Goal: Task Accomplishment & Management: Contribute content

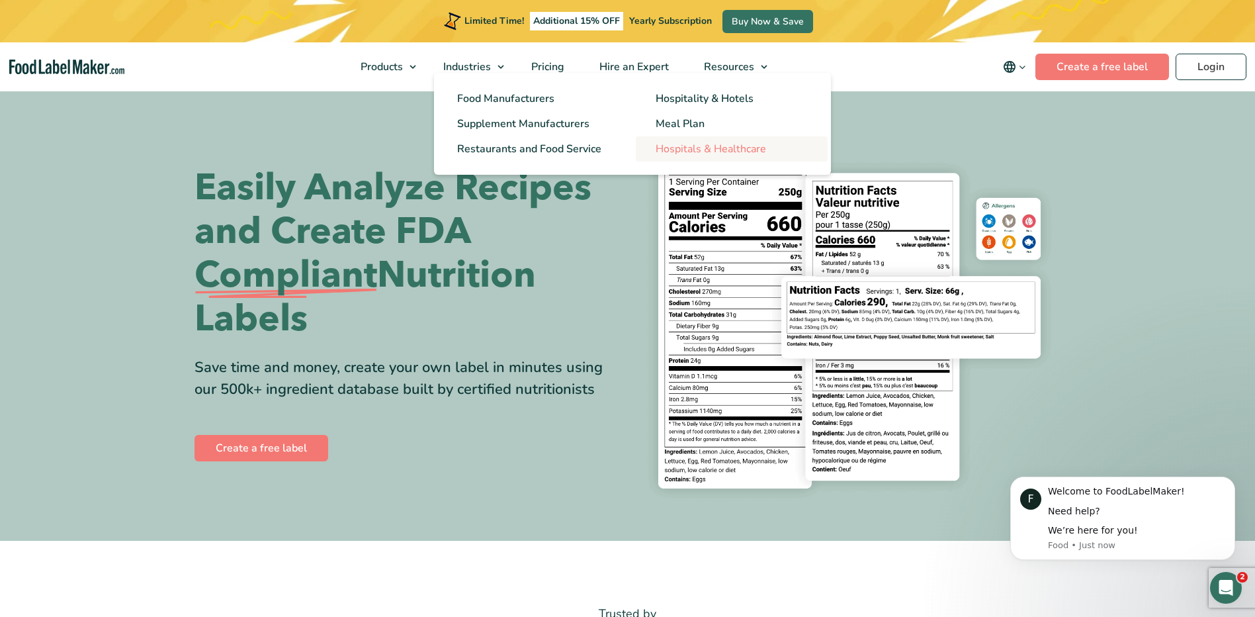
click at [684, 141] on link "Hospitals & Healthcare" at bounding box center [732, 148] width 192 height 25
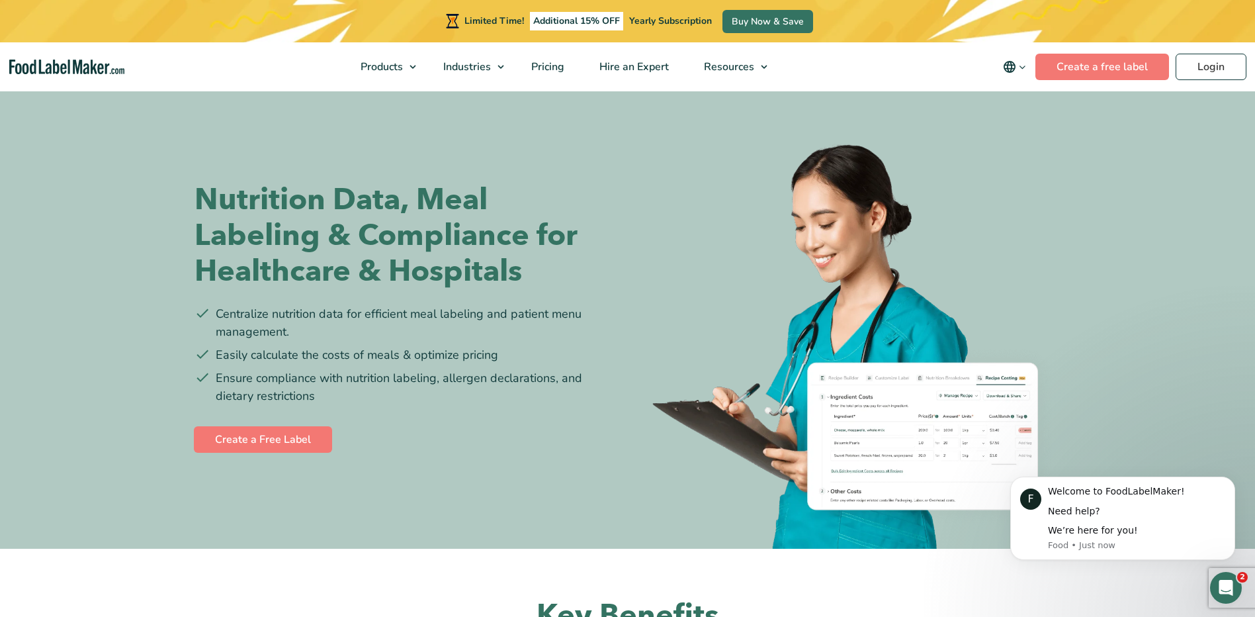
click at [1024, 66] on icon "main navigation" at bounding box center [1022, 67] width 10 height 10
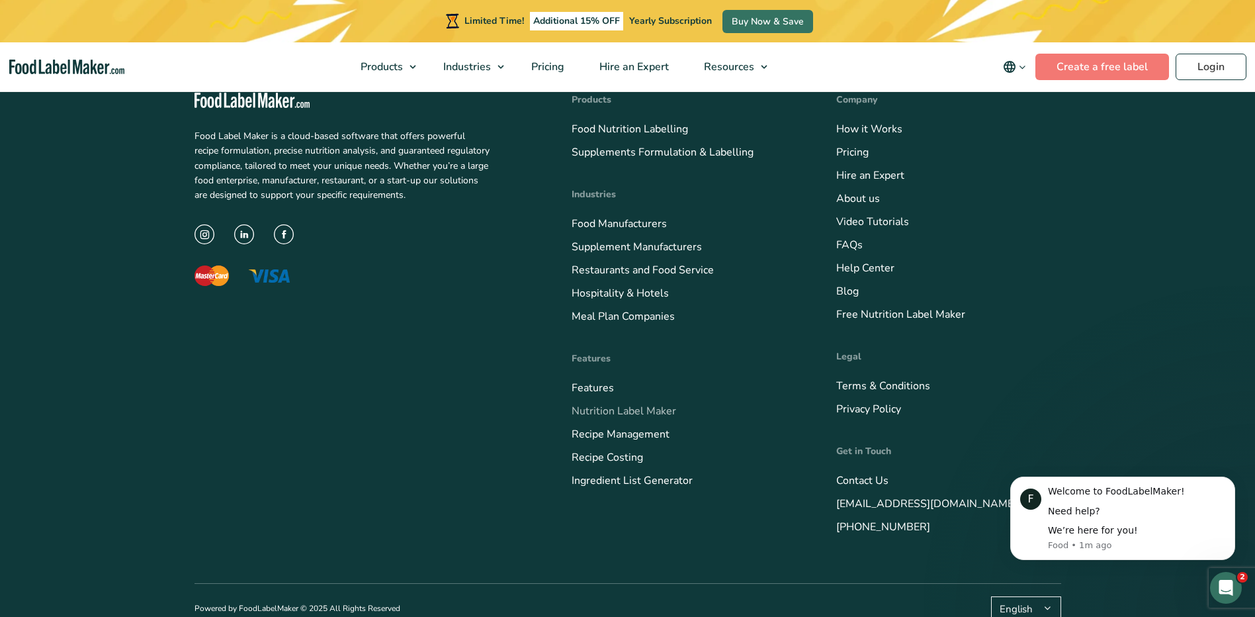
scroll to position [4697, 0]
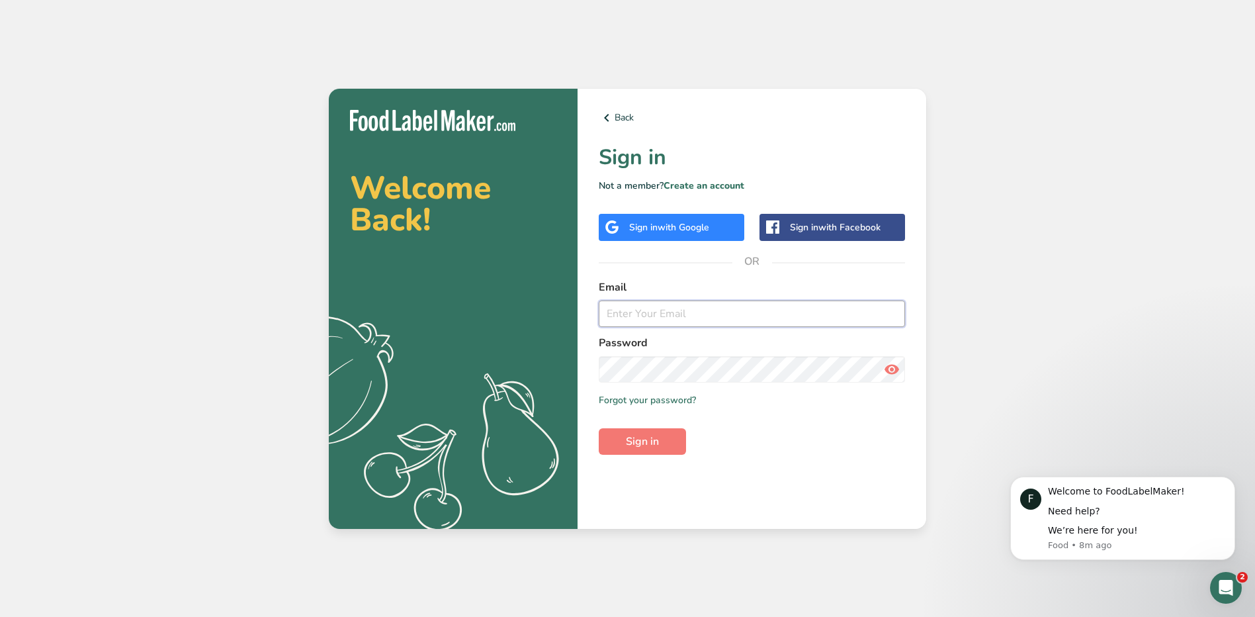
click at [691, 323] on input "email" at bounding box center [752, 313] width 306 height 26
type input "h"
type input "[EMAIL_ADDRESS][PERSON_NAME][DOMAIN_NAME]"
click at [599, 428] on button "Sign in" at bounding box center [642, 441] width 87 height 26
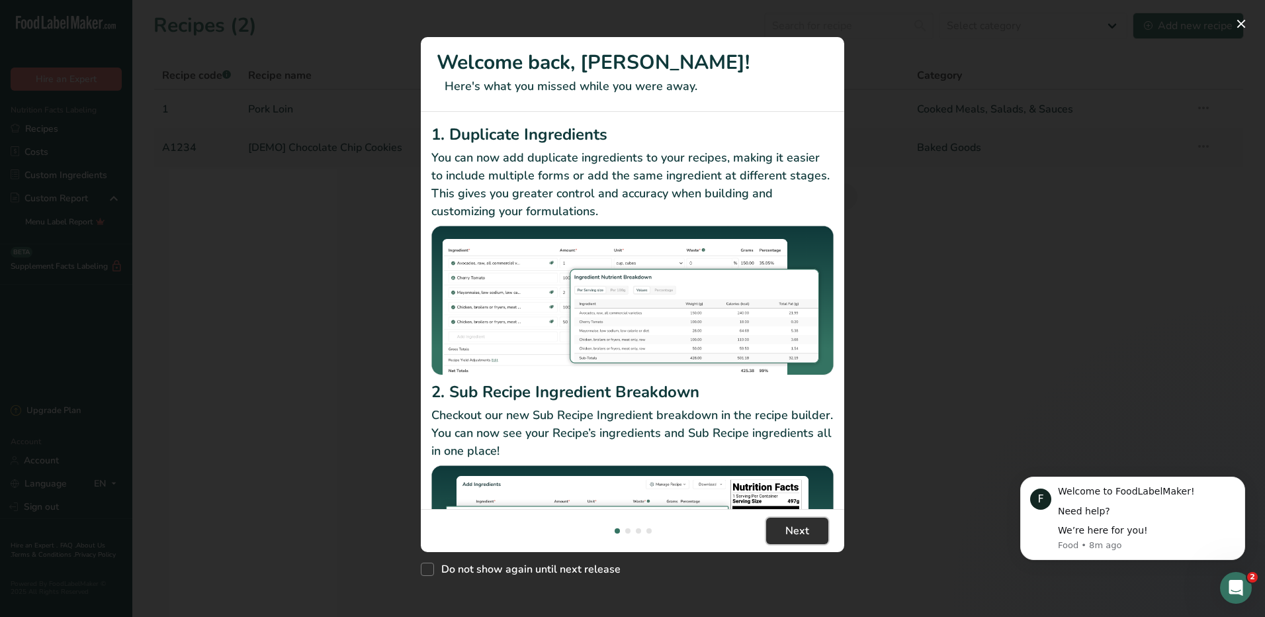
click at [803, 535] on span "Next" at bounding box center [797, 531] width 24 height 16
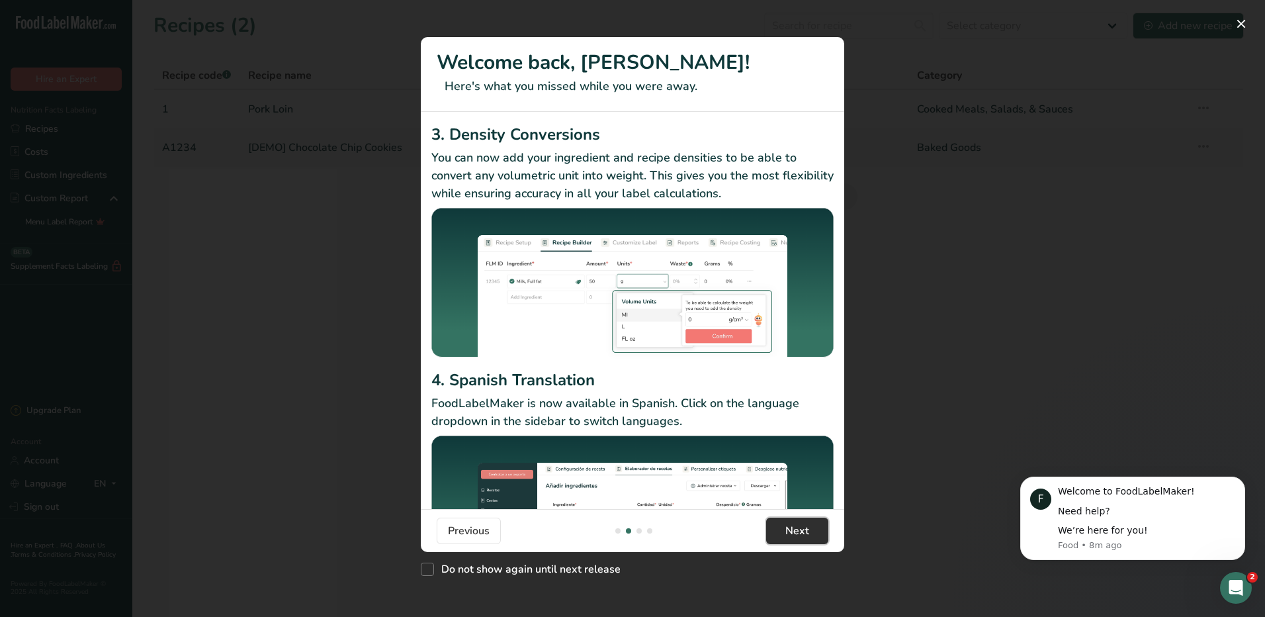
click at [802, 535] on span "Next" at bounding box center [797, 531] width 24 height 16
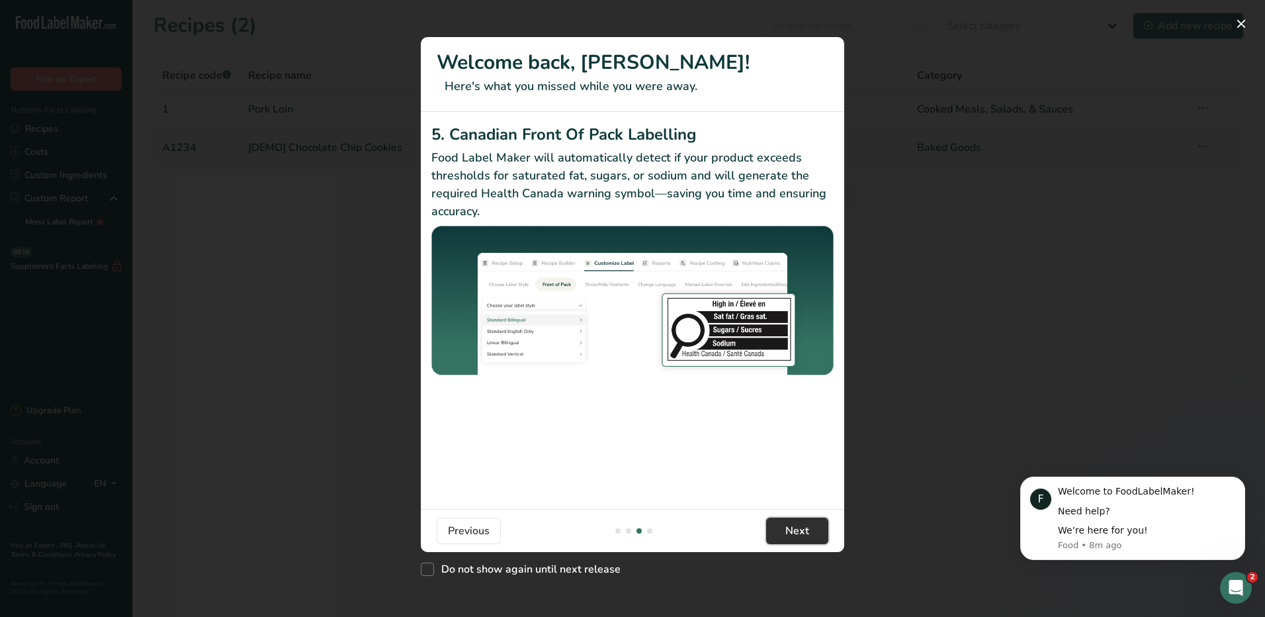
click at [802, 535] on span "Next" at bounding box center [797, 531] width 24 height 16
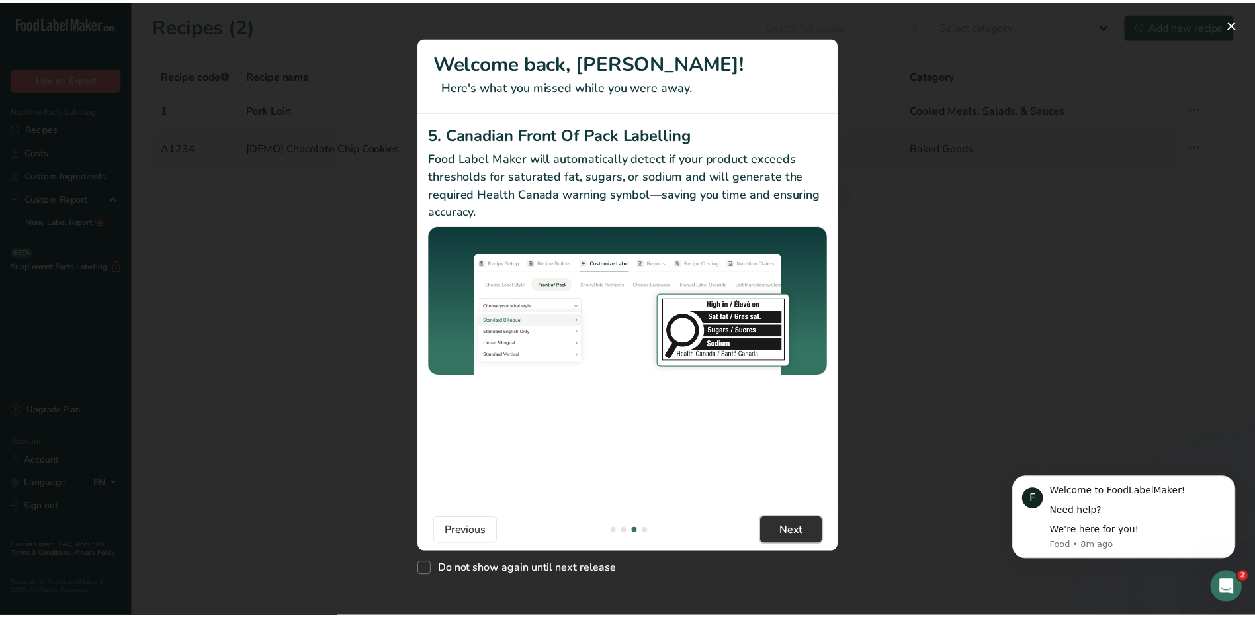
scroll to position [0, 1270]
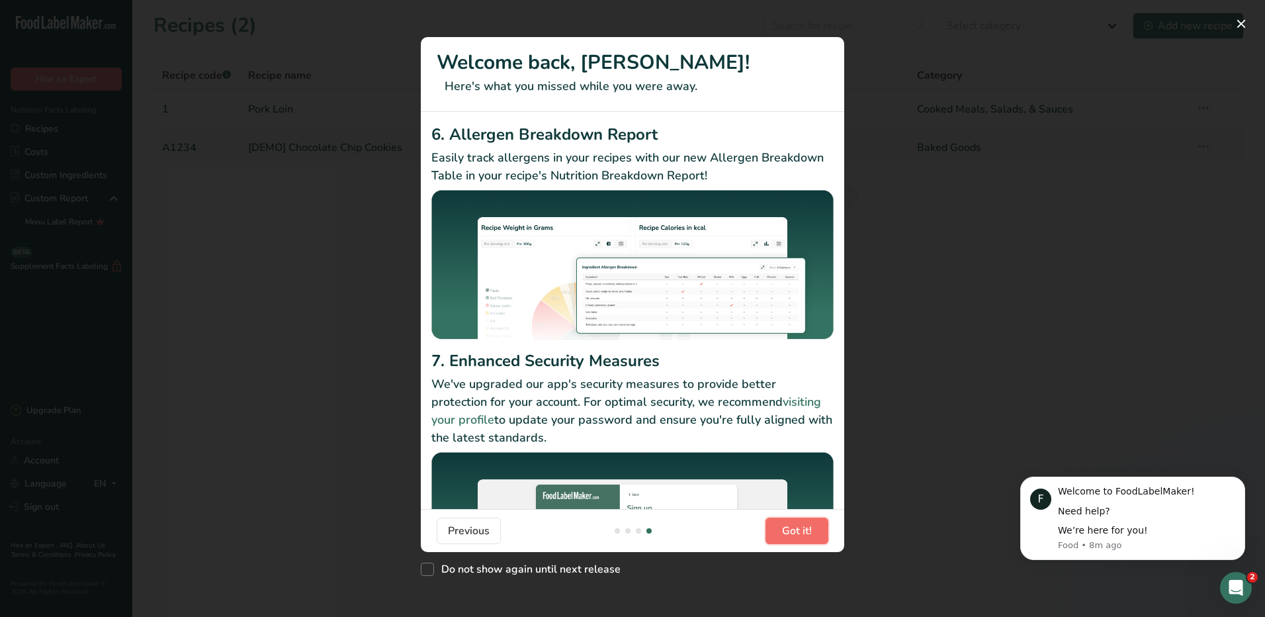
click at [799, 533] on span "Got it!" at bounding box center [797, 531] width 30 height 16
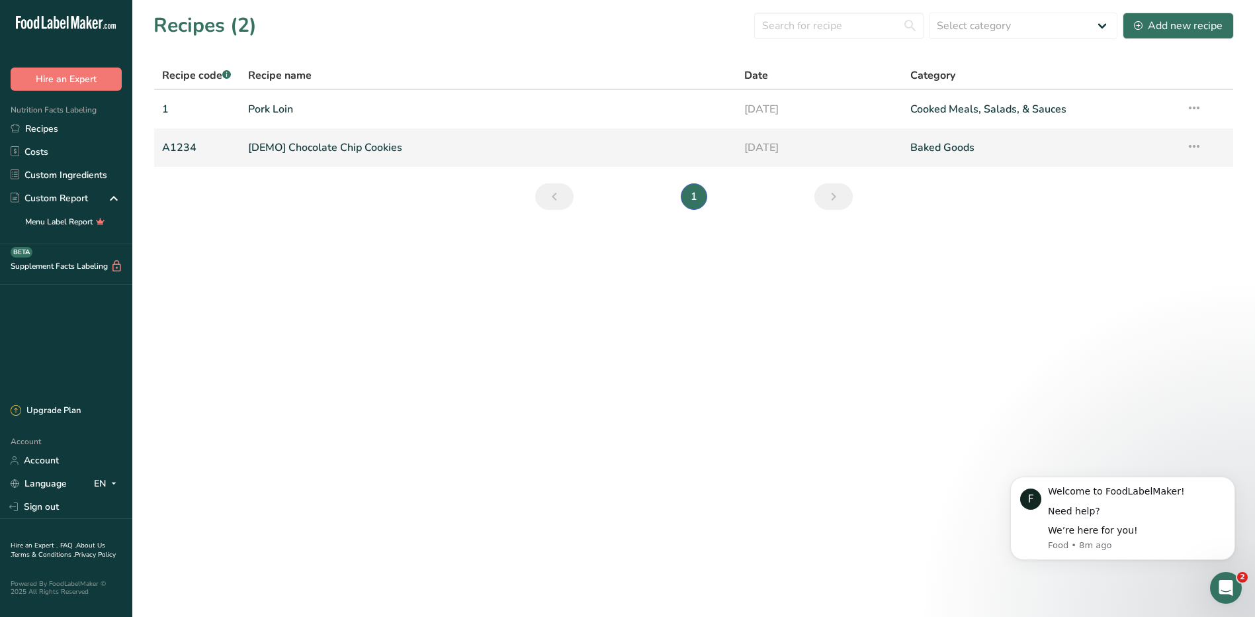
click at [1195, 146] on icon at bounding box center [1194, 146] width 16 height 24
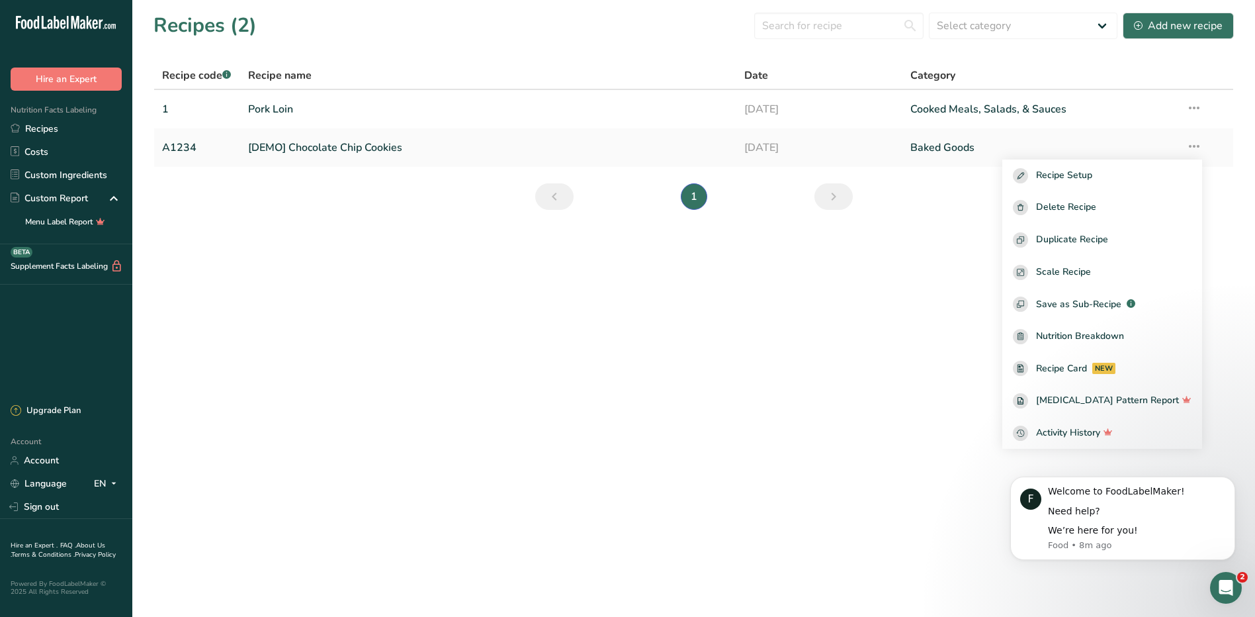
click at [865, 312] on main "Recipes (2) Select category All Baked Goods Beverages Confectionery Cooked Meal…" at bounding box center [627, 308] width 1255 height 617
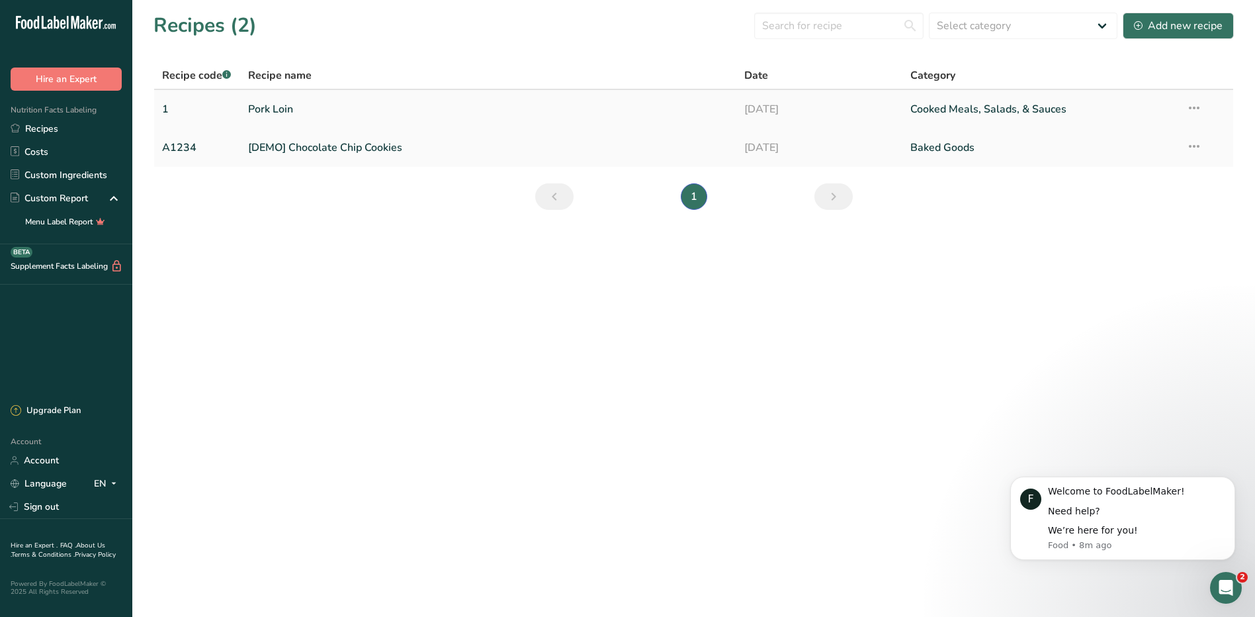
click at [1200, 103] on icon at bounding box center [1194, 108] width 16 height 24
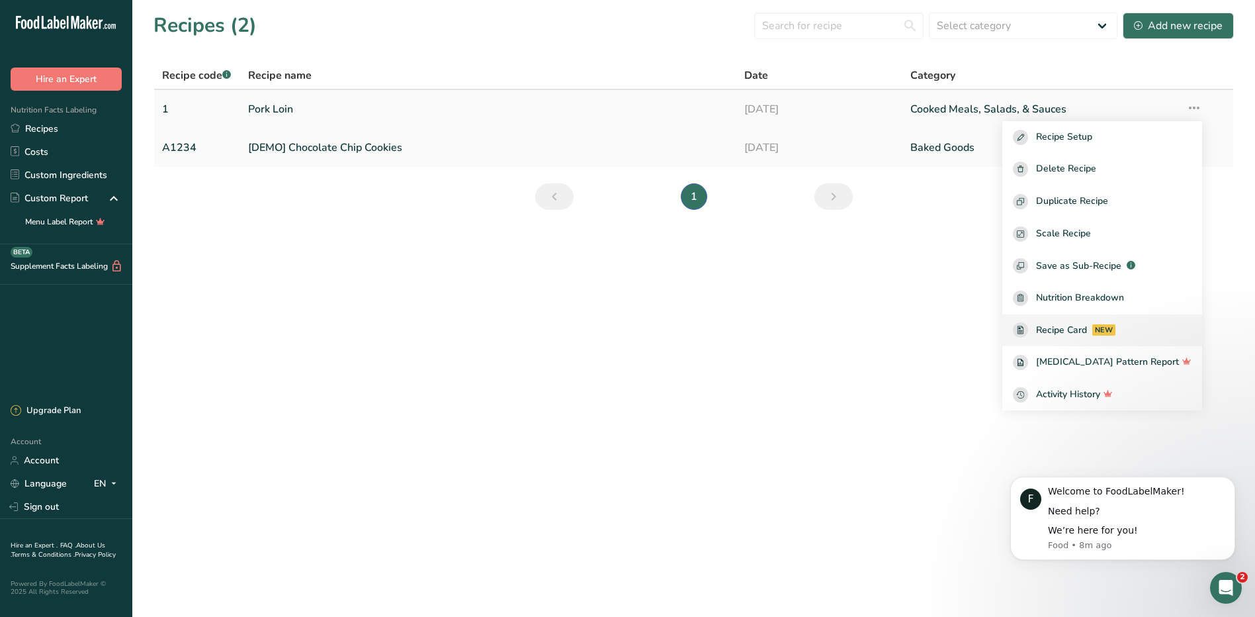
click at [1115, 333] on div "NEW" at bounding box center [1103, 329] width 23 height 11
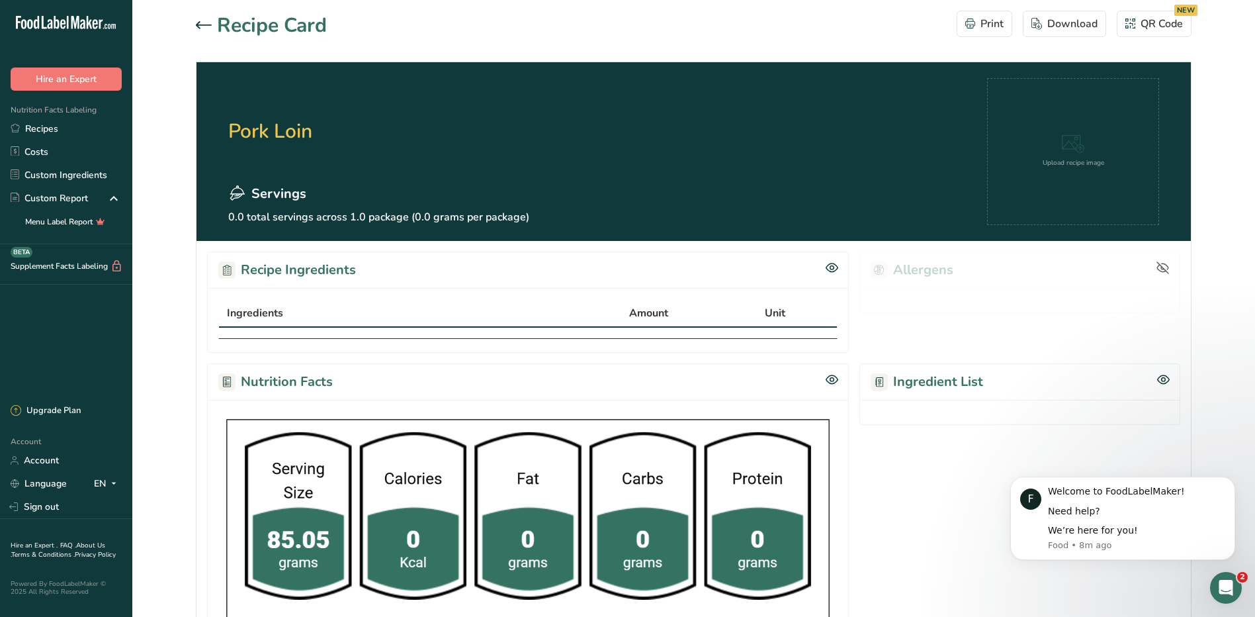
click at [259, 271] on h2 "Recipe Ingredients" at bounding box center [287, 270] width 138 height 20
click at [835, 269] on icon at bounding box center [832, 267] width 13 height 11
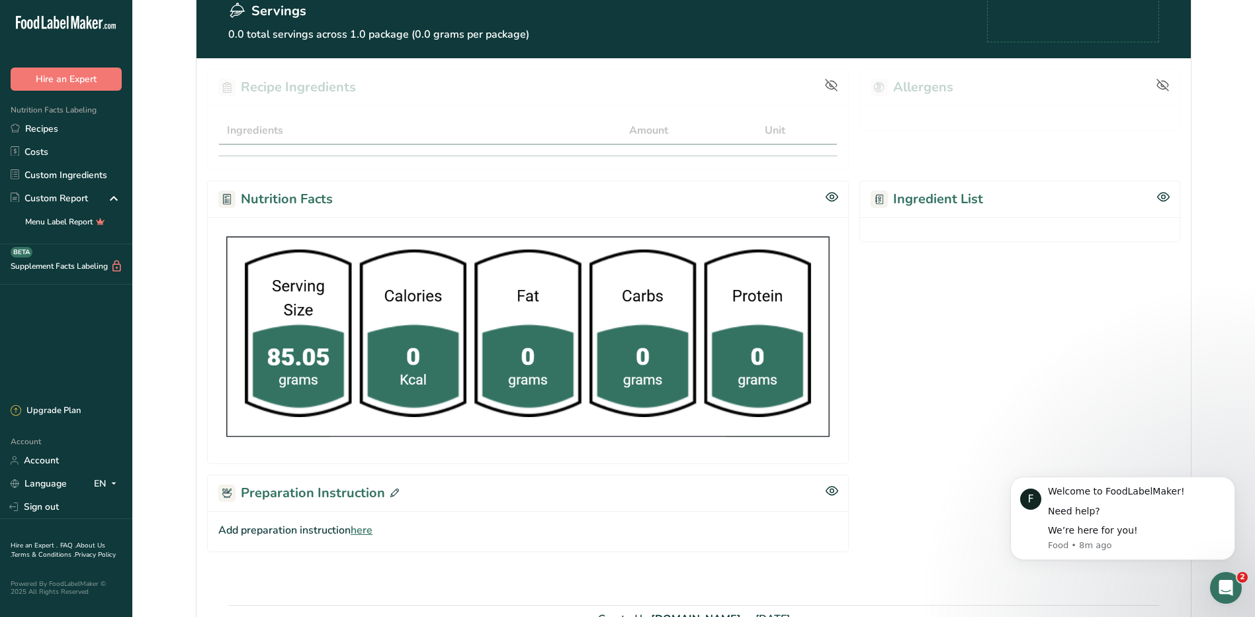
scroll to position [64, 0]
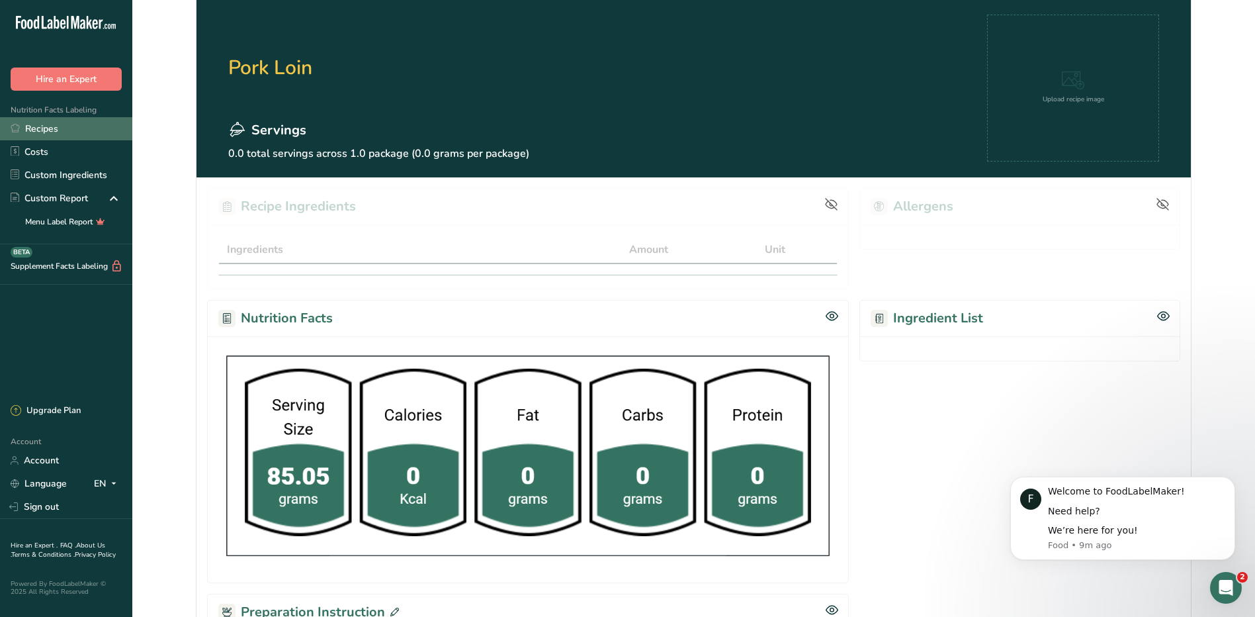
click at [58, 124] on link "Recipes" at bounding box center [66, 128] width 132 height 23
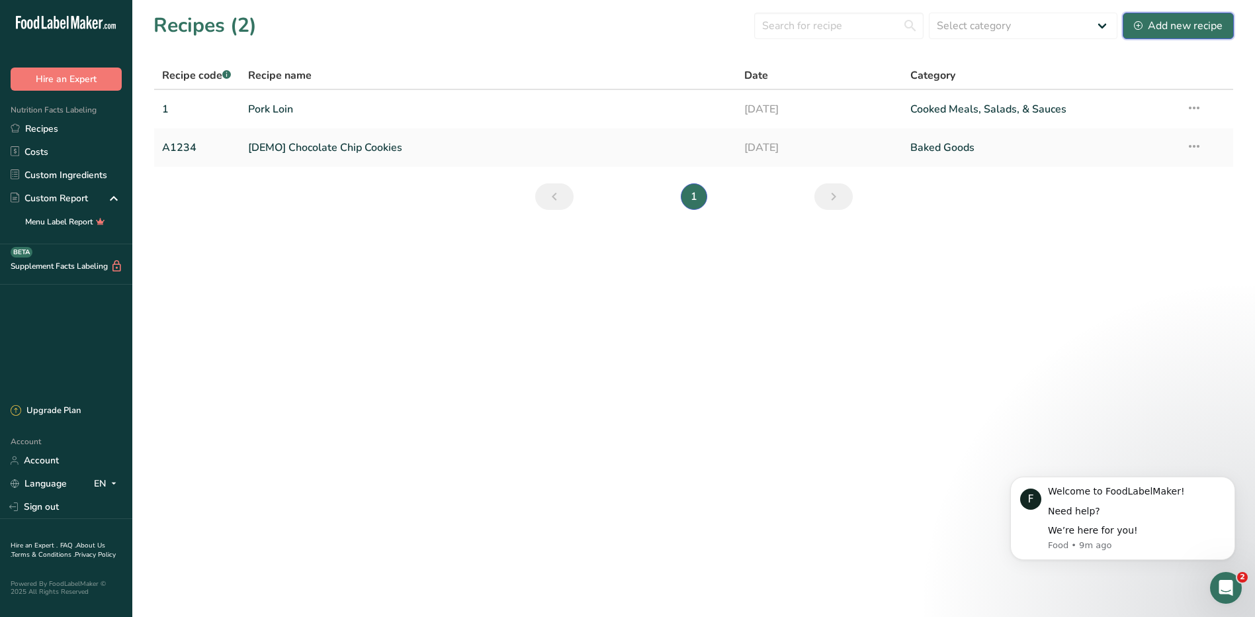
click at [1173, 18] on div "Add new recipe" at bounding box center [1178, 26] width 89 height 16
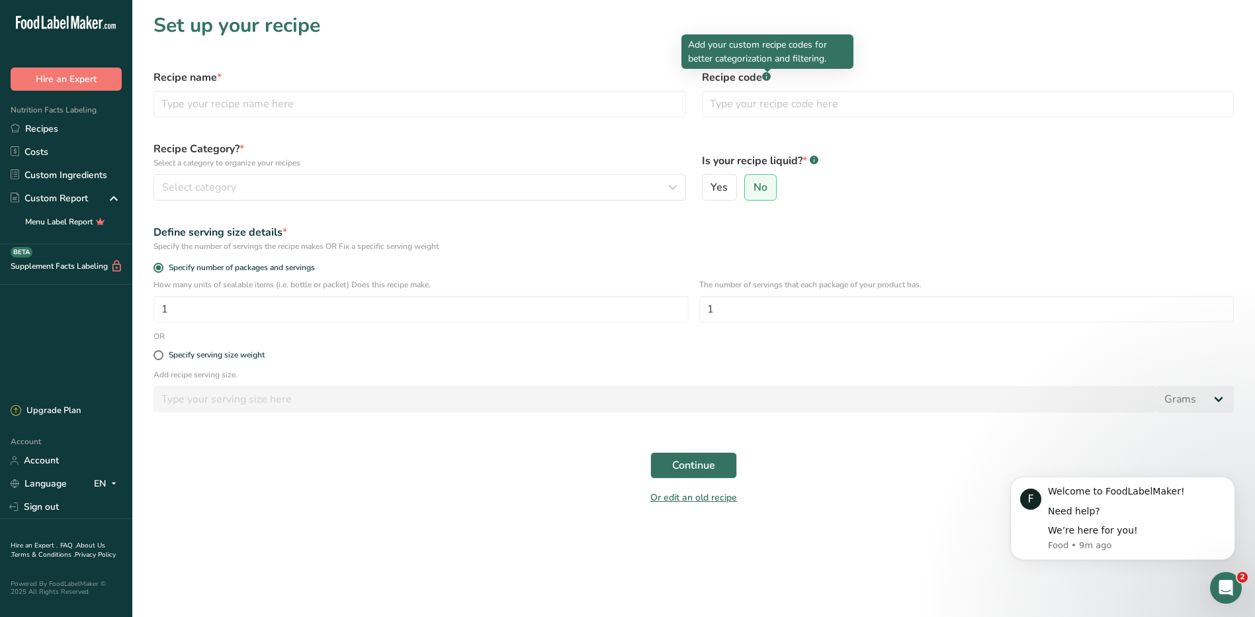
click at [767, 75] on rect at bounding box center [766, 76] width 9 height 9
click at [222, 103] on input "text" at bounding box center [419, 104] width 533 height 26
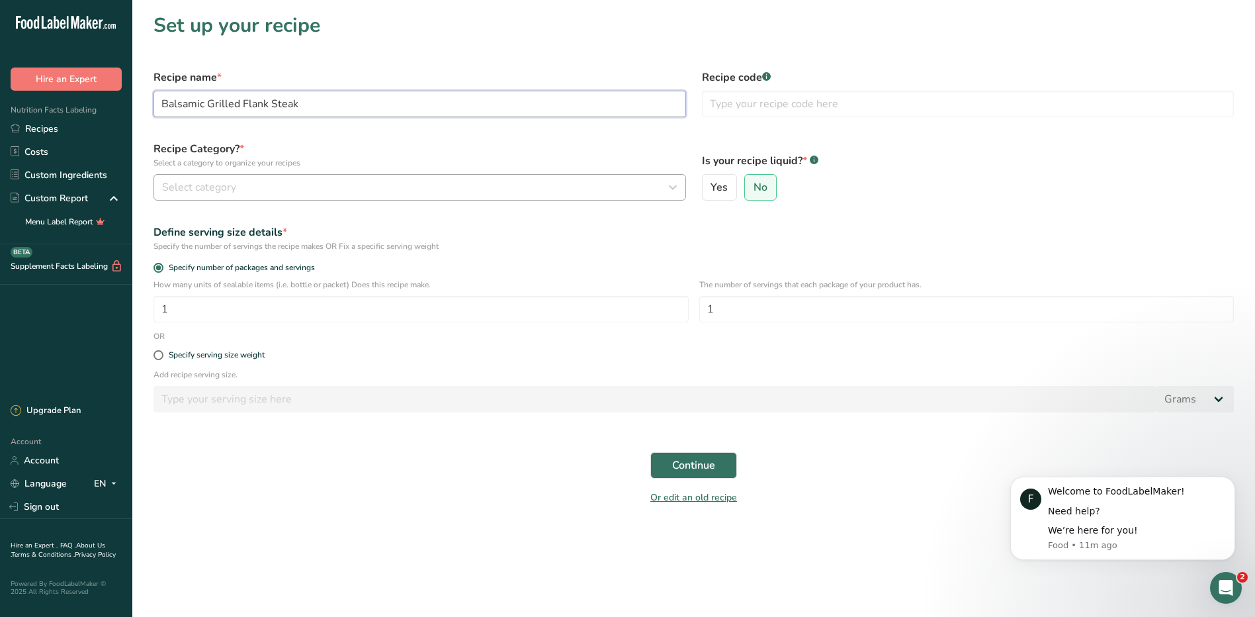
type input "Balsamic Grilled Flank Steak"
type input "3"
click at [460, 179] on div "Select category" at bounding box center [415, 187] width 507 height 16
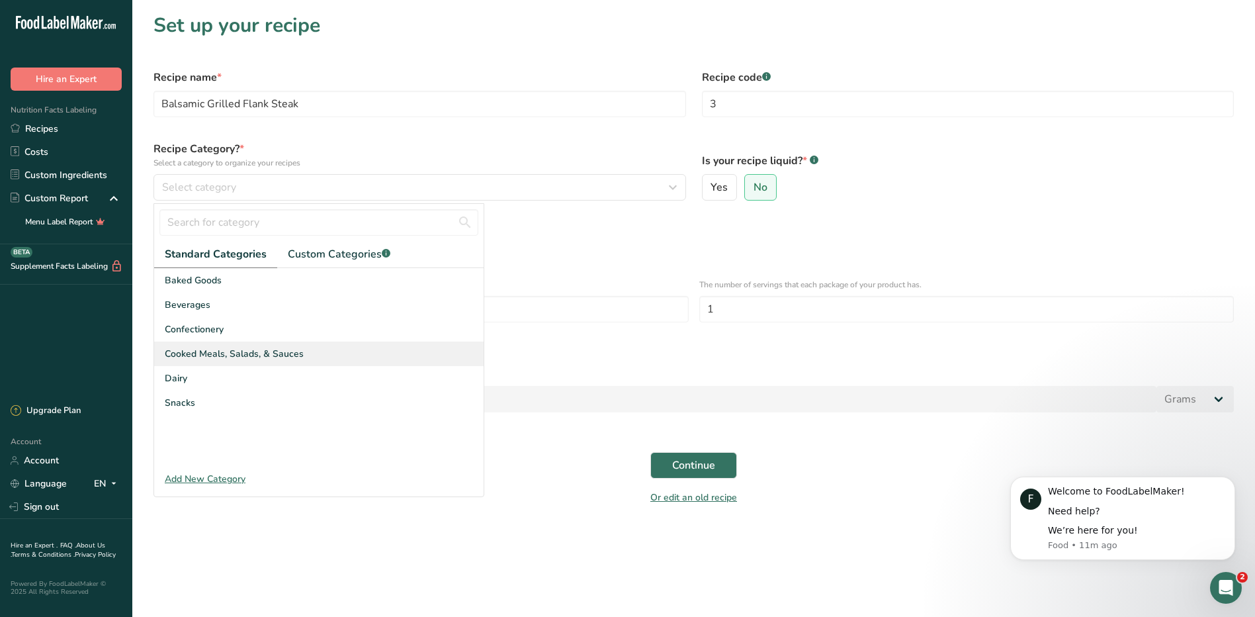
click at [220, 351] on span "Cooked Meals, Salads, & Sauces" at bounding box center [234, 354] width 139 height 14
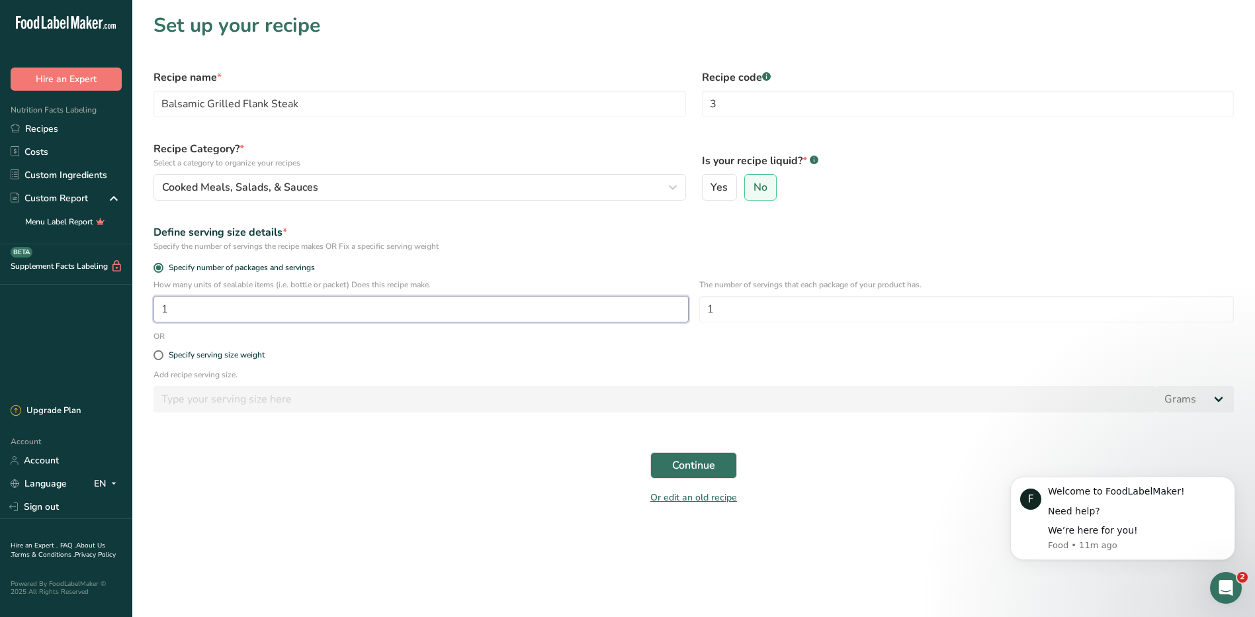
drag, startPoint x: 181, startPoint y: 316, endPoint x: 136, endPoint y: 312, distance: 45.8
click at [136, 312] on section "Set up your recipe Recipe name * Balsamic Grilled Flank Steak Recipe code .a-a{…" at bounding box center [693, 263] width 1123 height 526
type input "50"
click at [420, 355] on label "Specify serving size weight" at bounding box center [693, 355] width 1080 height 10
click at [162, 355] on input "Specify serving size weight" at bounding box center [157, 355] width 9 height 9
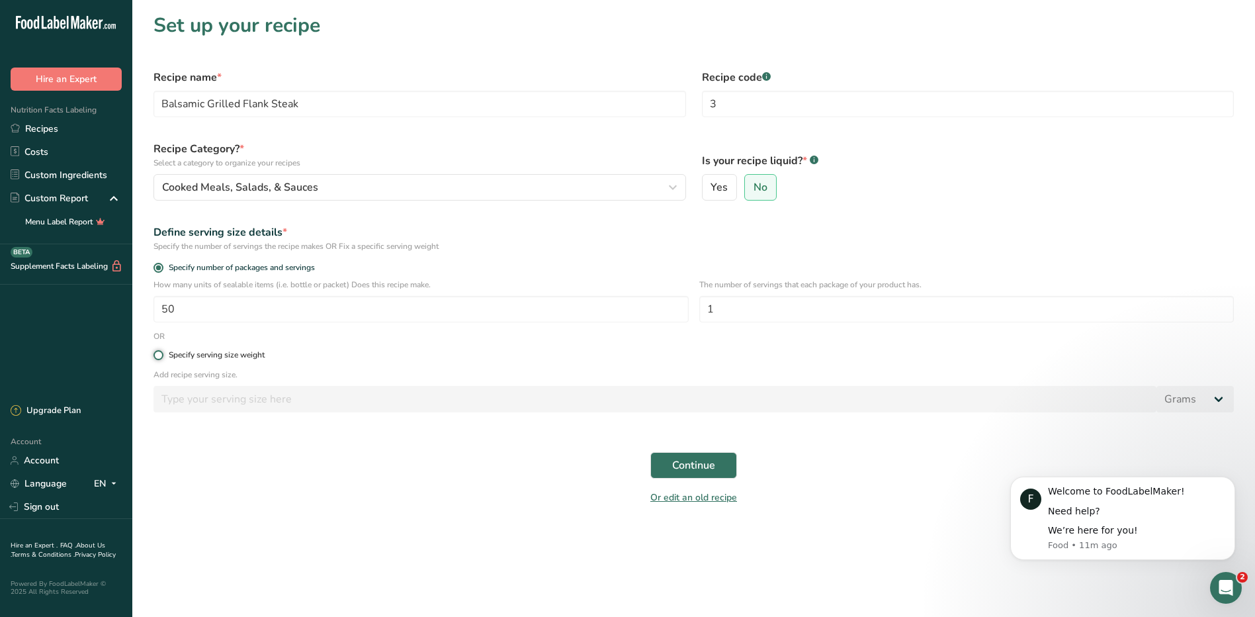
radio input "true"
radio input "false"
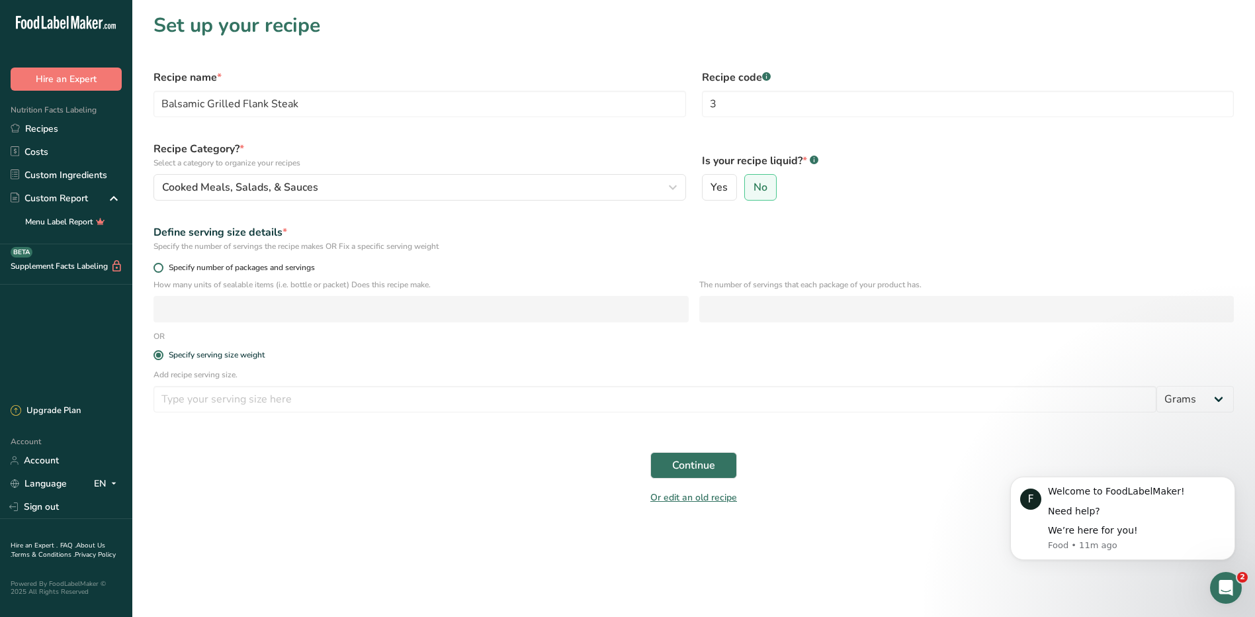
click at [157, 271] on span at bounding box center [158, 268] width 10 height 10
click at [157, 271] on input "Specify number of packages and servings" at bounding box center [157, 267] width 9 height 9
radio input "true"
radio input "false"
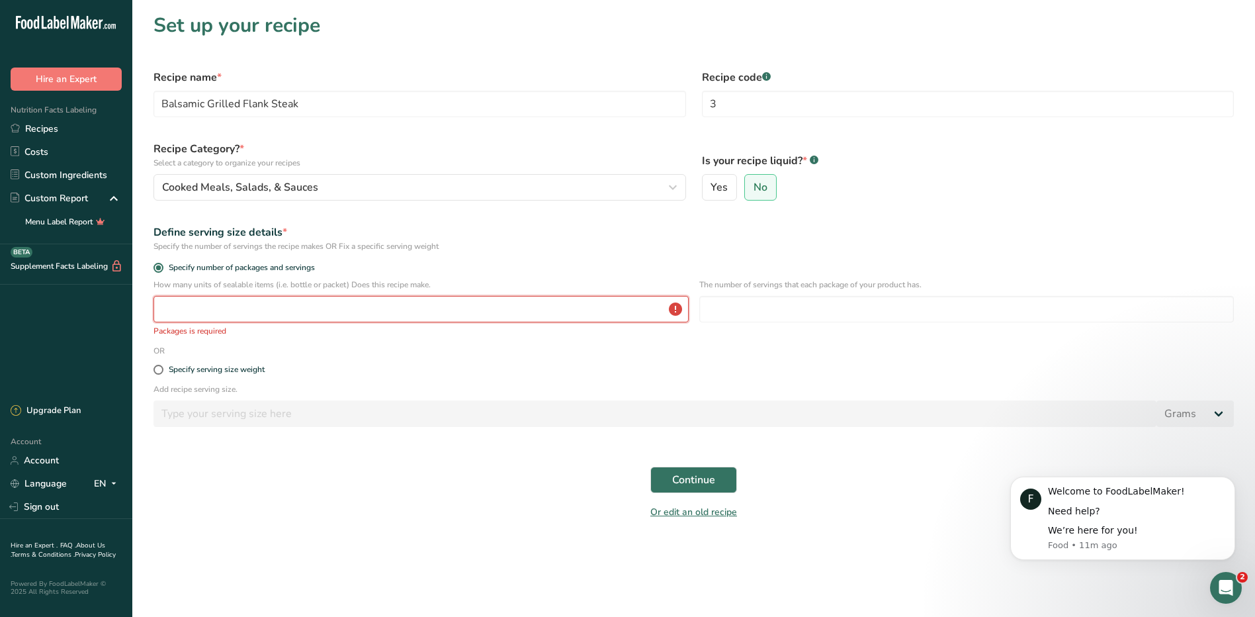
click at [335, 303] on input "number" at bounding box center [420, 309] width 535 height 26
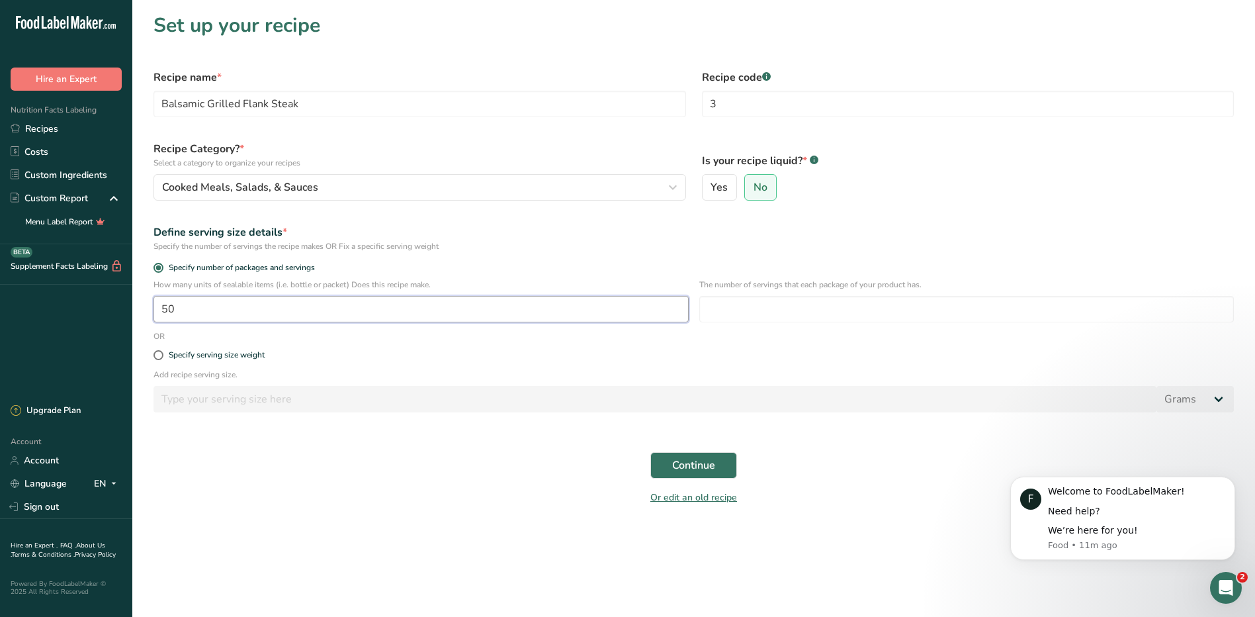
type input "50"
type input "1"
click at [677, 460] on span "Continue" at bounding box center [693, 465] width 43 height 16
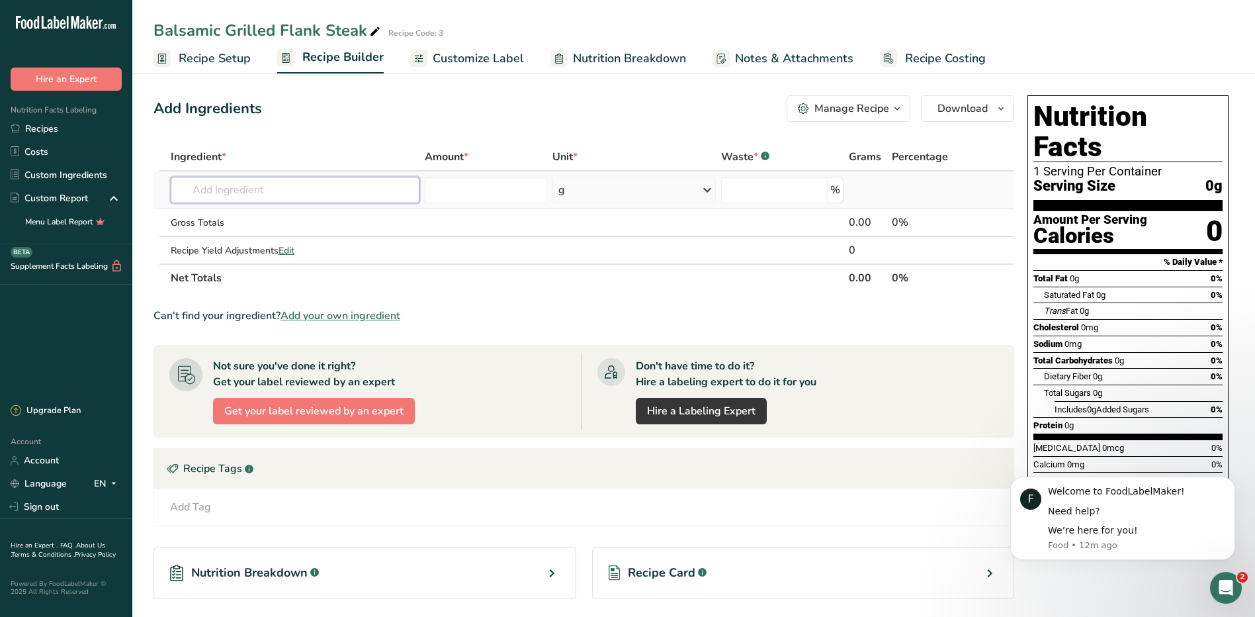
click at [237, 183] on input "text" at bounding box center [295, 190] width 249 height 26
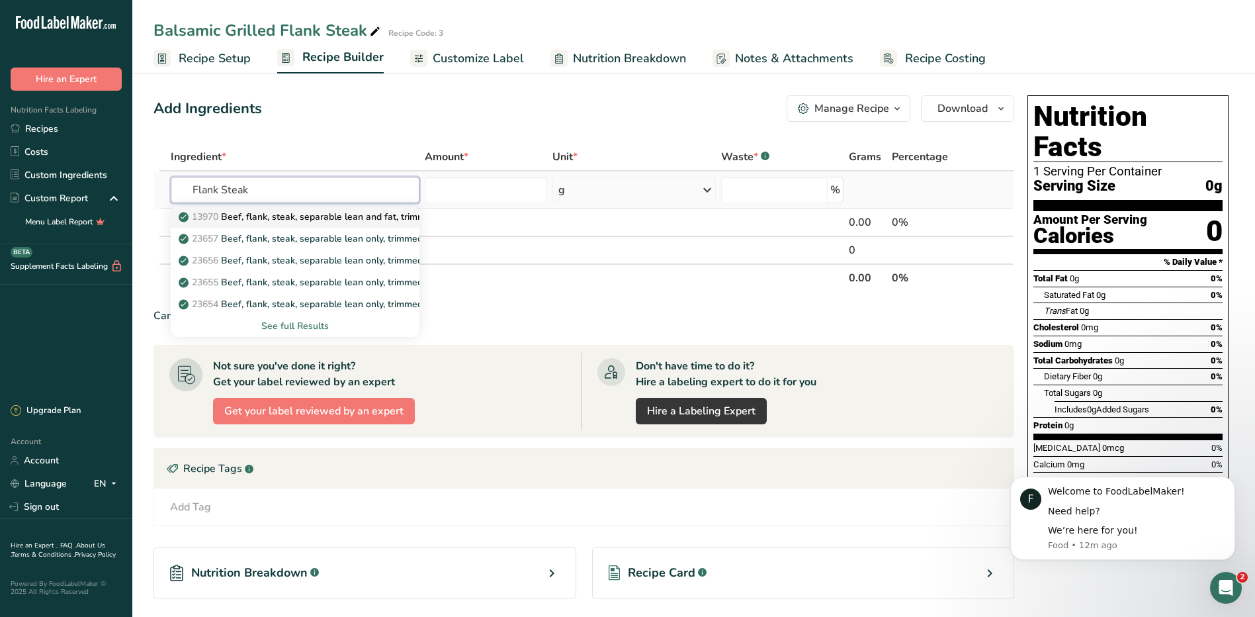
type input "Flank Steak"
click at [329, 216] on p "13970 Beef, flank, steak, separable lean and fat, trimmed to 0" fat, all grades…" at bounding box center [361, 217] width 361 height 14
type input "Beef, flank, steak, separable lean and fat, trimmed to 0" fat, all grades, raw"
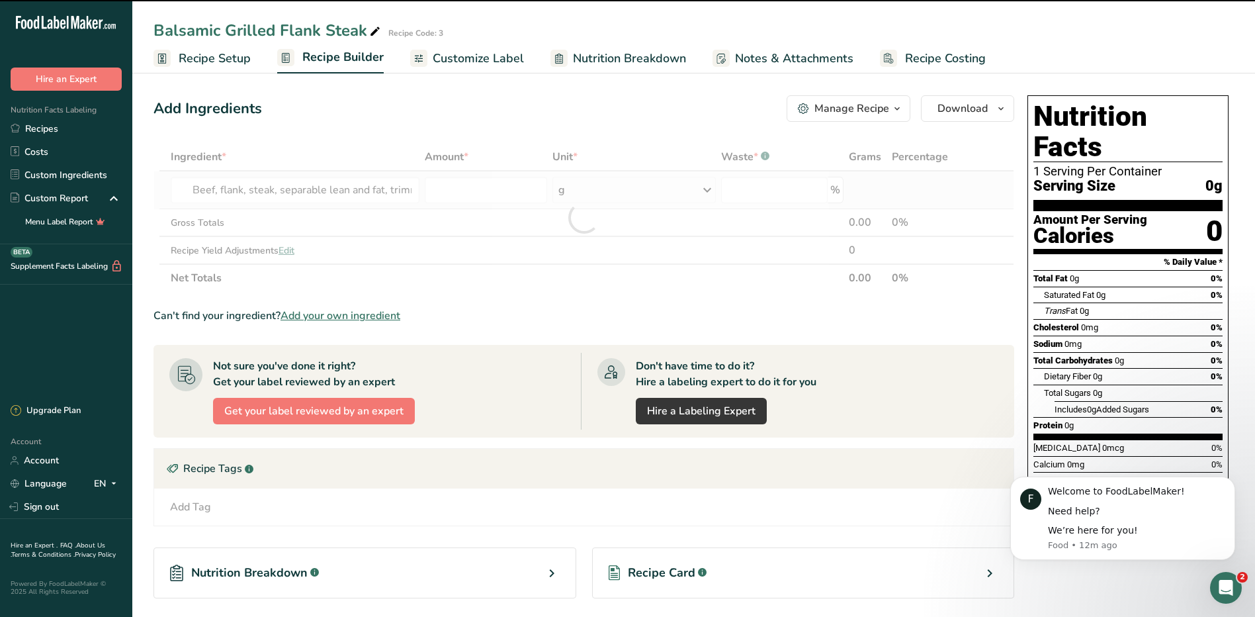
type input "0"
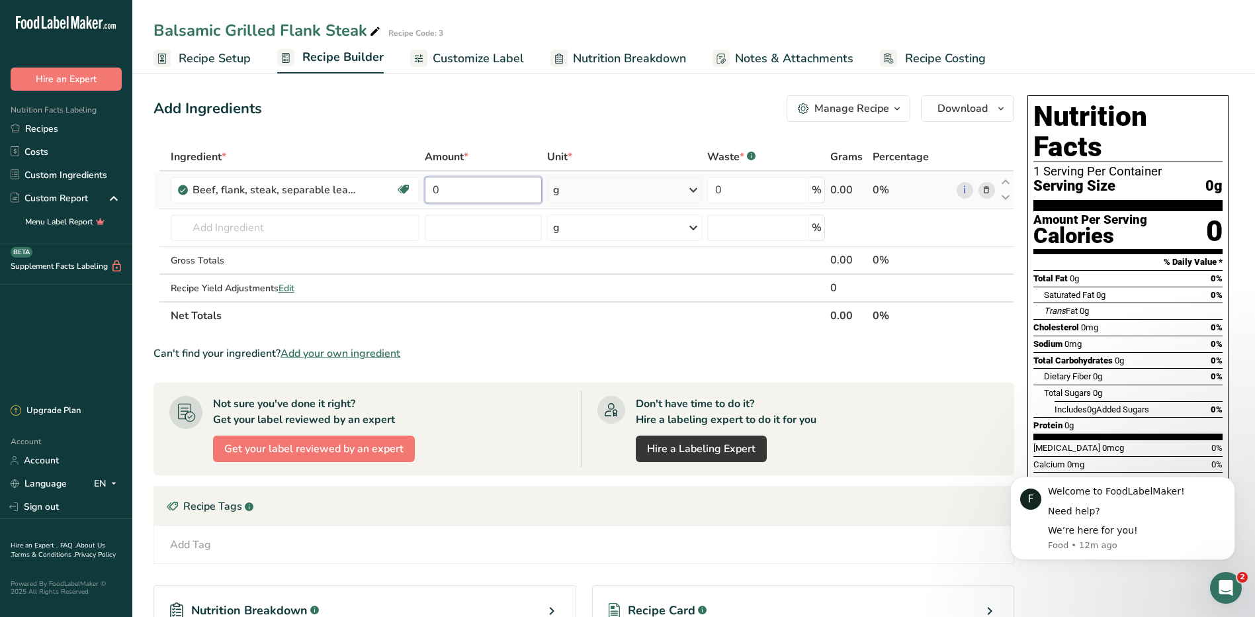
click at [458, 187] on input "0" at bounding box center [483, 190] width 117 height 26
type input "19"
click at [693, 192] on div "Ingredient * Amount * Unit * Waste * .a-a{fill:#347362;}.b-a{fill:#fff;} Grams …" at bounding box center [583, 236] width 861 height 187
click at [691, 186] on icon at bounding box center [693, 190] width 16 height 24
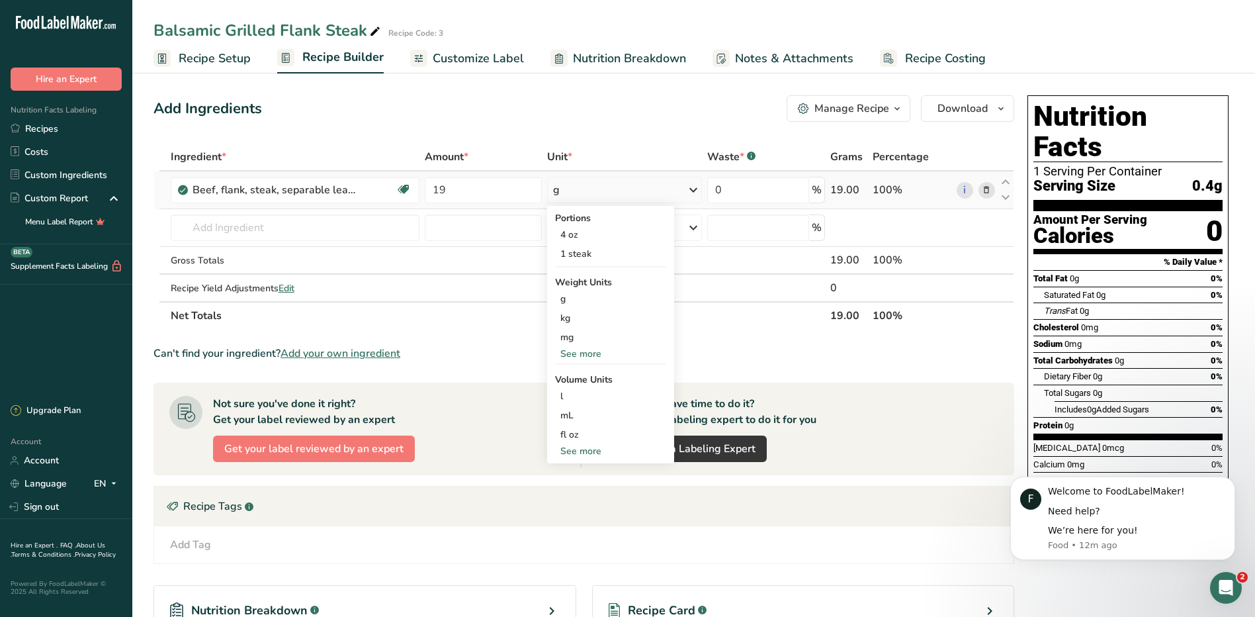
click at [581, 350] on div "See more" at bounding box center [610, 354] width 111 height 14
click at [575, 371] on div "lb" at bounding box center [610, 375] width 111 height 19
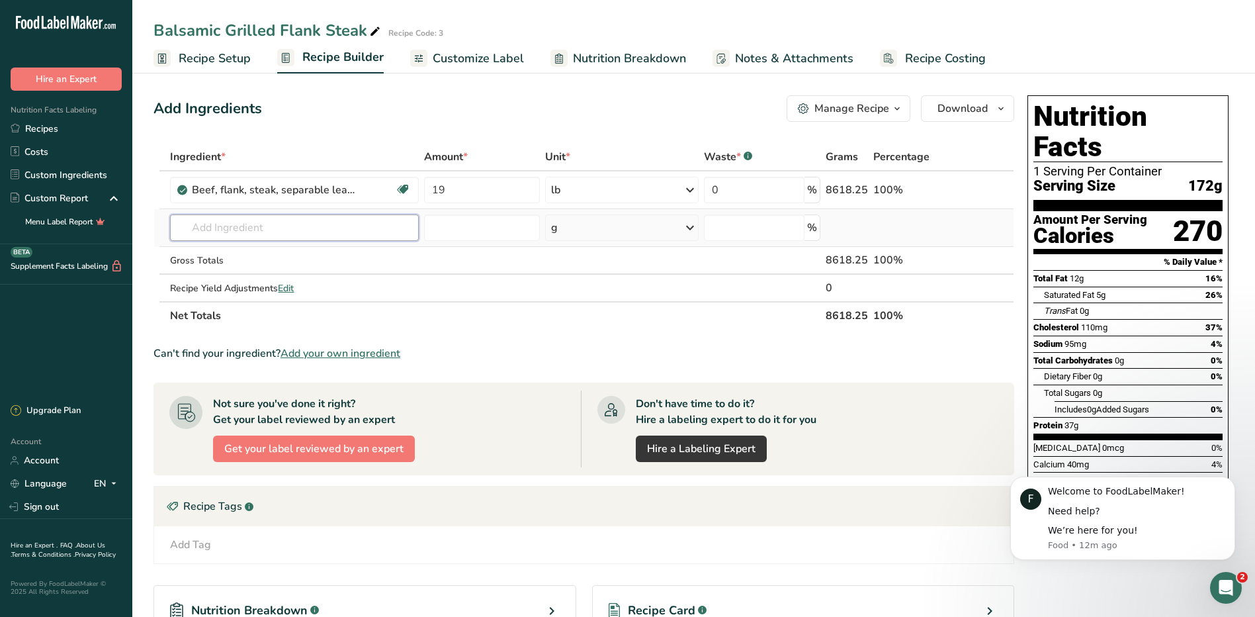
click at [247, 234] on input "text" at bounding box center [294, 227] width 249 height 26
type input "Balsamic Vin"
click at [263, 255] on p "2069 Vinegar, balsamic" at bounding box center [236, 254] width 110 height 14
type input "Vinegar, balsamic"
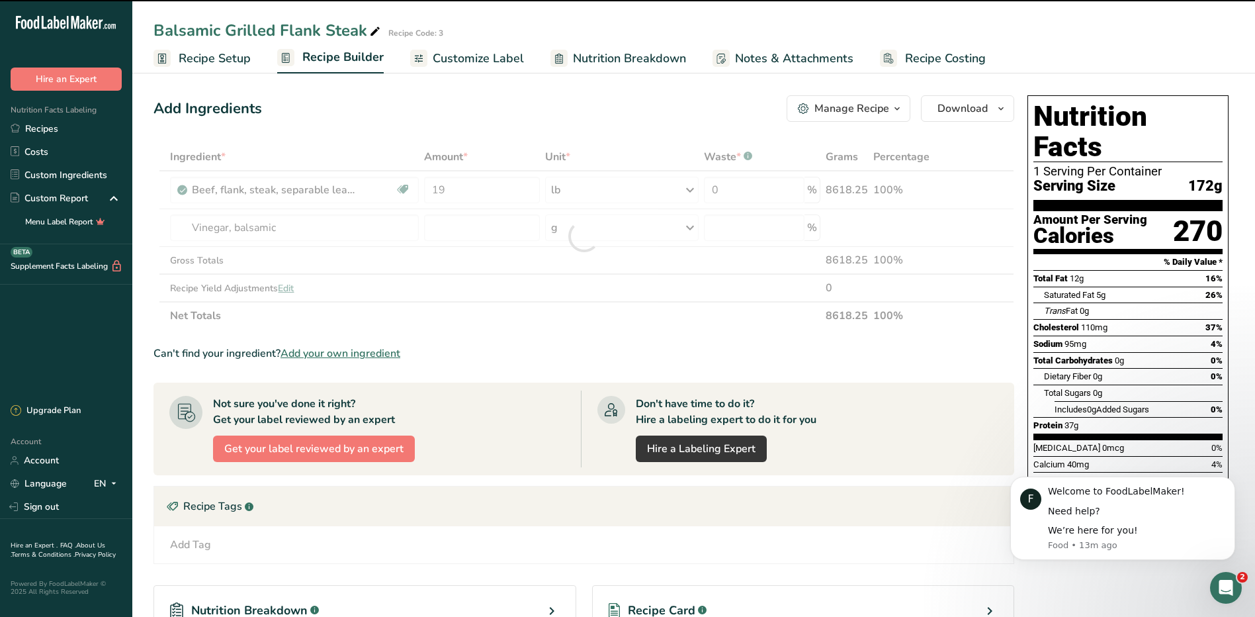
type input "0"
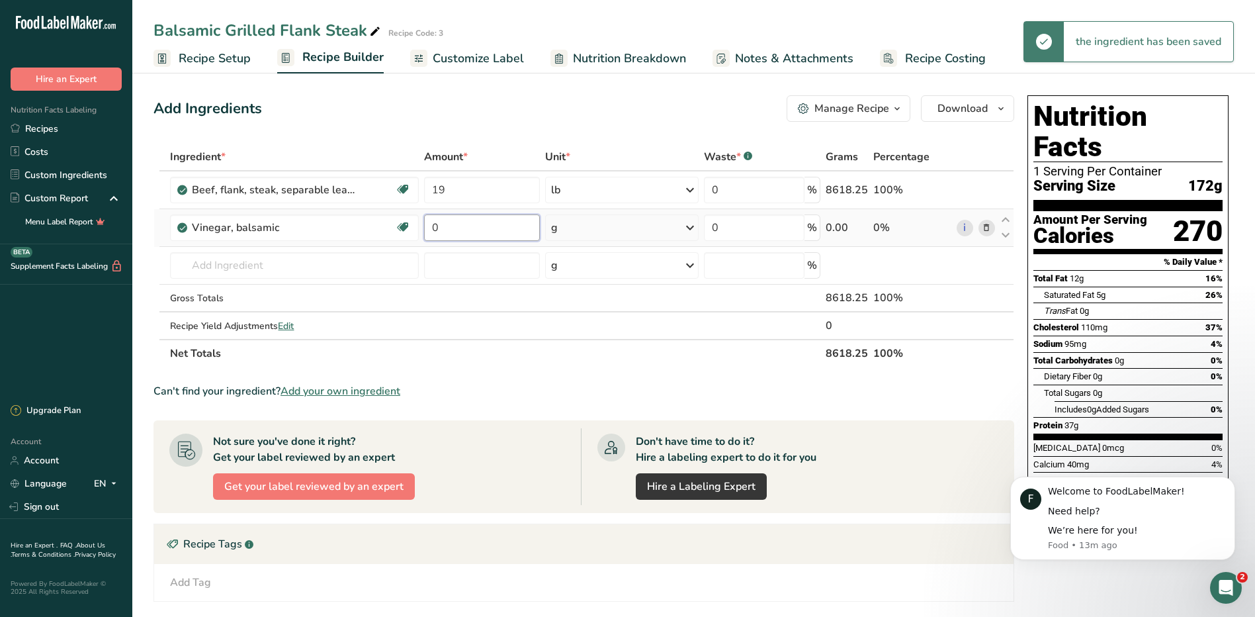
click at [447, 221] on input "0" at bounding box center [482, 227] width 116 height 26
type input "2"
click at [689, 227] on div "Ingredient * Amount * Unit * Waste * .a-a{fill:#347362;}.b-a{fill:#fff;} Grams …" at bounding box center [583, 255] width 861 height 224
click at [689, 228] on icon at bounding box center [690, 228] width 16 height 24
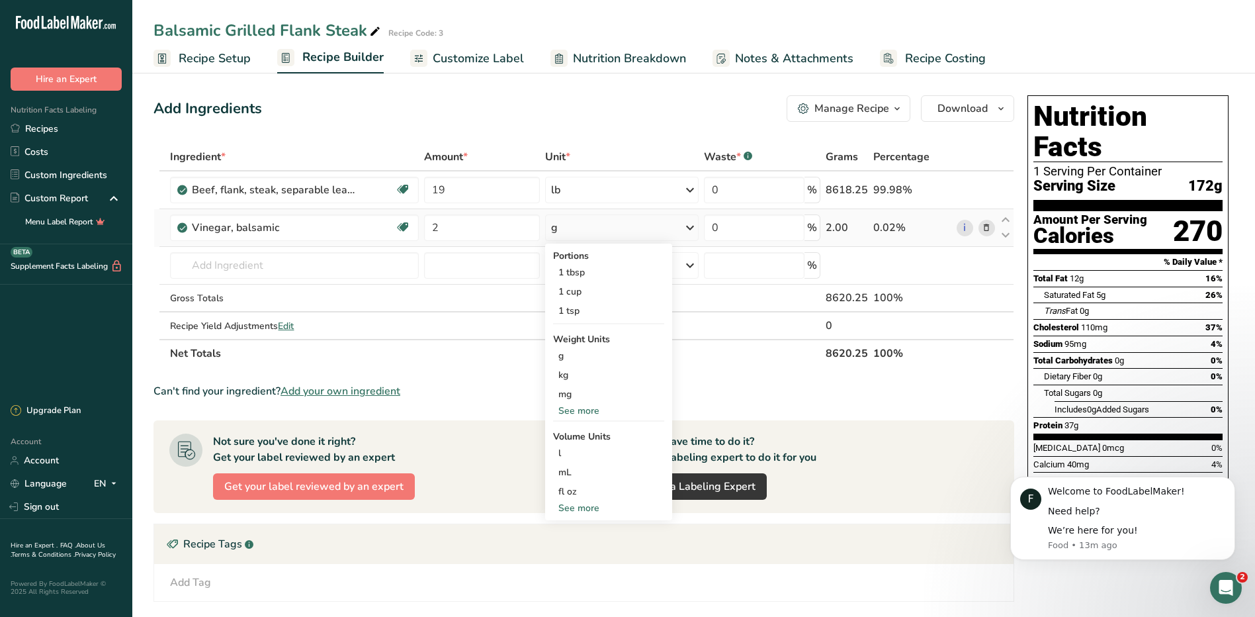
click at [589, 509] on div "See more" at bounding box center [608, 508] width 111 height 14
select select "22"
click at [572, 554] on div "cup" at bounding box center [608, 549] width 101 height 14
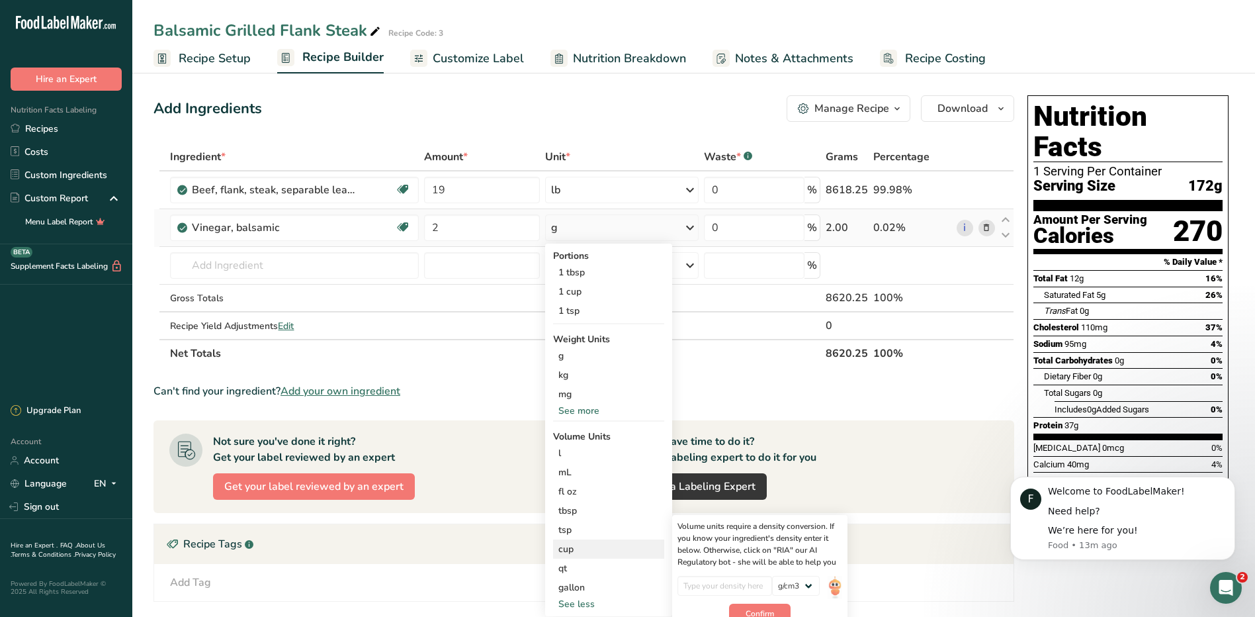
click at [562, 546] on div "cup" at bounding box center [608, 549] width 101 height 14
click at [573, 548] on div "cup" at bounding box center [608, 549] width 101 height 14
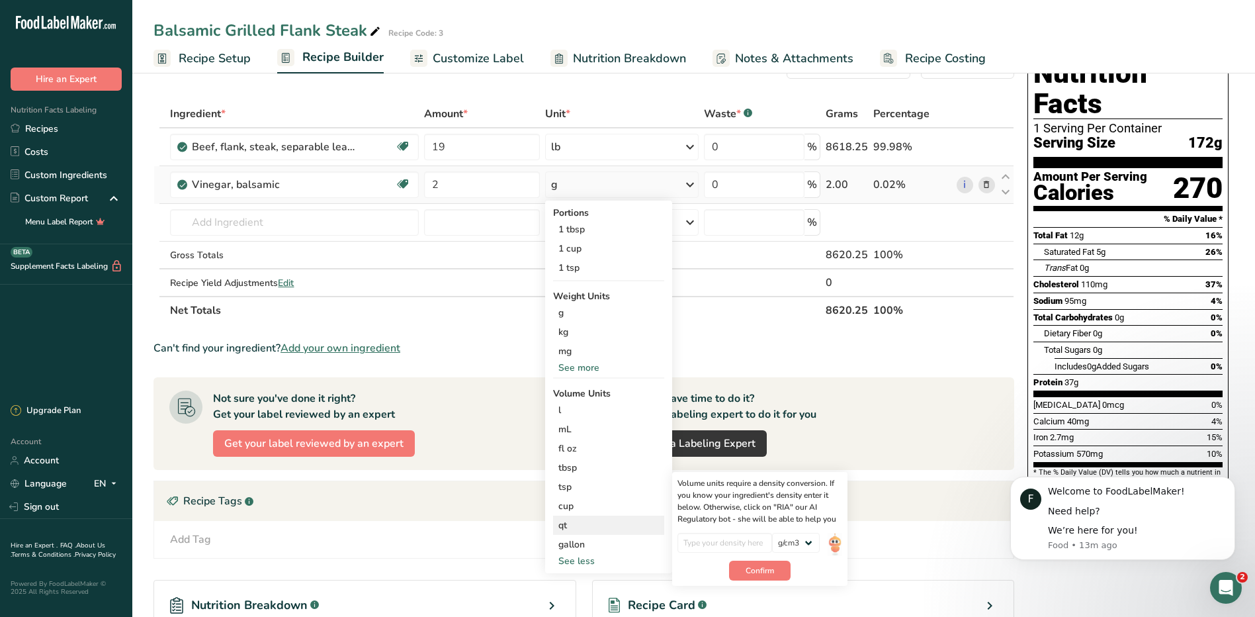
scroll to position [66, 0]
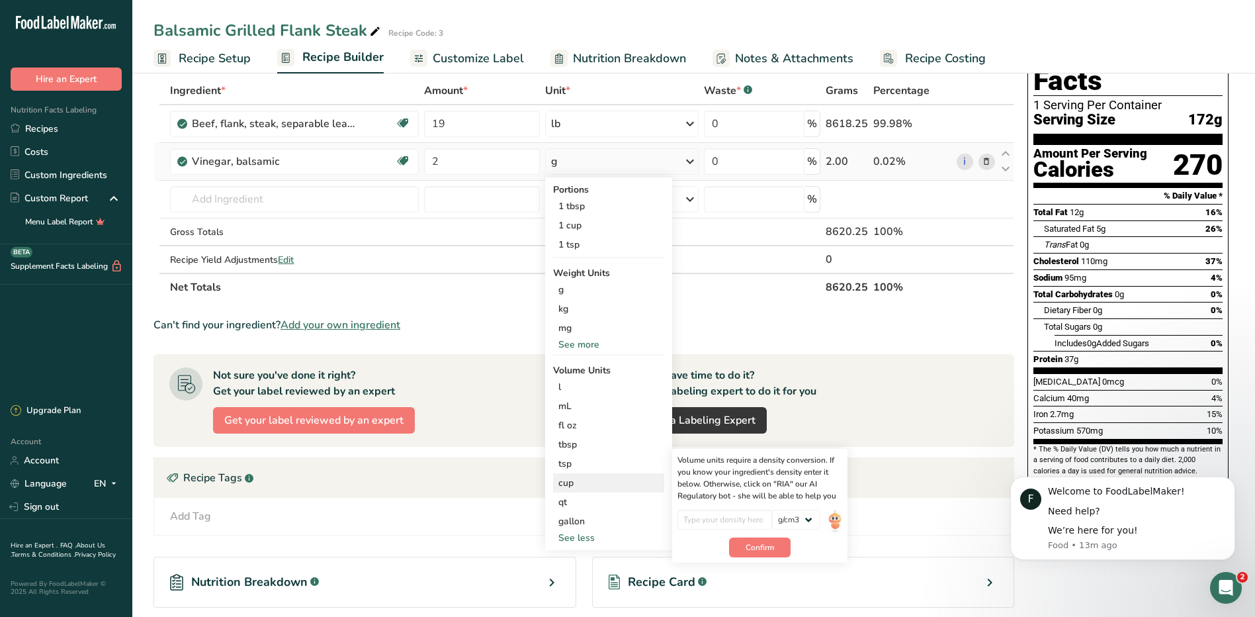
click at [573, 479] on div "cup" at bounding box center [608, 483] width 101 height 14
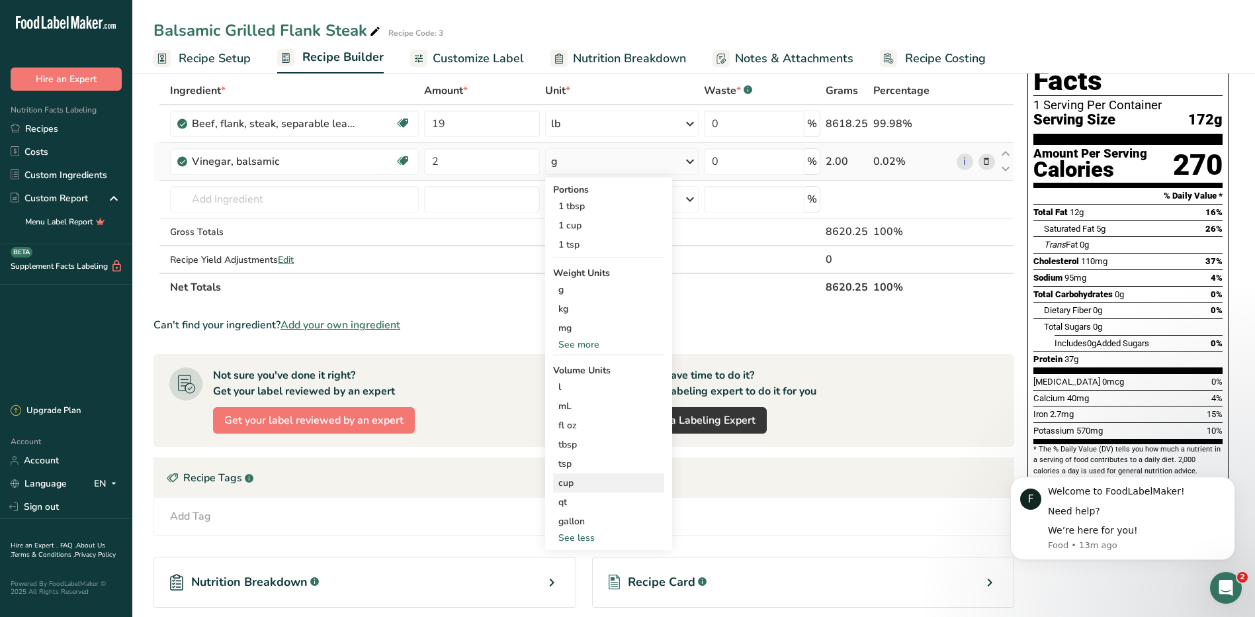
click at [573, 479] on div "cup" at bounding box center [608, 483] width 101 height 14
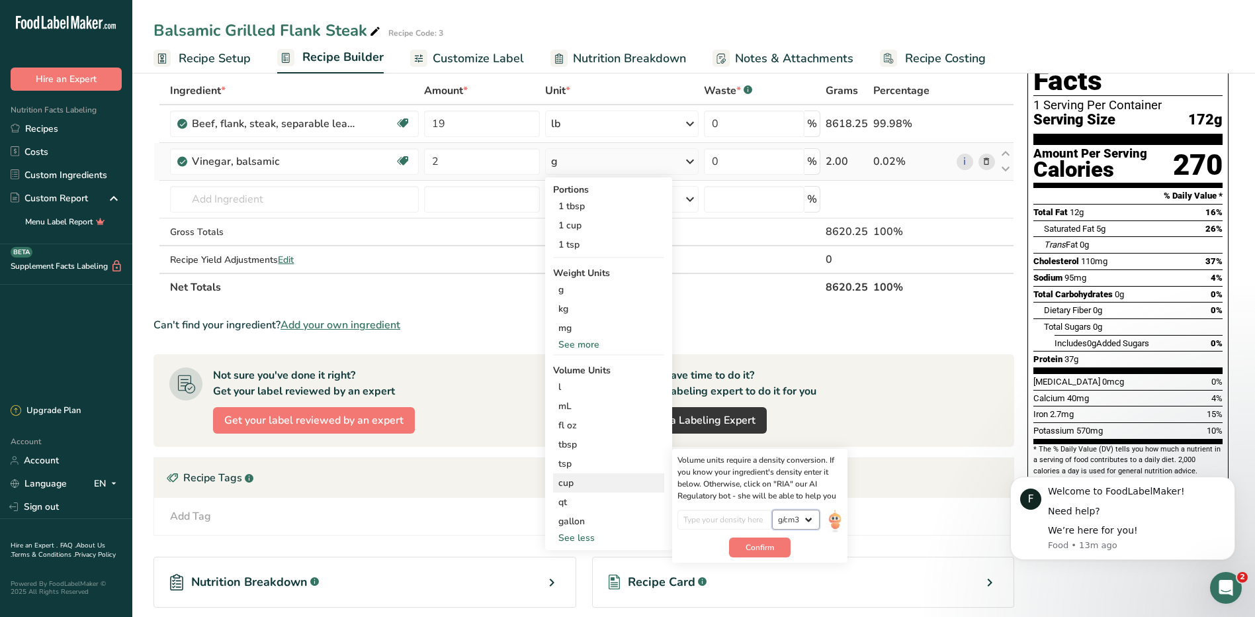
click at [801, 519] on select "lb/ft3 g/cm3" at bounding box center [796, 519] width 48 height 20
click at [749, 545] on span "Confirm" at bounding box center [760, 547] width 28 height 12
click at [712, 517] on input "number" at bounding box center [724, 519] width 95 height 20
click at [808, 519] on select "lb/ft3 g/cm3" at bounding box center [796, 519] width 48 height 20
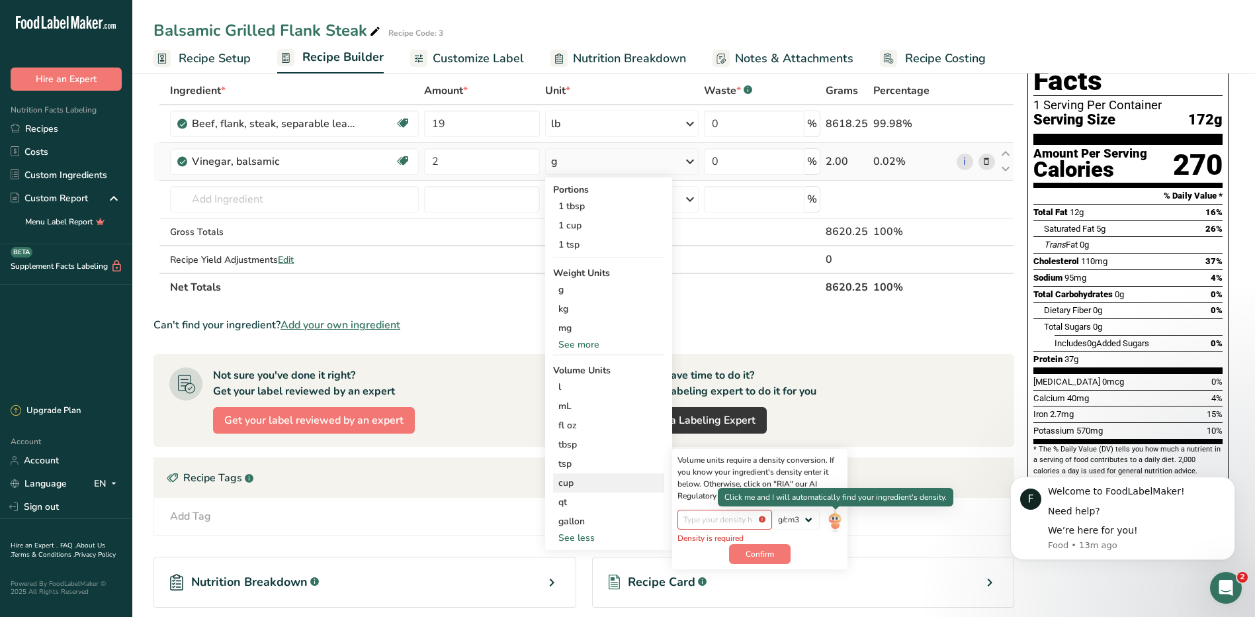
click at [836, 517] on img at bounding box center [835, 520] width 15 height 23
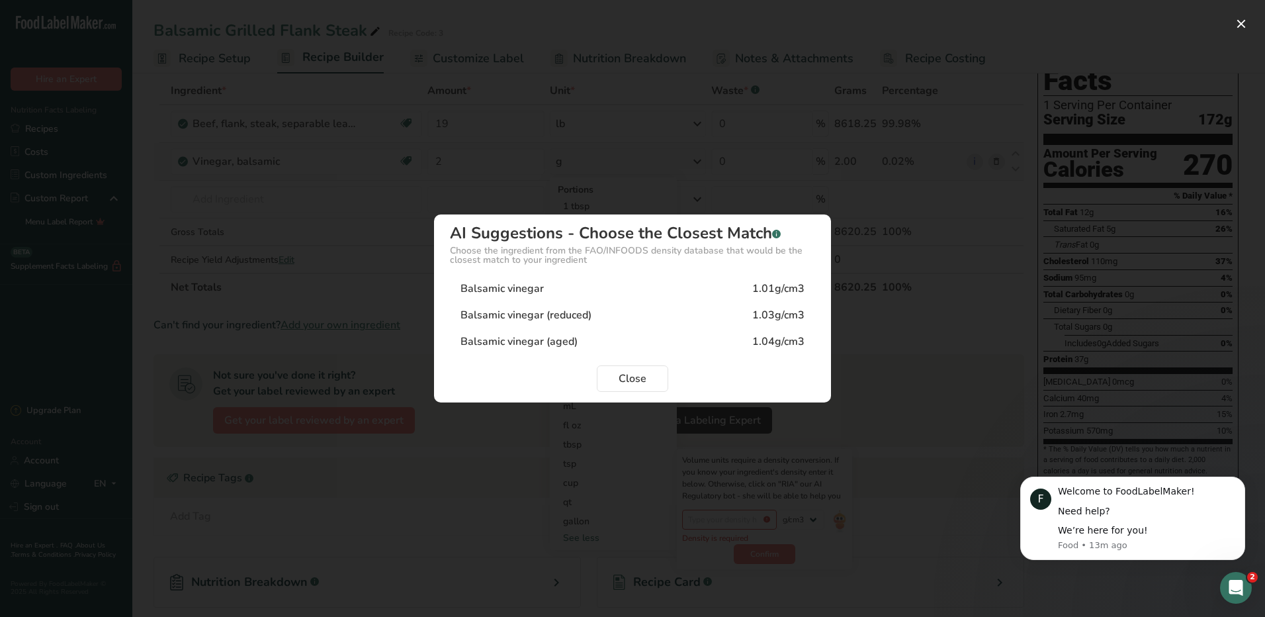
click at [495, 293] on div "Balsamic vinegar" at bounding box center [501, 288] width 83 height 16
type input "1.01"
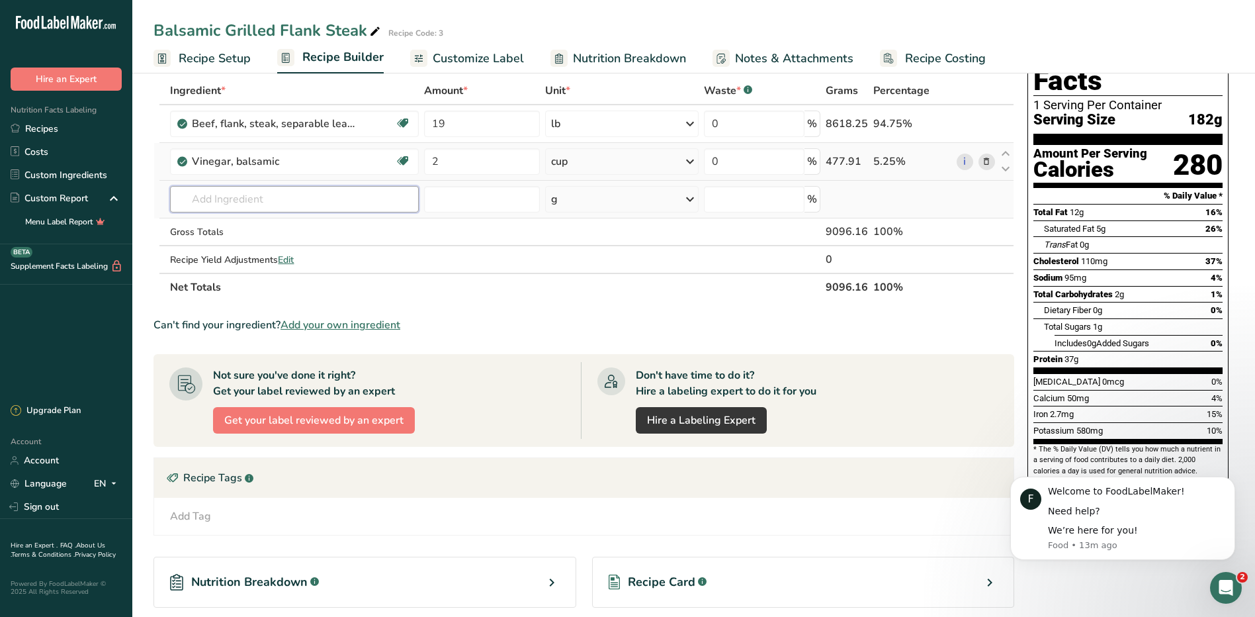
click at [333, 196] on input "text" at bounding box center [294, 199] width 248 height 26
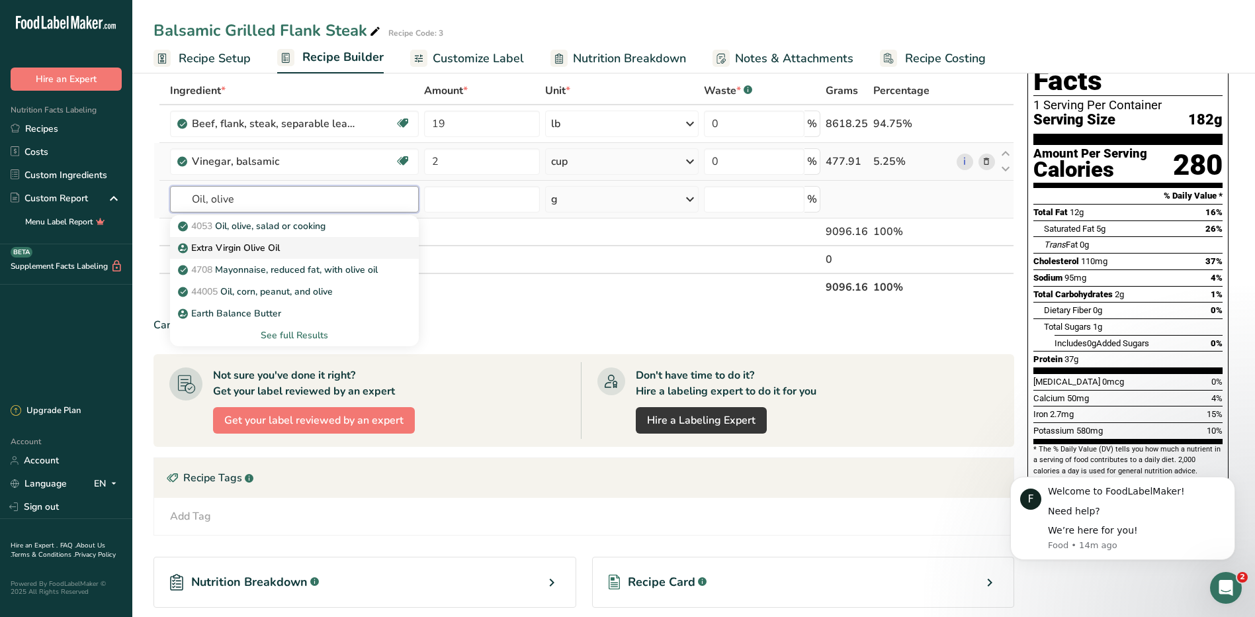
type input "Oil, olive"
click at [254, 247] on p "Extra Virgin Olive Oil" at bounding box center [230, 248] width 99 height 14
type input "Extra Virgin Olive Oil"
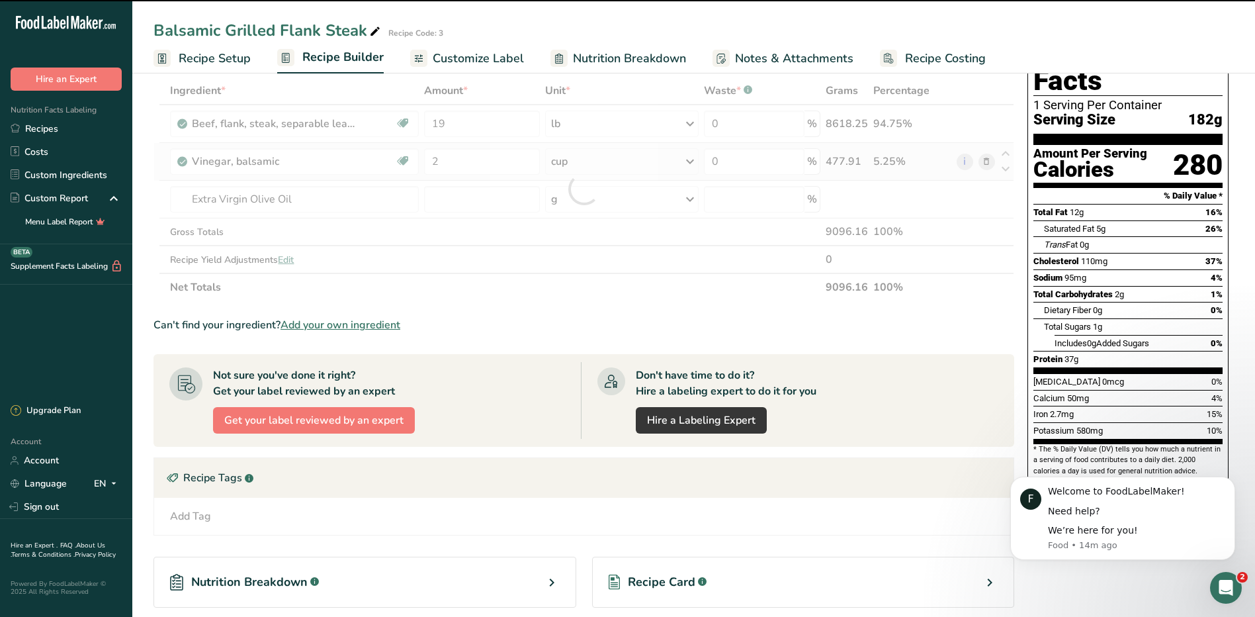
type input "0"
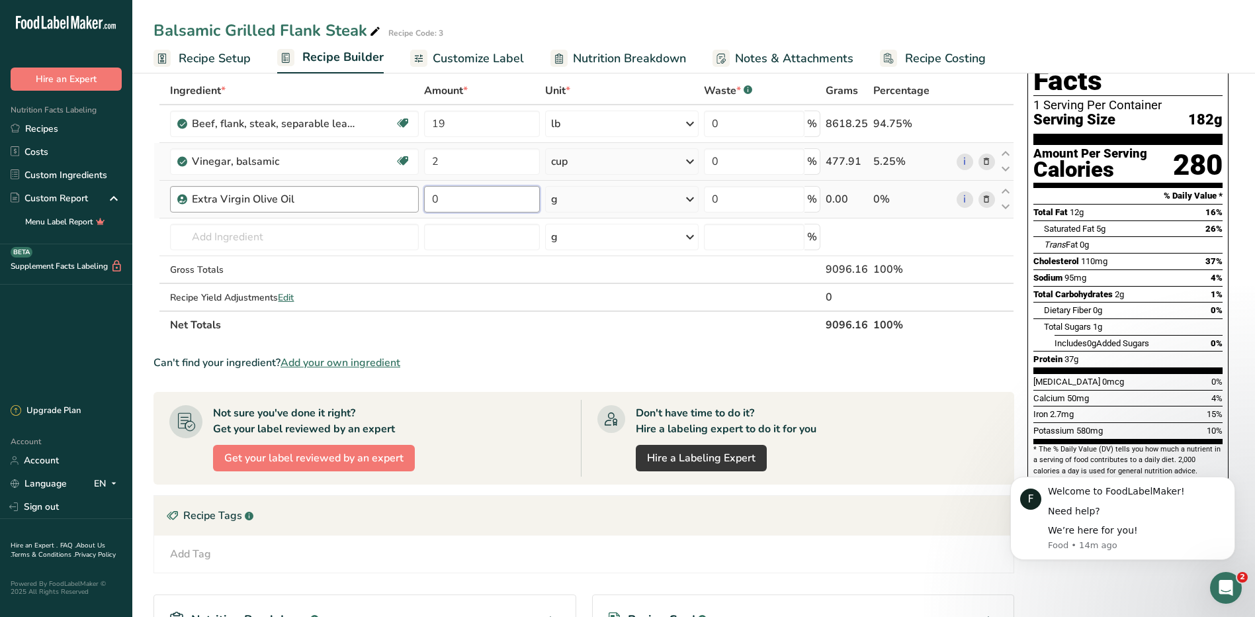
drag, startPoint x: 457, startPoint y: 189, endPoint x: 345, endPoint y: 192, distance: 112.5
click at [345, 192] on tr "Extra Virgin Olive Oil 0 g Weight Units g kg mg See more Volume Units l Volume …" at bounding box center [583, 200] width 859 height 38
type input "1"
click at [682, 198] on div "Ingredient * Amount * Unit * Waste * .a-a{fill:#347362;}.b-a{fill:#fff;} Grams …" at bounding box center [583, 208] width 861 height 262
click at [690, 194] on icon at bounding box center [690, 199] width 16 height 24
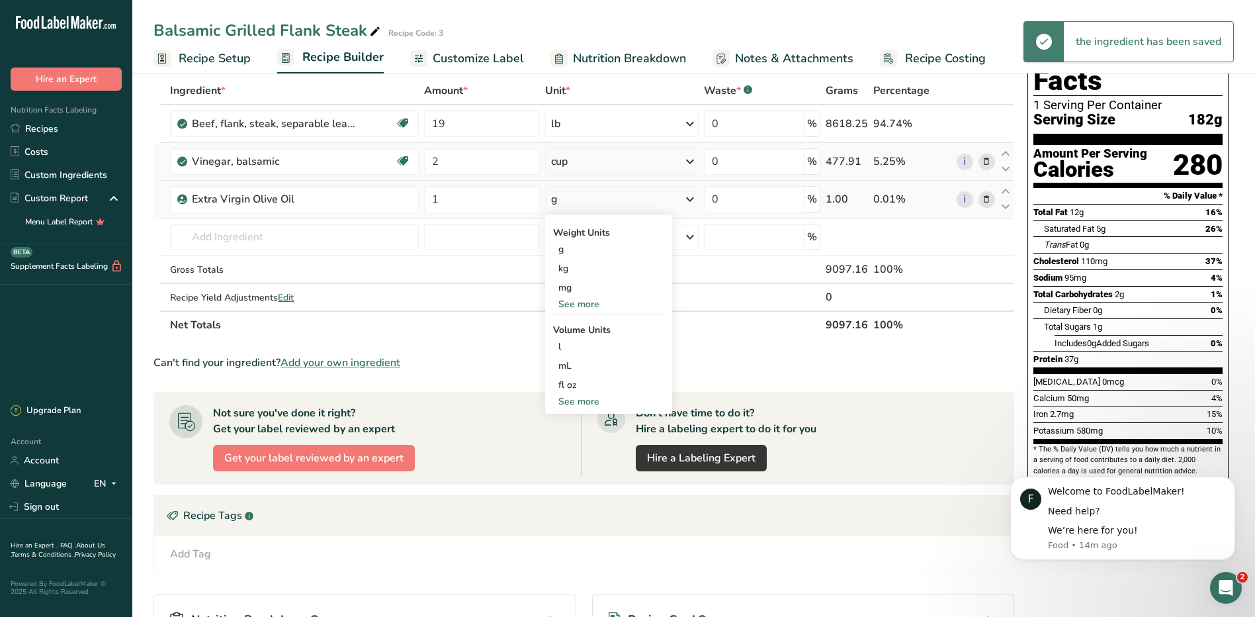
click at [585, 400] on div "See more" at bounding box center [608, 401] width 111 height 14
select select "22"
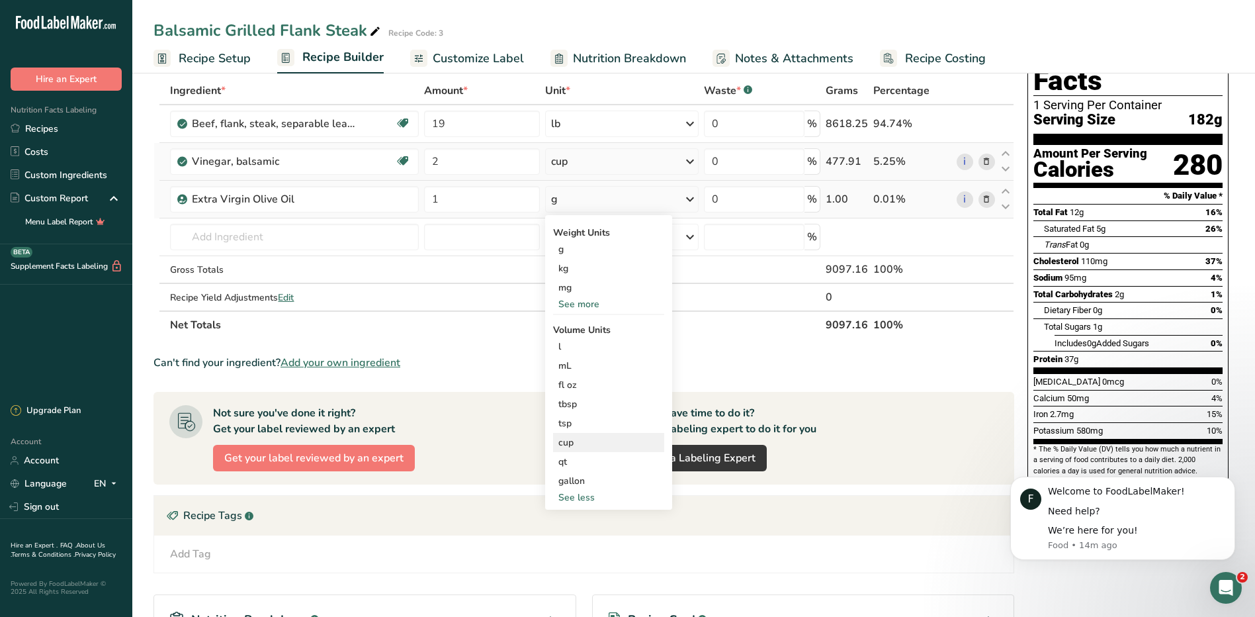
click at [573, 439] on div "cup" at bounding box center [608, 442] width 101 height 14
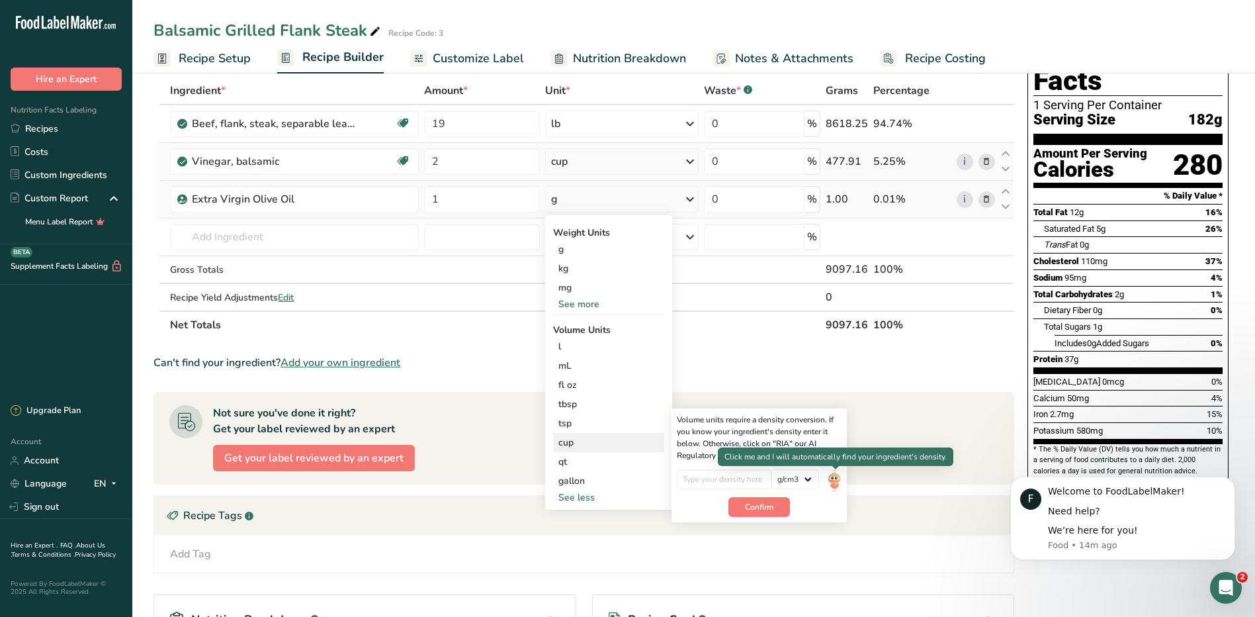
click at [835, 480] on img at bounding box center [834, 480] width 15 height 23
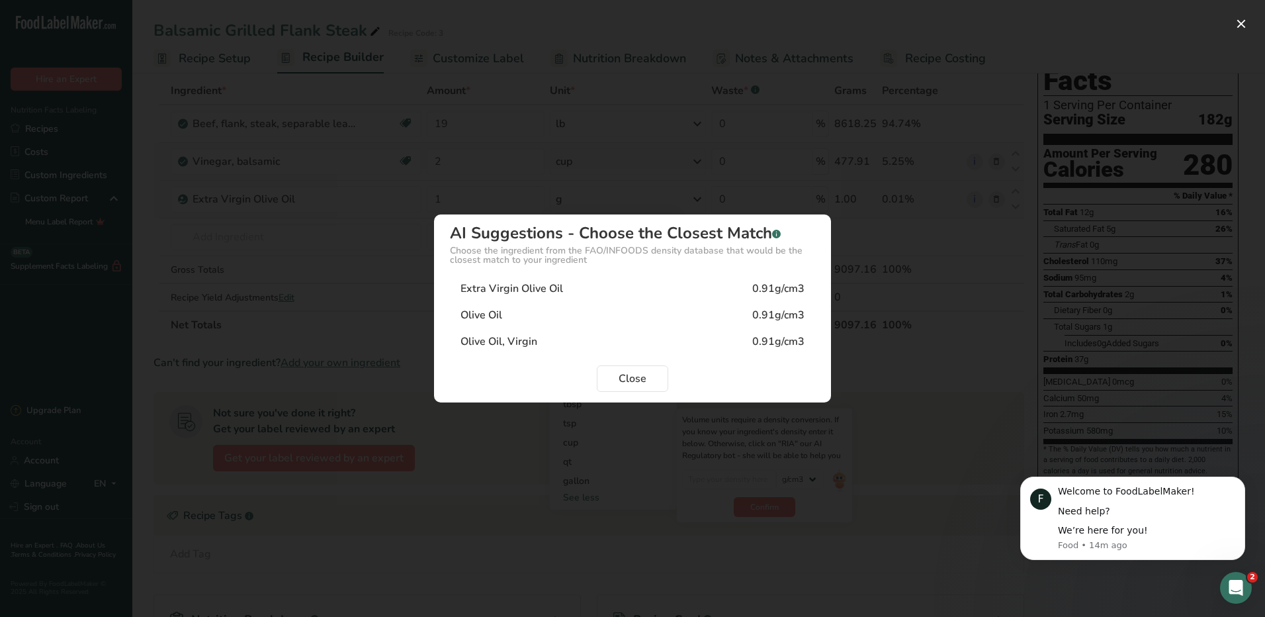
click at [544, 286] on div "Extra Virgin Olive Oil" at bounding box center [511, 288] width 103 height 16
type input "0.91"
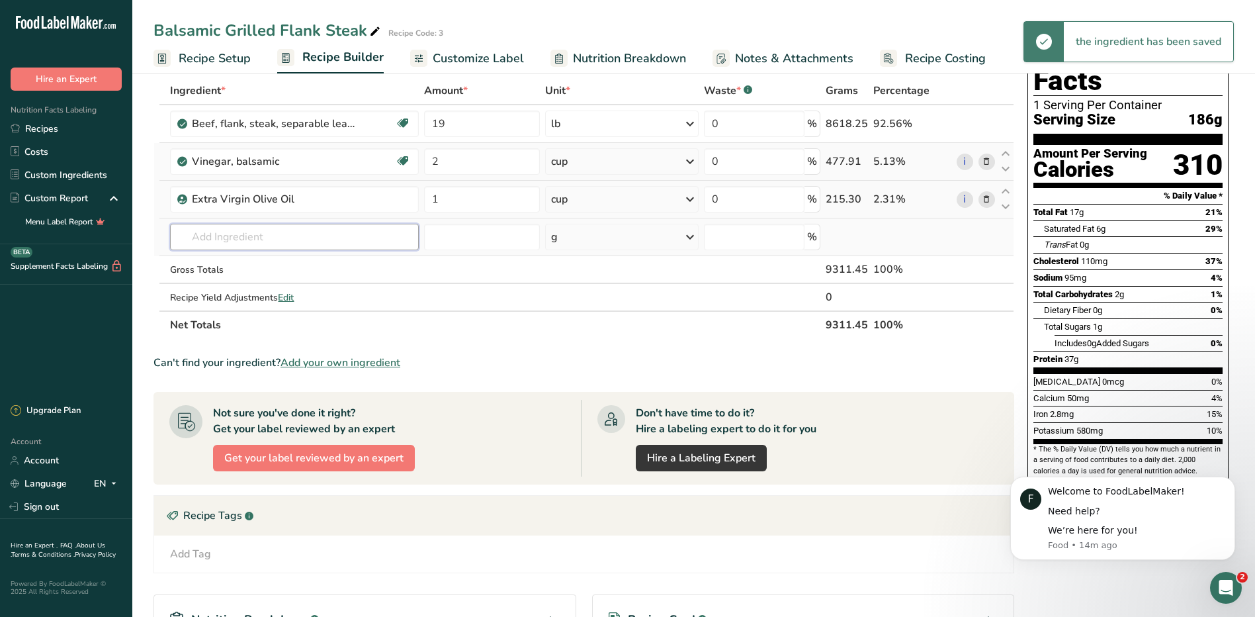
click at [243, 232] on input "text" at bounding box center [294, 237] width 248 height 26
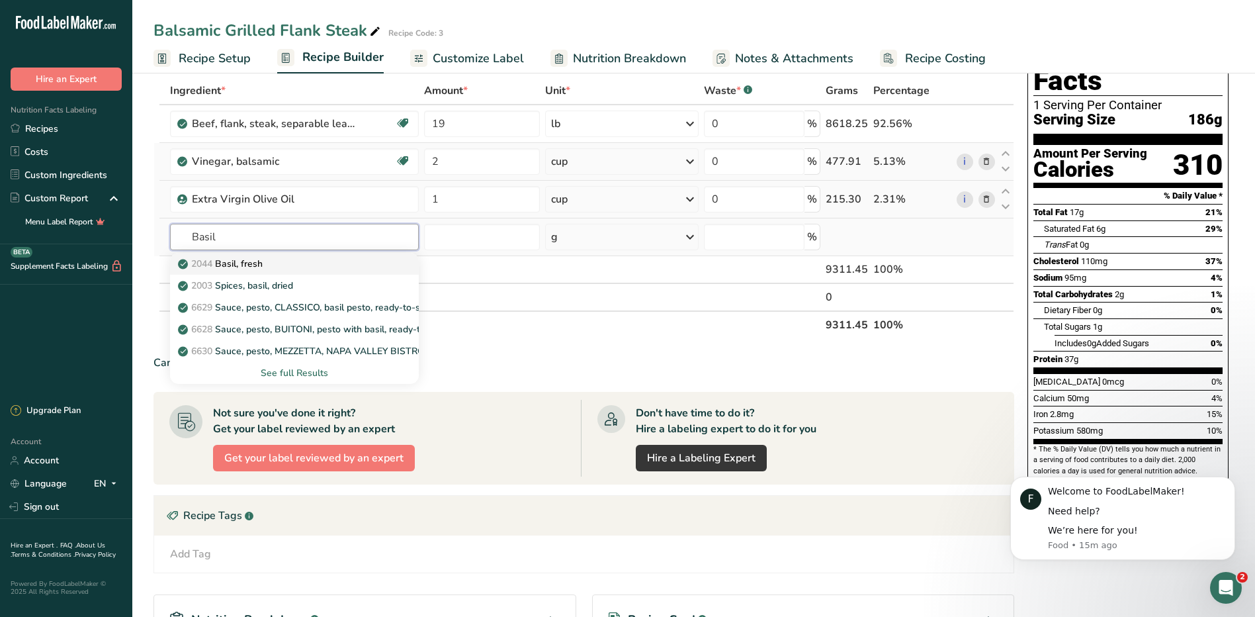
type input "Basil"
click at [237, 263] on p "2044 Basil, fresh" at bounding box center [222, 264] width 82 height 14
type input "Basil, fresh"
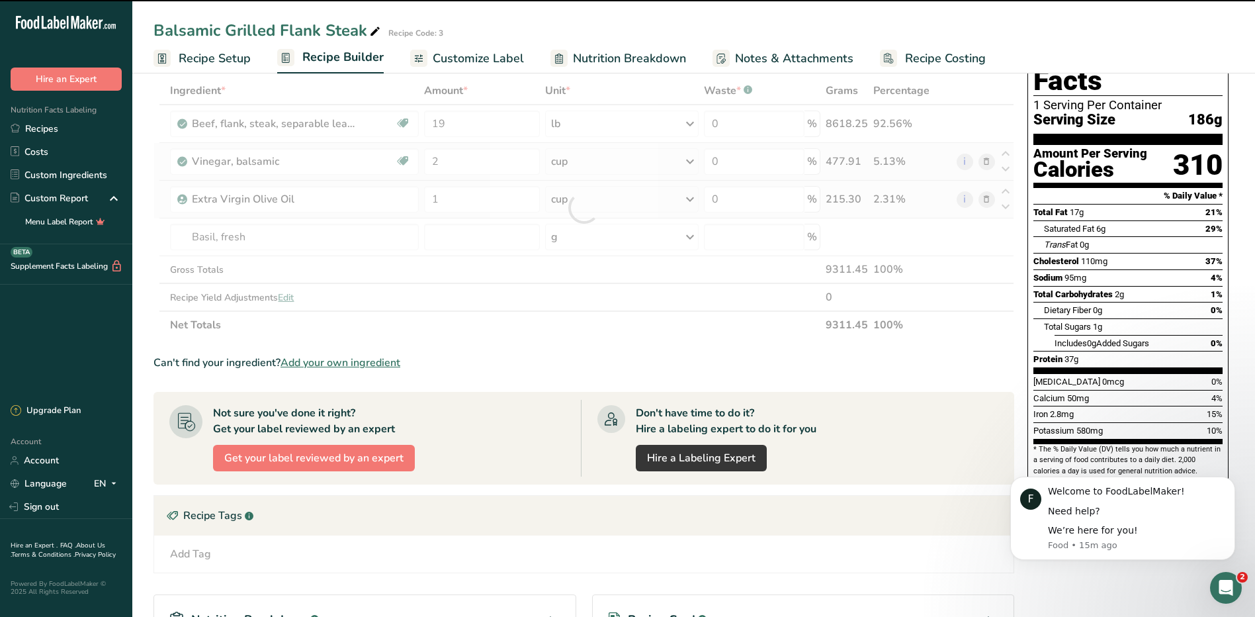
type input "0"
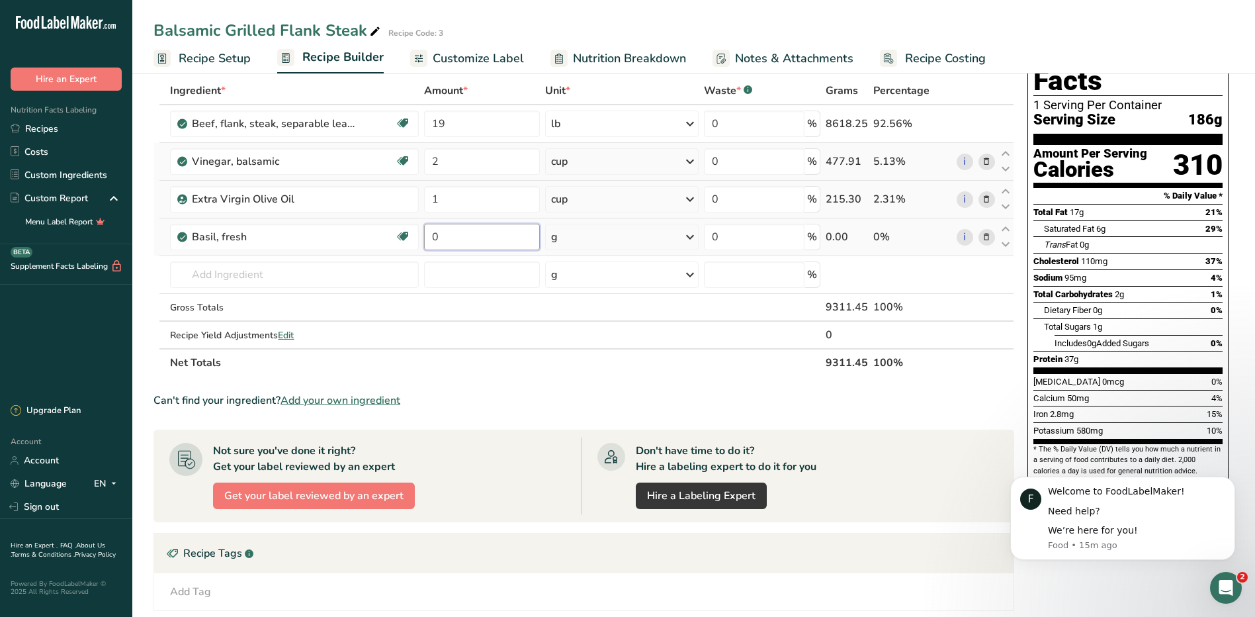
click at [454, 239] on input "0" at bounding box center [482, 237] width 116 height 26
type input "1"
click at [642, 242] on div "Ingredient * Amount * Unit * Waste * .a-a{fill:#347362;}.b-a{fill:#fff;} Grams …" at bounding box center [583, 227] width 861 height 300
click at [692, 234] on icon at bounding box center [690, 237] width 16 height 24
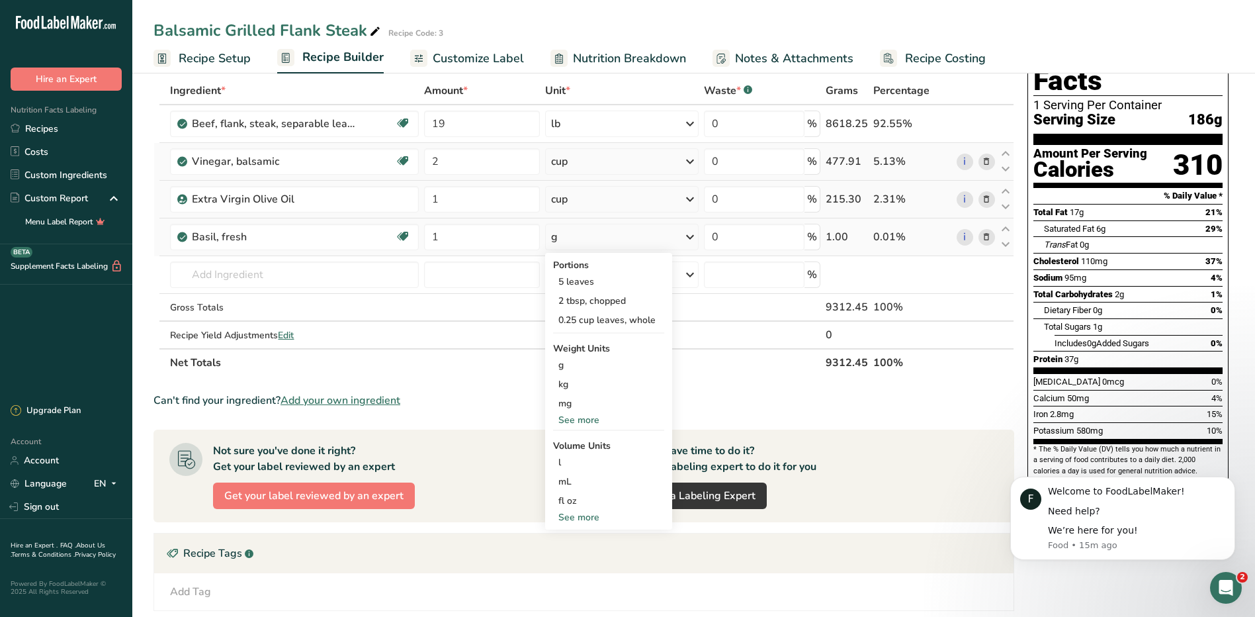
click at [583, 514] on div "See more" at bounding box center [608, 517] width 111 height 14
select select "22"
click at [568, 558] on div "cup" at bounding box center [608, 558] width 101 height 14
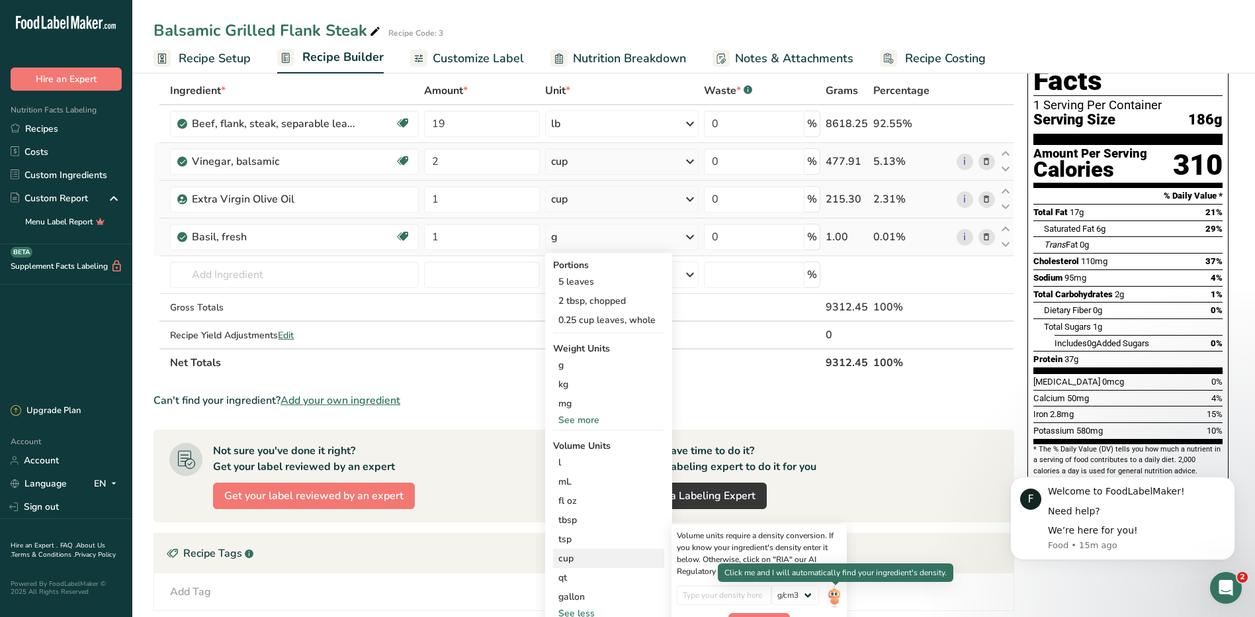
click at [838, 596] on img at bounding box center [834, 596] width 15 height 23
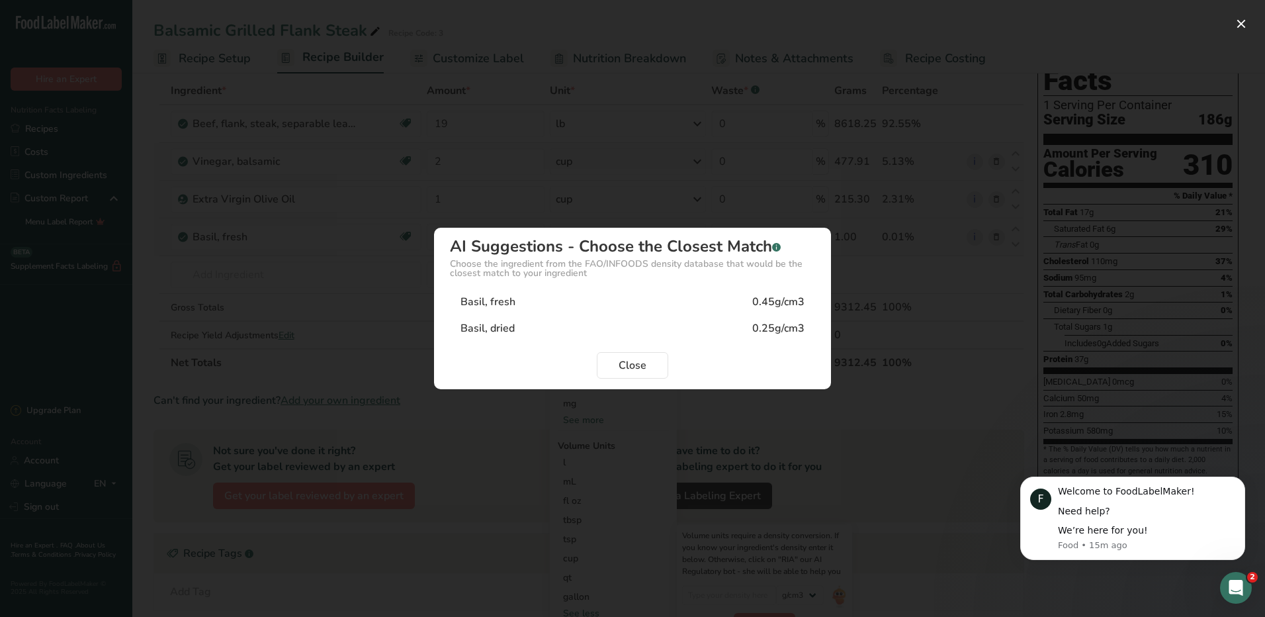
click at [744, 301] on div "Basil, fresh 0.45g/cm3" at bounding box center [632, 301] width 365 height 26
type input "0.45"
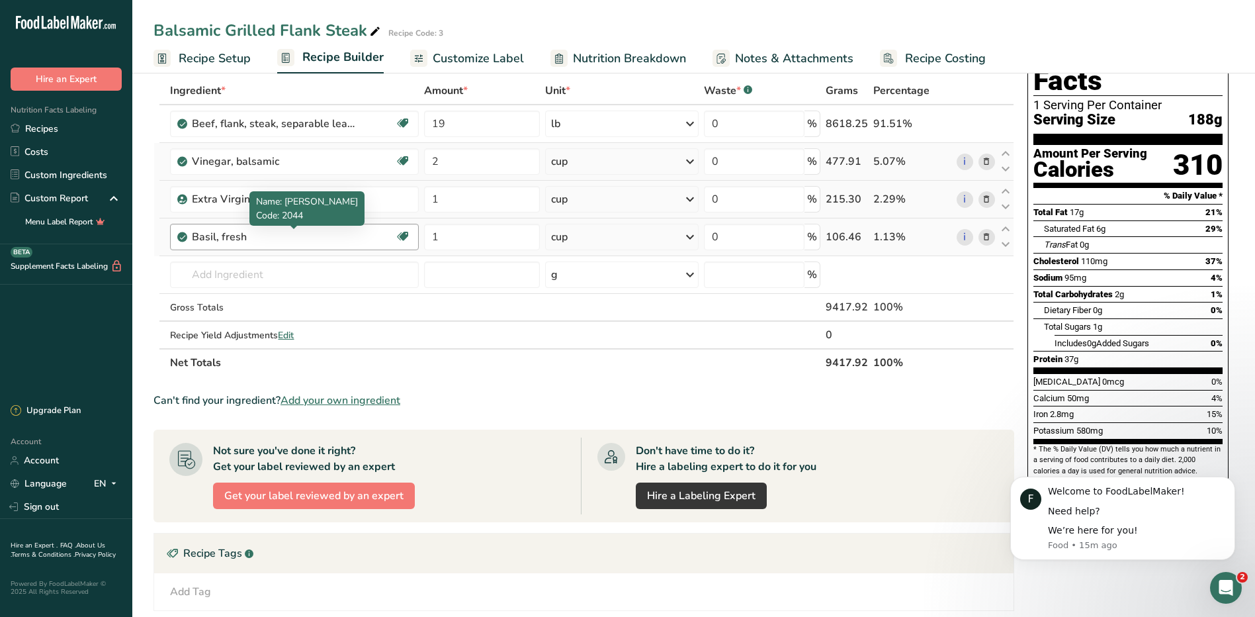
click at [263, 234] on div "Basil, fresh" at bounding box center [274, 237] width 165 height 16
click at [254, 236] on div "Basil, fresh" at bounding box center [274, 237] width 165 height 16
click at [251, 237] on div "Basil, fresh" at bounding box center [274, 237] width 165 height 16
click at [372, 235] on div "Basil, fresh" at bounding box center [293, 237] width 202 height 16
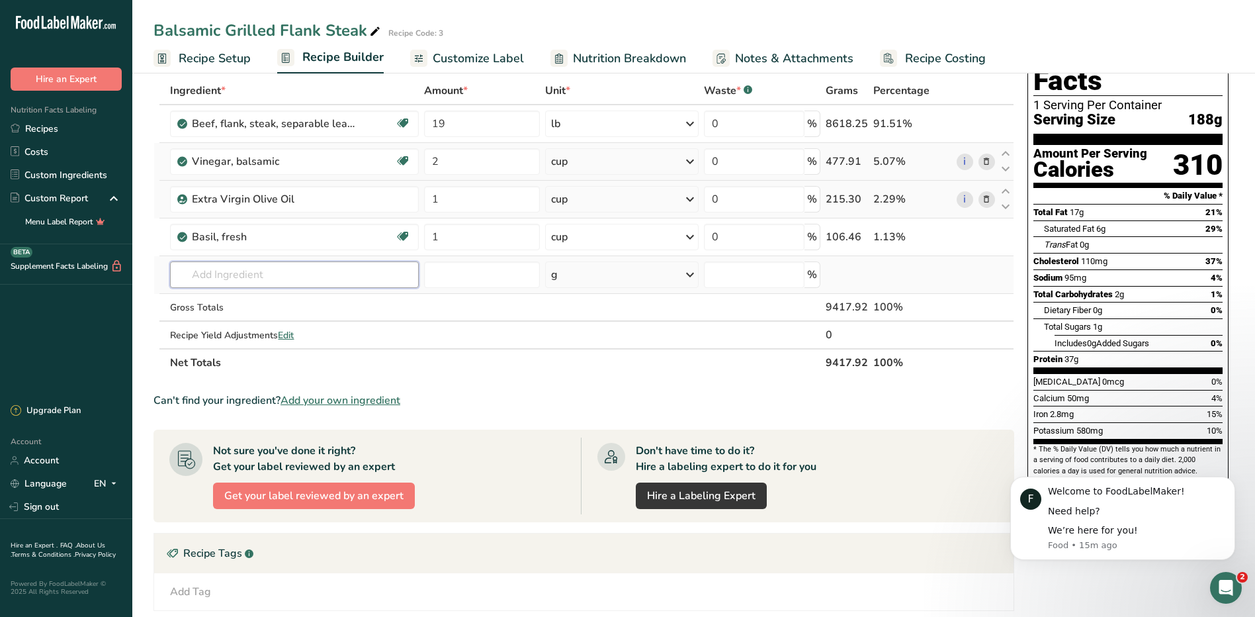
click at [251, 280] on input "text" at bounding box center [294, 274] width 248 height 26
type input "Mustard, dijon"
click at [236, 300] on p "Dijon Mustard" at bounding box center [216, 301] width 70 height 14
type input "Dijon Mustard"
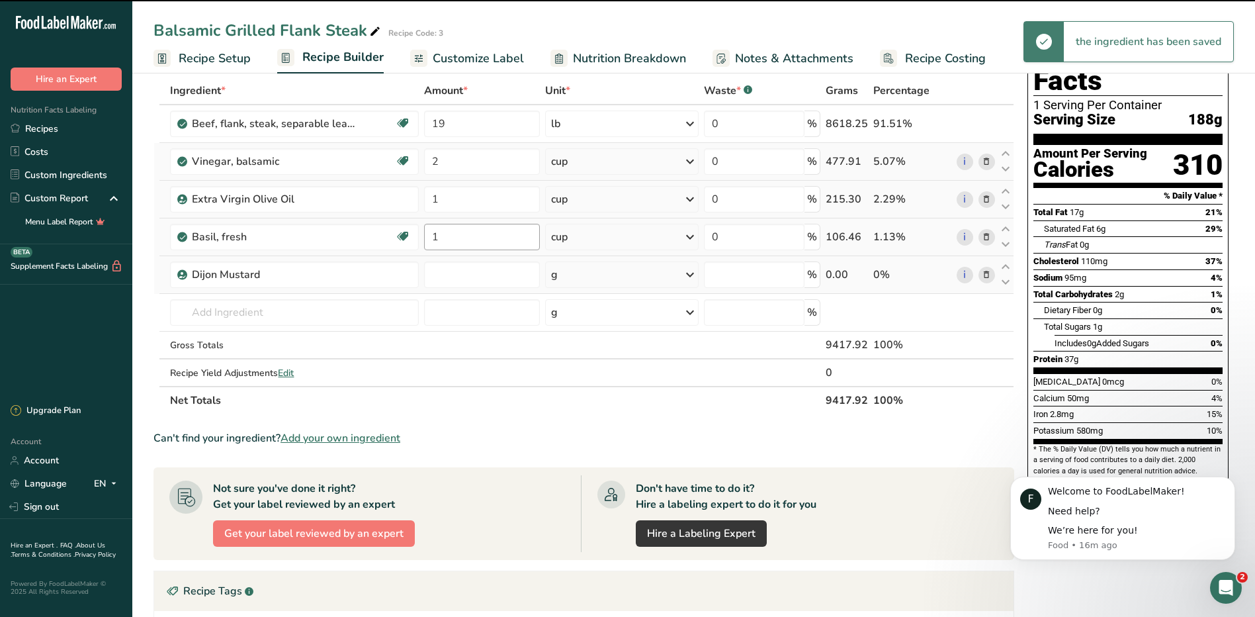
type input "0"
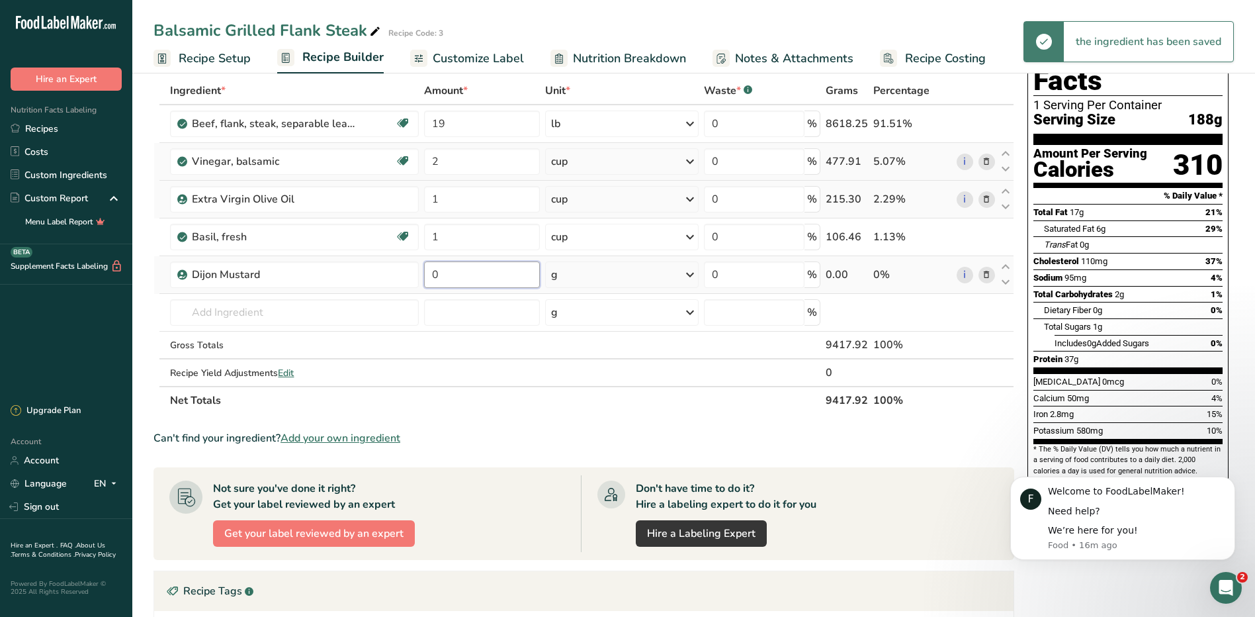
click at [462, 280] on input "0" at bounding box center [482, 274] width 116 height 26
drag, startPoint x: 462, startPoint y: 280, endPoint x: 363, endPoint y: 276, distance: 99.3
click at [363, 277] on tr "Dijon Mustard 0 g Weight Units g kg mg See more Volume Units l Volume units req…" at bounding box center [583, 275] width 859 height 38
type input "4"
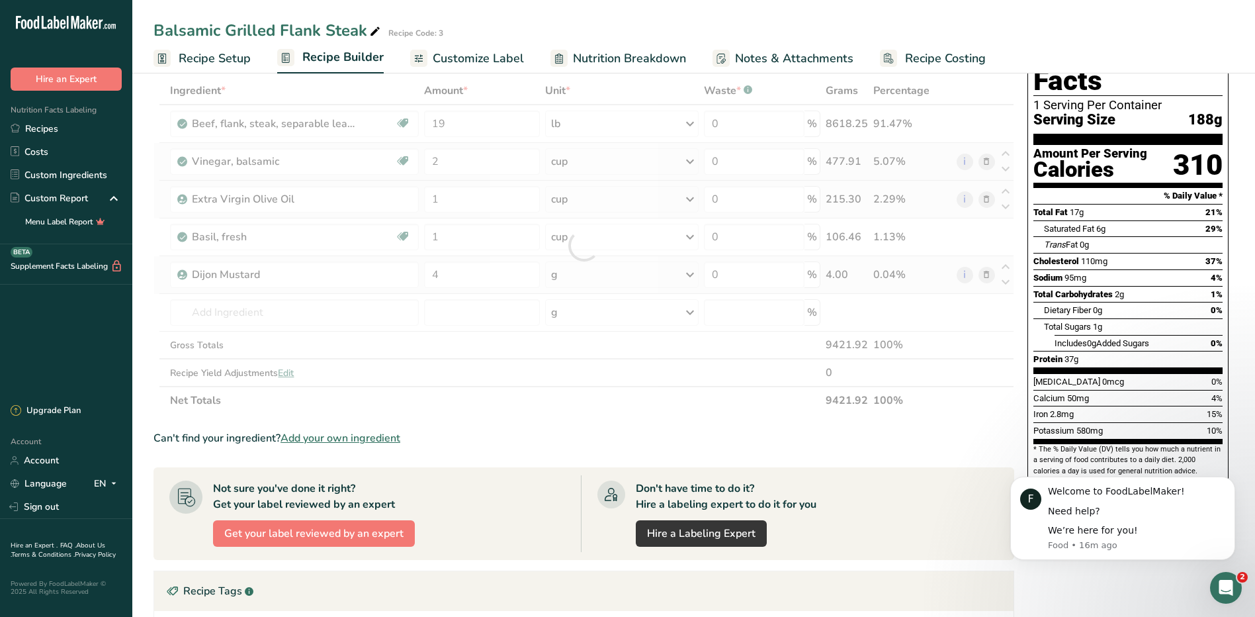
click at [686, 276] on div "Ingredient * Amount * Unit * Waste * .a-a{fill:#347362;}.b-a{fill:#fff;} Grams …" at bounding box center [583, 245] width 861 height 337
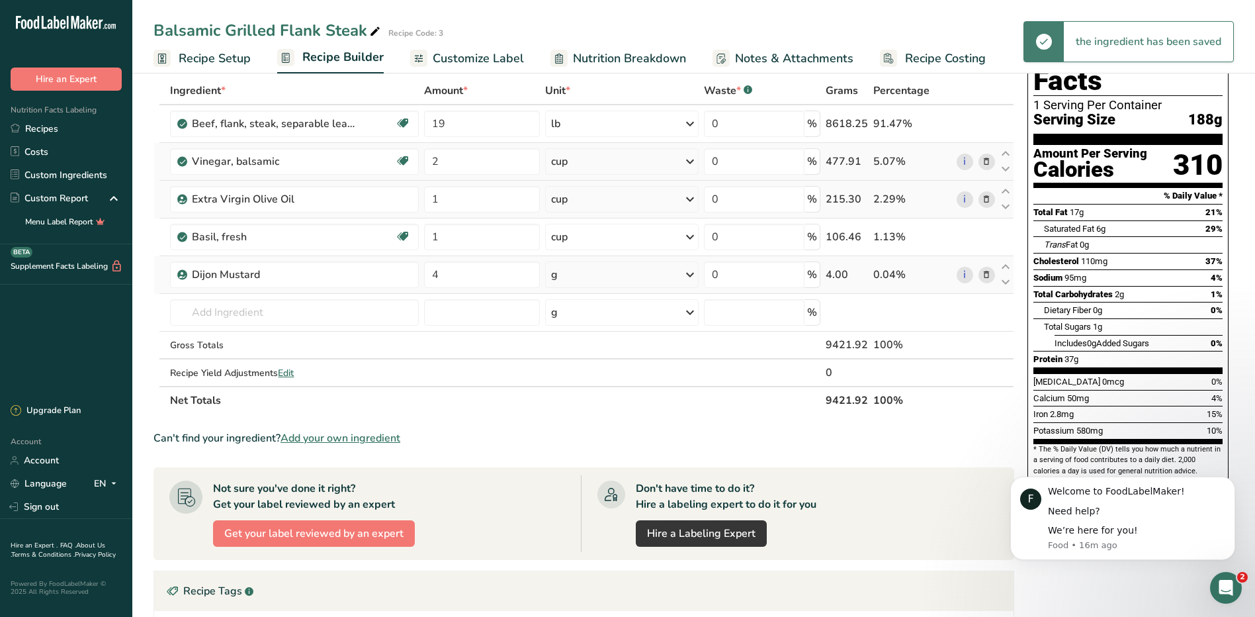
click at [691, 278] on icon at bounding box center [690, 275] width 16 height 24
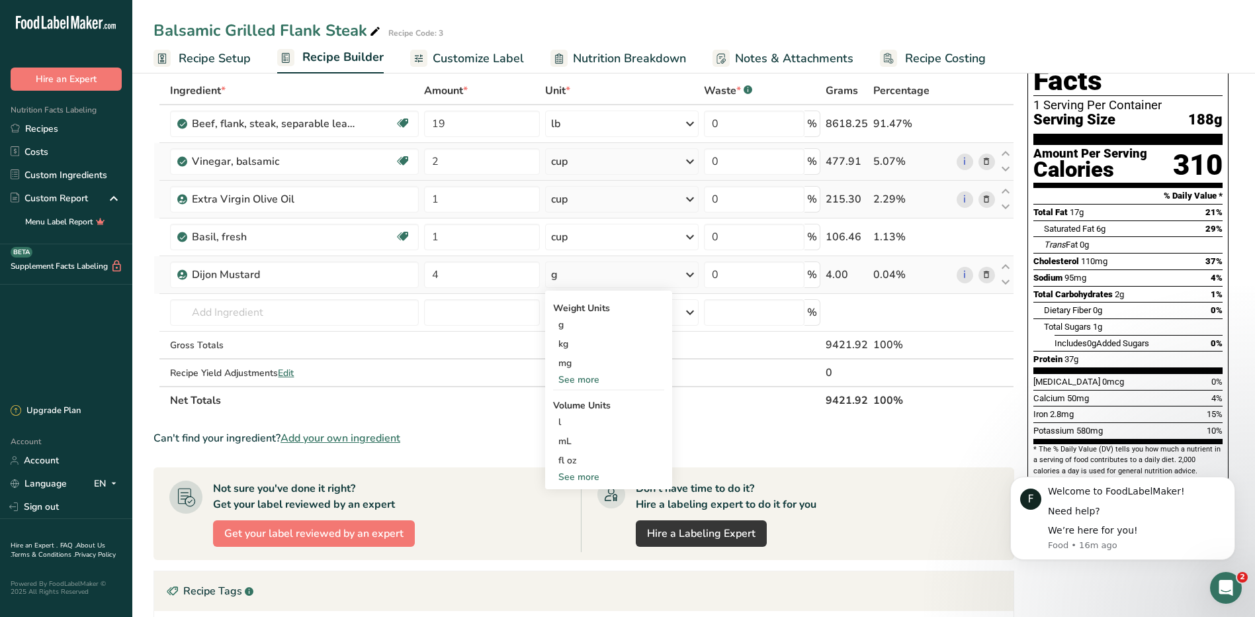
click at [583, 477] on div "See more" at bounding box center [608, 477] width 111 height 14
select select "22"
click at [583, 477] on div "tbsp" at bounding box center [608, 479] width 101 height 14
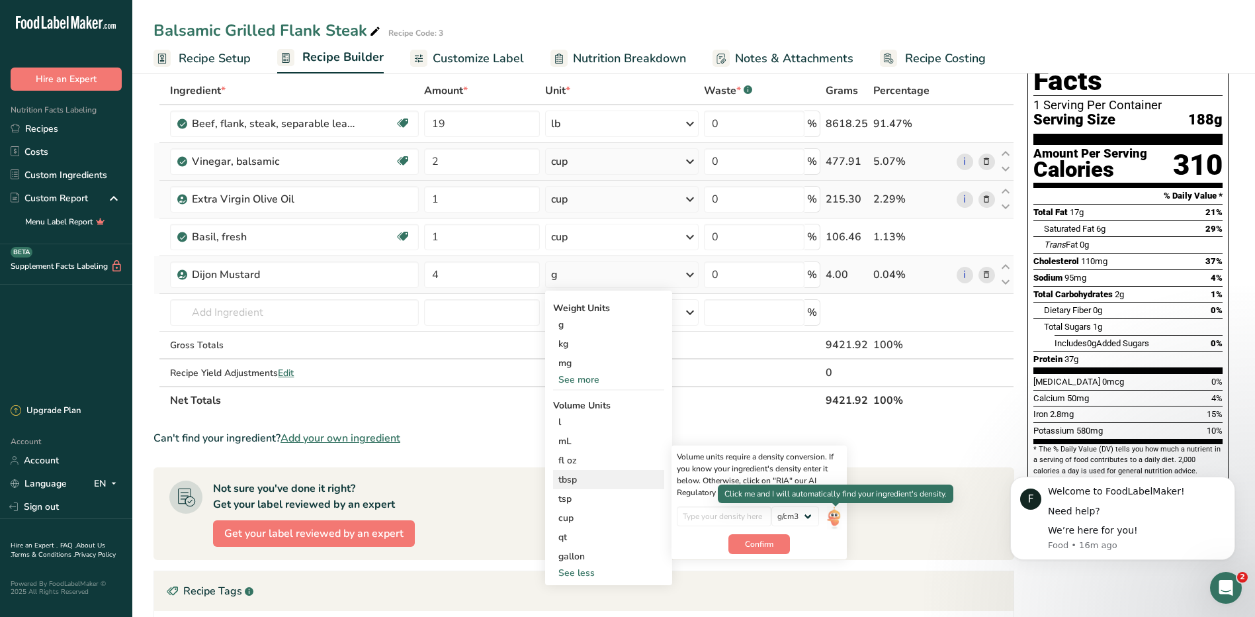
click at [830, 520] on img at bounding box center [834, 517] width 15 height 23
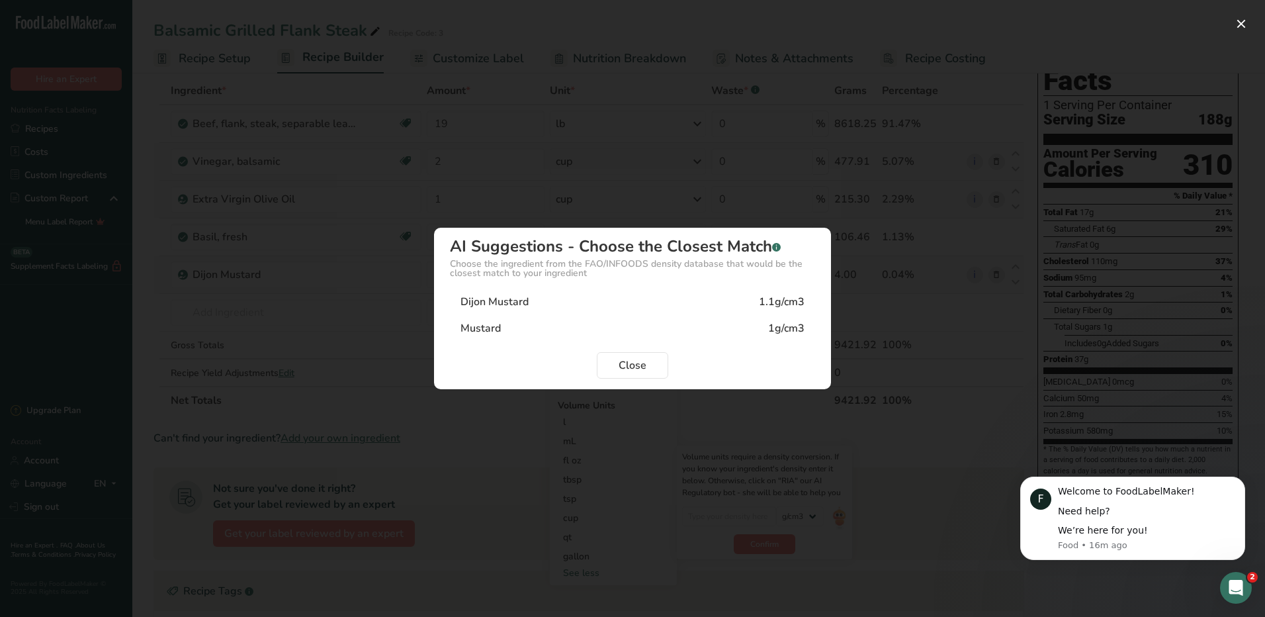
click at [499, 304] on div "Dijon Mustard" at bounding box center [494, 302] width 68 height 16
type input "1.1"
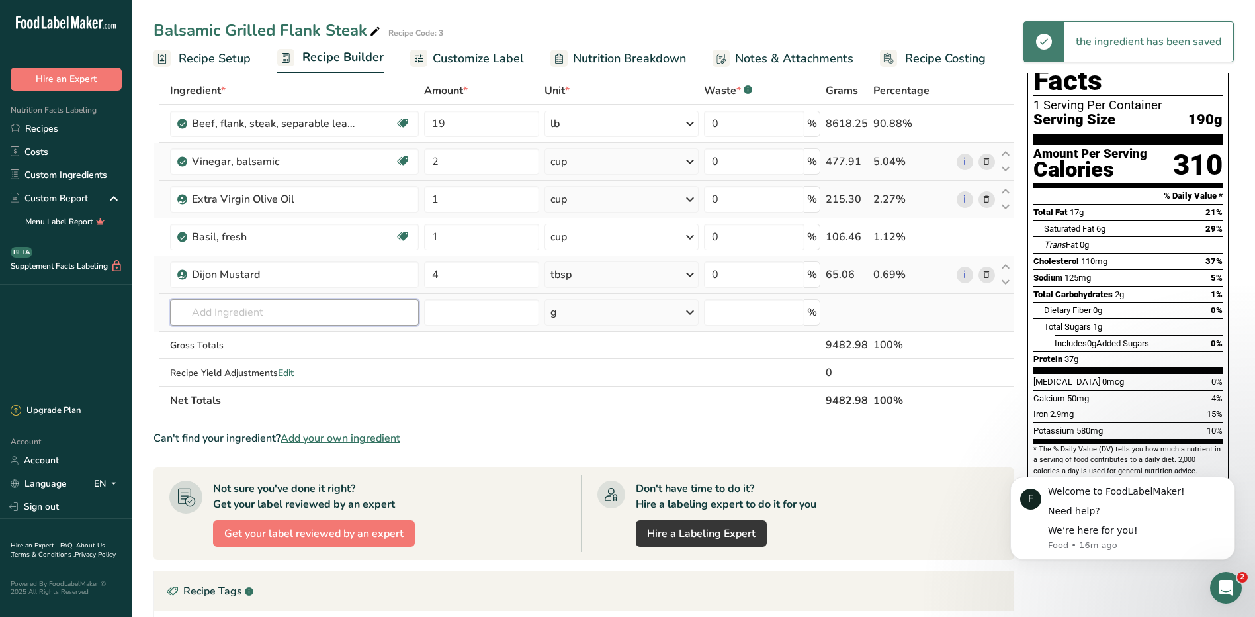
click at [289, 320] on input "text" at bounding box center [294, 312] width 248 height 26
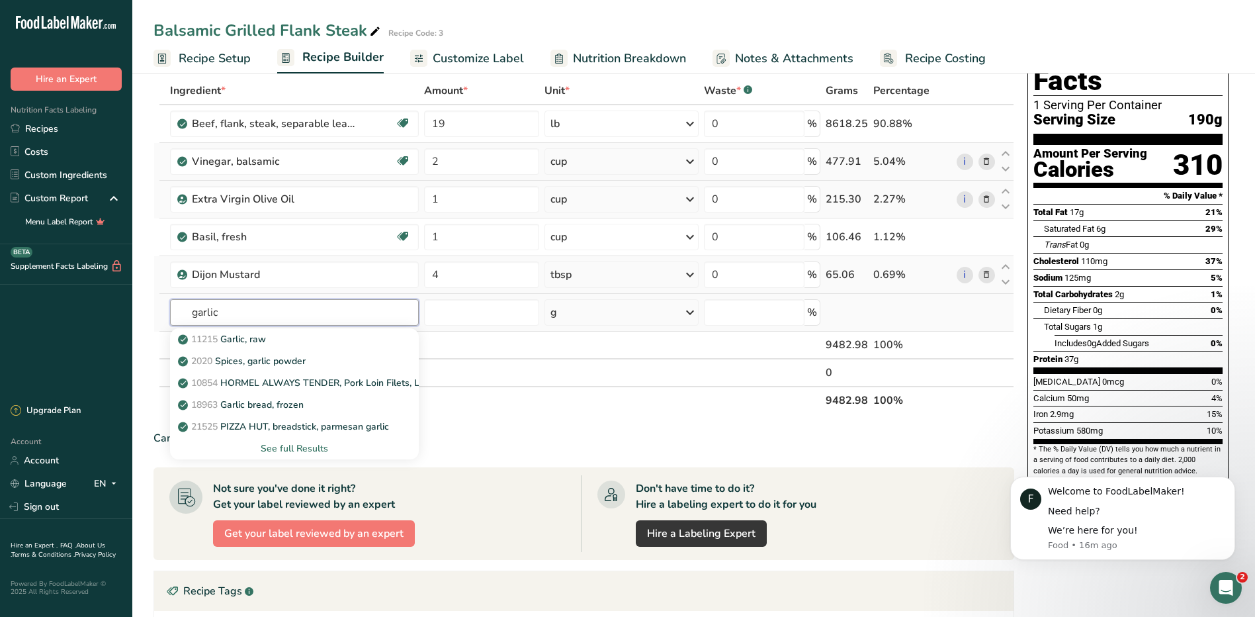
type input "garlic"
click at [296, 447] on div "See full Results" at bounding box center [294, 448] width 227 height 14
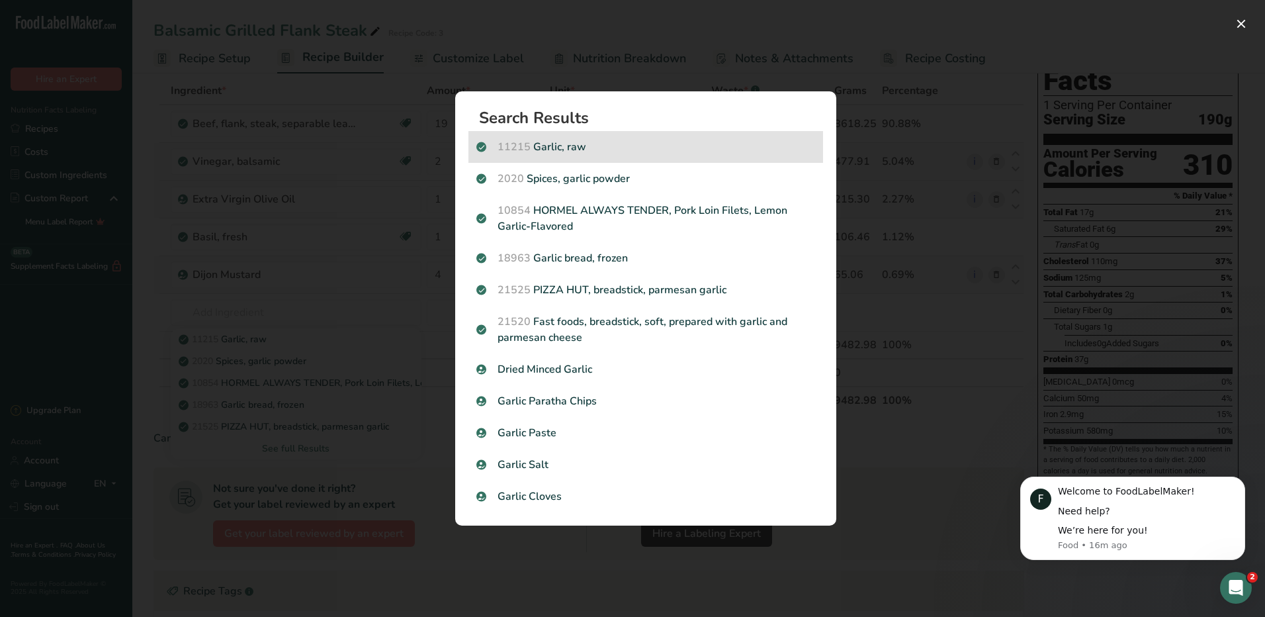
click at [559, 150] on p "11215 Garlic, raw" at bounding box center [645, 147] width 339 height 16
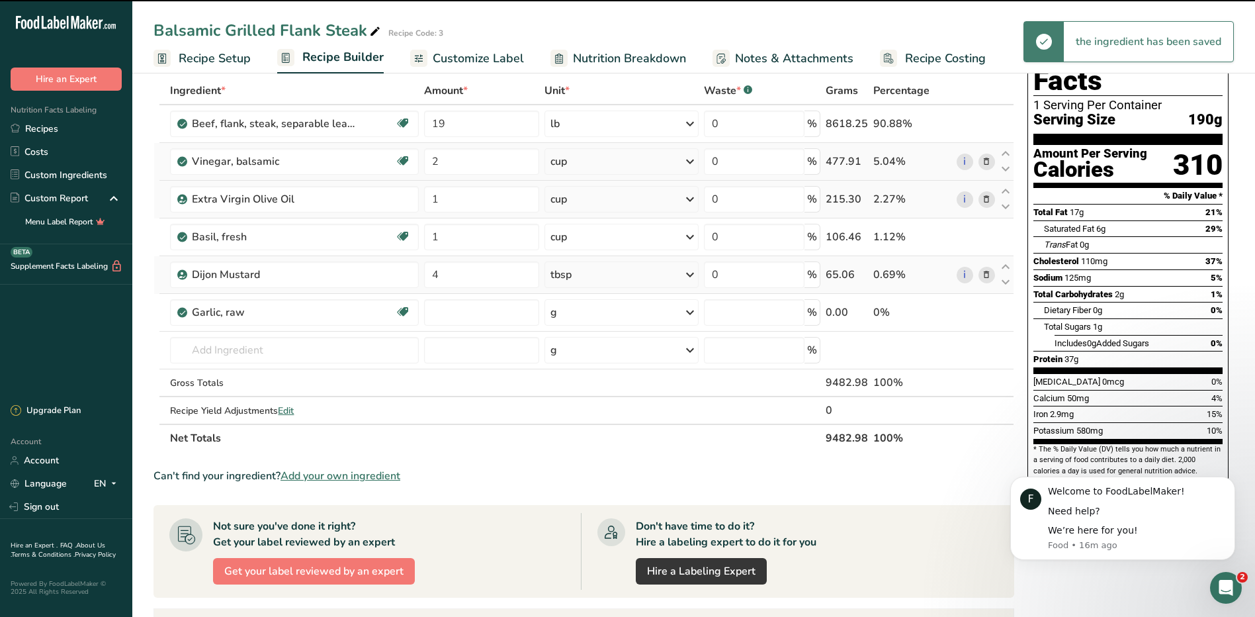
type input "0"
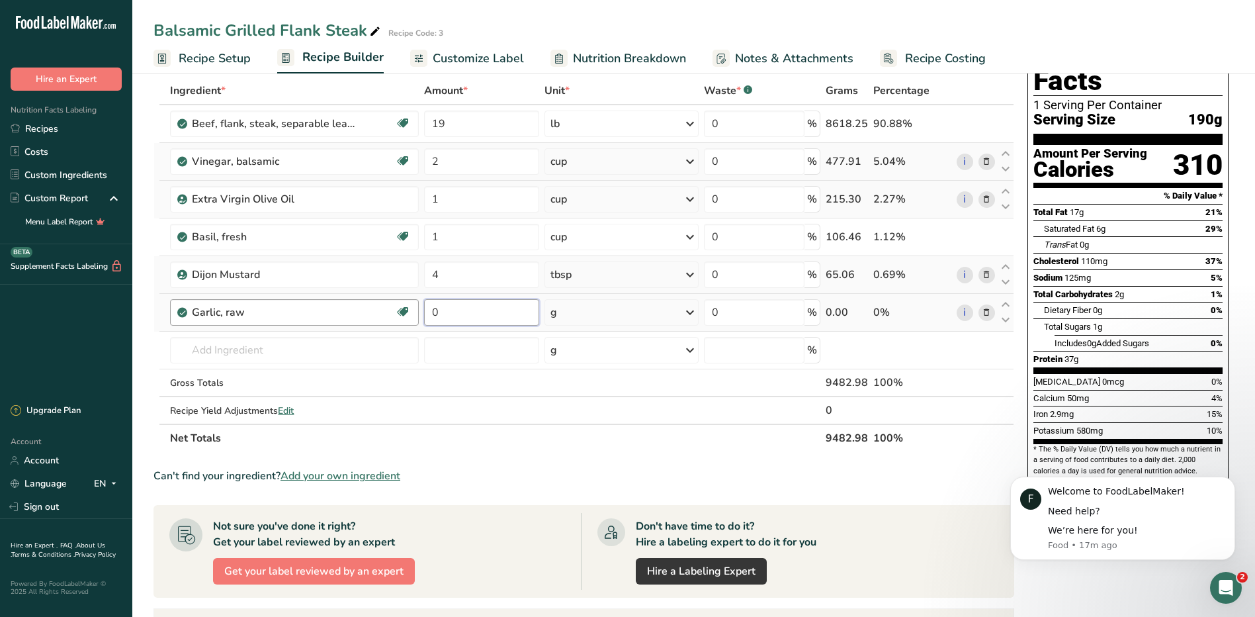
drag, startPoint x: 478, startPoint y: 311, endPoint x: 401, endPoint y: 310, distance: 76.7
click at [401, 310] on tr "Garlic, raw Source of Antioxidants Dairy free Gluten free Vegan Vegetarian Soy …" at bounding box center [583, 313] width 859 height 38
type input "3.5"
click at [691, 314] on div "Ingredient * Amount * Unit * Waste * .a-a{fill:#347362;}.b-a{fill:#fff;} Grams …" at bounding box center [583, 264] width 861 height 375
click at [694, 312] on icon at bounding box center [690, 312] width 16 height 24
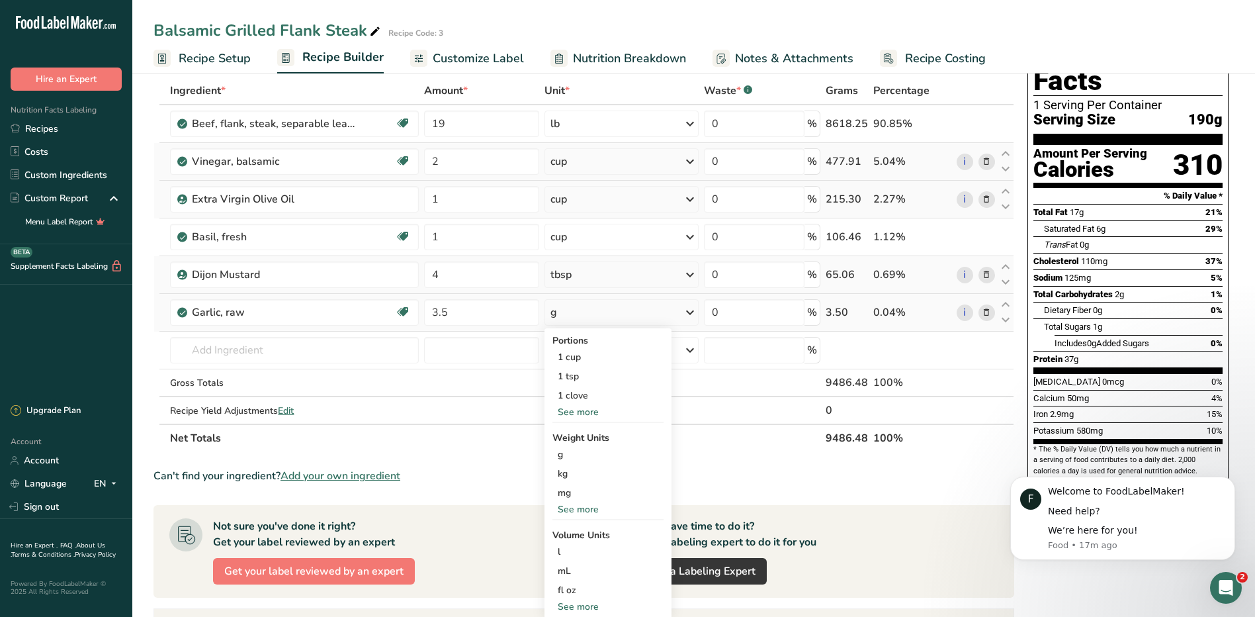
click at [585, 605] on div "See more" at bounding box center [607, 606] width 111 height 14
select select "22"
click at [579, 609] on div "tbsp" at bounding box center [608, 609] width 101 height 14
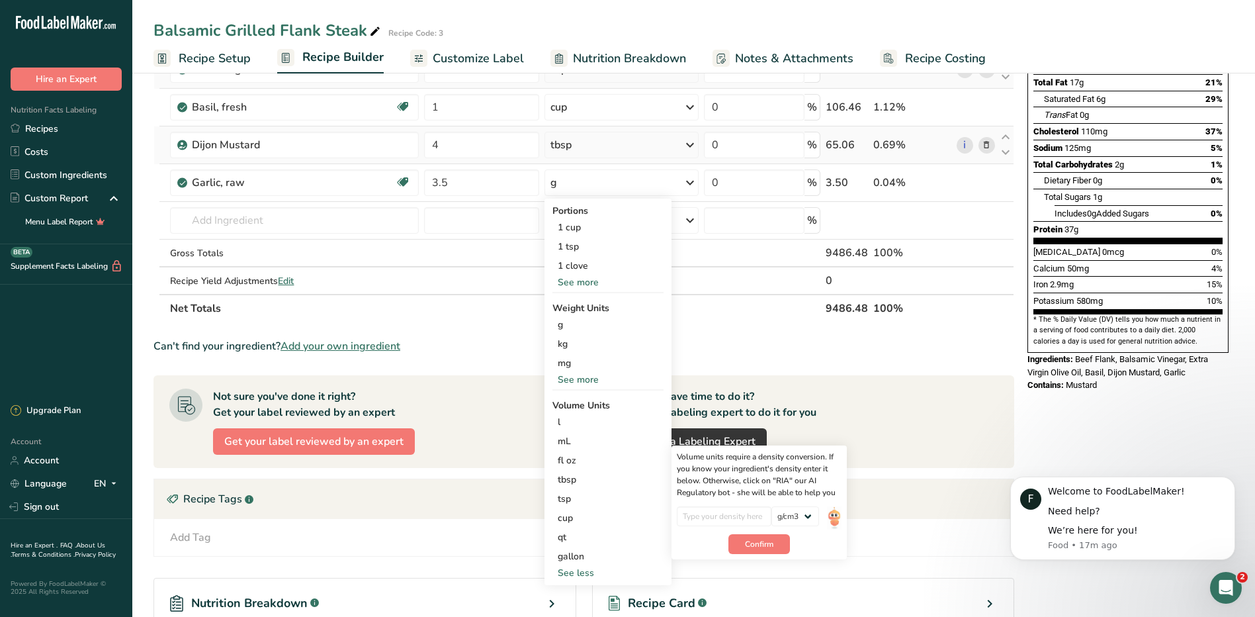
scroll to position [198, 0]
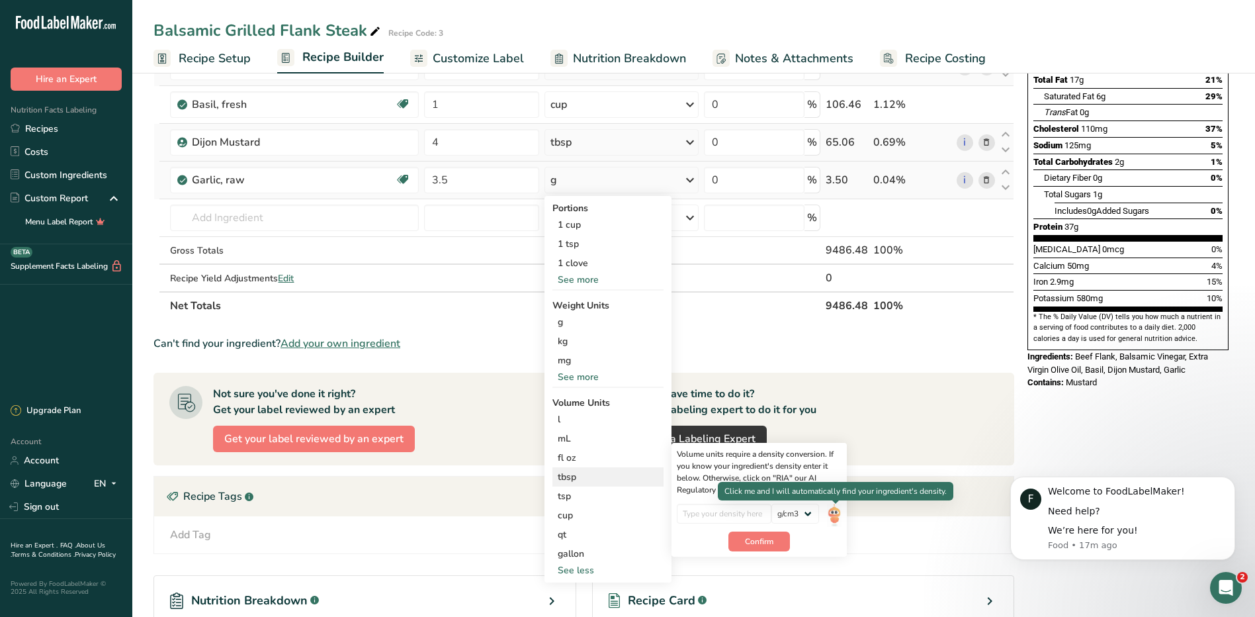
click at [834, 513] on img at bounding box center [834, 514] width 15 height 23
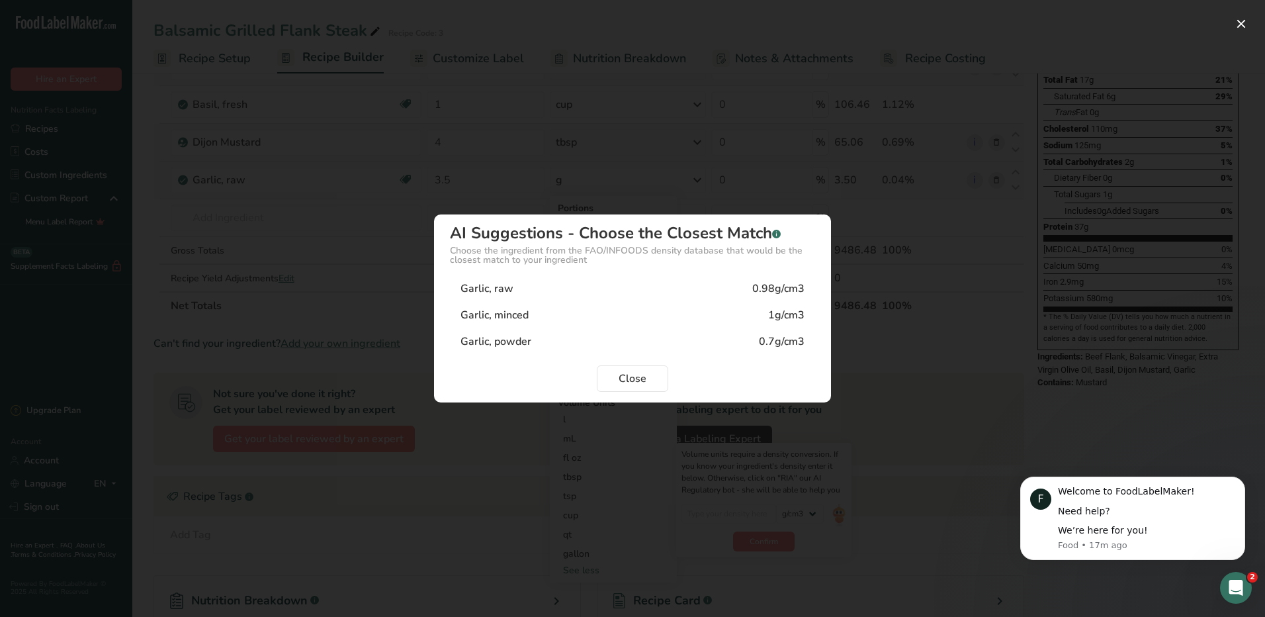
click at [687, 316] on div "Garlic, minced 1g/cm3" at bounding box center [632, 315] width 365 height 26
type input "1"
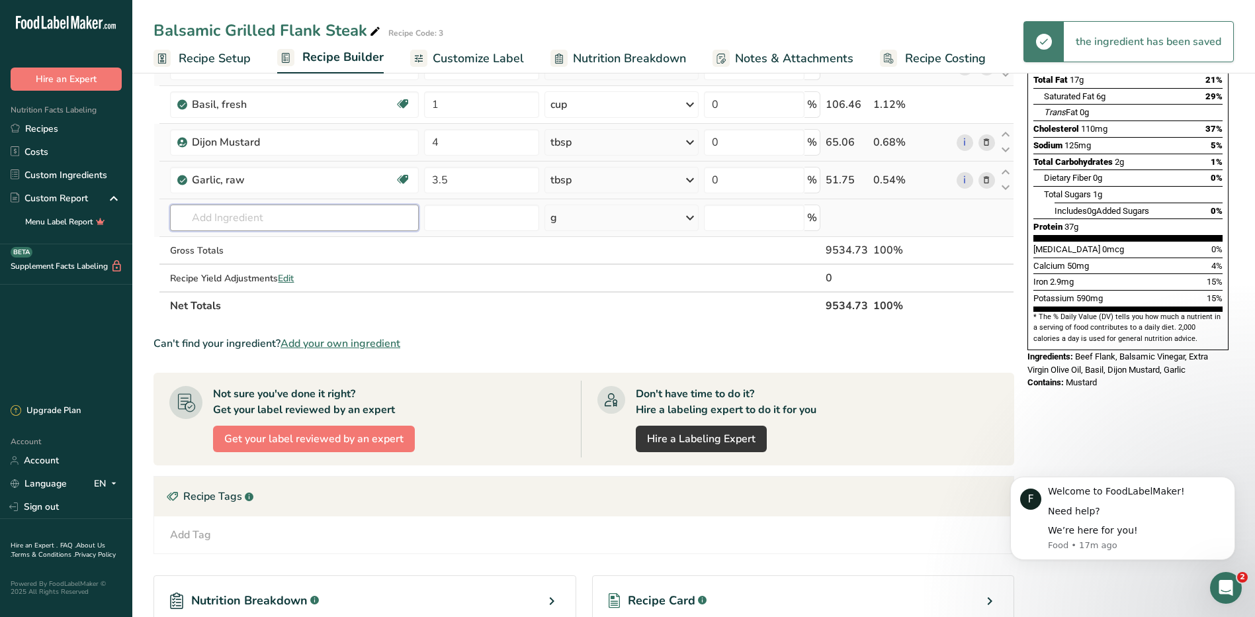
click at [218, 226] on input "text" at bounding box center [294, 217] width 248 height 26
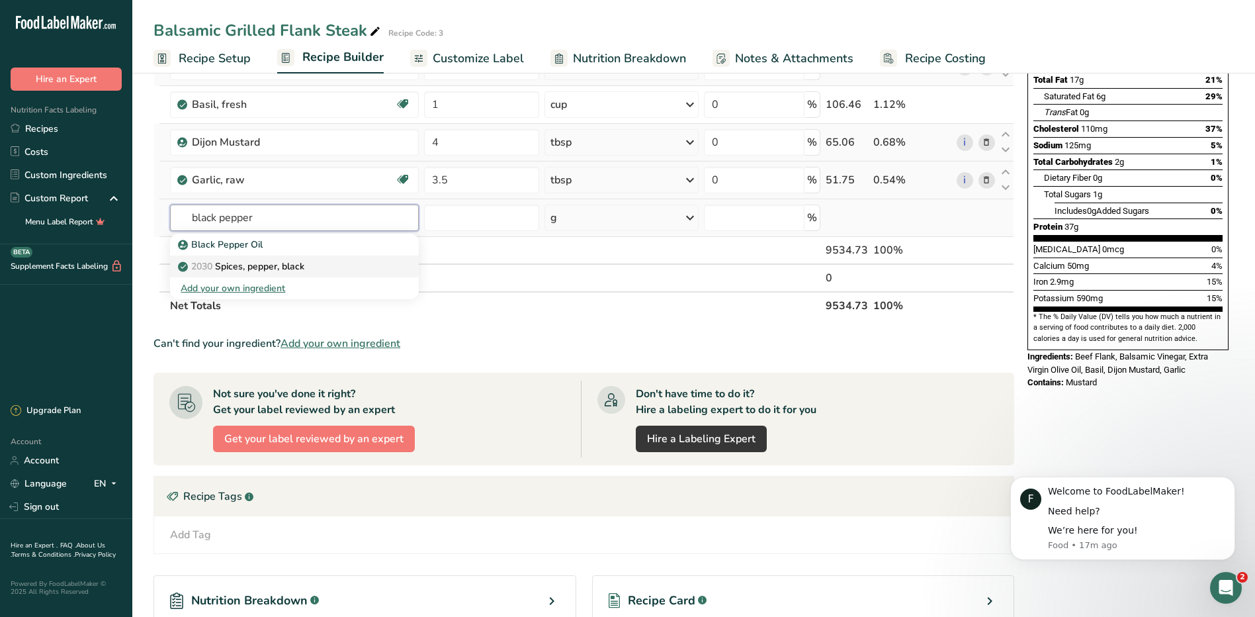
type input "black pepper"
click at [292, 261] on p "2030 Spices, pepper, black" at bounding box center [243, 266] width 124 height 14
type input "Spices, pepper, black"
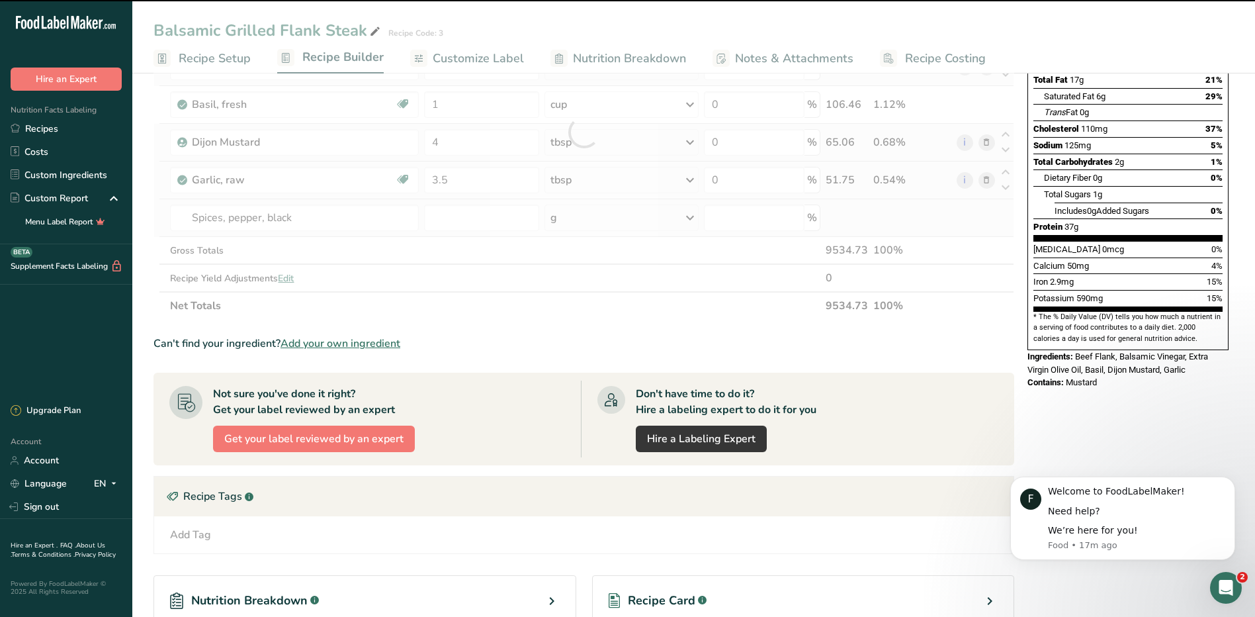
type input "0"
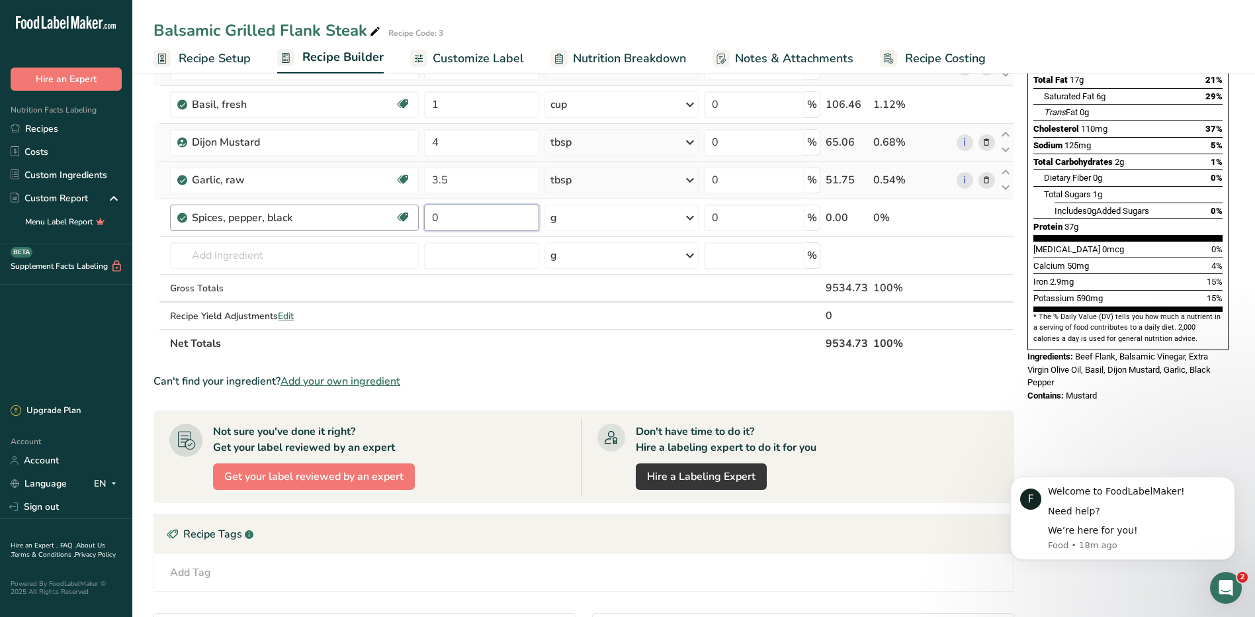
drag, startPoint x: 448, startPoint y: 216, endPoint x: 392, endPoint y: 215, distance: 56.9
click at [392, 216] on tr "Spices, pepper, black Source of Antioxidants Dairy free Gluten free Vegan Veget…" at bounding box center [583, 218] width 859 height 38
type input "2"
click at [603, 210] on div "Ingredient * Amount * Unit * Waste * .a-a{fill:#347362;}.b-a{fill:#fff;} Grams …" at bounding box center [583, 150] width 861 height 413
click at [682, 220] on div "g" at bounding box center [621, 217] width 154 height 26
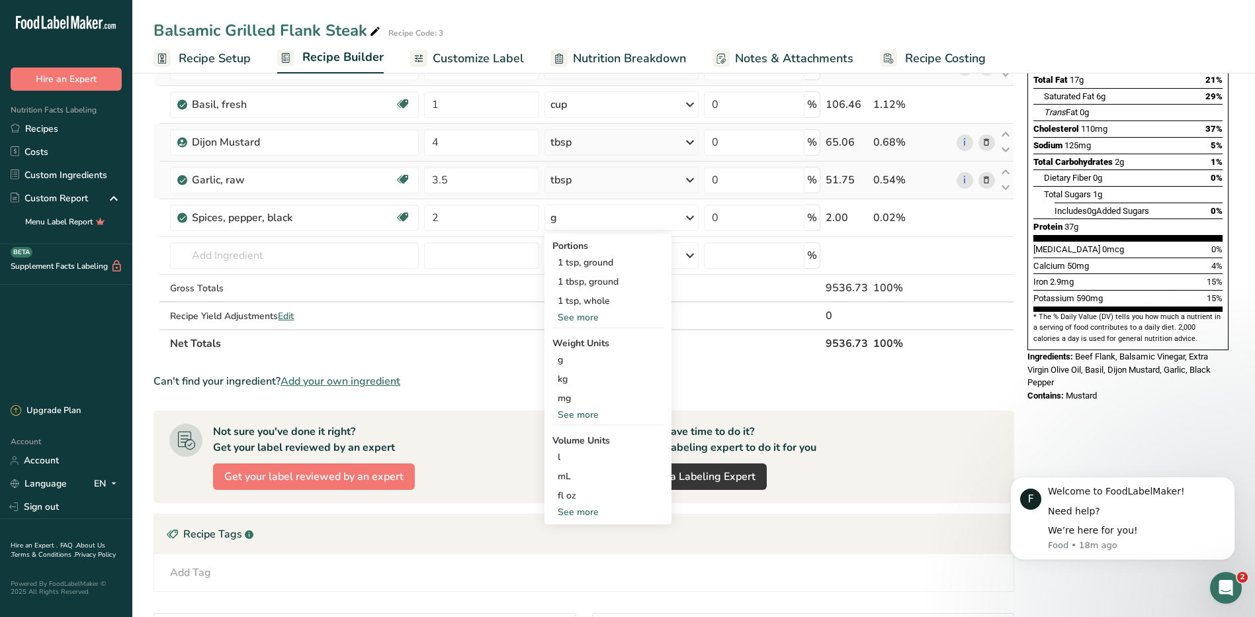
click at [602, 514] on div "See more" at bounding box center [607, 512] width 111 height 14
click at [583, 539] on div "tsp" at bounding box center [608, 534] width 101 height 14
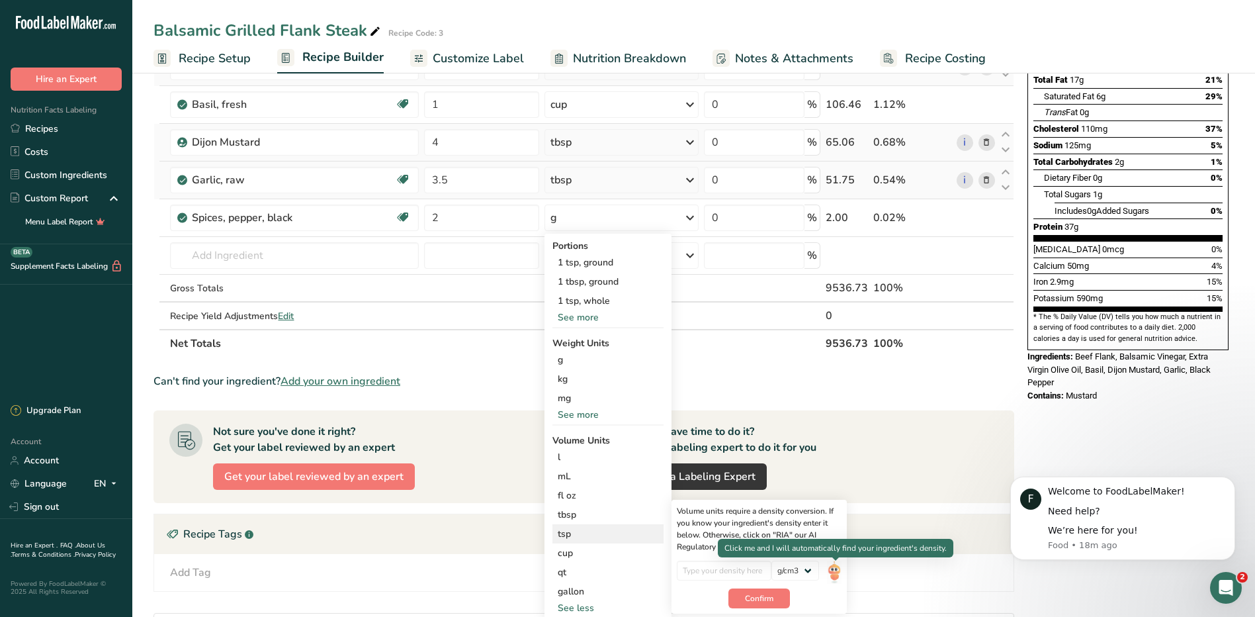
click at [839, 567] on img at bounding box center [834, 571] width 15 height 23
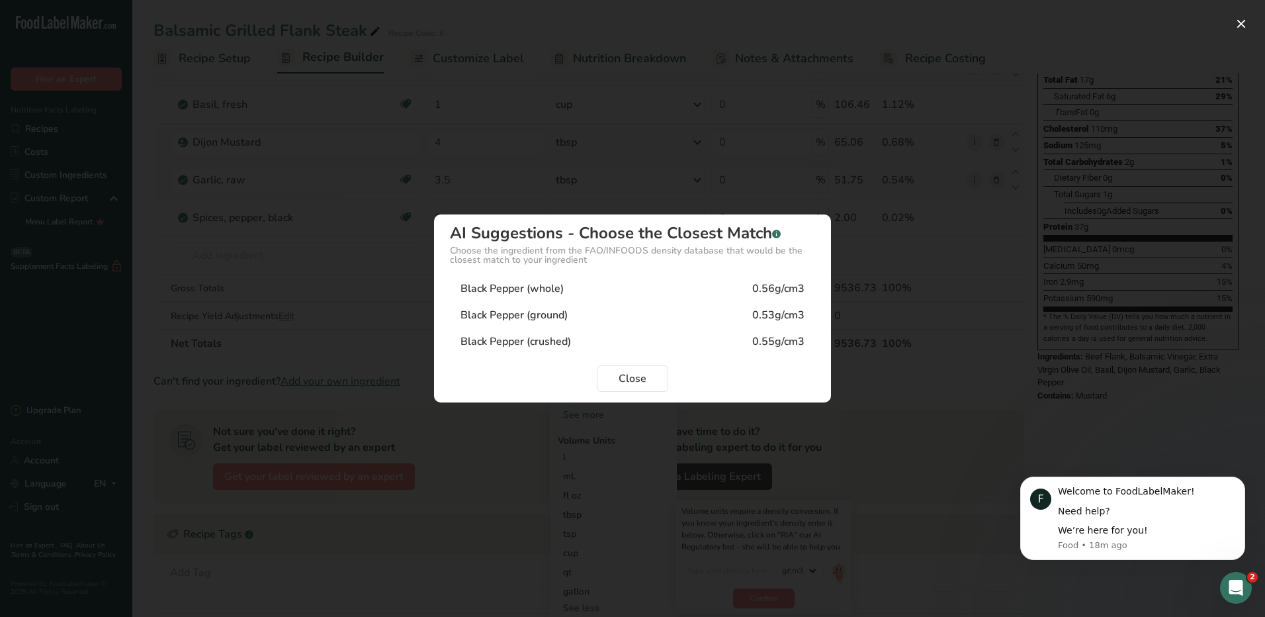
click at [562, 312] on div "Black Pepper (ground)" at bounding box center [513, 315] width 107 height 16
type input "0.53"
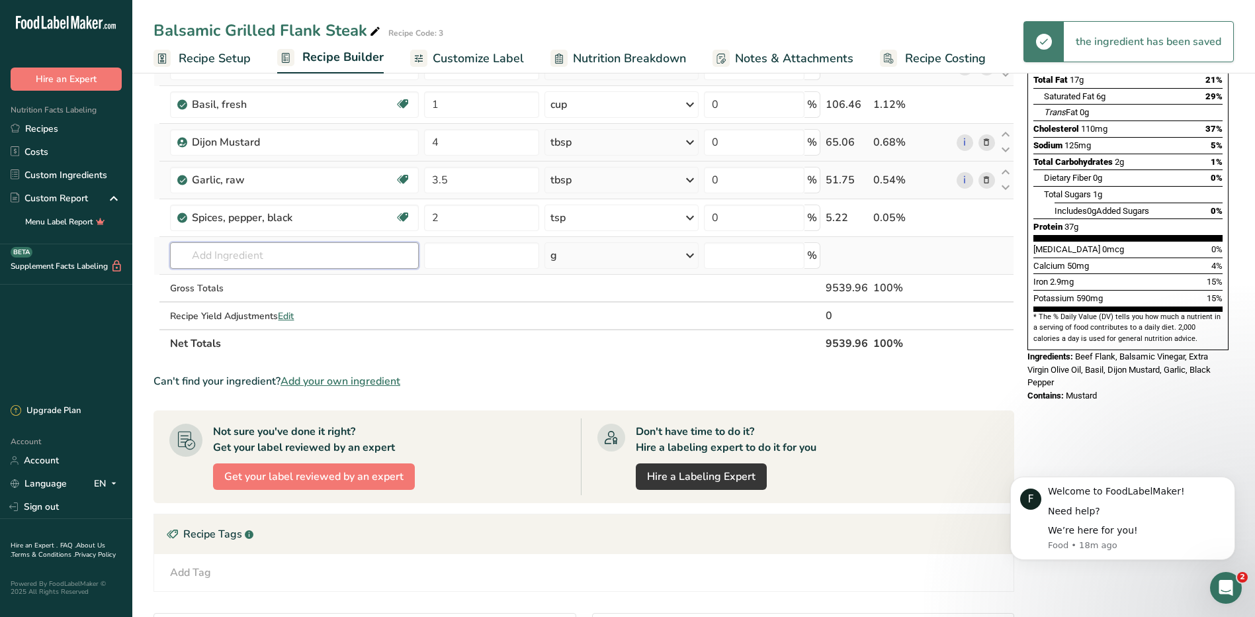
click at [297, 254] on input "text" at bounding box center [294, 255] width 248 height 26
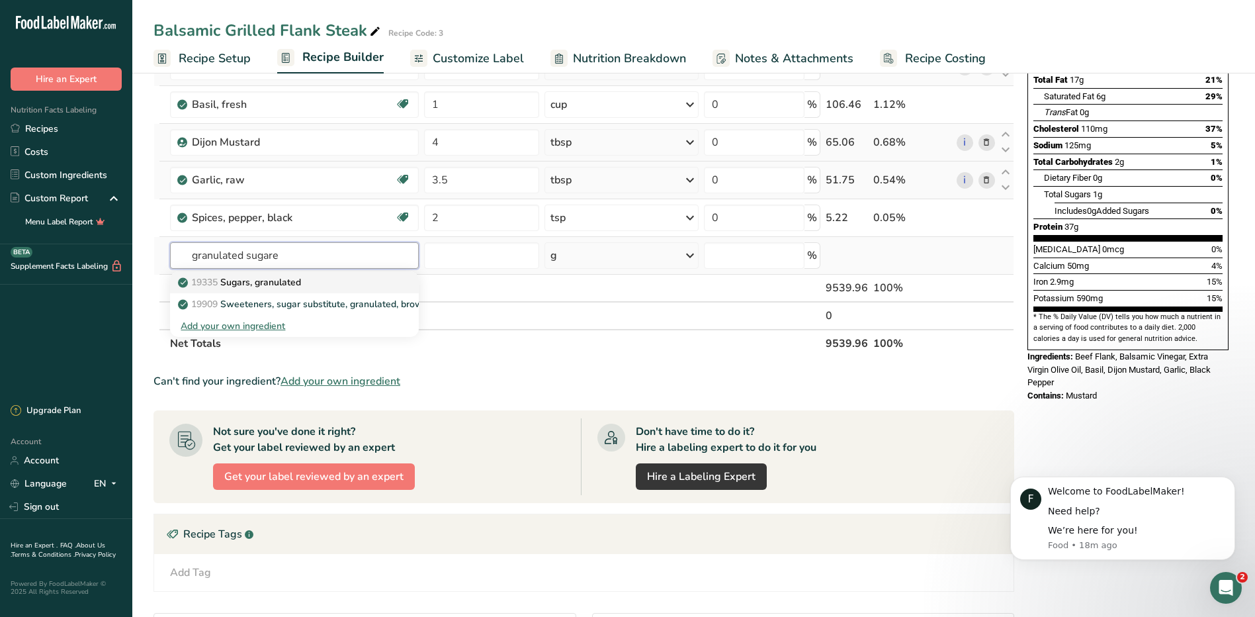
type input "granulated sugare"
click at [275, 280] on p "19335 Sugars, granulated" at bounding box center [241, 282] width 120 height 14
type input "Sugars, granulated"
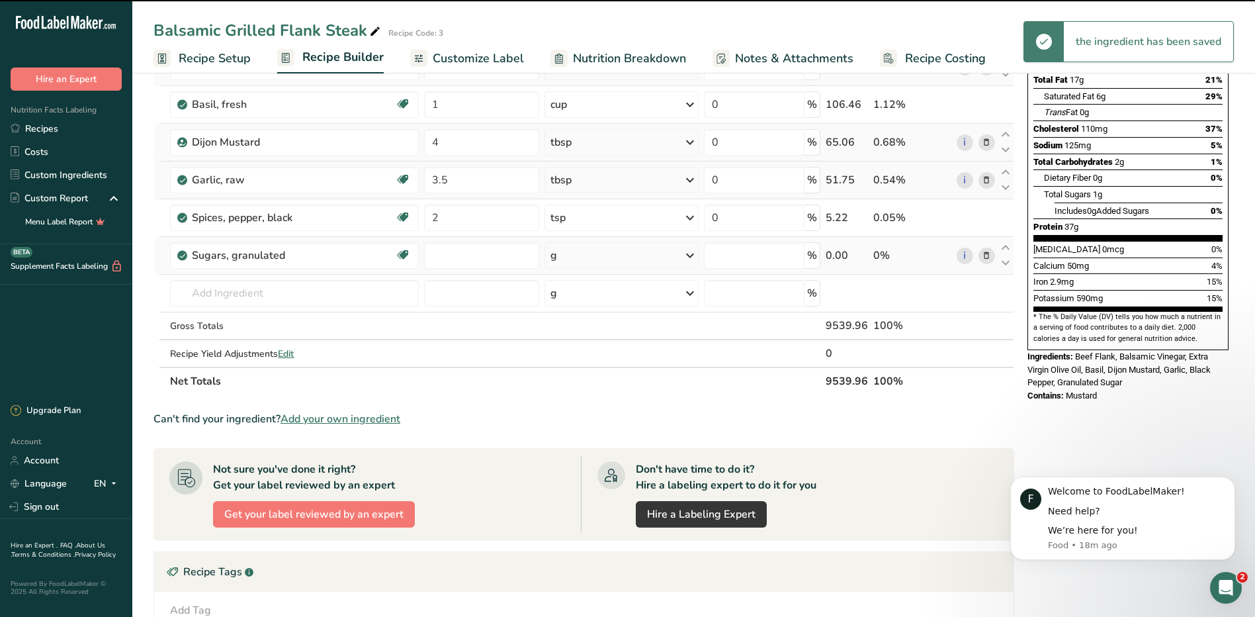
type input "0"
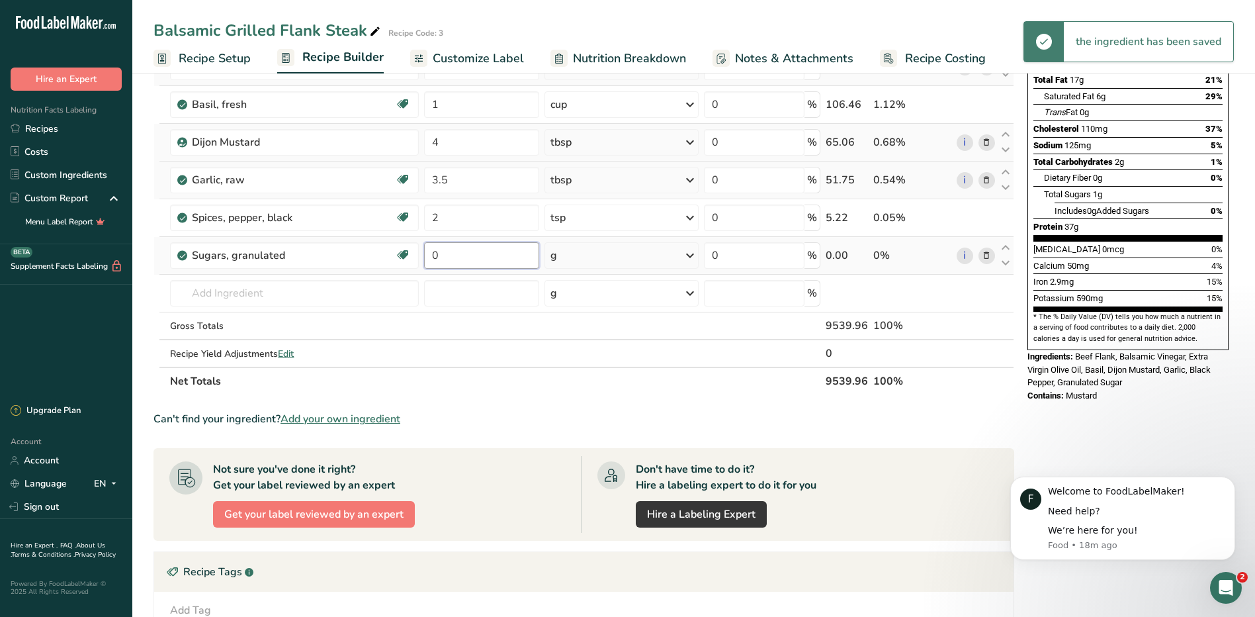
click at [468, 256] on input "0" at bounding box center [482, 255] width 116 height 26
drag, startPoint x: 445, startPoint y: 253, endPoint x: 426, endPoint y: 252, distance: 19.2
click at [429, 252] on input "0" at bounding box center [482, 255] width 116 height 26
type input "4"
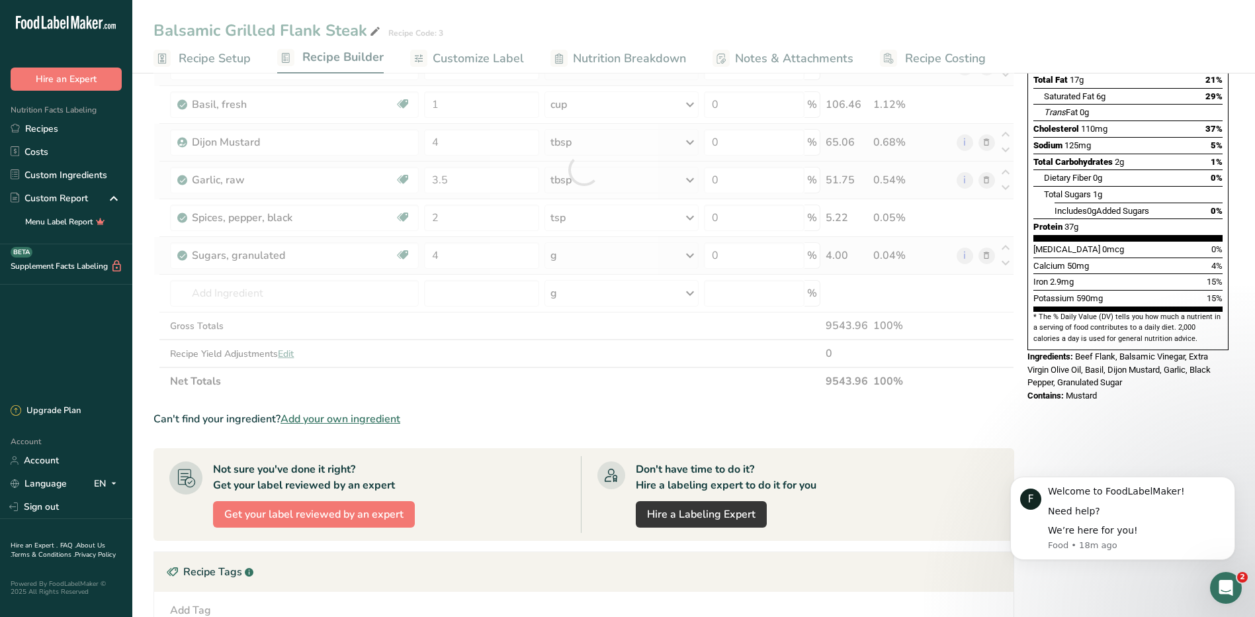
click at [589, 255] on div "Ingredient * Amount * Unit * Waste * .a-a{fill:#347362;}.b-a{fill:#fff;} Grams …" at bounding box center [583, 169] width 861 height 450
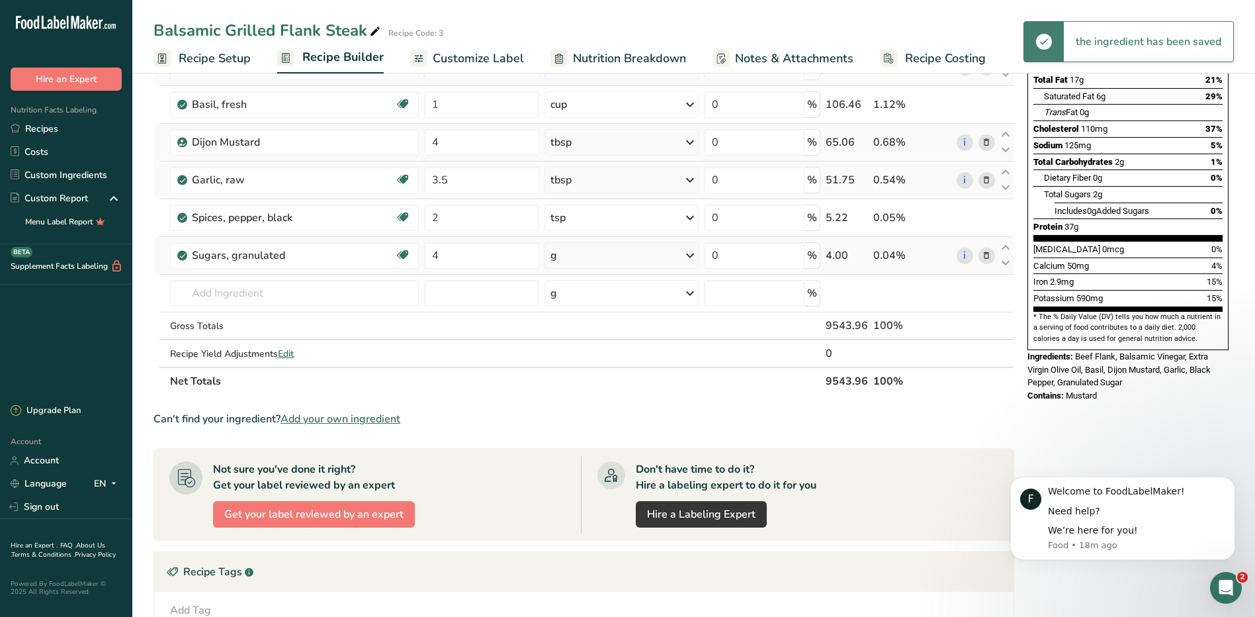
click at [683, 262] on div "g" at bounding box center [621, 255] width 154 height 26
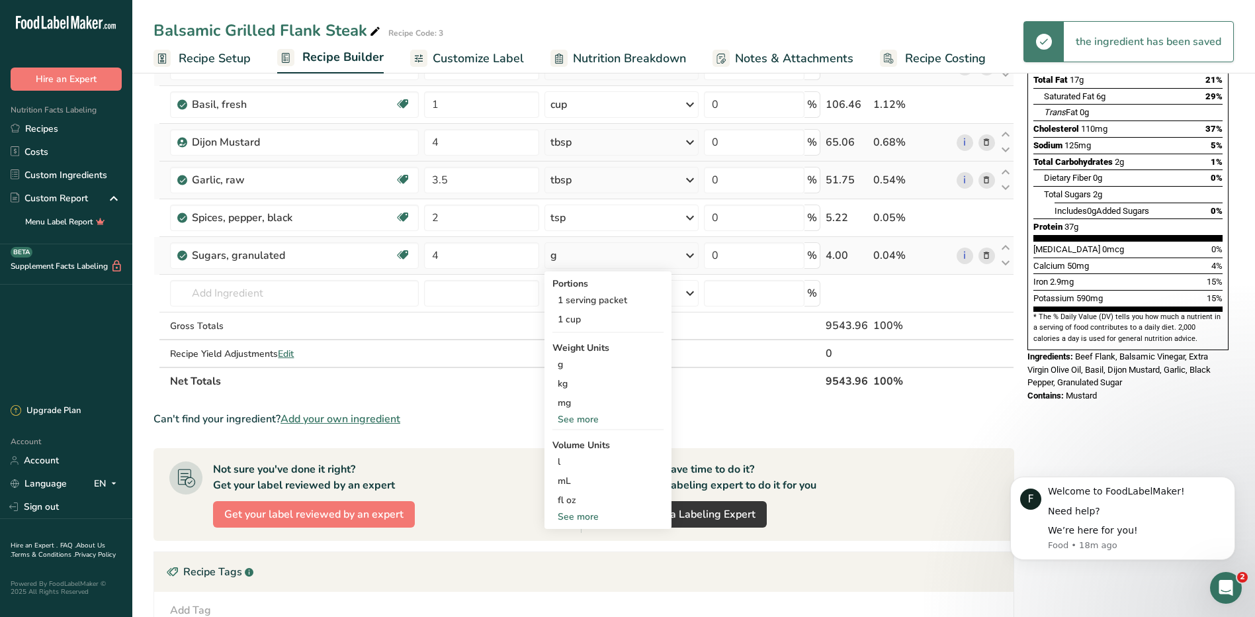
click at [594, 514] on div "See more" at bounding box center [607, 516] width 111 height 14
select select "22"
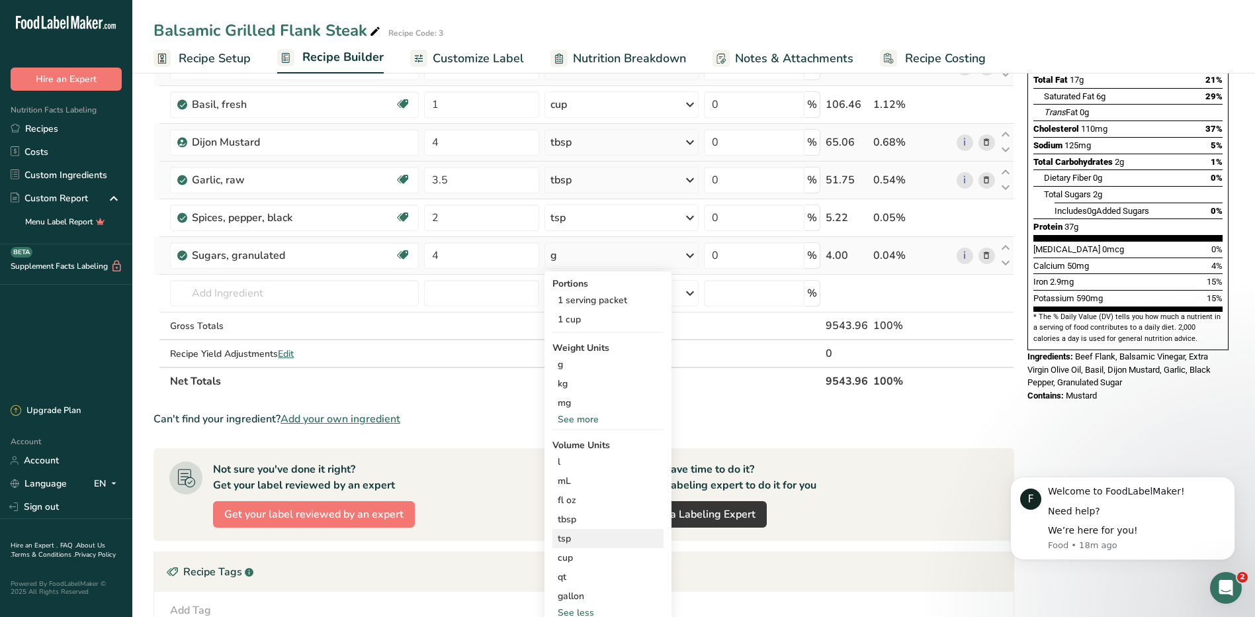
click at [578, 537] on div "tsp" at bounding box center [608, 538] width 101 height 14
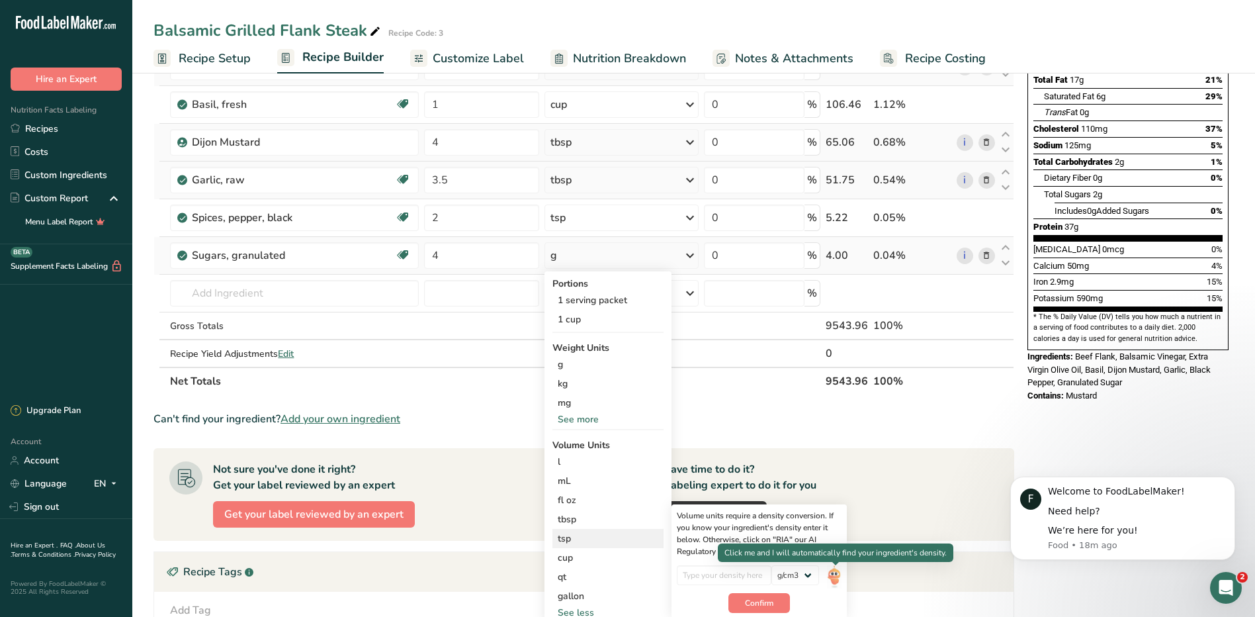
click at [835, 575] on img at bounding box center [834, 576] width 15 height 23
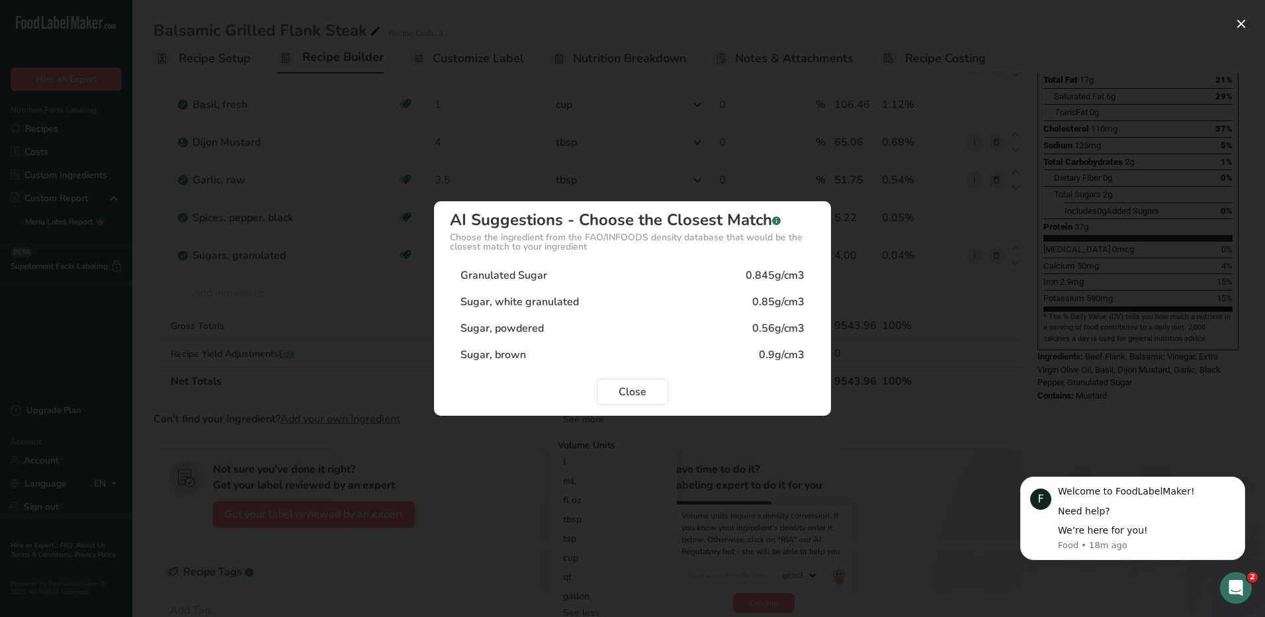
click at [596, 266] on div "Granulated Sugar 0.845g/cm3" at bounding box center [632, 275] width 365 height 26
type input "0.845"
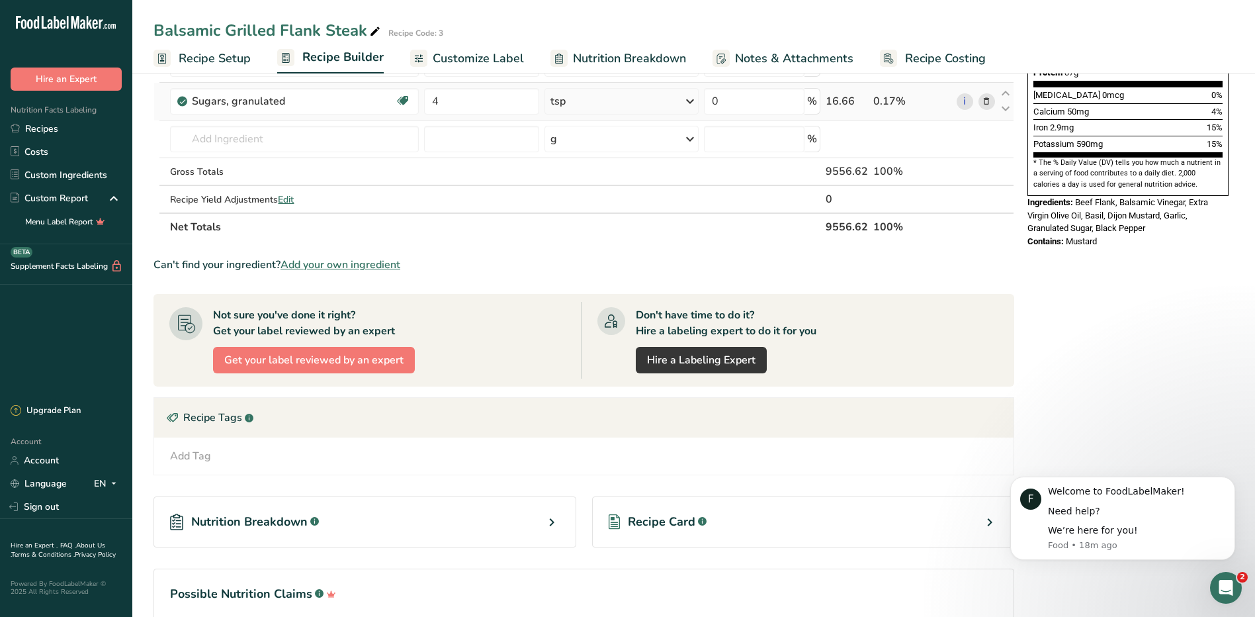
scroll to position [220, 0]
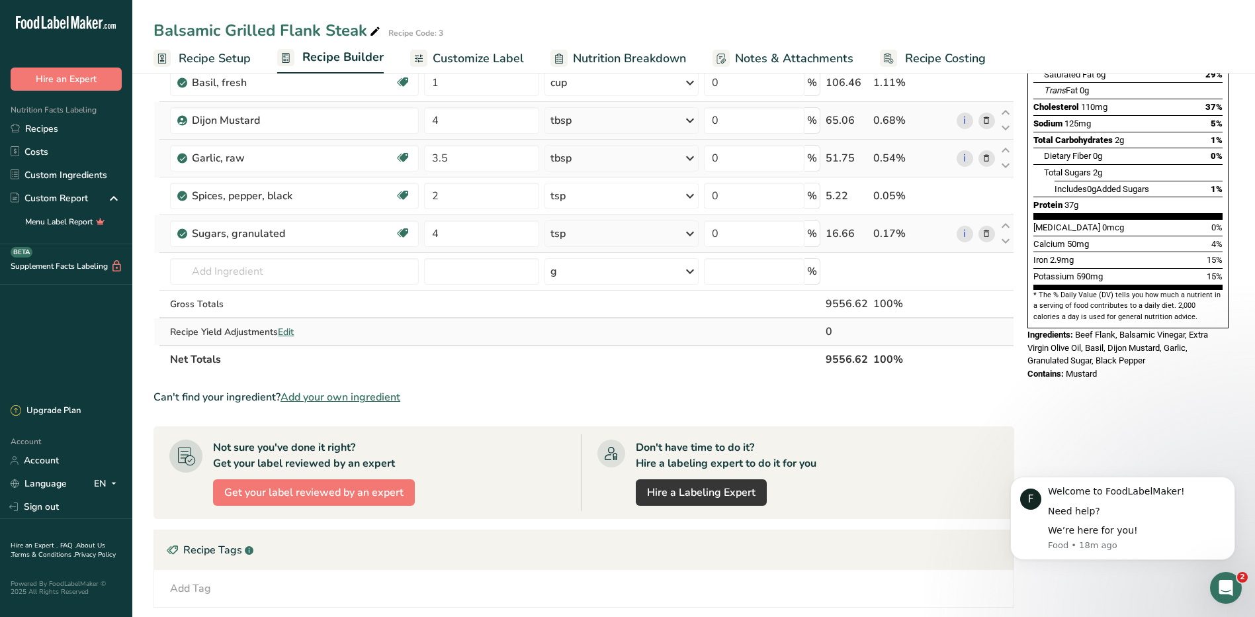
click at [284, 331] on span "Edit" at bounding box center [286, 331] width 16 height 13
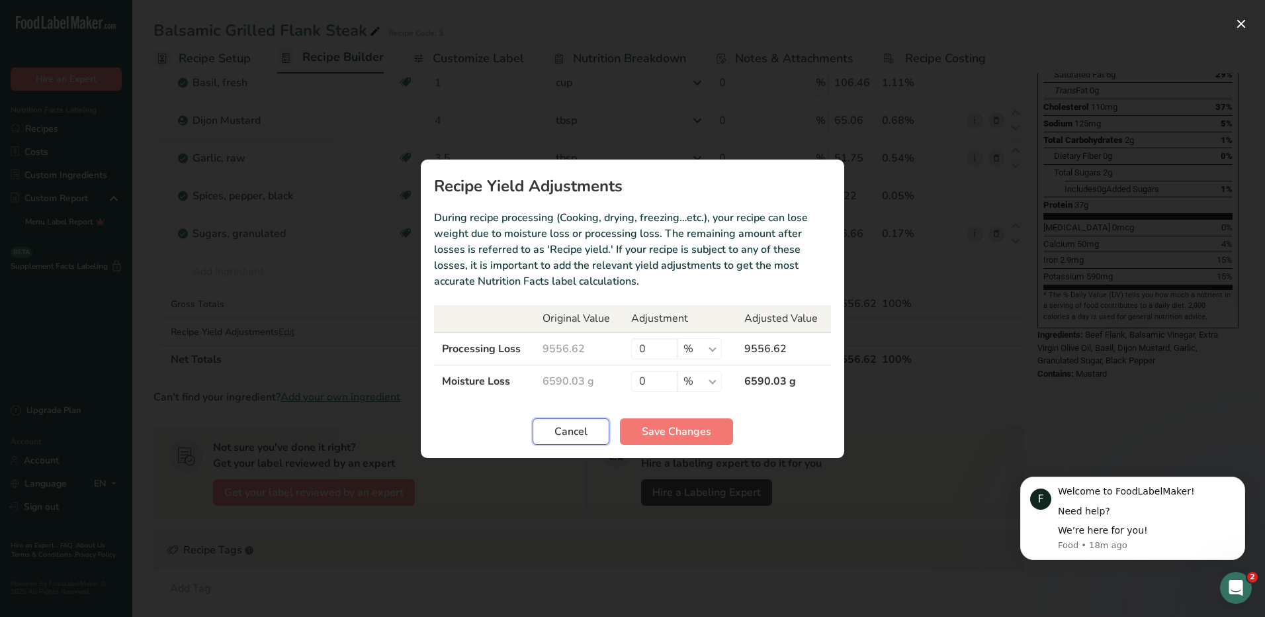
click at [557, 433] on span "Cancel" at bounding box center [570, 431] width 33 height 16
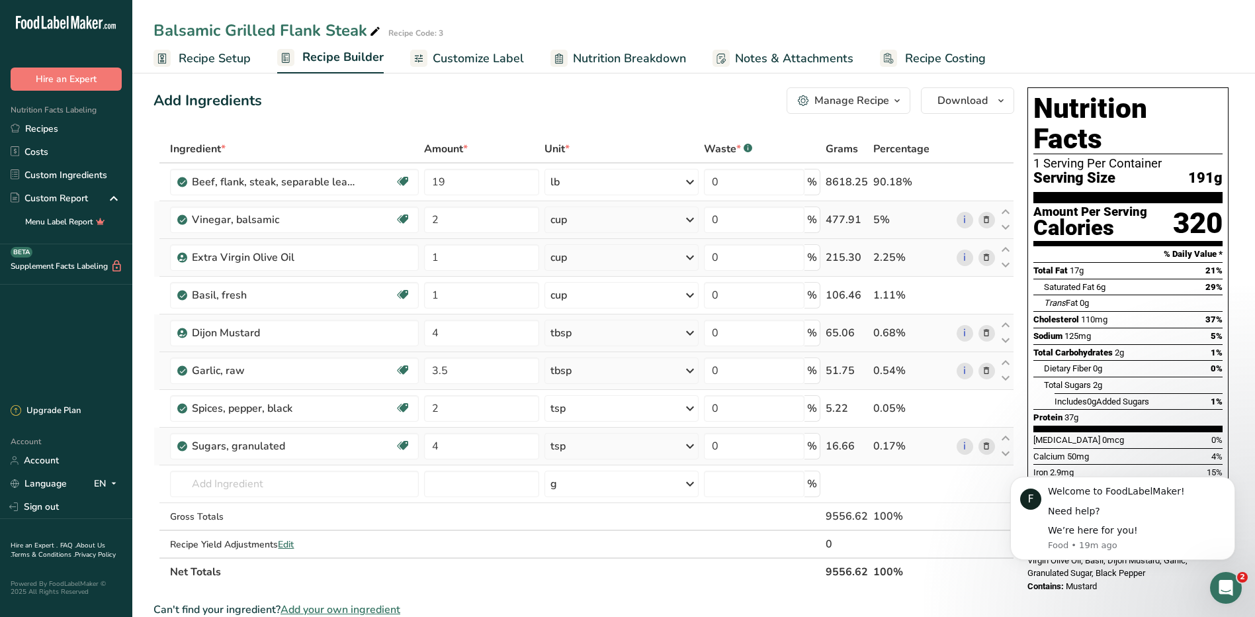
scroll to position [0, 0]
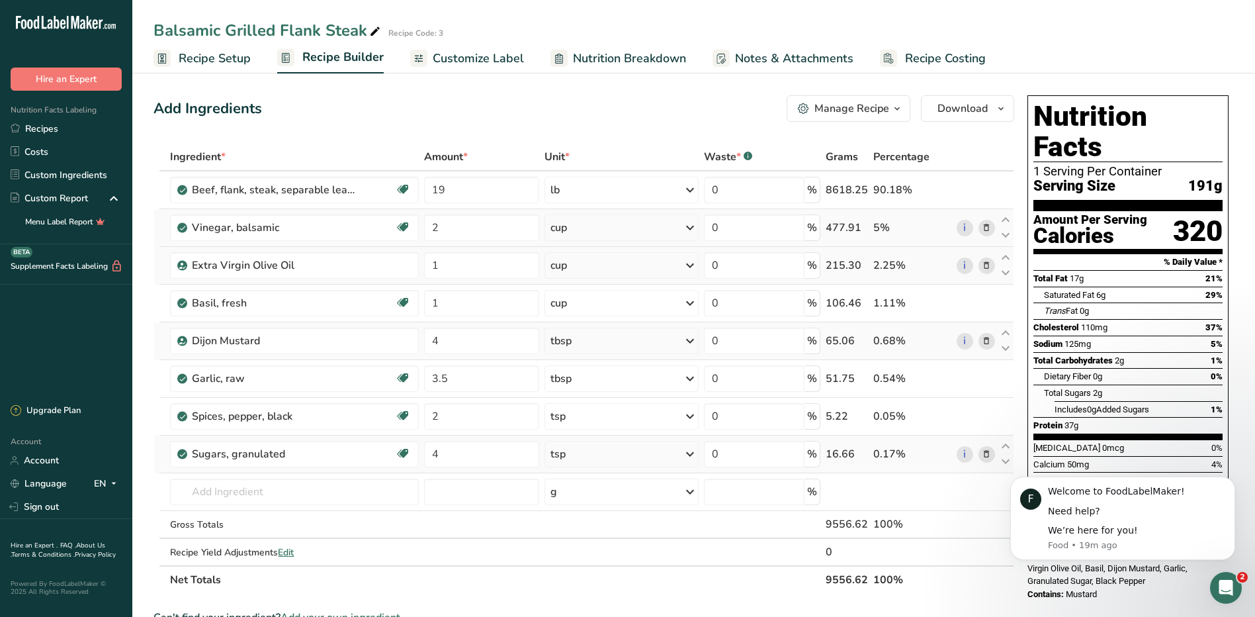
click at [896, 107] on icon "button" at bounding box center [897, 109] width 11 height 17
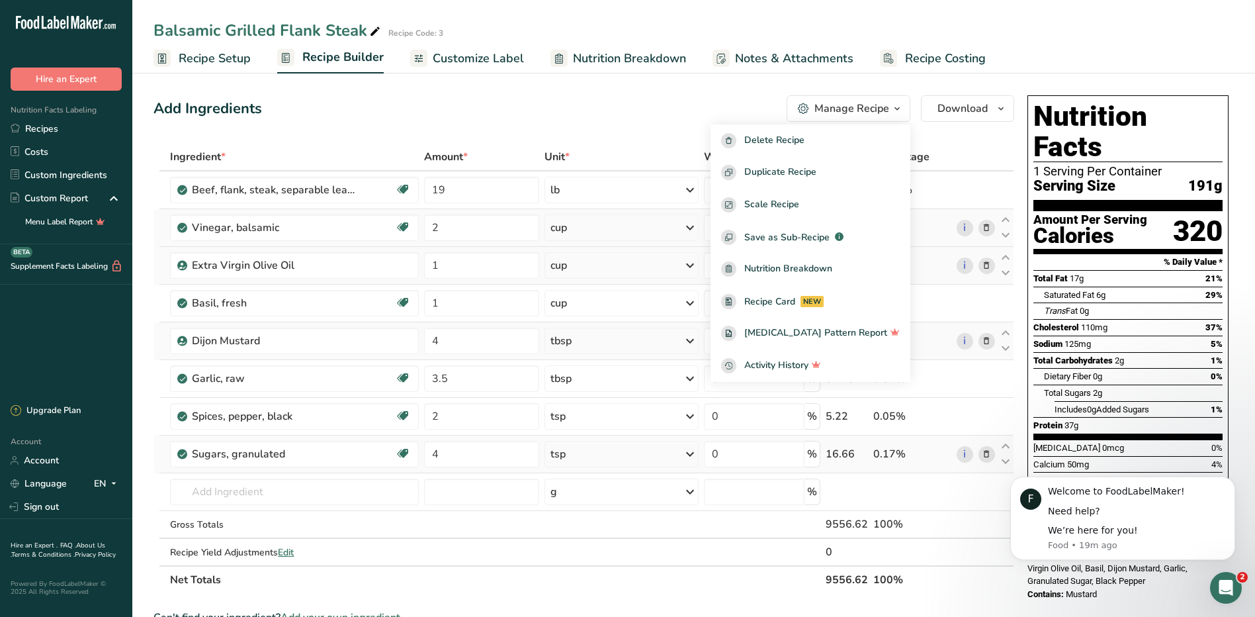
click at [896, 108] on icon "button" at bounding box center [897, 109] width 11 height 17
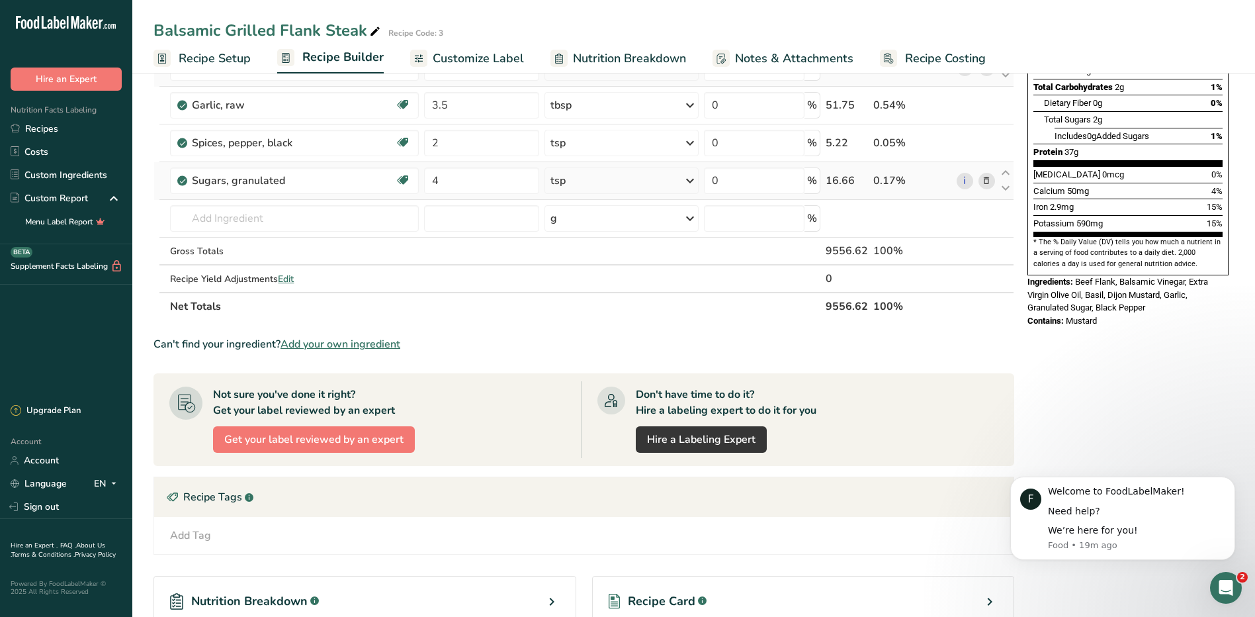
scroll to position [397, 0]
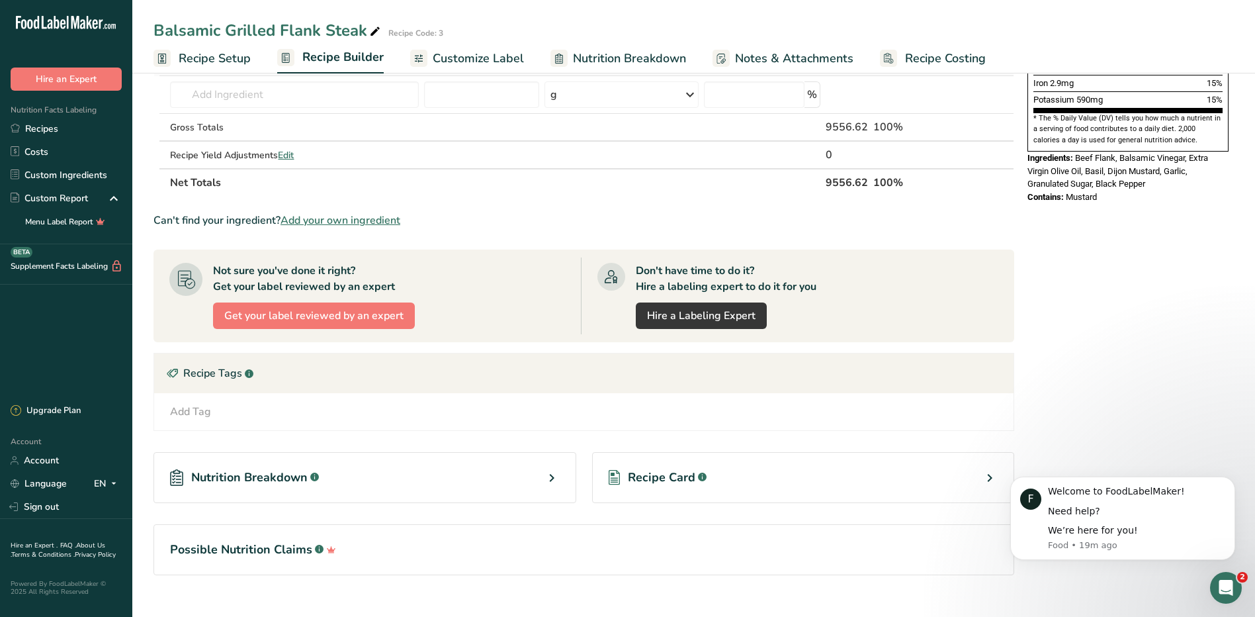
click at [794, 479] on div "Recipe Card .a-a{fill:#347362;}.b-a{fill:#fff;}" at bounding box center [803, 477] width 423 height 51
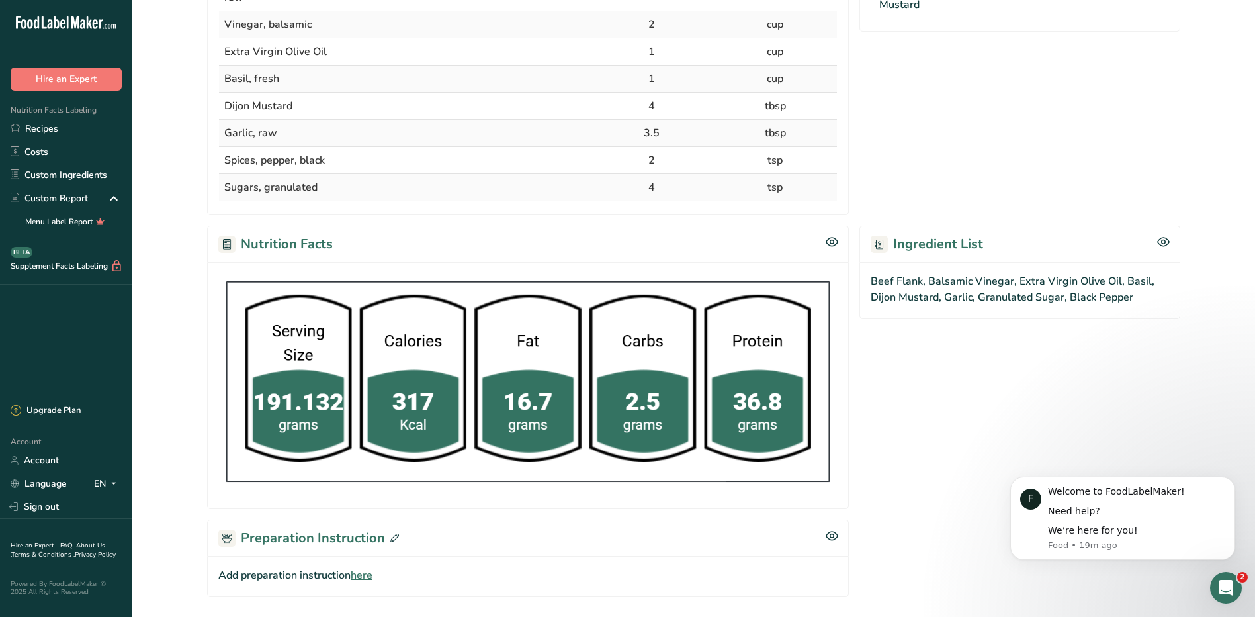
scroll to position [484, 0]
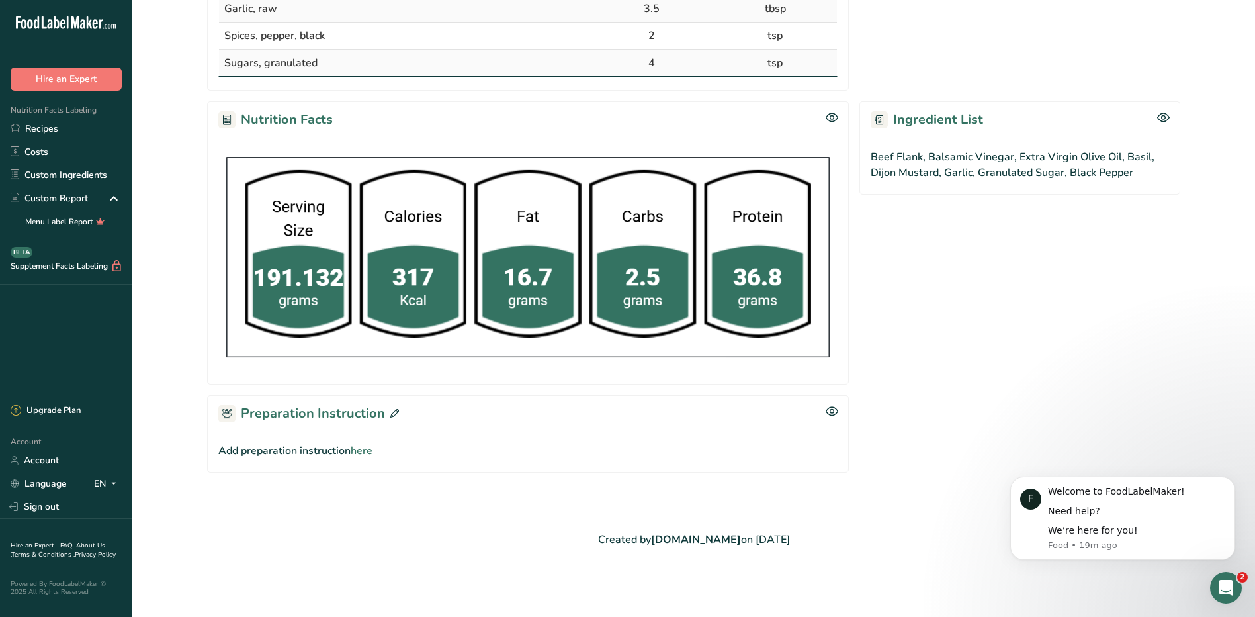
click at [361, 452] on span "here" at bounding box center [362, 451] width 22 height 16
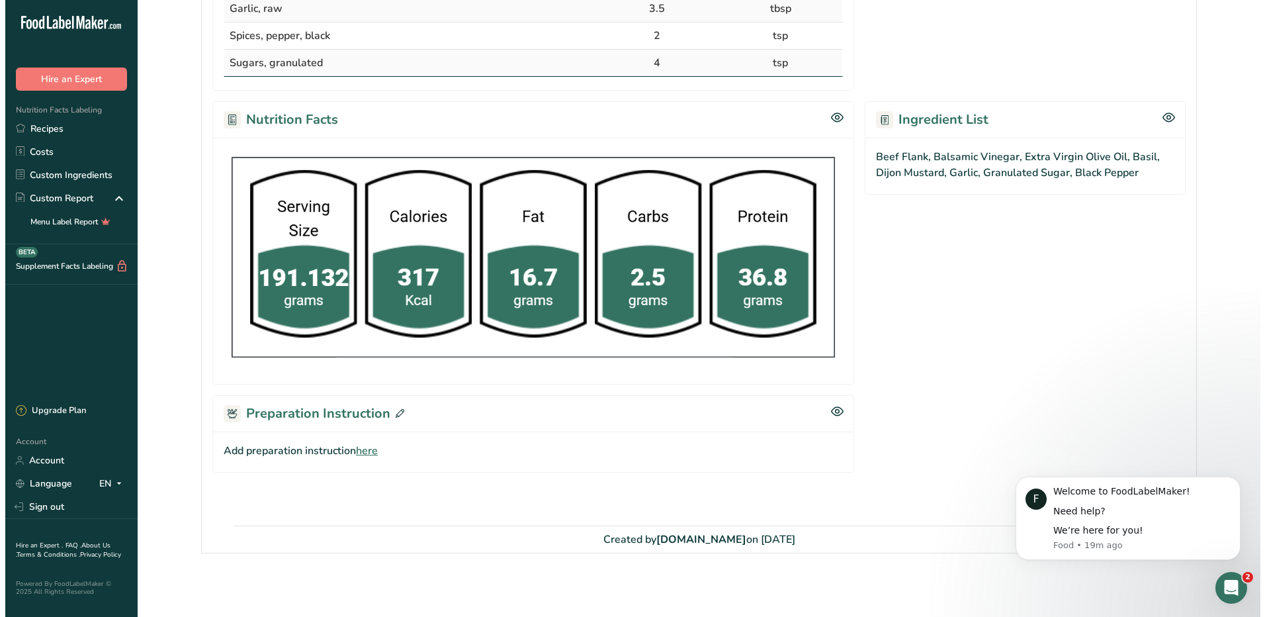
scroll to position [468, 0]
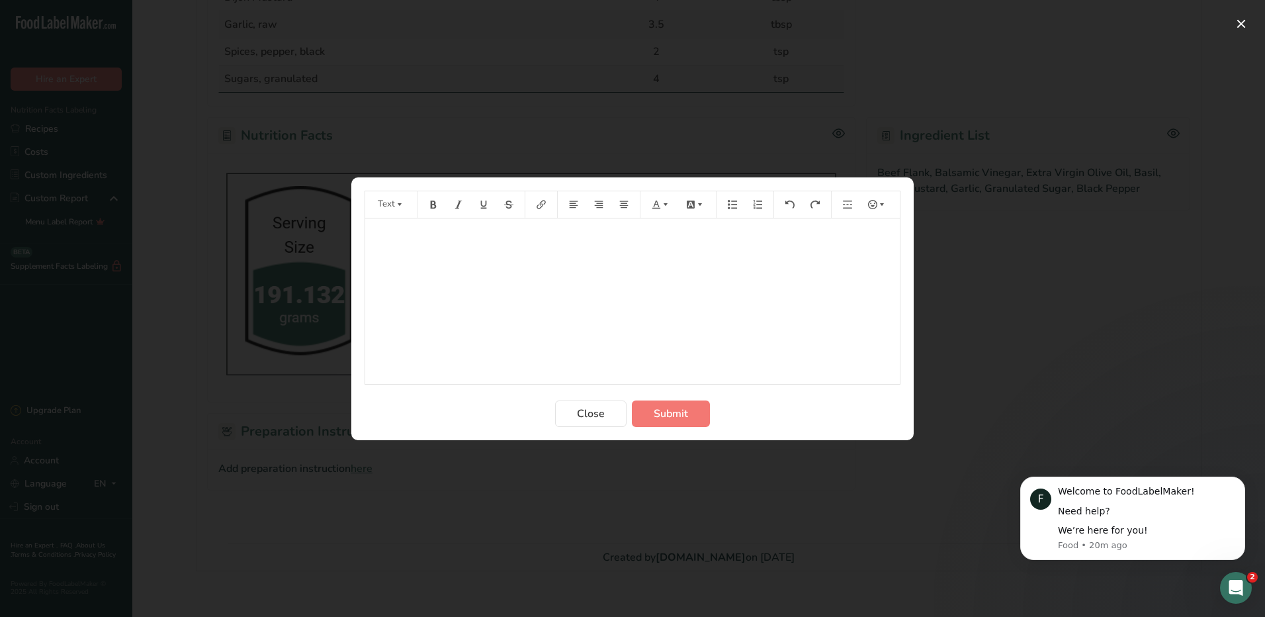
click at [374, 224] on div "﻿" at bounding box center [632, 300] width 534 height 165
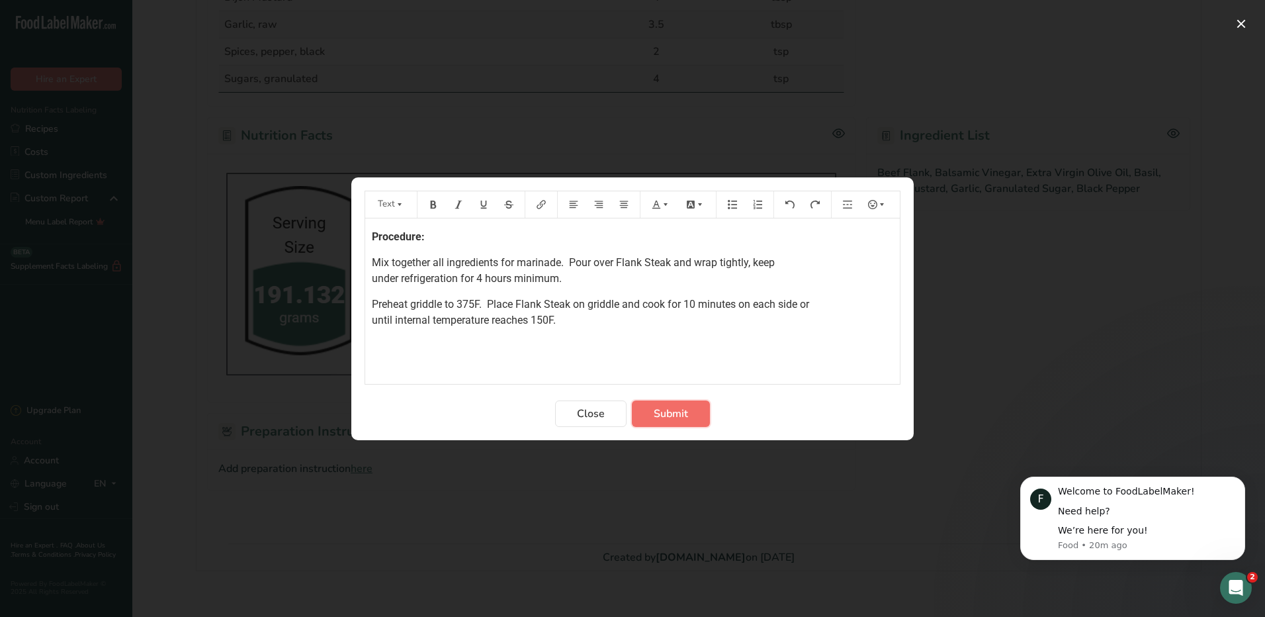
click at [673, 410] on span "Submit" at bounding box center [671, 413] width 34 height 16
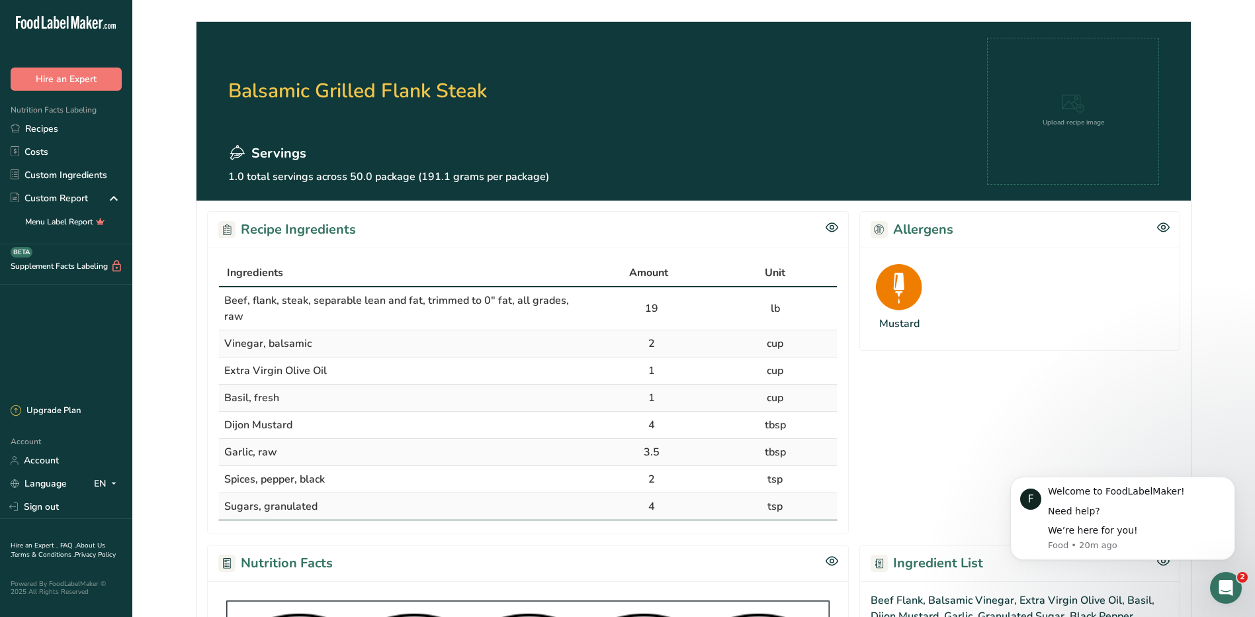
scroll to position [0, 0]
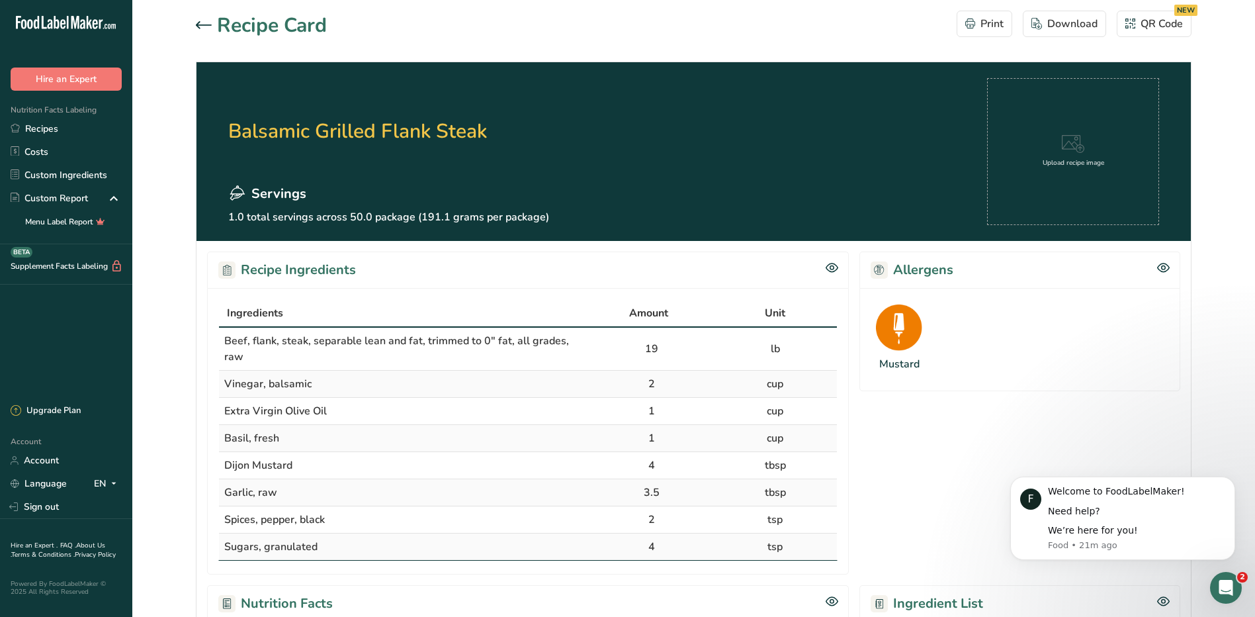
click at [1062, 149] on icon at bounding box center [1073, 144] width 23 height 19
click at [1086, 174] on div "Upload recipe image" at bounding box center [1073, 151] width 172 height 147
click at [1126, 146] on div "Upload recipe image" at bounding box center [1073, 151] width 172 height 147
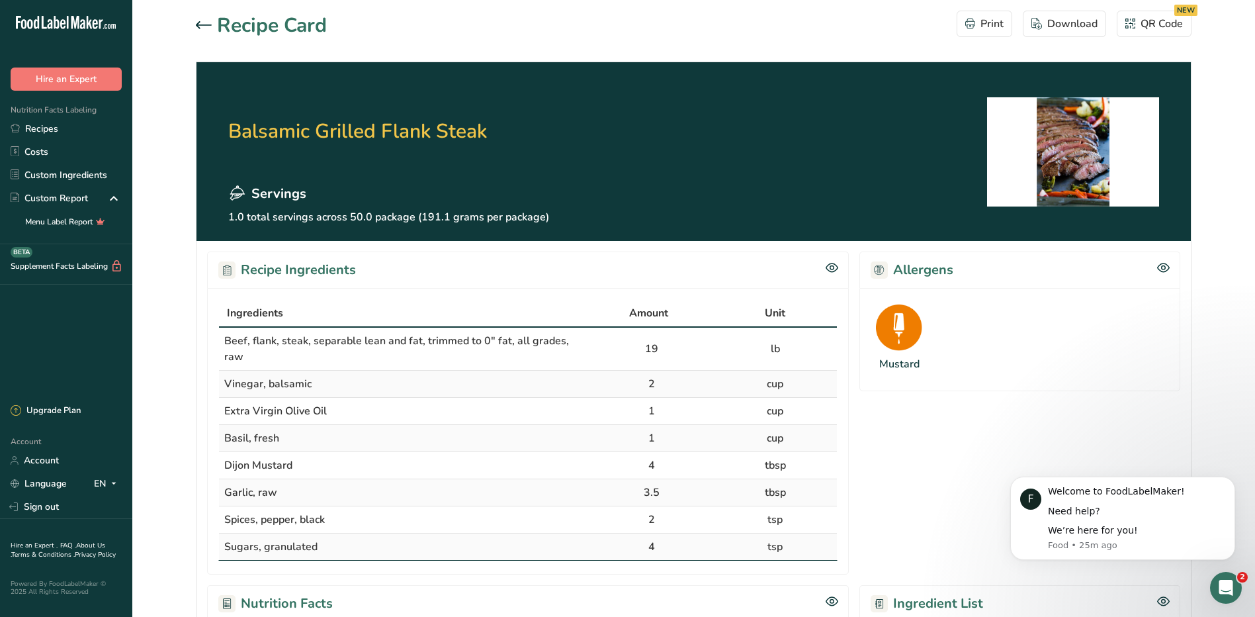
click at [1222, 262] on section "Recipe Card Print Download QR Code NEW Balsamic Grilled Flank Steak Servings 1.…" at bounding box center [693, 564] width 1123 height 1129
click at [1005, 23] on button "Print" at bounding box center [985, 24] width 56 height 26
click at [1213, 270] on section "Recipe Card Print Download QR Code NEW Balsamic Grilled Flank Steak Servings 1.…" at bounding box center [693, 564] width 1123 height 1129
click at [1162, 16] on div "QR Code NEW" at bounding box center [1154, 24] width 58 height 16
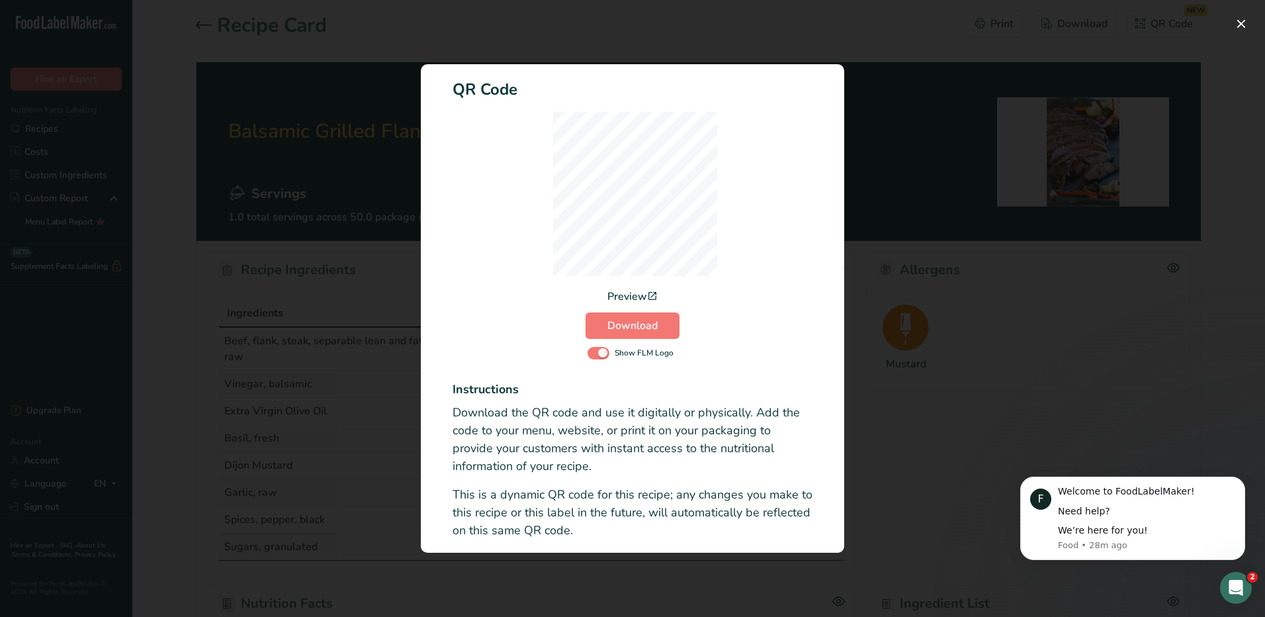
click at [1079, 292] on div "Activity Log Modal" at bounding box center [632, 308] width 1265 height 617
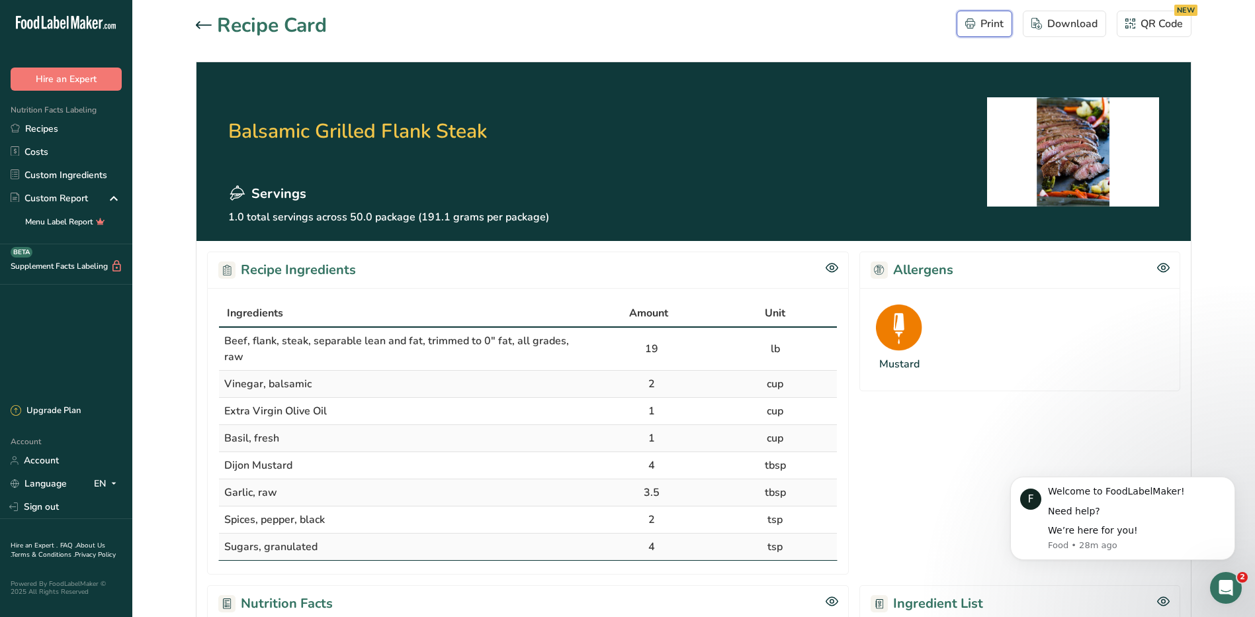
click at [982, 21] on div "Print" at bounding box center [984, 24] width 38 height 16
click at [1234, 174] on section "Recipe Card Print Download QR Code NEW Balsamic Grilled Flank Steak Servings 1.…" at bounding box center [693, 564] width 1123 height 1129
drag, startPoint x: 1254, startPoint y: 113, endPoint x: 1256, endPoint y: 89, distance: 23.9
click at [1254, 89] on html ".a-20{fill:#fff;} Hire an Expert Nutrition Facts Labeling Recipes Costs Custom …" at bounding box center [627, 586] width 1255 height 1172
click at [972, 22] on icon "button" at bounding box center [970, 24] width 10 height 10
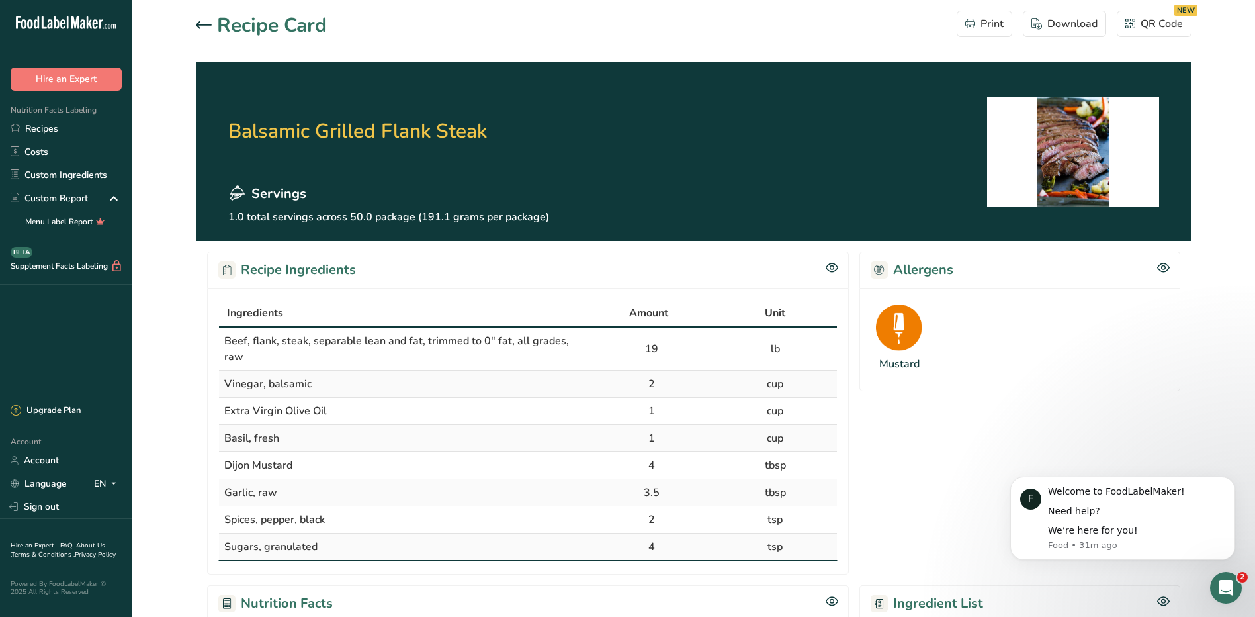
click at [781, 143] on section "Balsamic Grilled Flank Steak Servings 1.0 total servings across 50.0 package (1…" at bounding box center [693, 151] width 994 height 179
click at [1146, 23] on div "QR Code NEW" at bounding box center [1154, 24] width 58 height 16
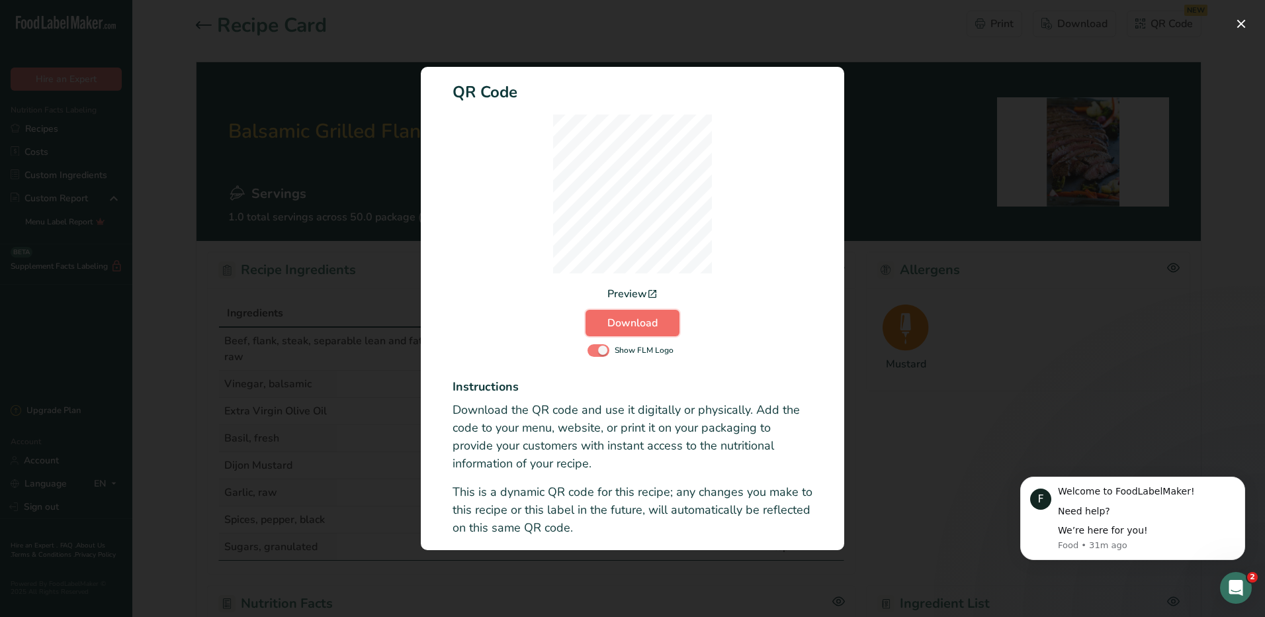
click at [627, 326] on span "Download" at bounding box center [632, 323] width 50 height 16
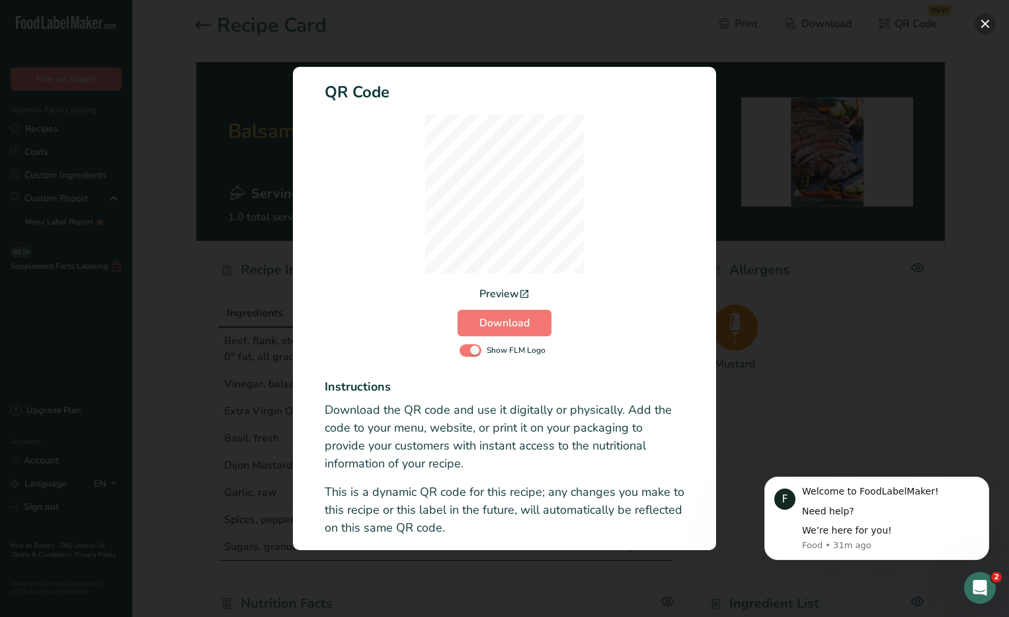
click at [980, 26] on button "Activity Log Modal" at bounding box center [985, 23] width 21 height 21
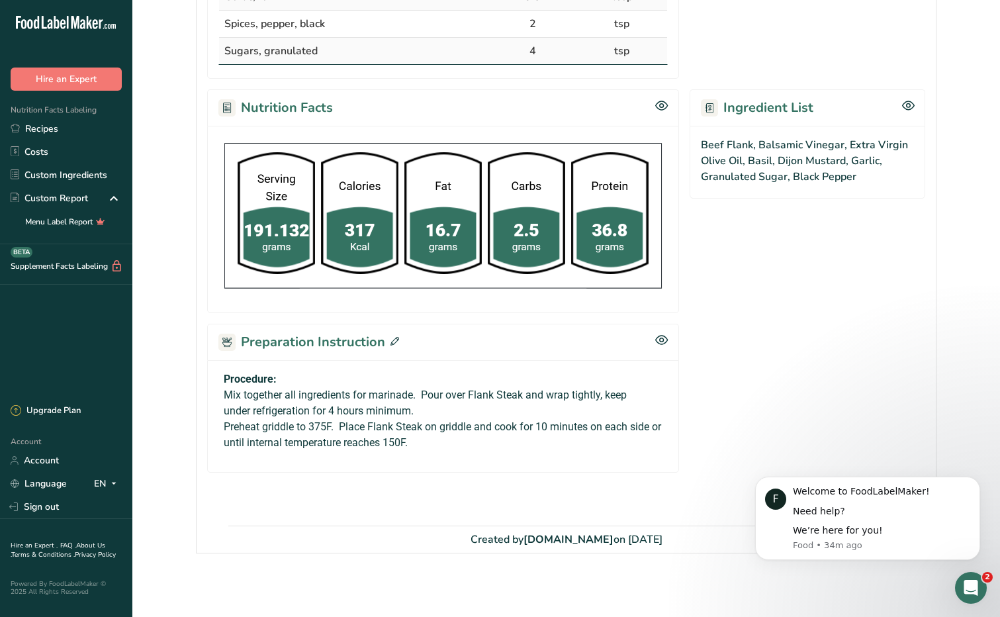
scroll to position [511, 0]
click at [390, 337] on icon at bounding box center [394, 341] width 9 height 9
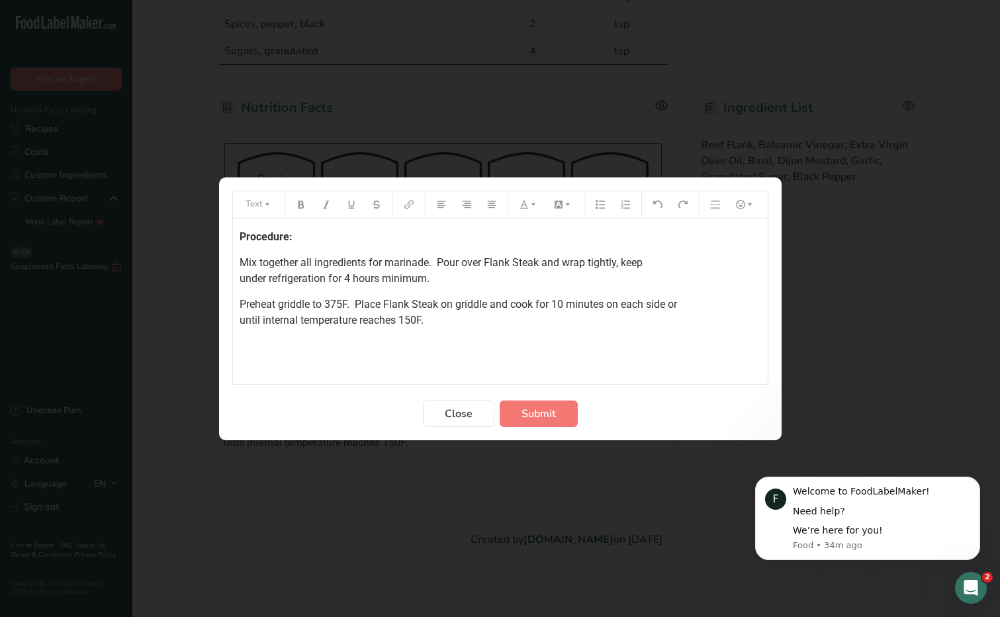
scroll to position [497, 0]
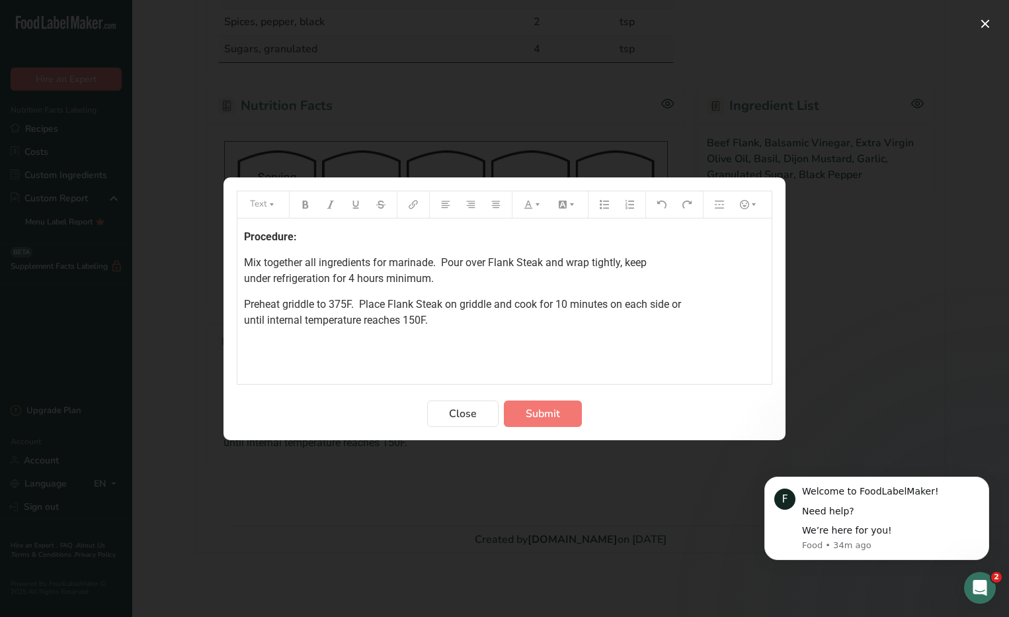
click at [455, 336] on div "Procedure: Mix together all ingredients for marinade. Pour over Flank Steak and…" at bounding box center [504, 300] width 534 height 165
click at [254, 348] on p "﻿" at bounding box center [504, 346] width 521 height 16
click at [260, 349] on p "﻿" at bounding box center [504, 346] width 521 height 16
click at [751, 198] on button "Preparation instructions modal" at bounding box center [749, 204] width 29 height 21
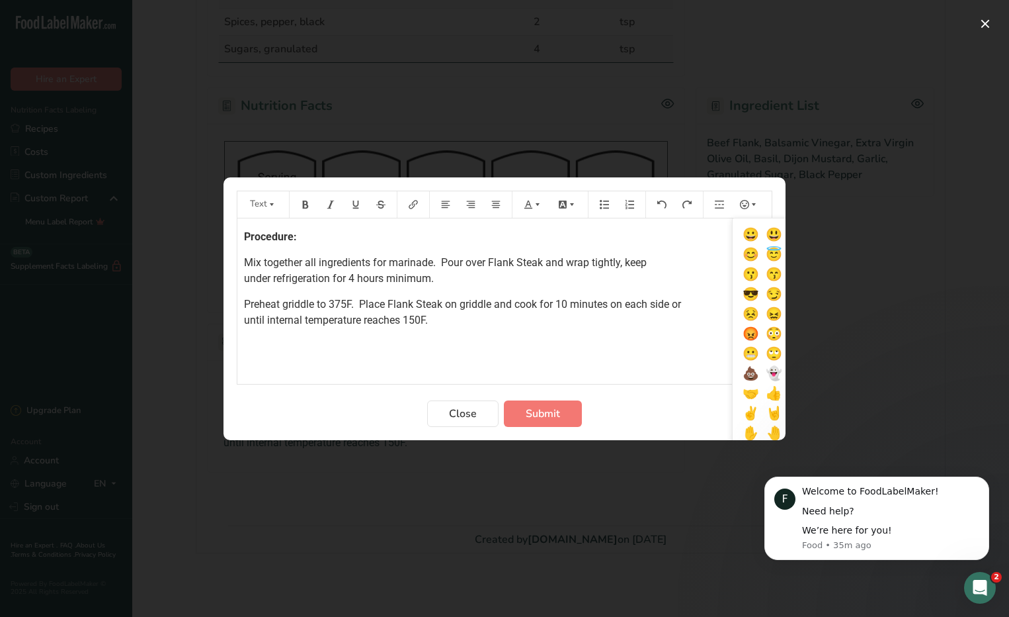
click at [754, 192] on div "Text 😀 😃 😄 😁 😆 😅 😂 🤣 😊 😇 🙂 🙃 😉 😌 😍 😘 😗 😙 😚 😋 😛 😝 😜 🤓 😎 😏 😒 😞 😔 😟 😕 🙁 😣 😖 😫 😩 😢 …" at bounding box center [504, 204] width 534 height 26
click at [276, 214] on div "Text 😀 😃 😄 😁 😆 😅 😂 🤣 😊 😇 🙂 🙃 😉 😌 😍 😘 😗 😙 😚 😋 😛 😝 😜 🤓 😎 😏 😒 😞 😔 😟 😕 🙁 😣 😖 😫 😩 😢 …" at bounding box center [504, 204] width 534 height 26
click at [735, 215] on button "Preparation instructions modal" at bounding box center [749, 204] width 29 height 21
click at [416, 216] on div "Text 😀 😃 😄 😁 😆 😅 😂 🤣 😊 😇 🙂 🙃 😉 😌 😍 😘 😗 😙 😚 😋 😛 😝 😜 🤓 😎 😏 😒 😞 😔 😟 😕 🙁 😣 😖 😫 😩 😢 …" at bounding box center [504, 204] width 534 height 26
click at [273, 200] on icon "Preparation instructions modal" at bounding box center [271, 204] width 9 height 9
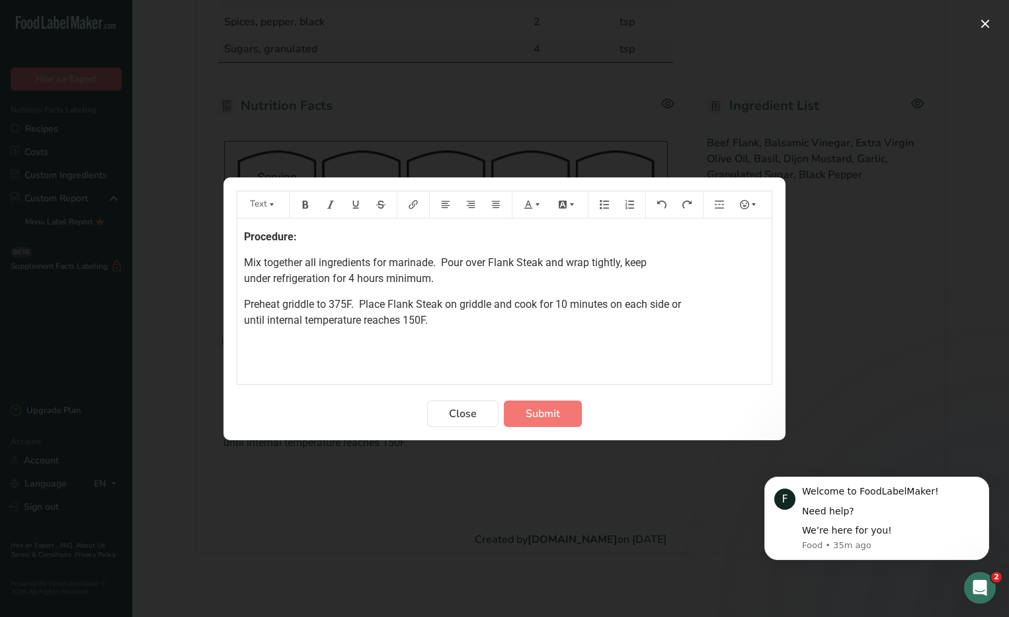
click at [577, 319] on p "Preheat griddle to 375F. Place Flank Steak on griddle and cook for 10 minutes o…" at bounding box center [504, 312] width 521 height 32
click at [472, 417] on span "Close" at bounding box center [463, 413] width 28 height 16
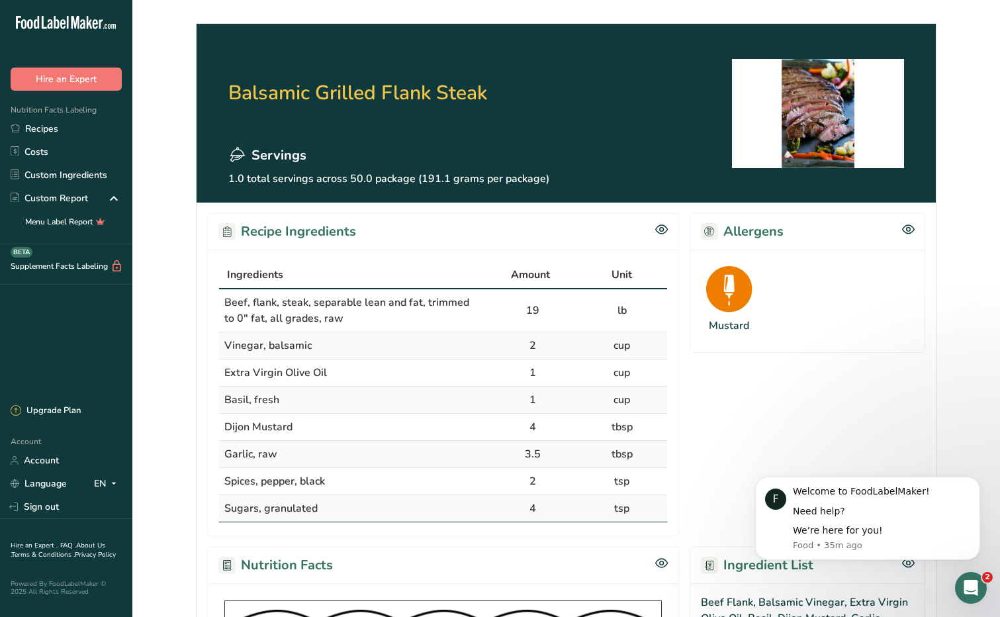
scroll to position [29, 0]
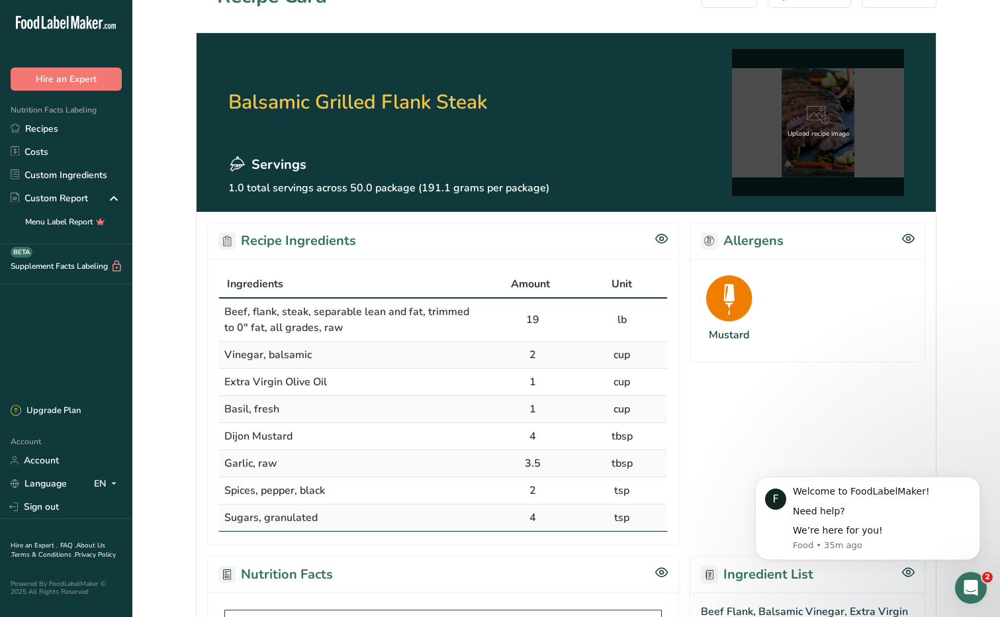
click at [818, 115] on icon at bounding box center [817, 115] width 23 height 19
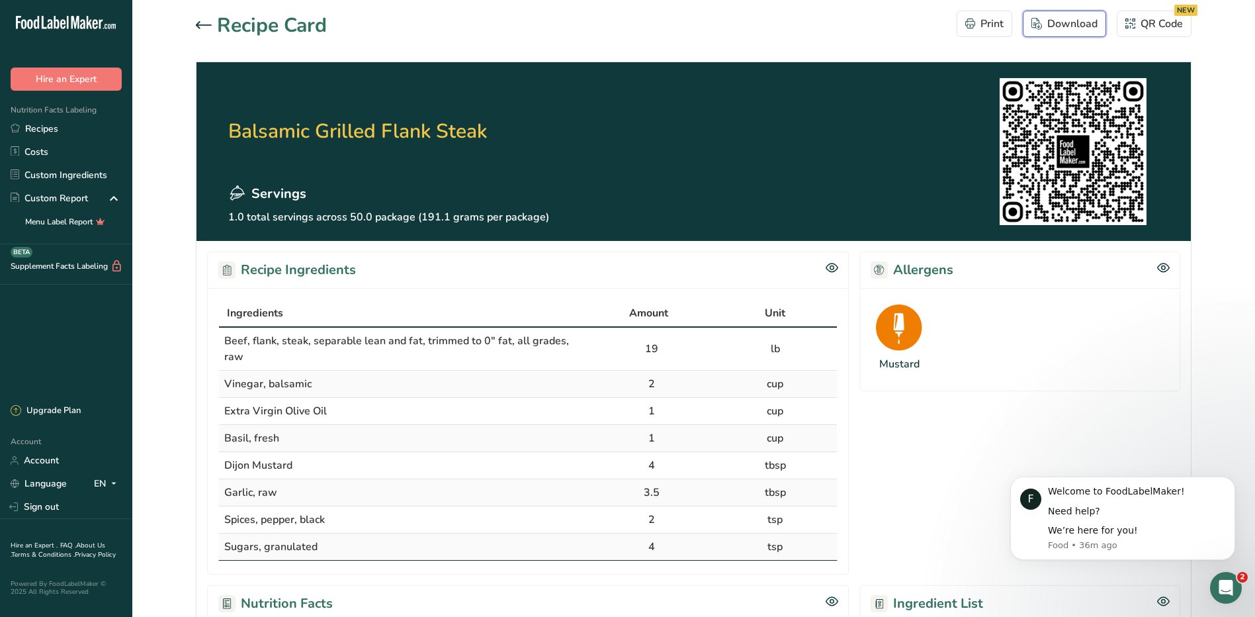
click at [1078, 15] on button "Download" at bounding box center [1064, 24] width 83 height 26
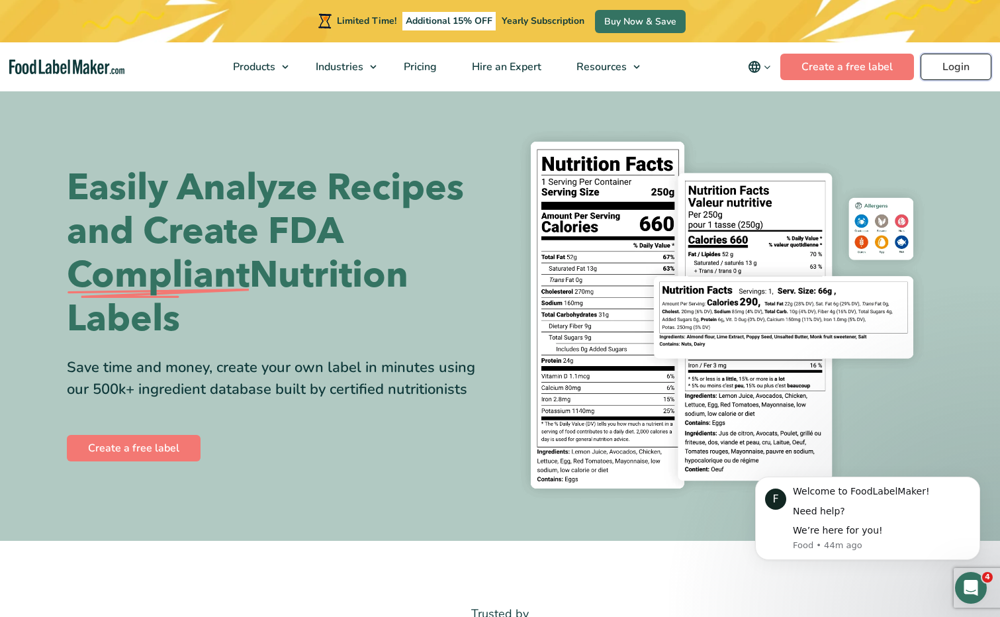
click at [953, 67] on link "Login" at bounding box center [955, 67] width 71 height 26
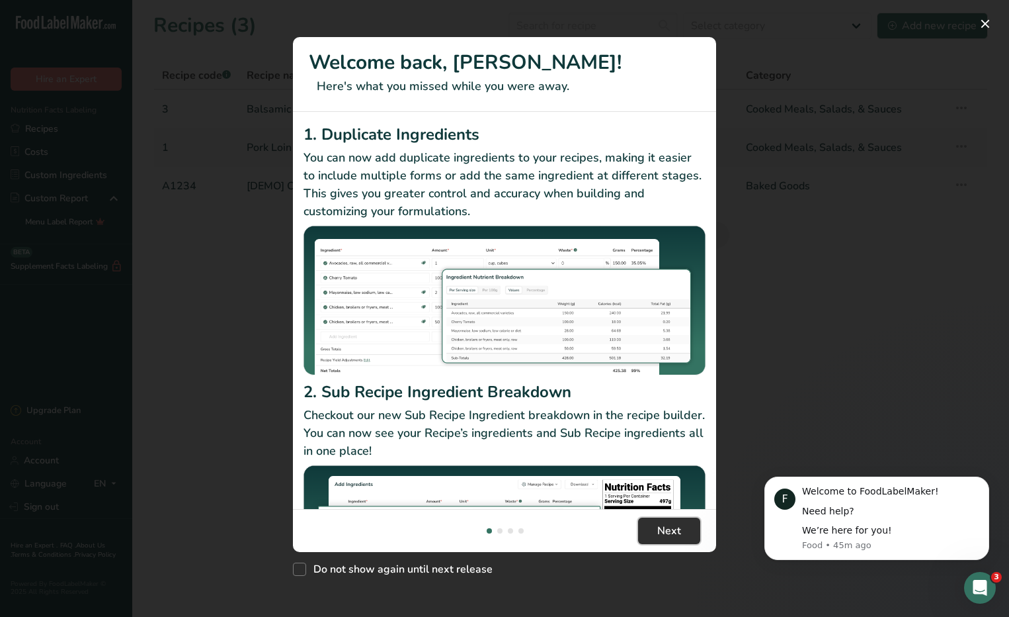
click at [685, 532] on button "Next" at bounding box center [669, 530] width 62 height 26
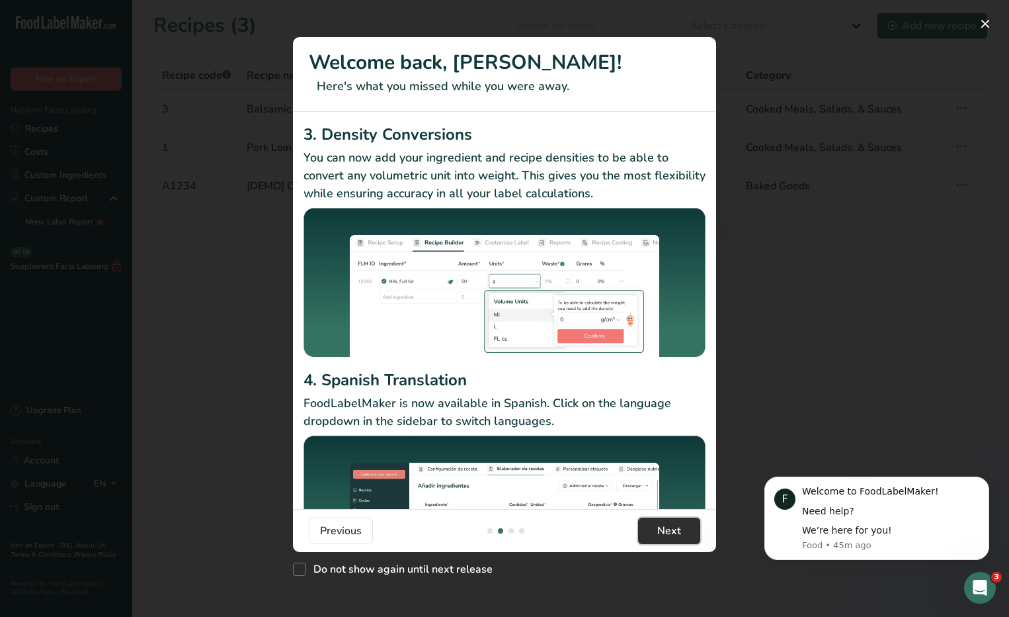
click at [685, 532] on button "Next" at bounding box center [669, 530] width 62 height 26
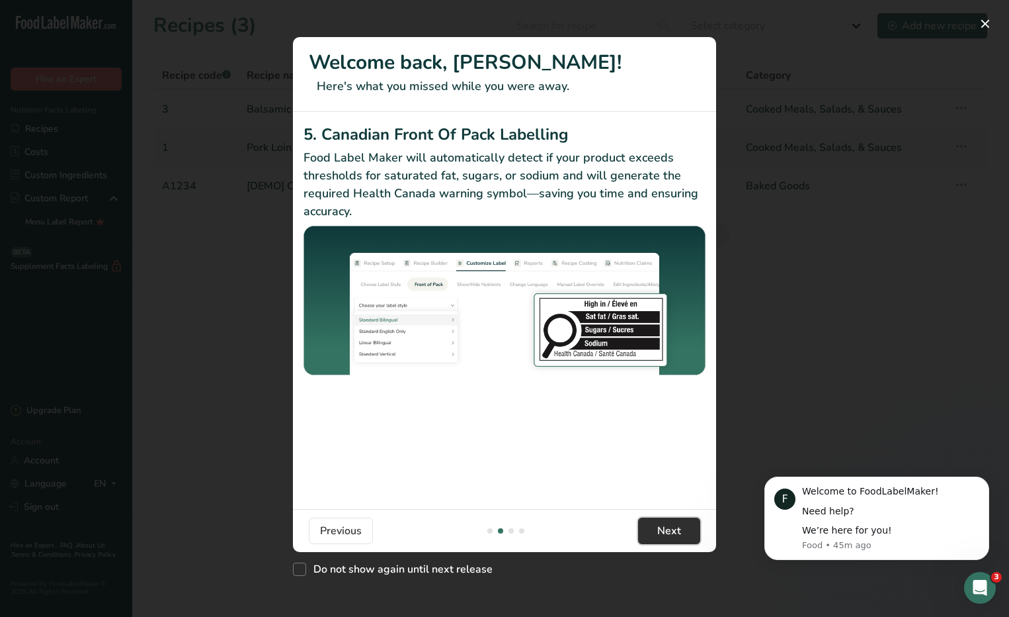
click at [685, 532] on button "Next" at bounding box center [669, 530] width 62 height 26
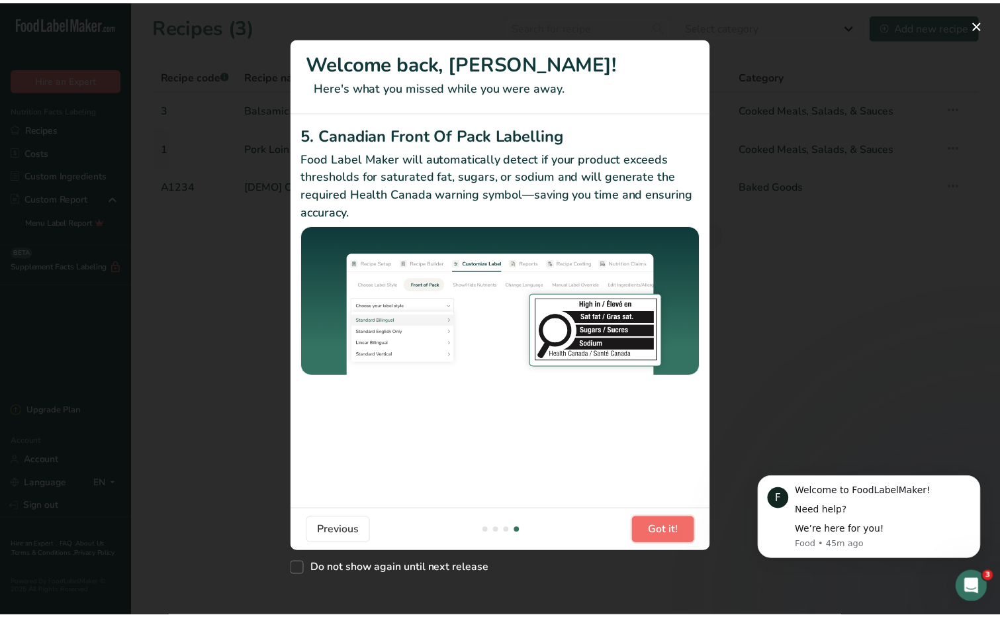
scroll to position [0, 1270]
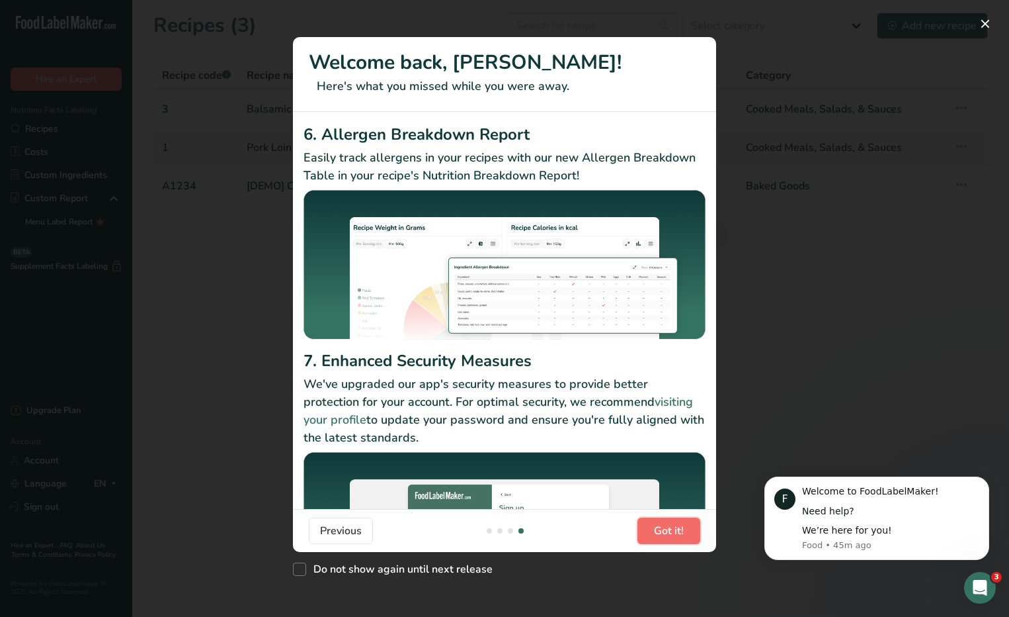
click at [685, 532] on button "Got it!" at bounding box center [669, 530] width 63 height 26
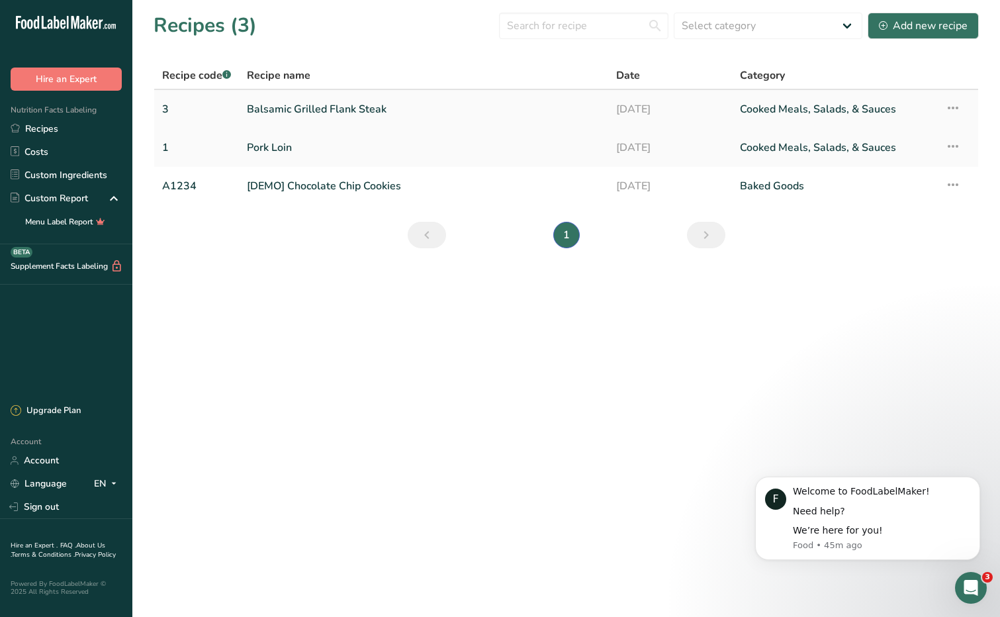
click at [315, 102] on link "Balsamic Grilled Flank Steak" at bounding box center [423, 109] width 353 height 28
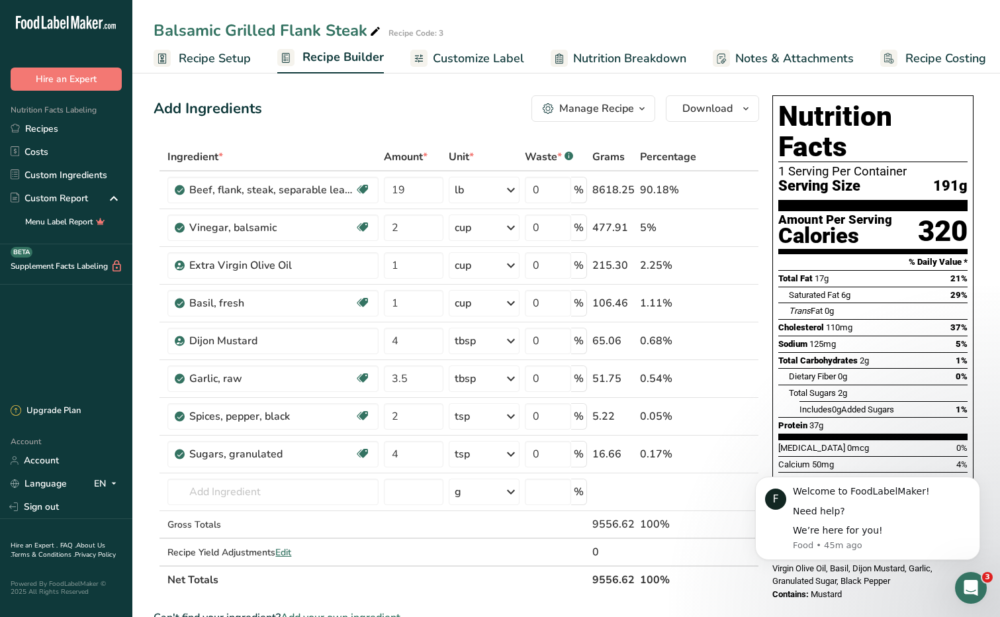
click at [848, 112] on h1 "Nutrition Facts" at bounding box center [872, 131] width 189 height 61
click at [749, 105] on icon "button" at bounding box center [745, 109] width 11 height 17
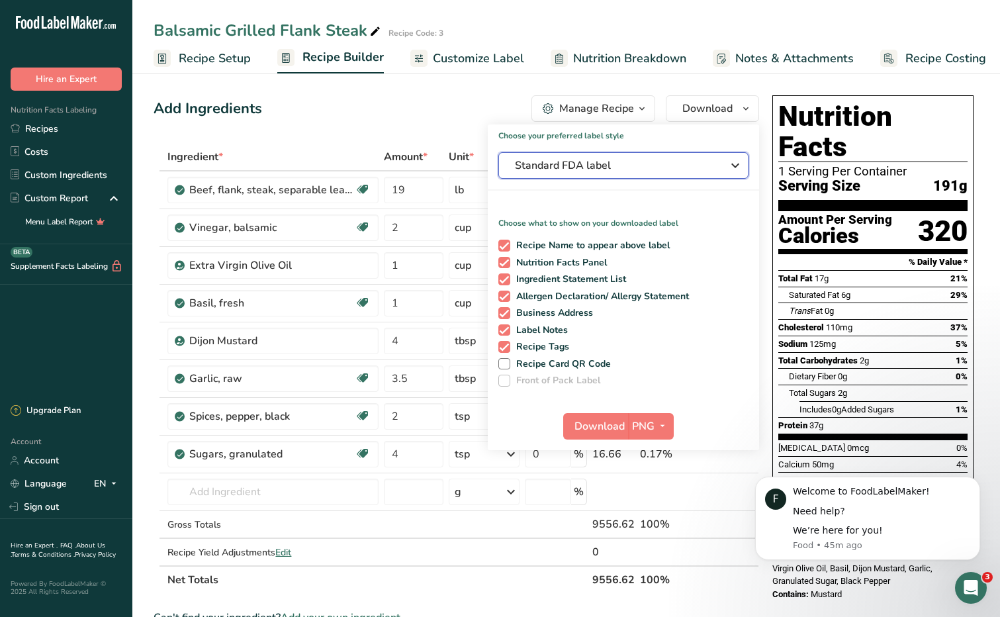
click at [737, 169] on icon "button" at bounding box center [735, 165] width 16 height 24
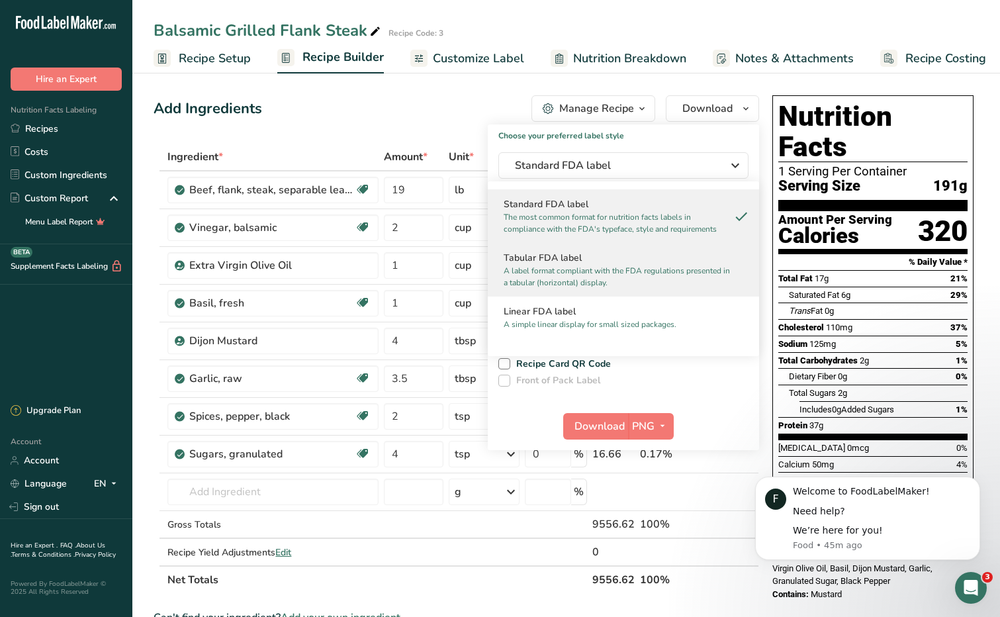
click at [655, 272] on p "A label format compliant with the FDA regulations presented in a tabular (horiz…" at bounding box center [617, 277] width 228 height 24
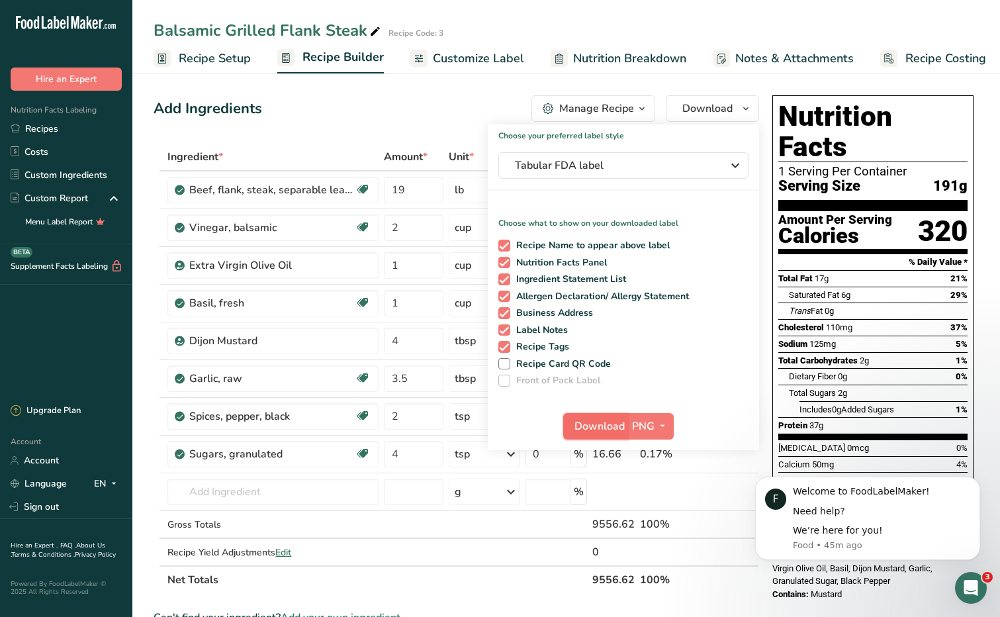
click at [609, 419] on span "Download" at bounding box center [599, 426] width 50 height 16
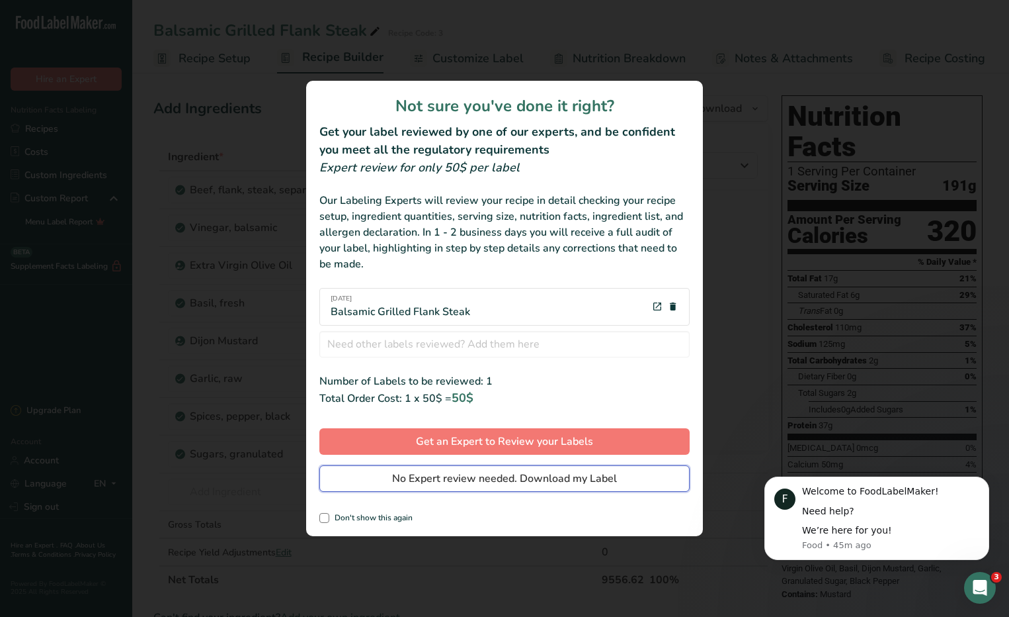
click at [531, 477] on span "No Expert review needed. Download my Label" at bounding box center [504, 478] width 225 height 16
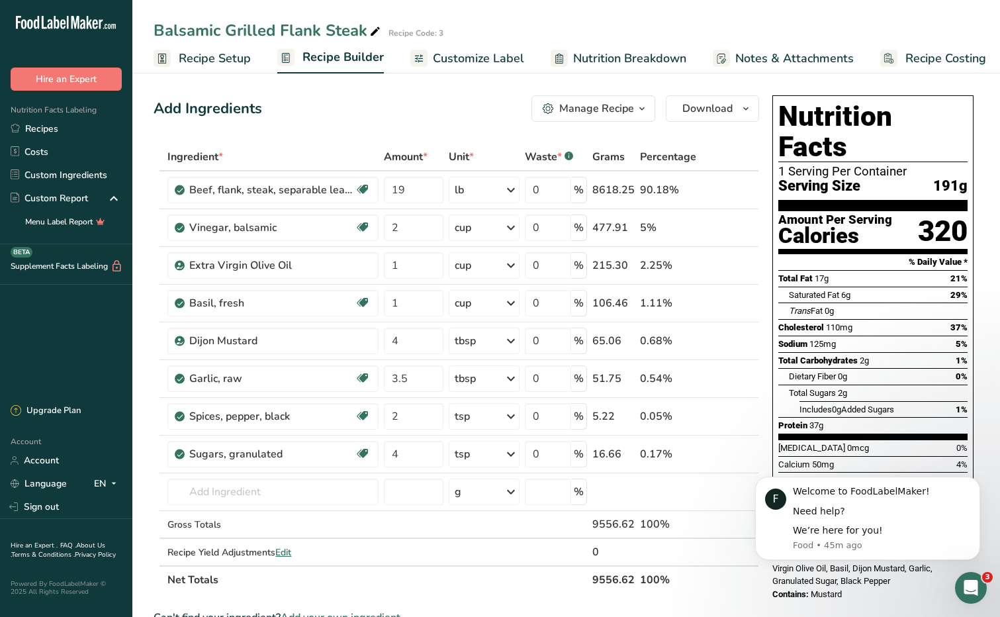
click at [464, 53] on span "Customize Label" at bounding box center [478, 59] width 91 height 18
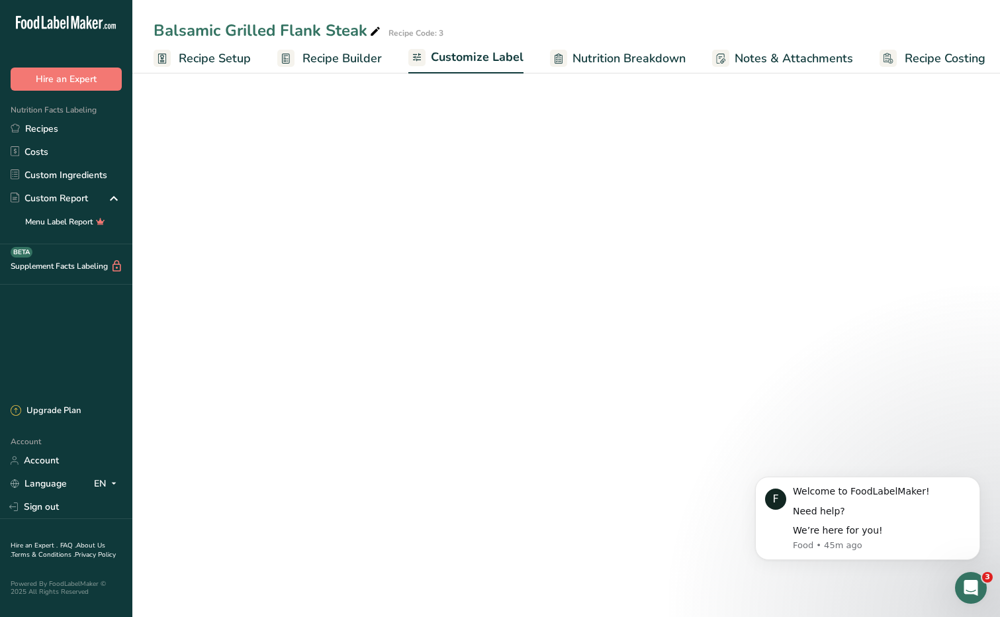
scroll to position [0, 7]
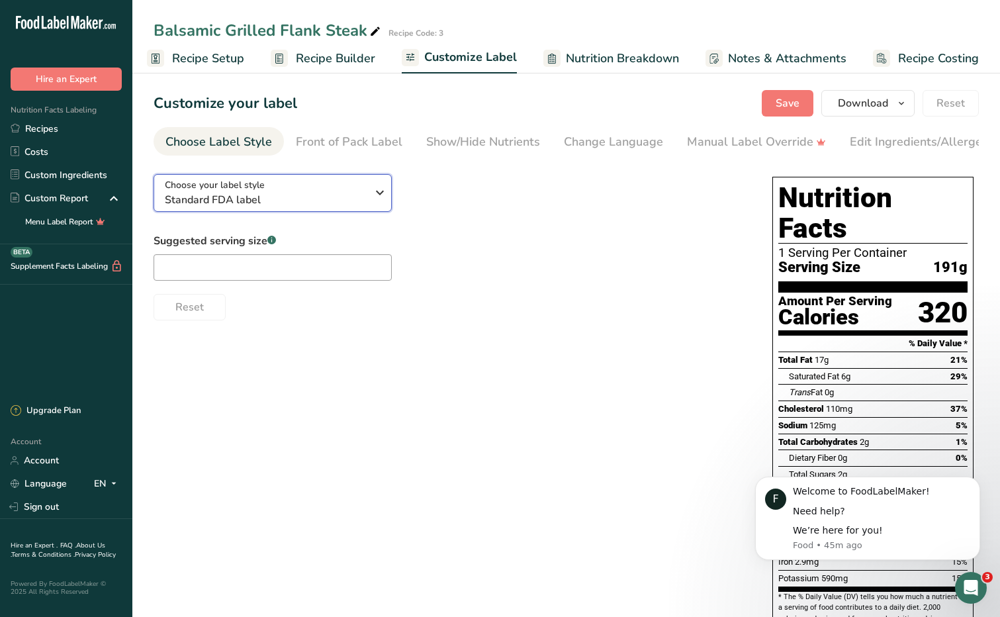
click at [362, 195] on span "Standard FDA label" at bounding box center [266, 200] width 202 height 16
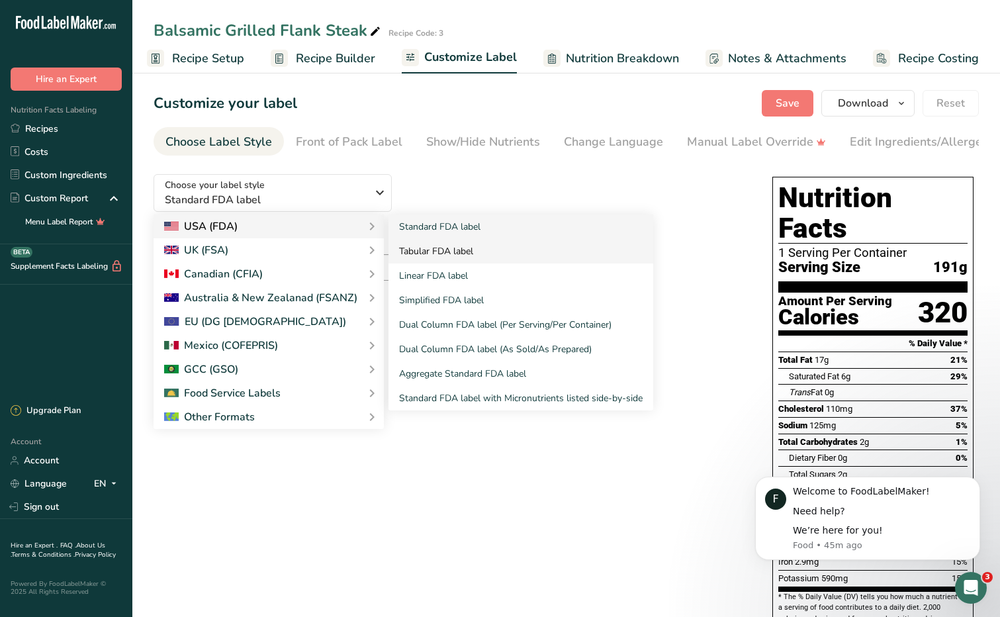
click at [447, 251] on link "Tabular FDA label" at bounding box center [520, 251] width 265 height 24
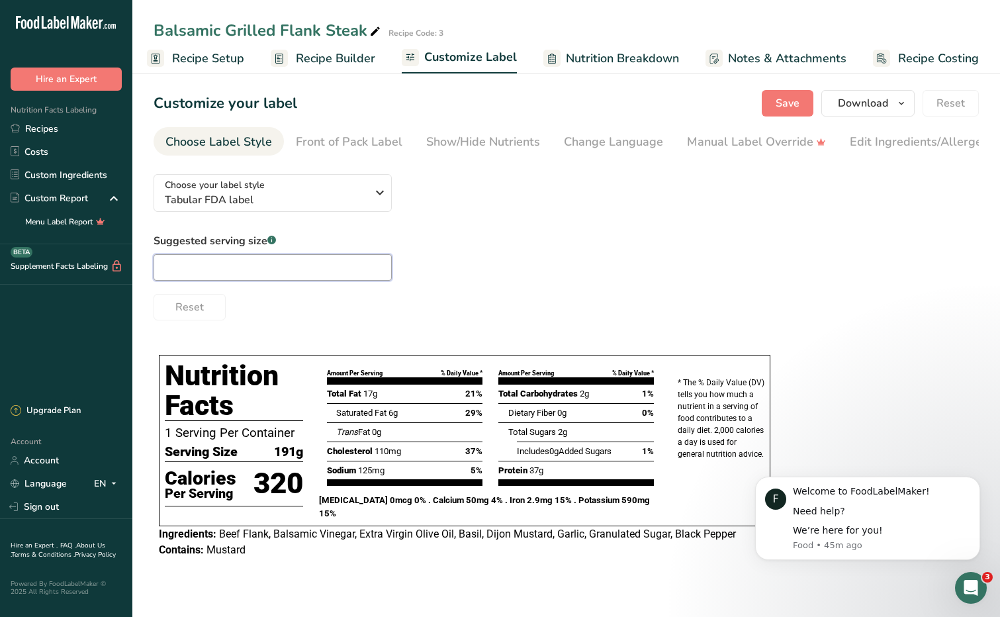
click at [257, 273] on input "text" at bounding box center [272, 267] width 238 height 26
click at [504, 264] on div "Suggested serving size .a-a{fill:#347362;}.b-a{fill:#fff;} Reset" at bounding box center [565, 276] width 825 height 87
drag, startPoint x: 530, startPoint y: 437, endPoint x: 780, endPoint y: 370, distance: 258.8
click at [779, 370] on div "Choose your label style Tabular FDA label USA (FDA) Standard FDA label Tabular …" at bounding box center [565, 366] width 825 height 407
click at [923, 599] on main "Balsamic Grilled Flank Steak Recipe Code: 3 Recipe Setup Recipe Builder Customi…" at bounding box center [500, 308] width 1000 height 617
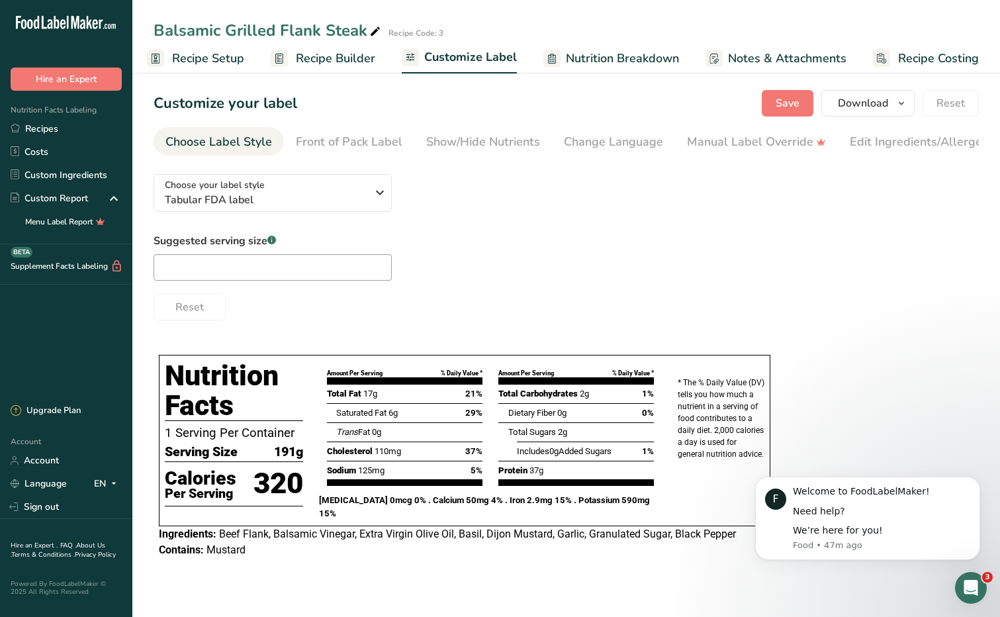
click at [963, 583] on icon "Open Intercom Messenger" at bounding box center [971, 588] width 22 height 22
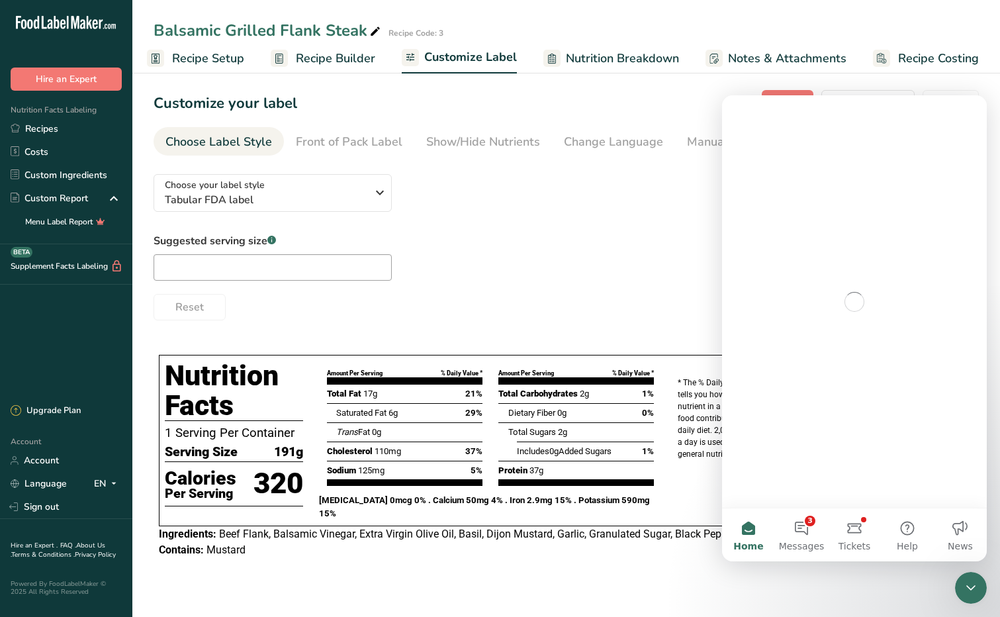
scroll to position [0, 0]
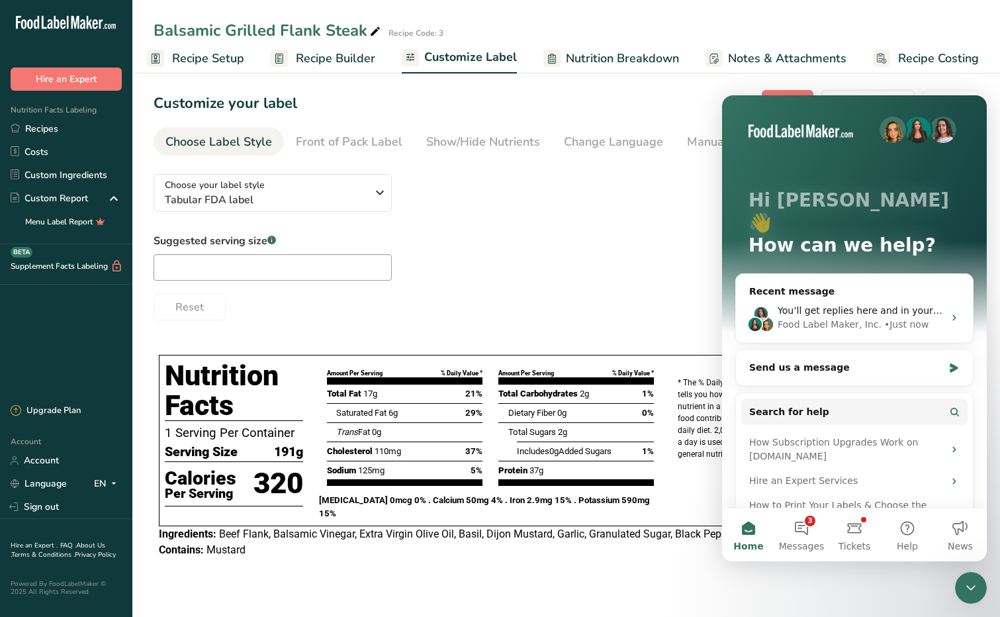
click at [963, 583] on icon "Close Intercom Messenger" at bounding box center [970, 587] width 16 height 16
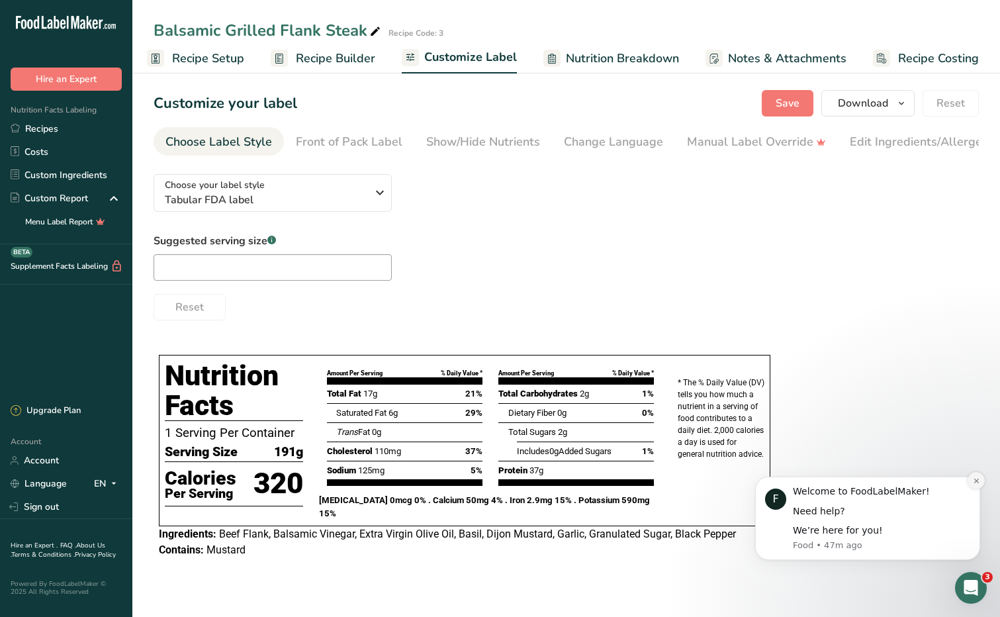
click at [973, 483] on icon "Dismiss notification" at bounding box center [975, 480] width 7 height 7
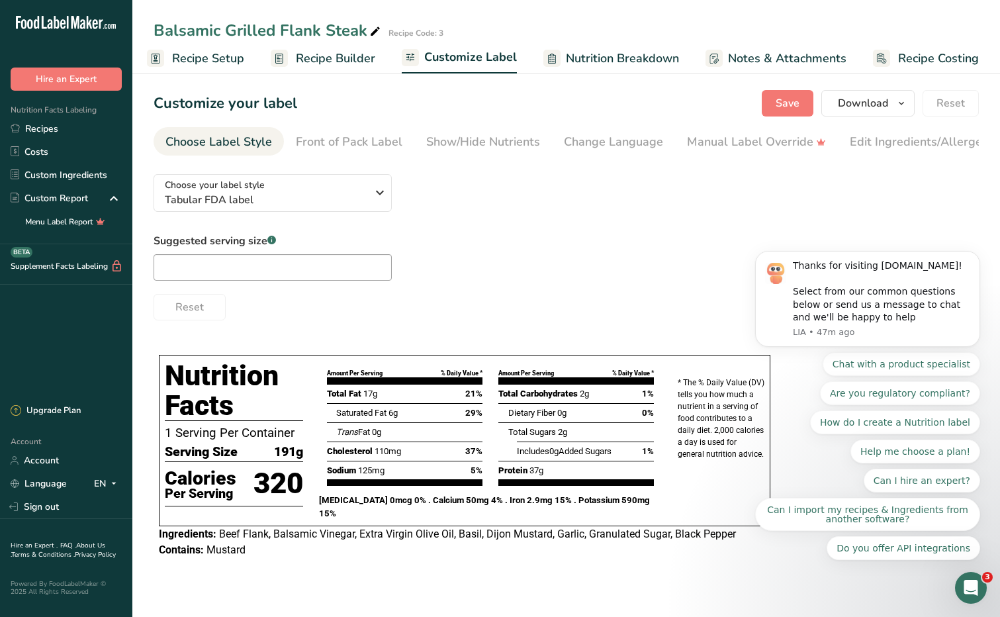
click at [665, 226] on div "Choose your label style Tabular FDA label USA (FDA) Standard FDA label Tabular …" at bounding box center [565, 241] width 825 height 157
click at [780, 425] on div "Chat with a product specialist Are you regulatory compliant? How do I create a …" at bounding box center [867, 456] width 225 height 208
click at [808, 403] on div "Chat with a product specialist Are you regulatory compliant? How do I create a …" at bounding box center [867, 456] width 225 height 208
click at [972, 593] on icon "Open Intercom Messenger" at bounding box center [971, 588] width 22 height 22
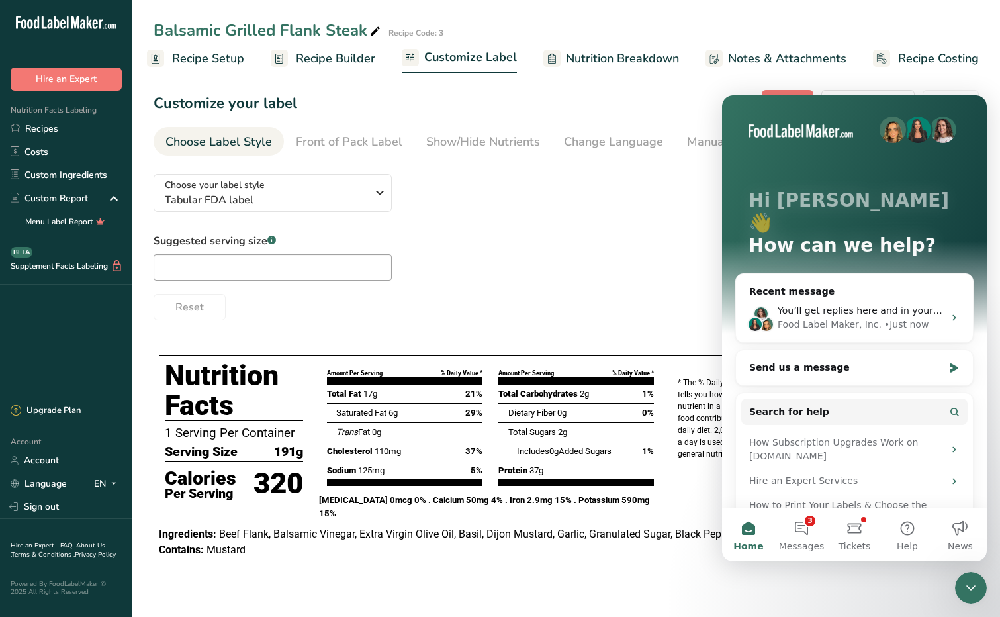
click at [971, 592] on icon "Close Intercom Messenger" at bounding box center [970, 587] width 16 height 16
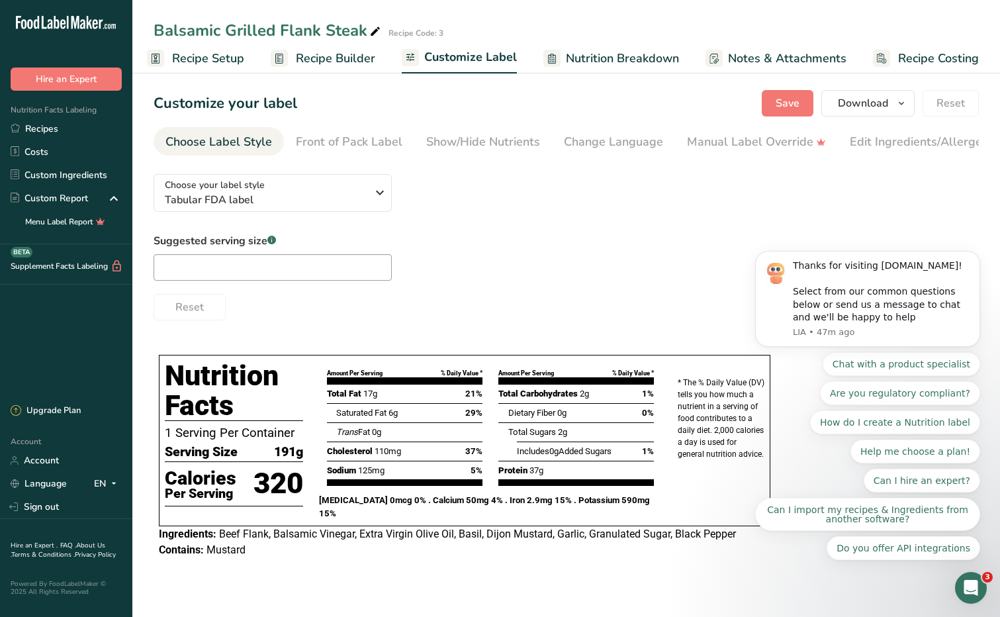
click at [683, 244] on div "Suggested serving size .a-a{fill:#347362;}.b-a{fill:#fff;} Reset" at bounding box center [565, 276] width 825 height 87
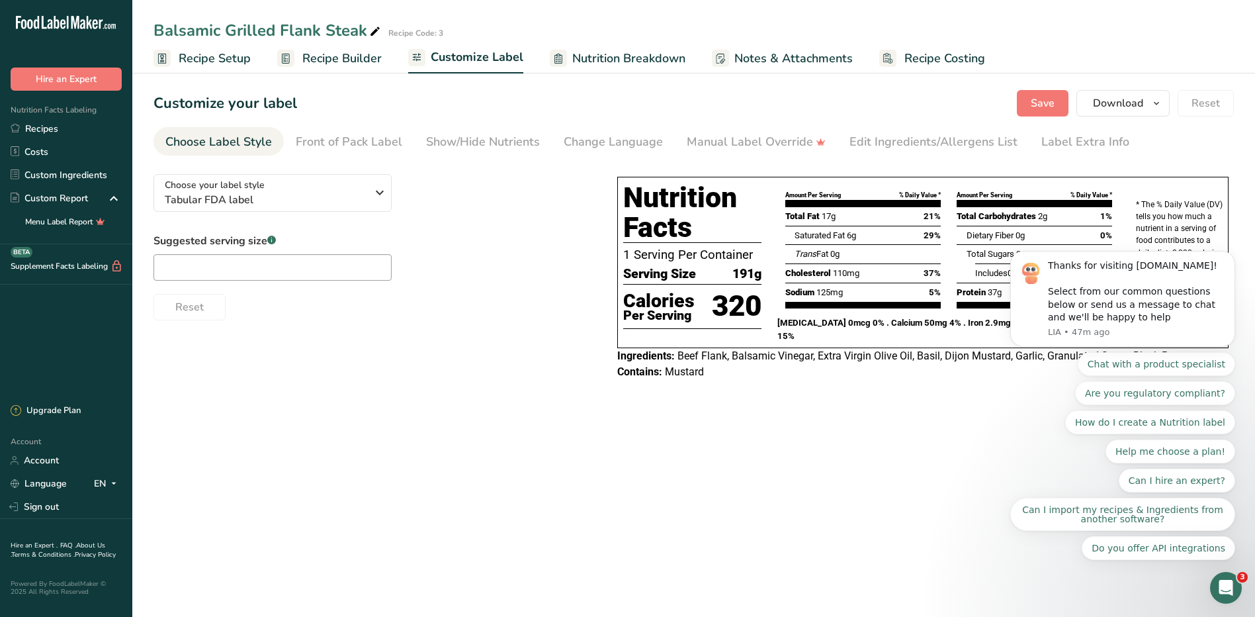
click at [999, 591] on div "Open Intercom Messenger" at bounding box center [1226, 588] width 44 height 44
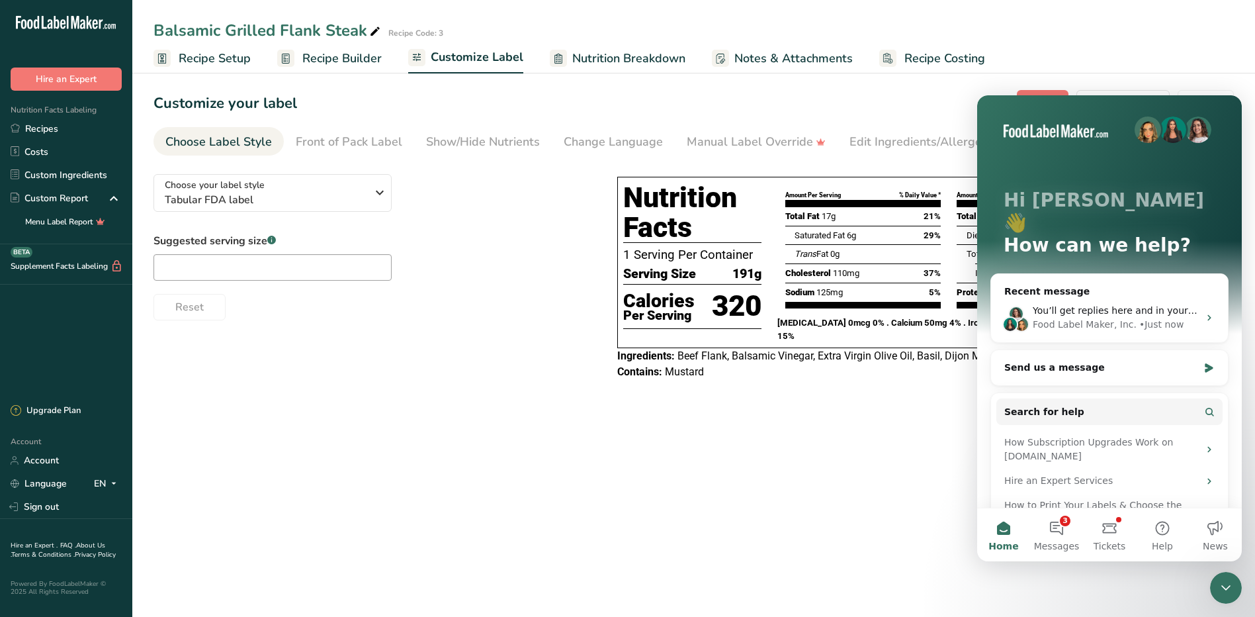
click at [817, 513] on main "Balsamic Grilled Flank Steak Recipe Code: 3 Recipe Setup Recipe Builder Customi…" at bounding box center [627, 308] width 1255 height 617
click at [999, 587] on icon "Close Intercom Messenger" at bounding box center [1226, 587] width 16 height 16
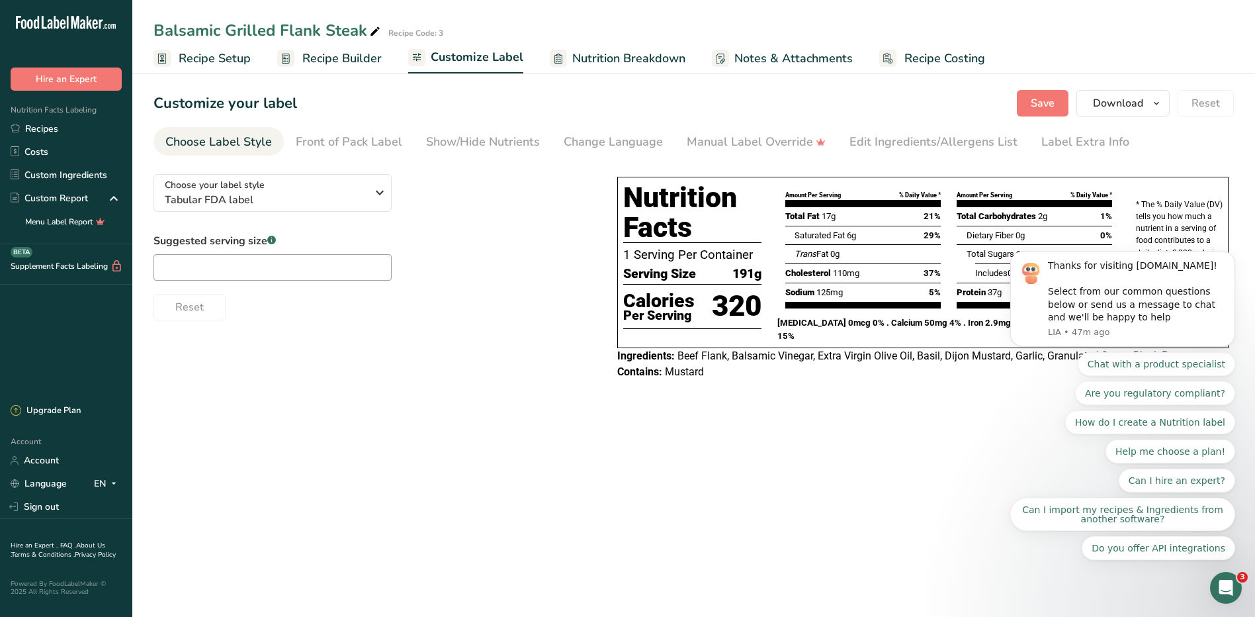
click at [819, 486] on main "Balsamic Grilled Flank Steak Recipe Code: 3 Recipe Setup Recipe Builder Customi…" at bounding box center [627, 308] width 1255 height 617
click at [300, 141] on div "Front of Pack Label" at bounding box center [349, 142] width 107 height 18
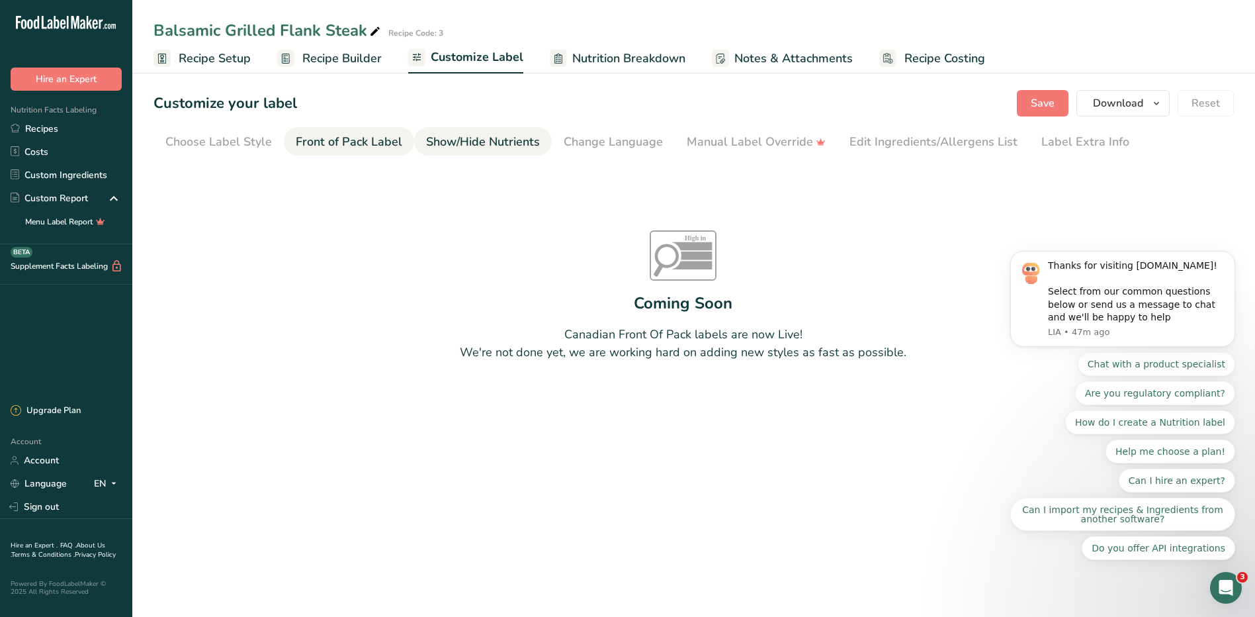
click at [437, 141] on div "Show/Hide Nutrients" at bounding box center [483, 142] width 114 height 18
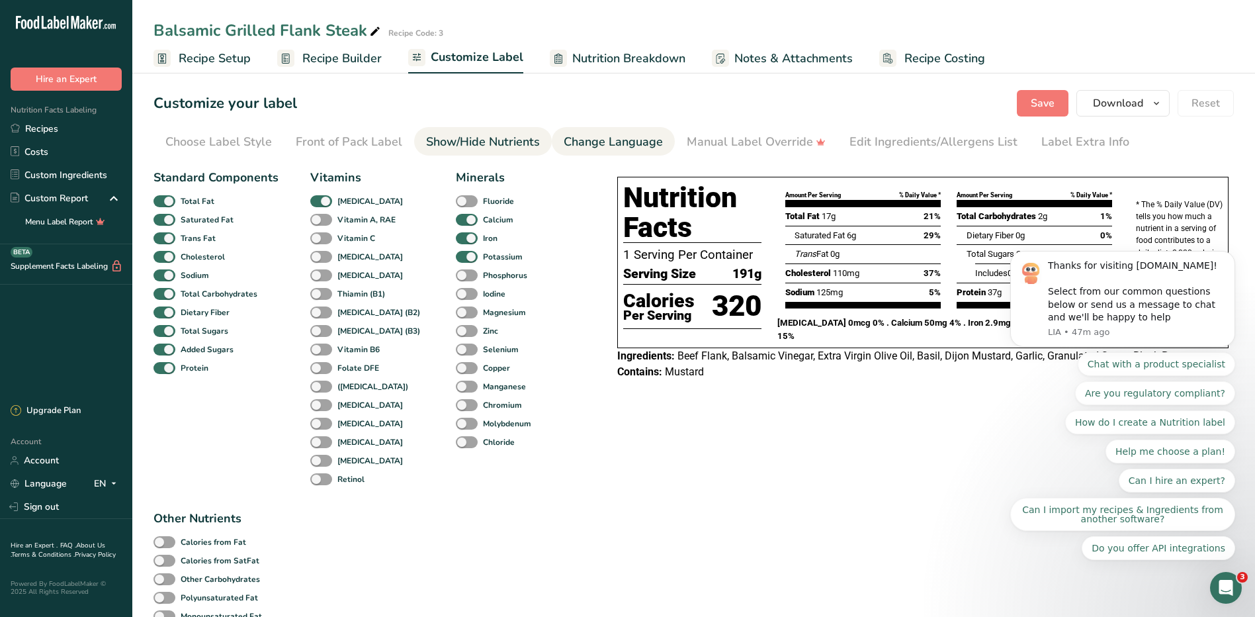
click at [579, 140] on div "Change Language" at bounding box center [613, 142] width 99 height 18
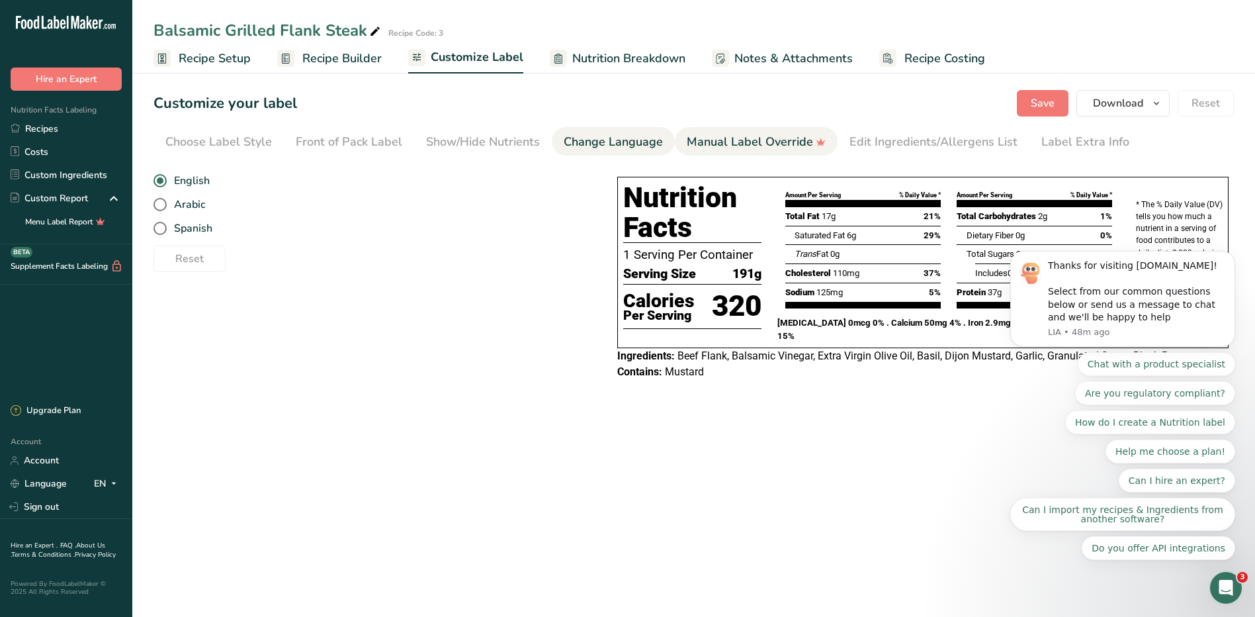
click at [703, 140] on div "Manual Label Override" at bounding box center [756, 142] width 139 height 18
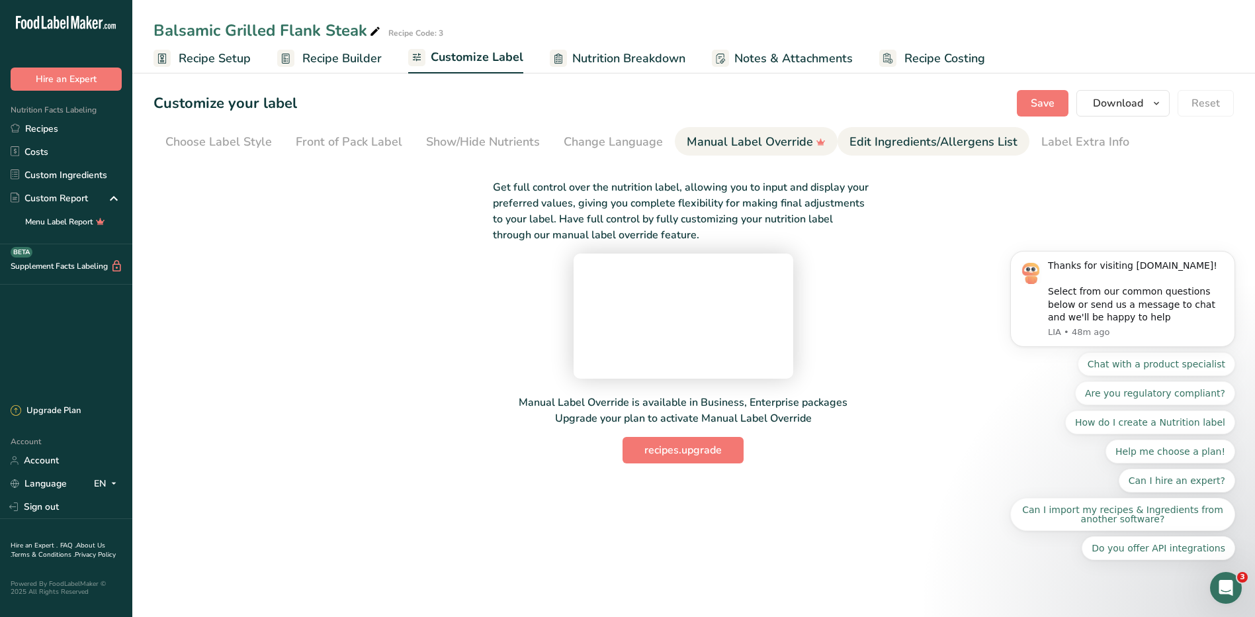
click at [864, 138] on div "Edit Ingredients/Allergens List" at bounding box center [933, 142] width 168 height 18
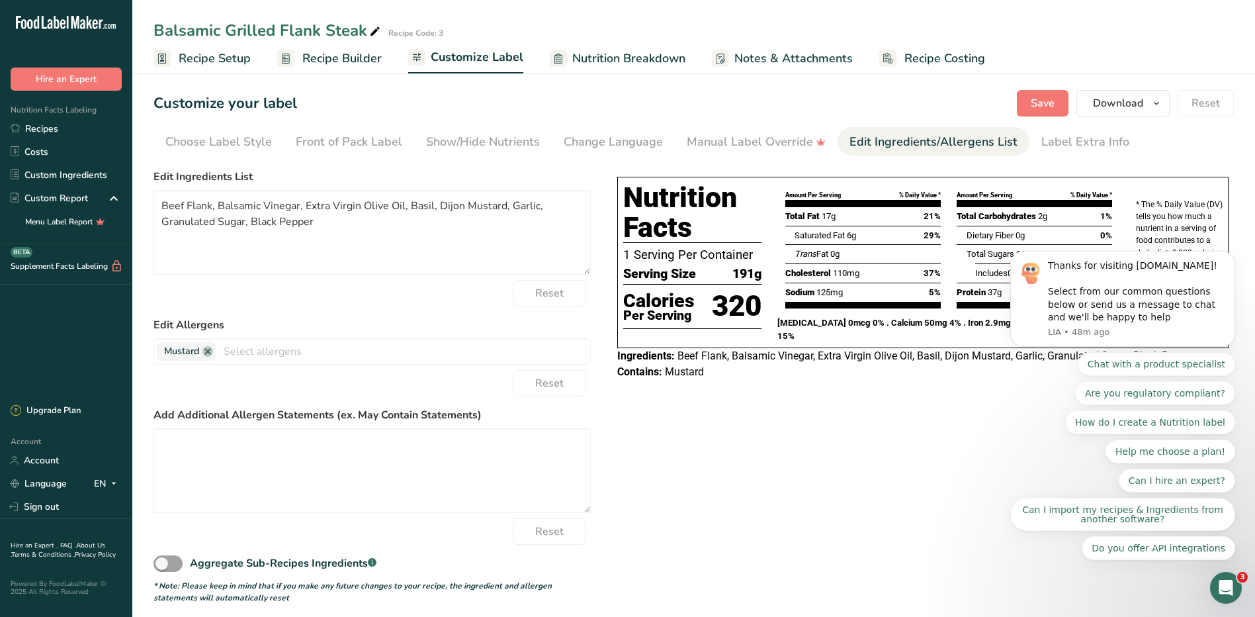
click at [999, 137] on body "Thanks for visiting FoodLabelMaker.com! Select from our common questions below …" at bounding box center [1123, 331] width 254 height 489
click at [999, 144] on body "Thanks for visiting FoodLabelMaker.com! Select from our common questions below …" at bounding box center [1123, 331] width 254 height 489
click at [185, 146] on div "Choose Label Style" at bounding box center [218, 142] width 107 height 18
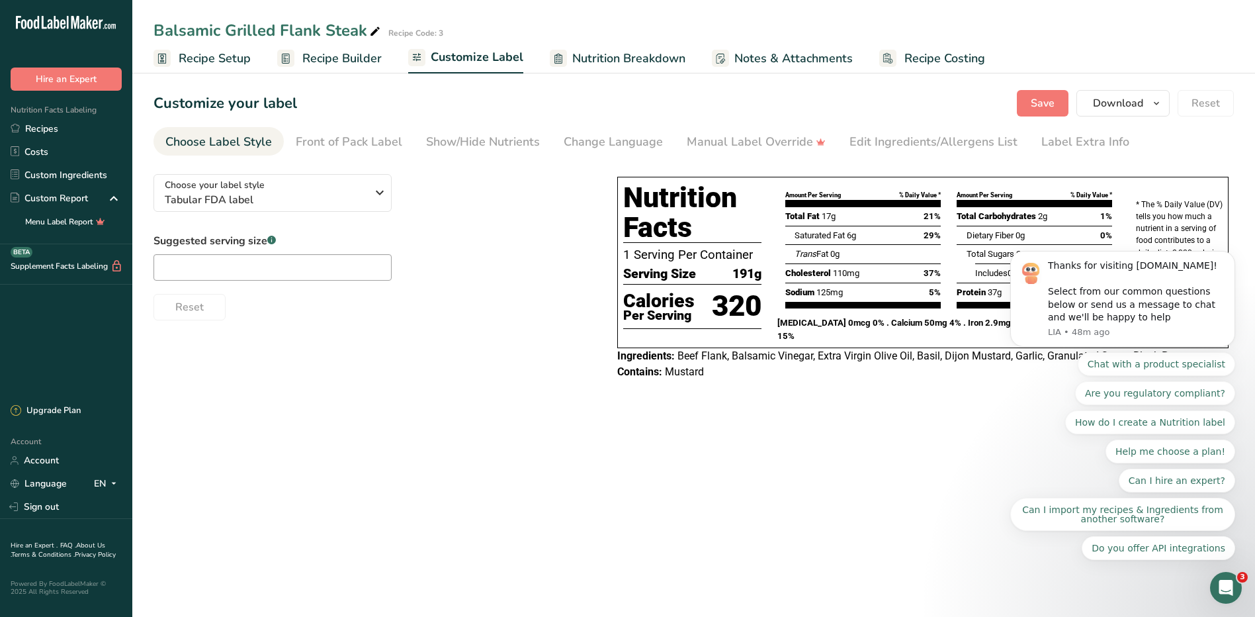
click at [999, 101] on body "Thanks for visiting FoodLabelMaker.com! Select from our common questions below …" at bounding box center [1123, 331] width 254 height 489
click at [999, 99] on body "Thanks for visiting FoodLabelMaker.com! Select from our common questions below …" at bounding box center [1123, 331] width 254 height 489
click at [999, 101] on body "Thanks for visiting FoodLabelMaker.com! Select from our common questions below …" at bounding box center [1123, 331] width 254 height 489
click at [999, 142] on body "Thanks for visiting FoodLabelMaker.com! Select from our common questions below …" at bounding box center [1123, 331] width 254 height 489
click at [999, 106] on body "Thanks for visiting FoodLabelMaker.com! Select from our common questions below …" at bounding box center [1123, 331] width 254 height 489
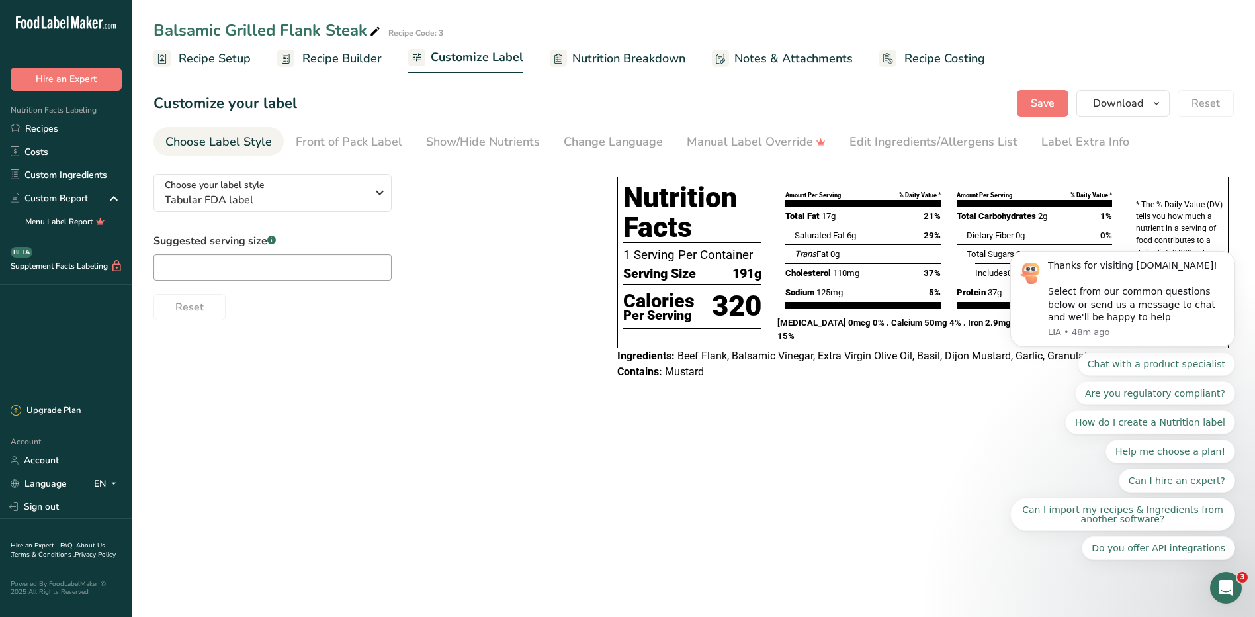
click at [999, 106] on body "Thanks for visiting FoodLabelMaker.com! Select from our common questions below …" at bounding box center [1123, 331] width 254 height 489
click at [999, 101] on body "Thanks for visiting FoodLabelMaker.com! Select from our common questions below …" at bounding box center [1123, 331] width 254 height 489
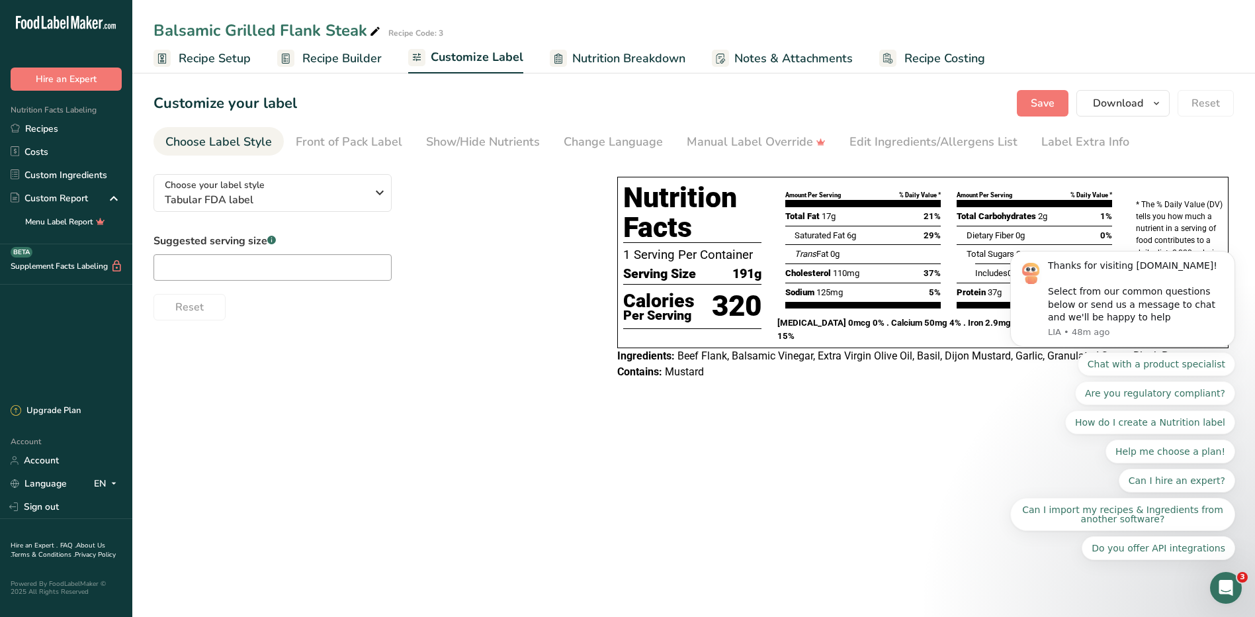
click at [999, 101] on body "Thanks for visiting FoodLabelMaker.com! Select from our common questions below …" at bounding box center [1123, 331] width 254 height 489
click at [635, 50] on span "Nutrition Breakdown" at bounding box center [628, 59] width 113 height 18
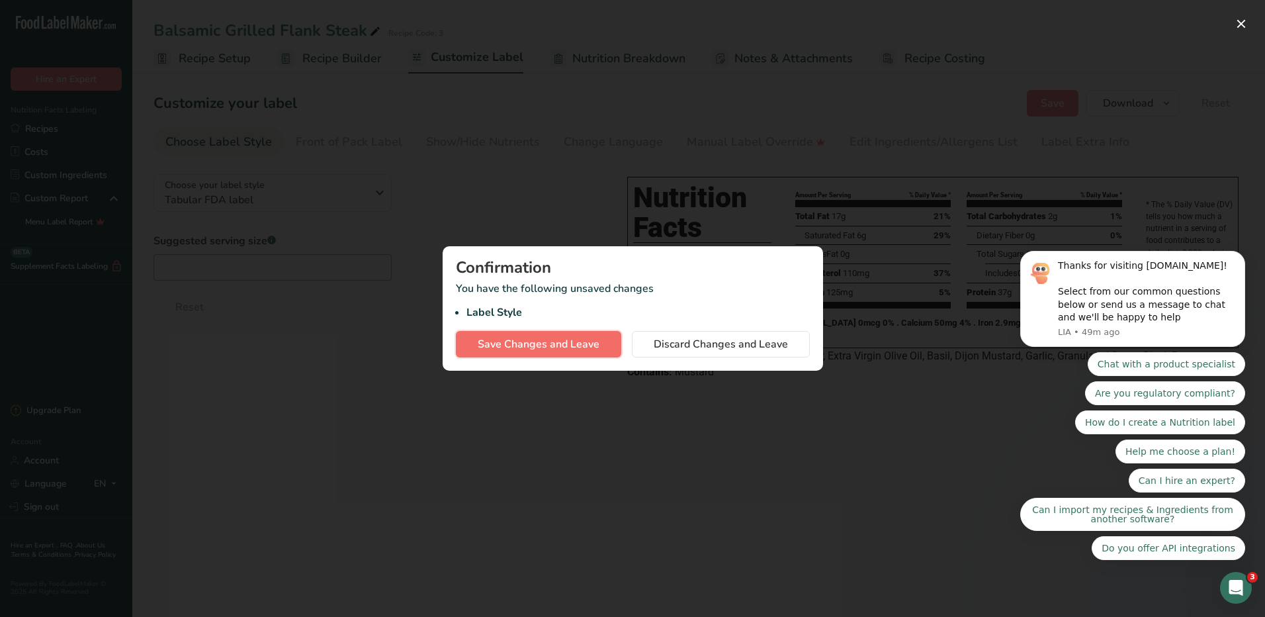
click at [517, 343] on span "Save Changes and Leave" at bounding box center [539, 344] width 122 height 16
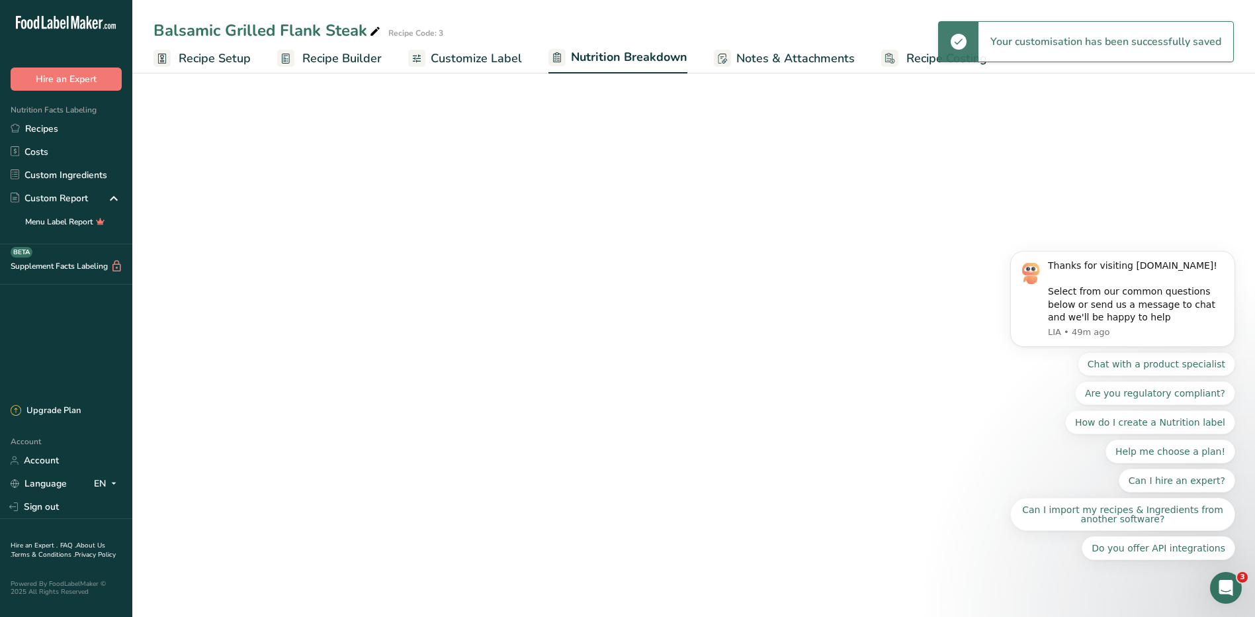
select select "Calories"
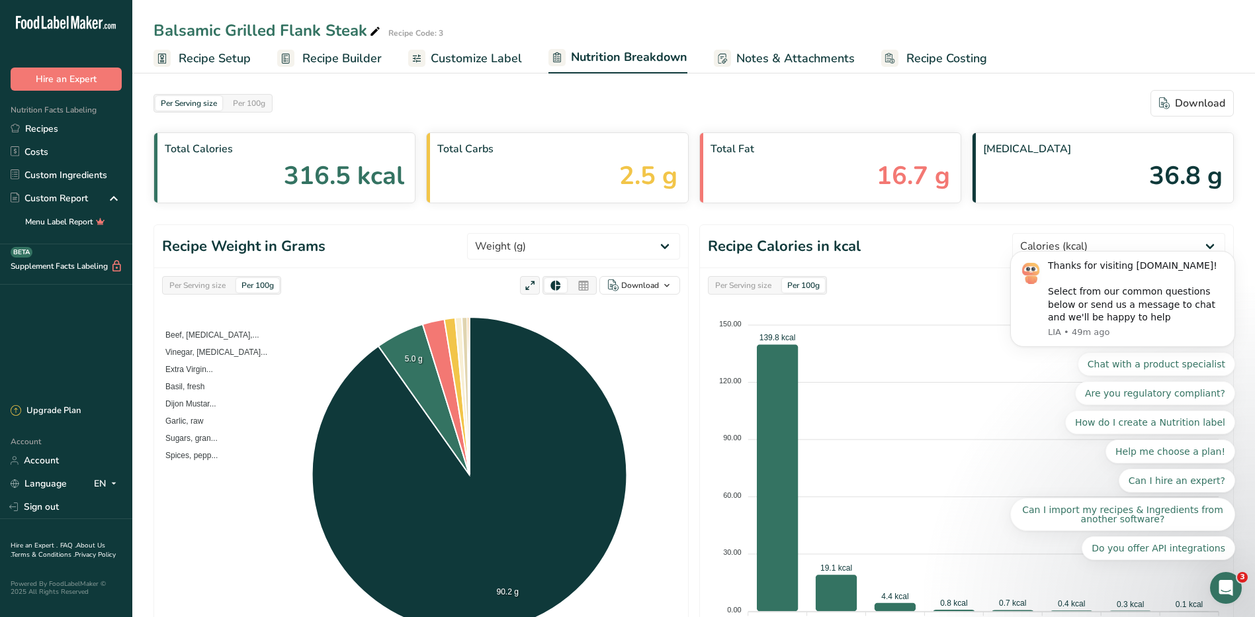
click at [501, 55] on span "Customize Label" at bounding box center [476, 59] width 91 height 18
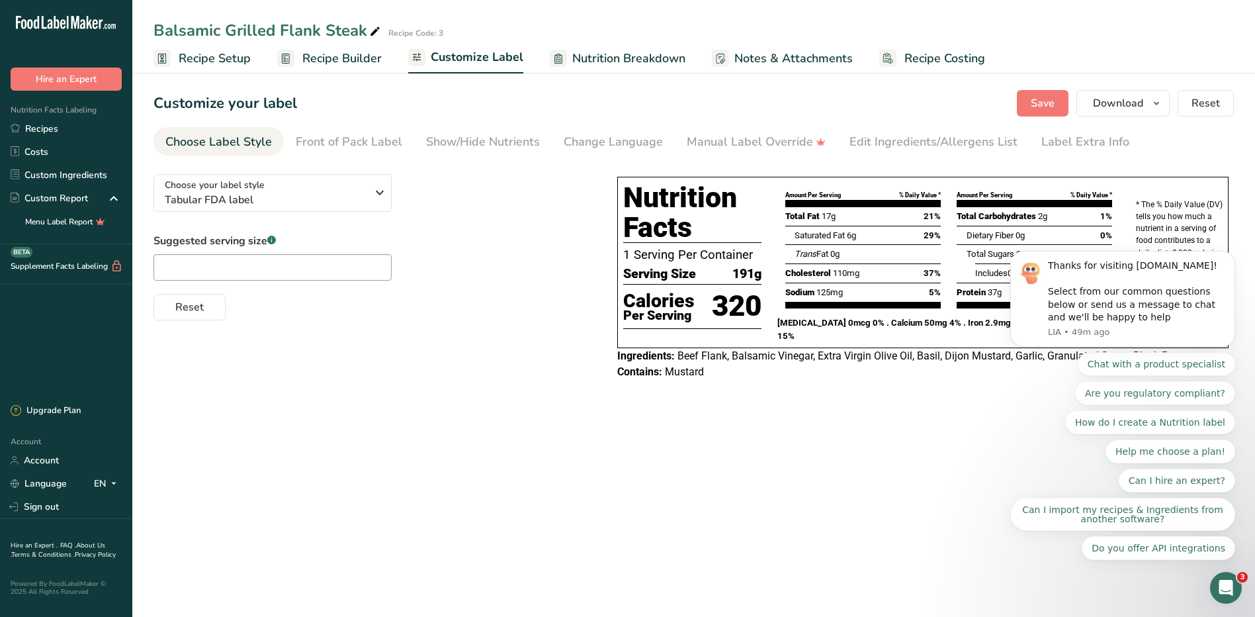
click at [999, 98] on body "Thanks for visiting FoodLabelMaker.com! Select from our common questions below …" at bounding box center [1123, 331] width 254 height 489
click at [999, 99] on body "Thanks for visiting FoodLabelMaker.com! Select from our common questions below …" at bounding box center [1123, 331] width 254 height 489
drag, startPoint x: 160, startPoint y: 18, endPoint x: 837, endPoint y: 96, distance: 681.2
click at [837, 96] on div "Customize your label Save Download Choose what to show on your downloaded label…" at bounding box center [693, 103] width 1080 height 26
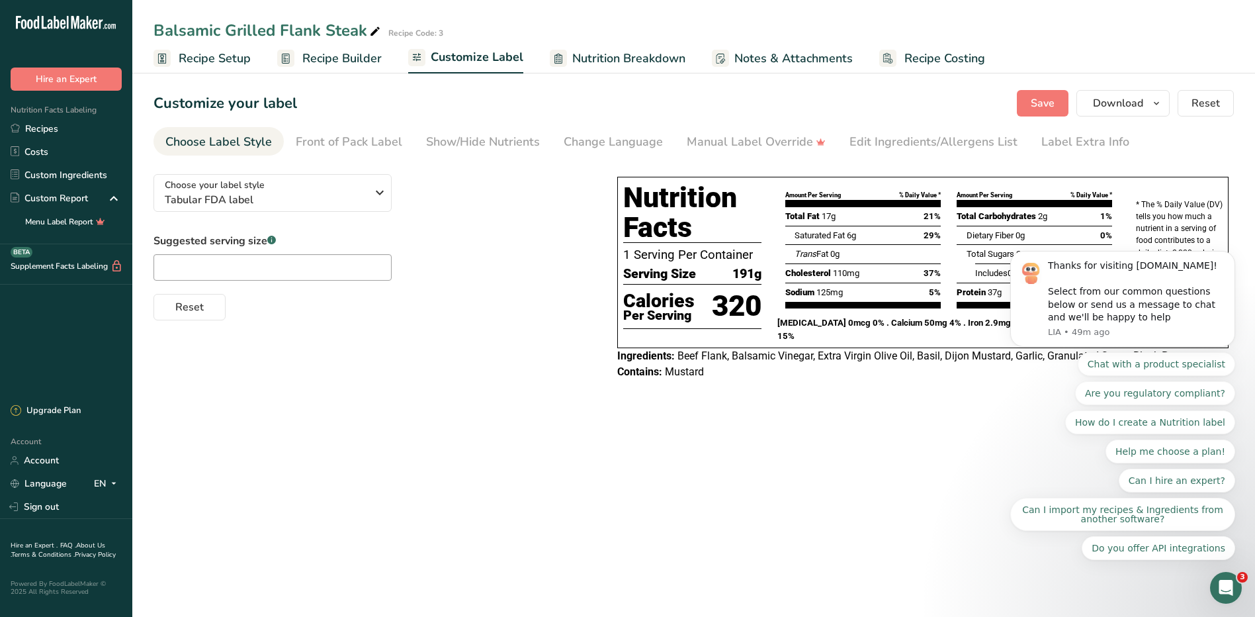
click at [750, 234] on h1 "Nutrition Facts" at bounding box center [692, 213] width 138 height 60
click at [872, 517] on main "Balsamic Grilled Flank Steak Recipe Code: 3 Recipe Setup Recipe Builder Customi…" at bounding box center [627, 308] width 1255 height 617
click at [210, 47] on link "Recipe Setup" at bounding box center [201, 59] width 97 height 30
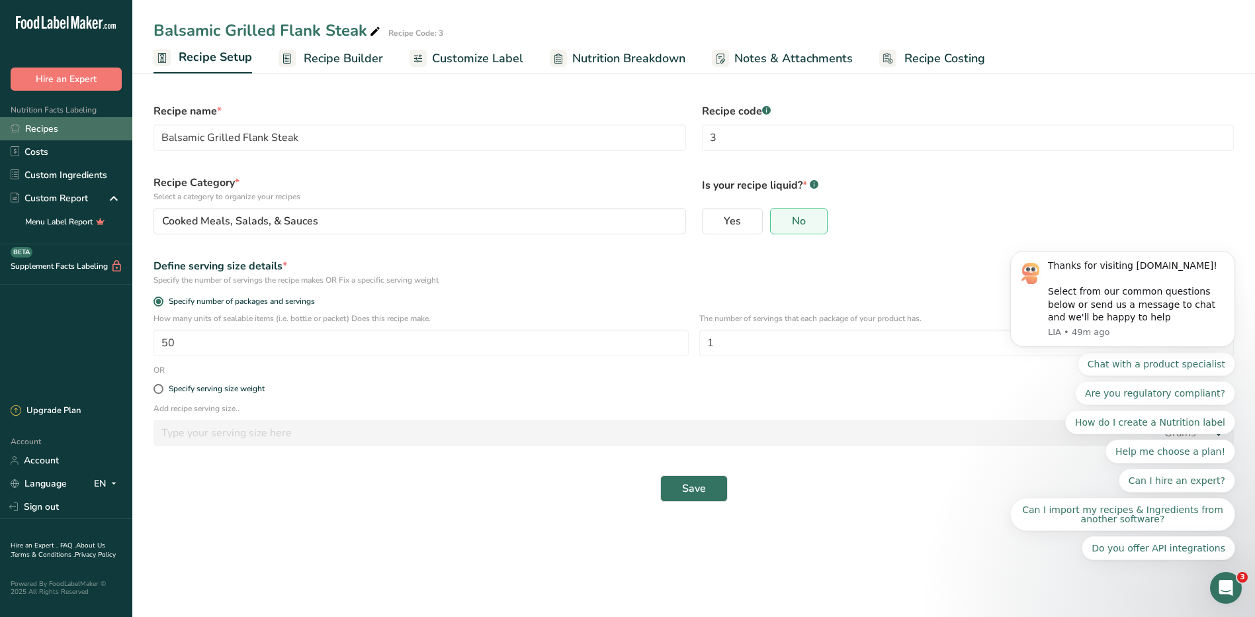
click at [39, 129] on link "Recipes" at bounding box center [66, 128] width 132 height 23
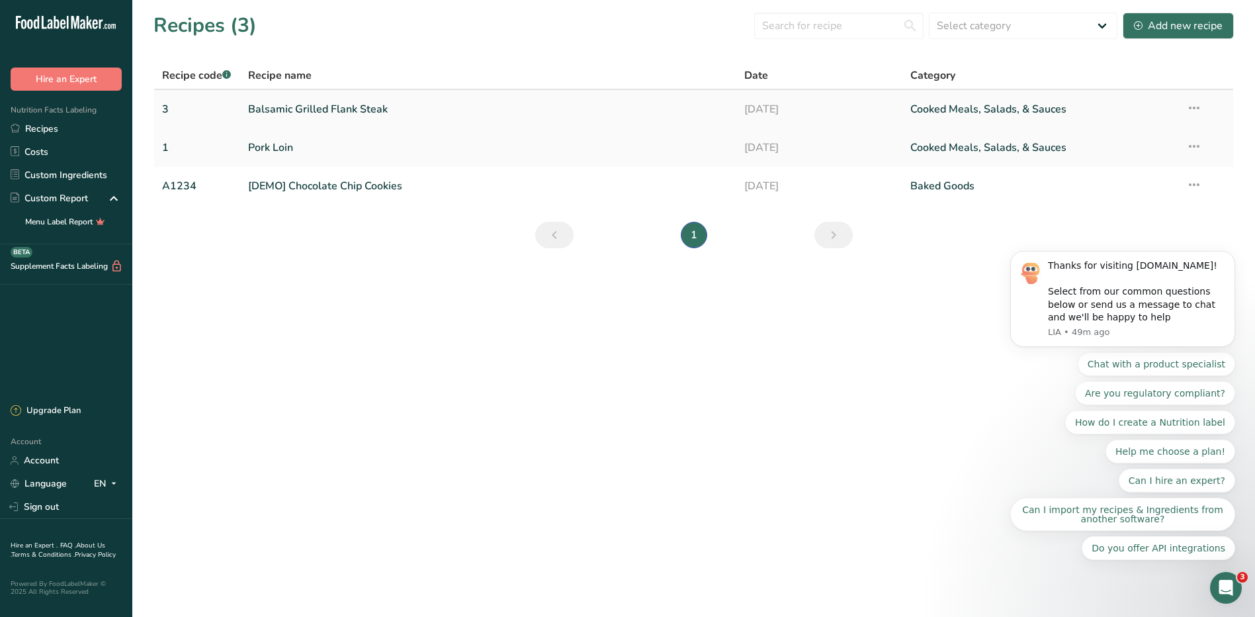
click at [359, 108] on link "Balsamic Grilled Flank Steak" at bounding box center [488, 109] width 481 height 28
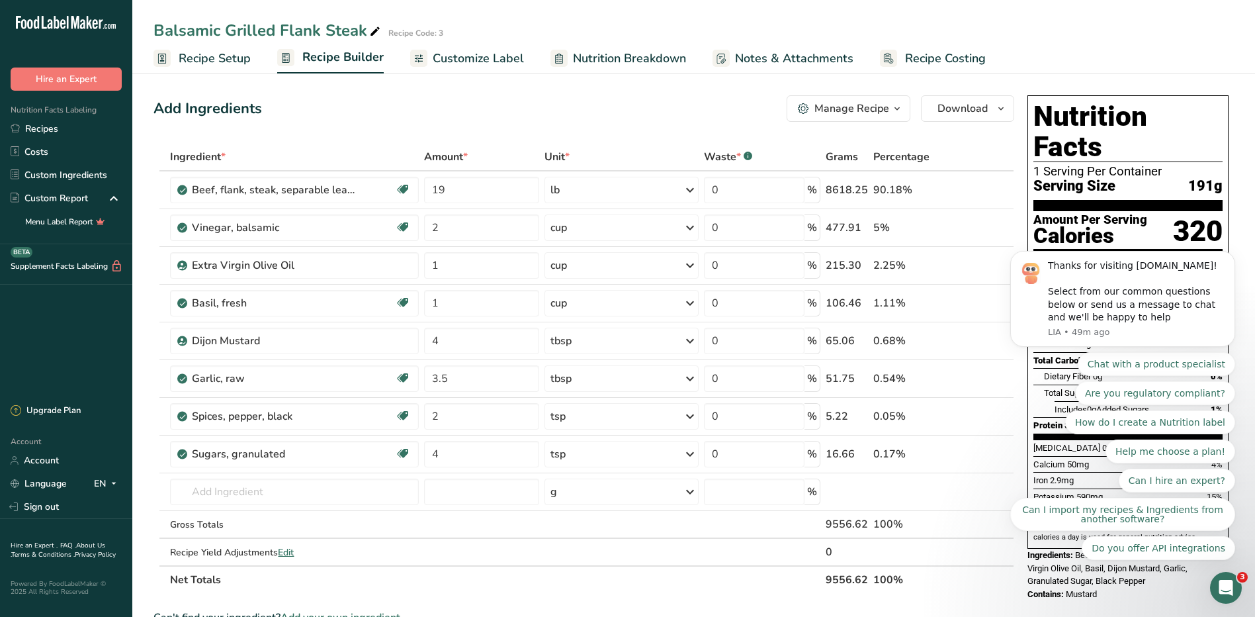
drag, startPoint x: 1236, startPoint y: 586, endPoint x: -3, endPoint y: 531, distance: 1240.2
click html
click at [999, 586] on div "Open Intercom Messenger" at bounding box center [1226, 588] width 44 height 44
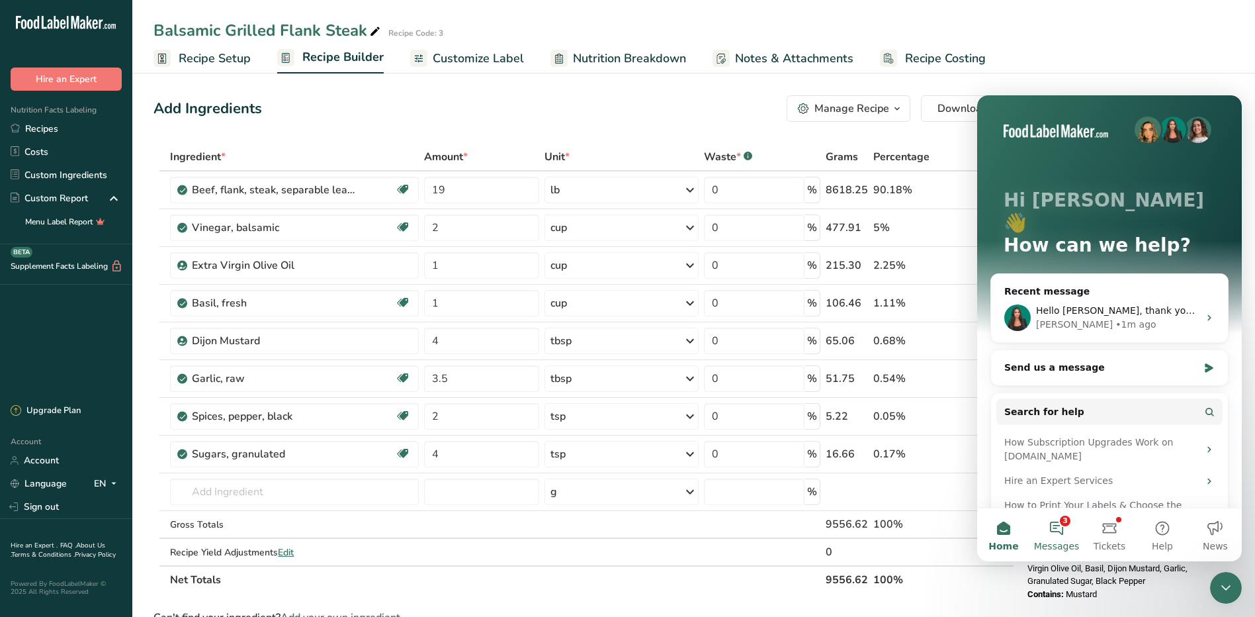
click at [999, 530] on button "3 Messages" at bounding box center [1056, 534] width 53 height 53
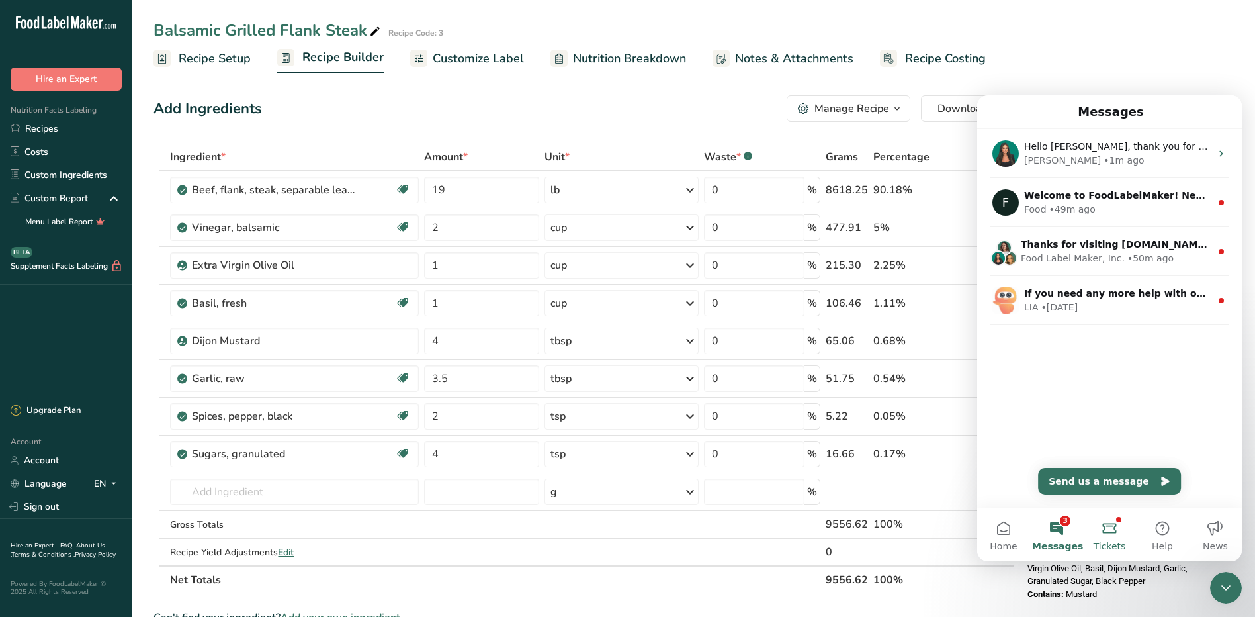
click at [999, 528] on button "Tickets" at bounding box center [1109, 534] width 53 height 53
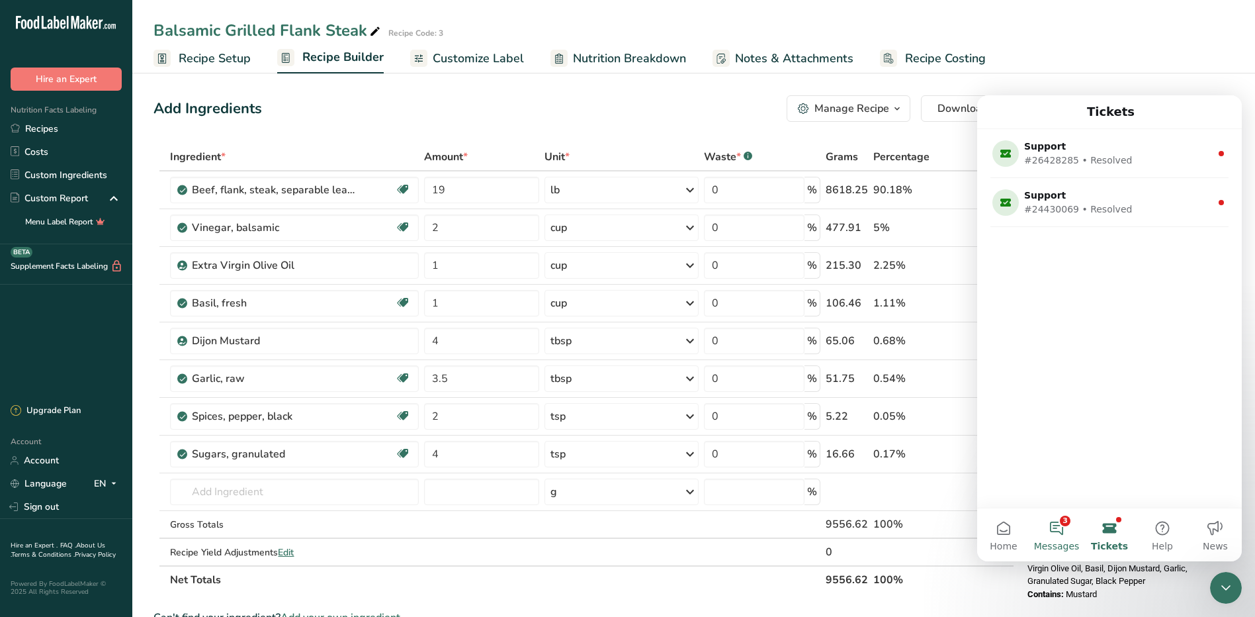
click at [999, 531] on button "3 Messages" at bounding box center [1056, 534] width 53 height 53
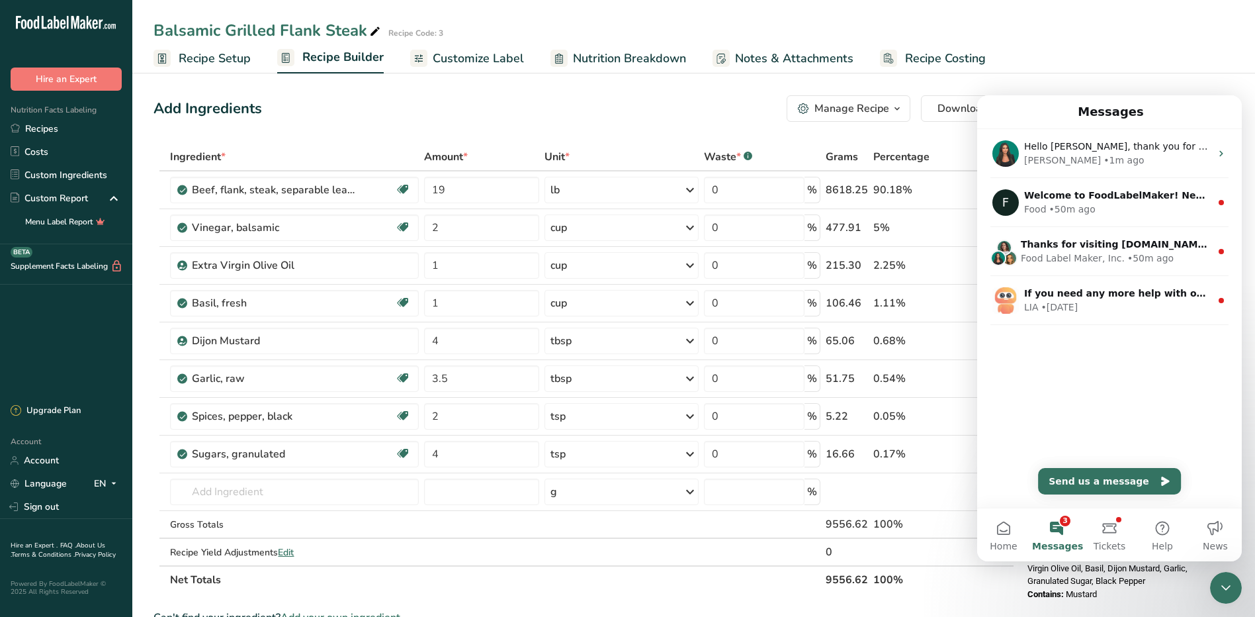
click at [999, 52] on ul "Recipe Setup Recipe Builder Customize Label Nutrition Breakdown Notes & Attachm…" at bounding box center [693, 57] width 1123 height 31
click at [999, 585] on icon "Close Intercom Messenger" at bounding box center [1226, 587] width 16 height 16
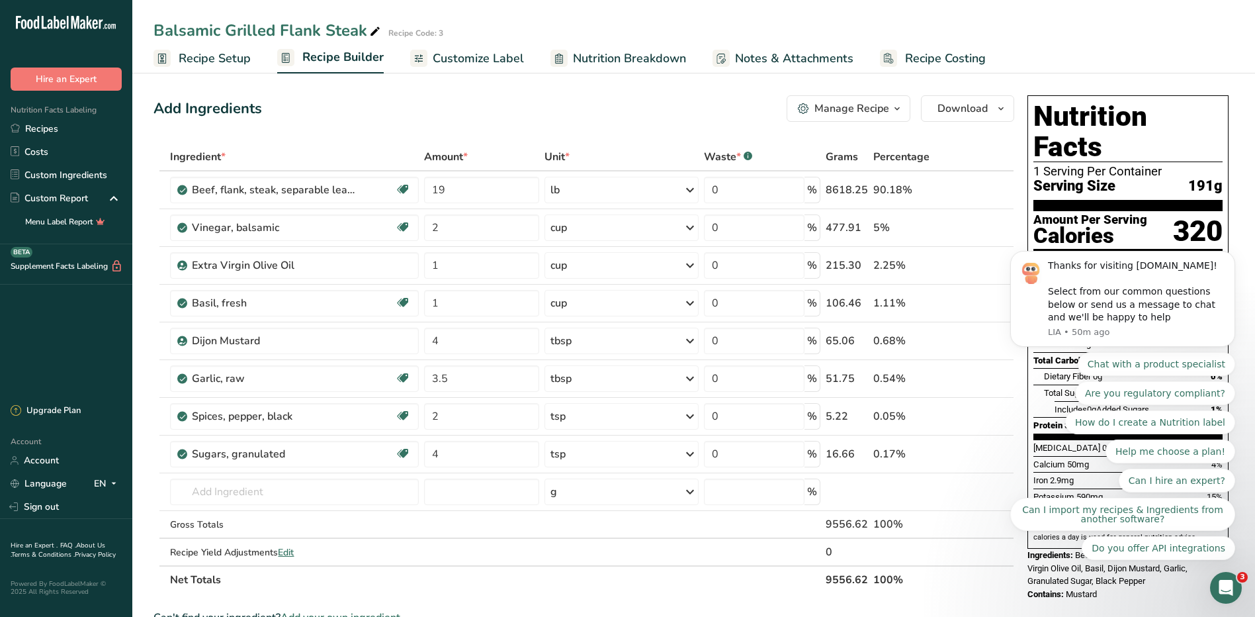
drag, startPoint x: 15, startPoint y: 12, endPoint x: 1158, endPoint y: 54, distance: 1144.5
click at [999, 54] on ul "Recipe Setup Recipe Builder Customize Label Nutrition Breakdown Notes & Attachm…" at bounding box center [693, 57] width 1123 height 31
click at [894, 114] on icon "button" at bounding box center [897, 109] width 11 height 17
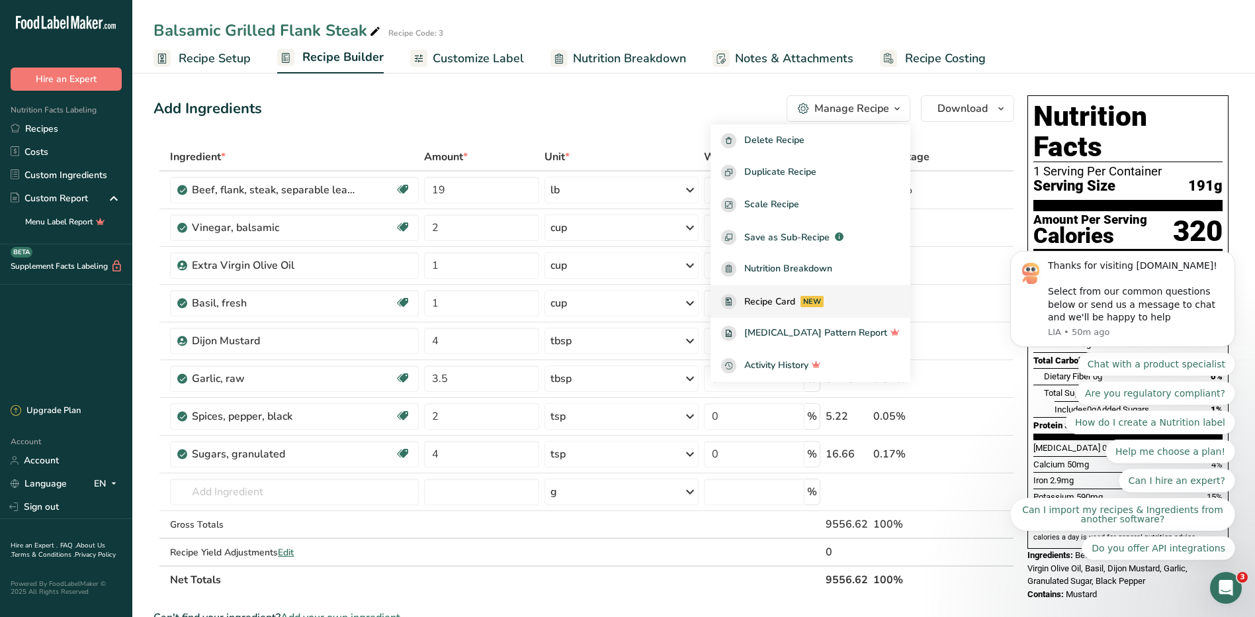
click at [781, 299] on span "Recipe Card" at bounding box center [769, 301] width 51 height 14
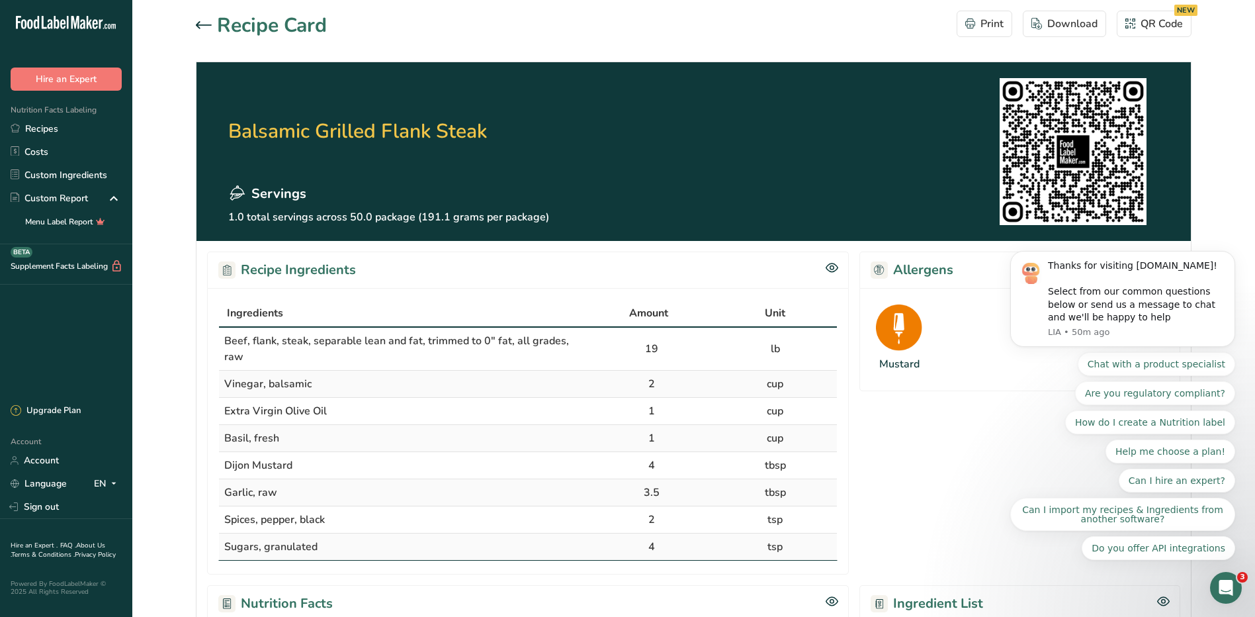
click at [196, 21] on icon at bounding box center [204, 25] width 16 height 8
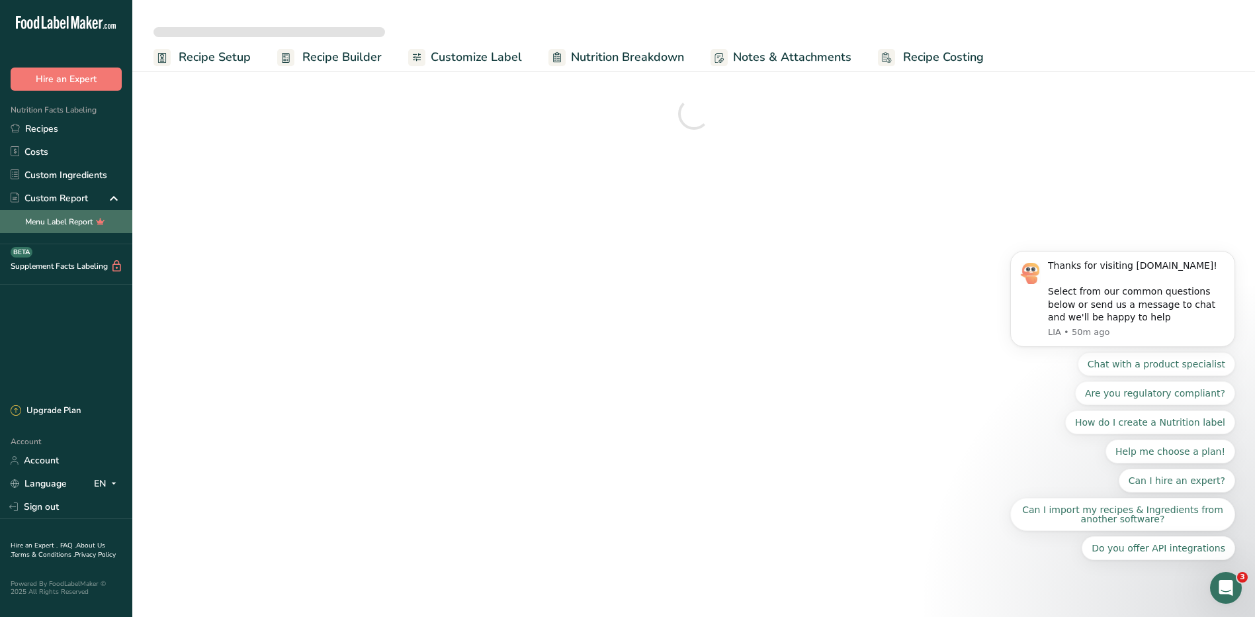
click at [67, 222] on link "Menu Label Report" at bounding box center [66, 221] width 132 height 23
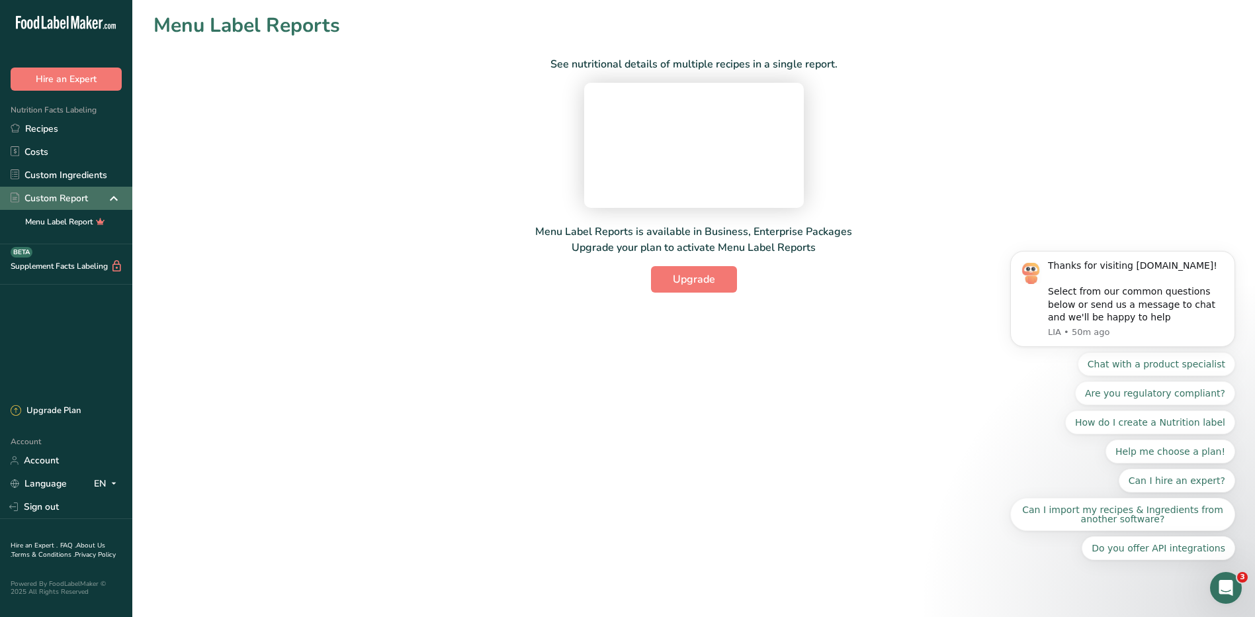
click at [31, 200] on div "Custom Report" at bounding box center [49, 198] width 77 height 14
click at [115, 199] on icon at bounding box center [114, 199] width 16 height 24
click at [38, 134] on link "Recipes" at bounding box center [66, 128] width 132 height 23
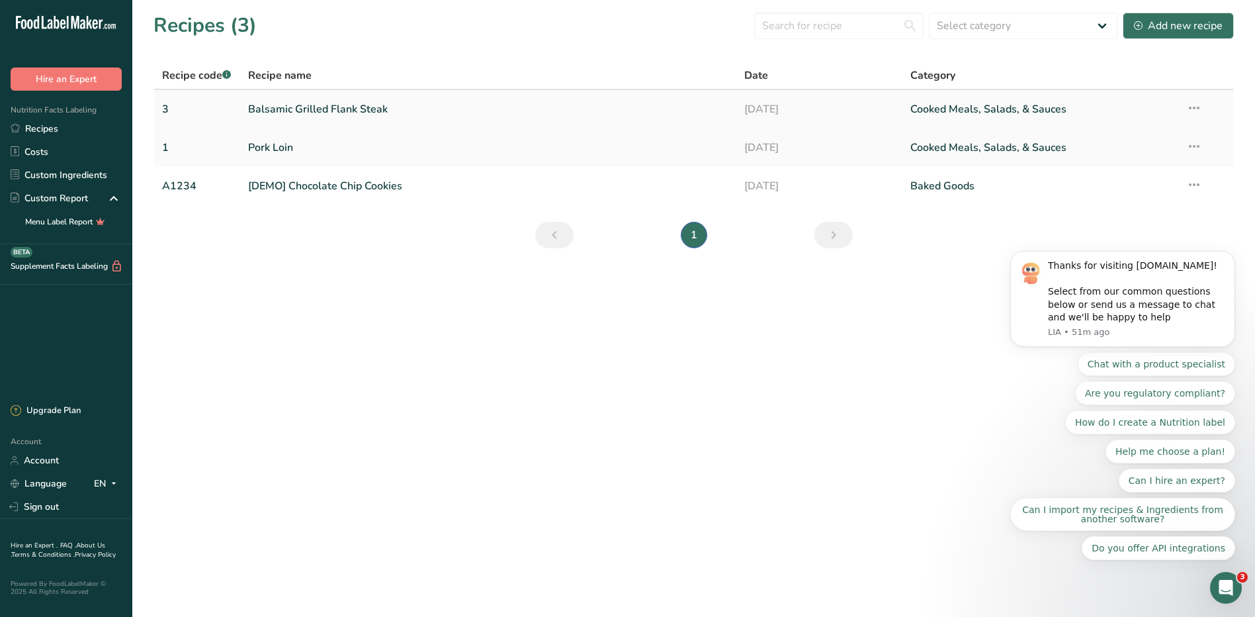
click at [355, 108] on link "Balsamic Grilled Flank Steak" at bounding box center [488, 109] width 481 height 28
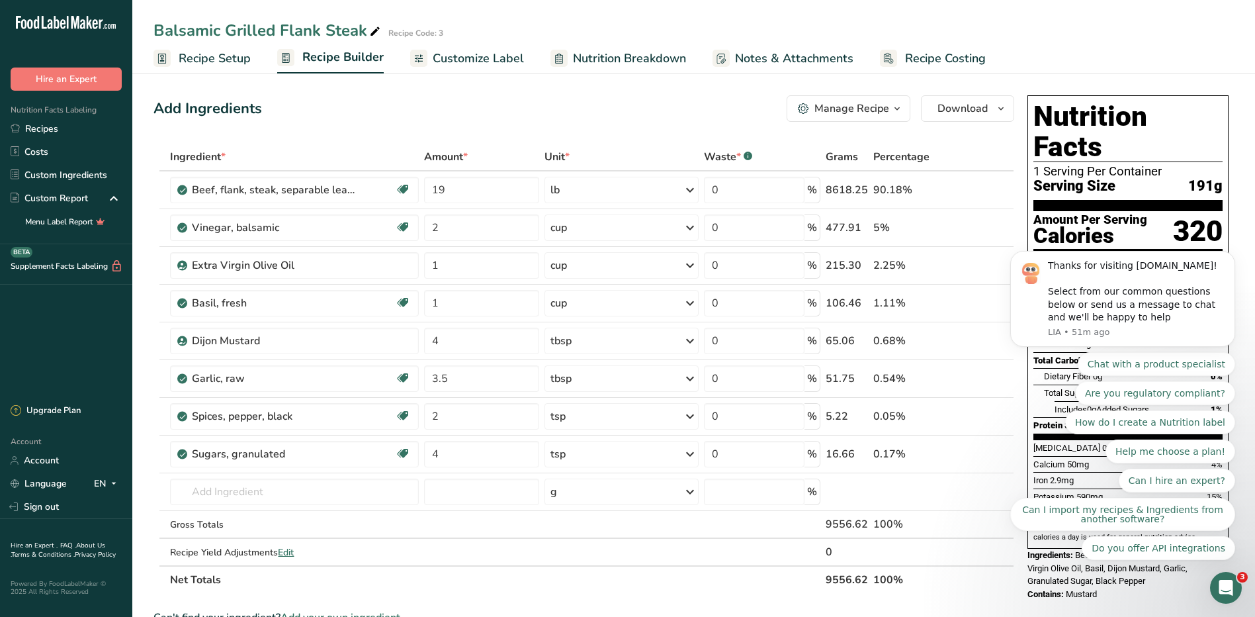
click html "Thanks for visiting FoodLabelMaker.com! Select from our common questions below …"
click at [456, 52] on span "Customize Label" at bounding box center [478, 59] width 91 height 18
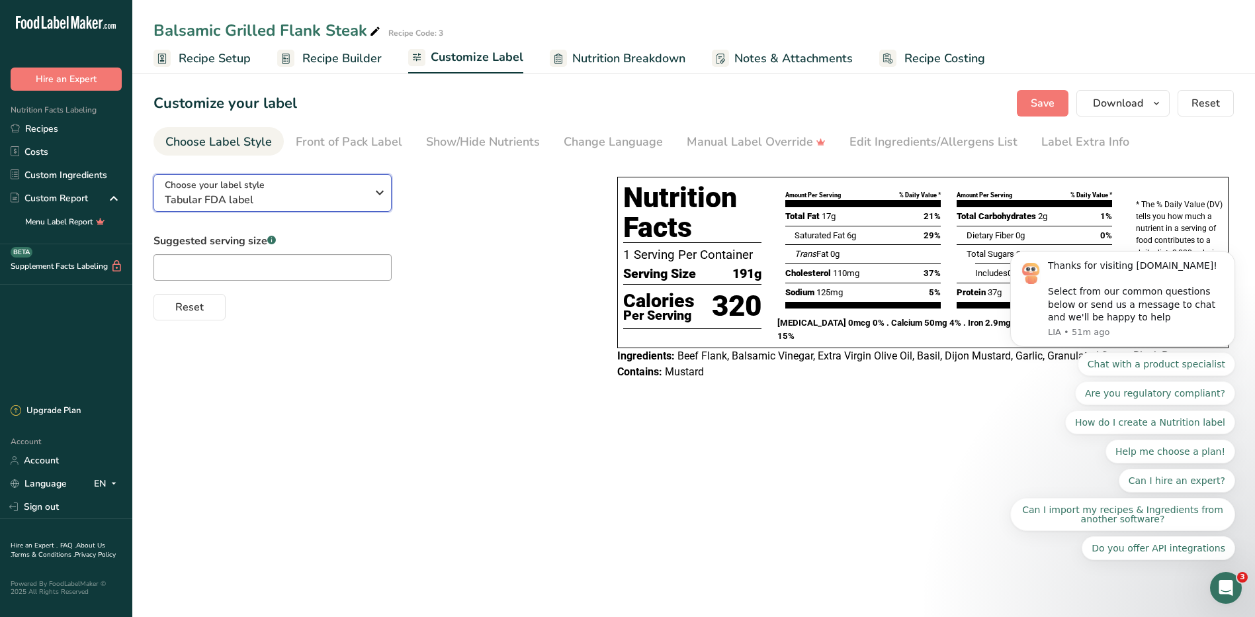
click at [376, 193] on icon "button" at bounding box center [380, 193] width 16 height 24
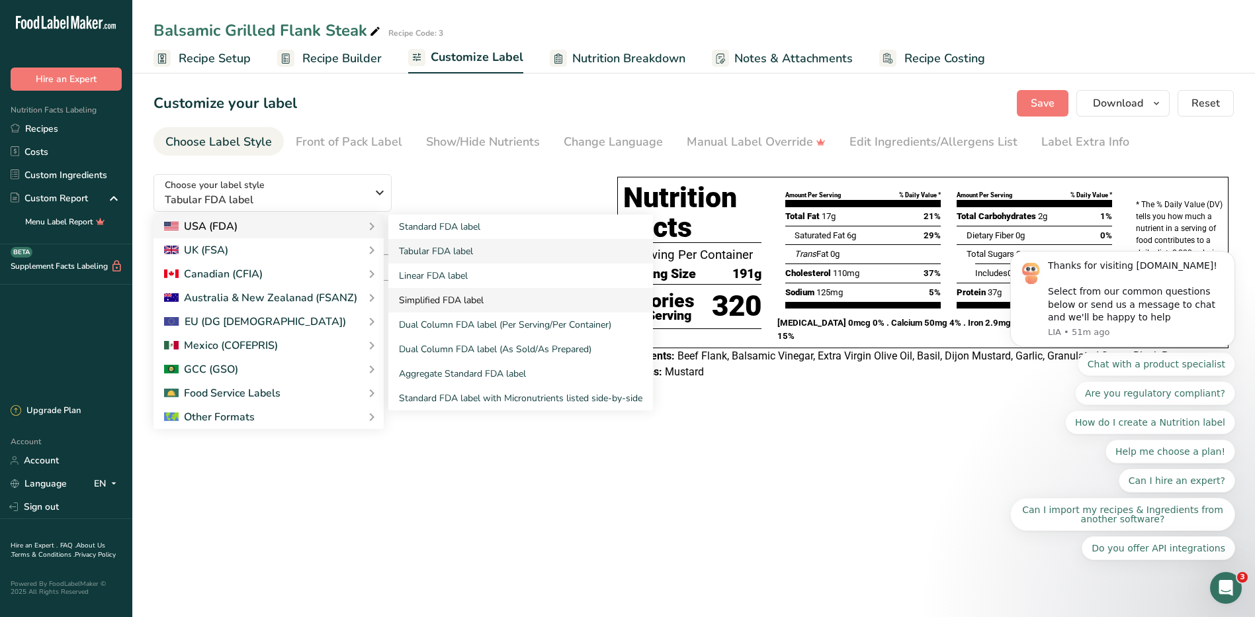
click at [431, 300] on link "Simplified FDA label" at bounding box center [520, 300] width 265 height 24
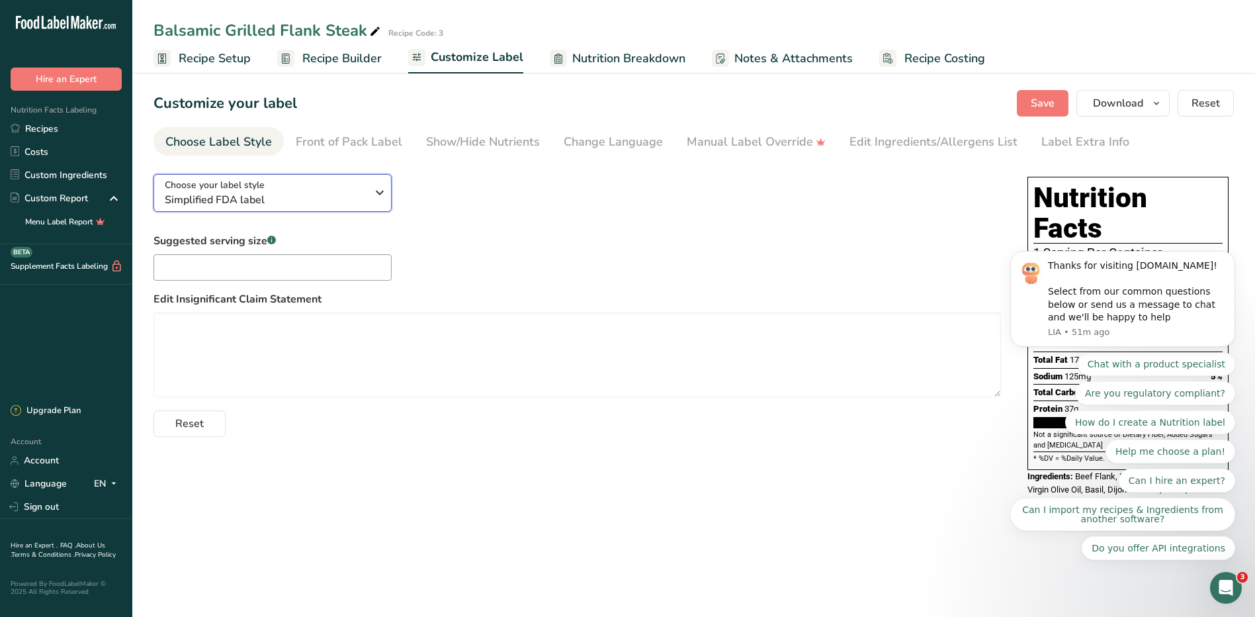
click at [375, 190] on icon "button" at bounding box center [380, 193] width 16 height 24
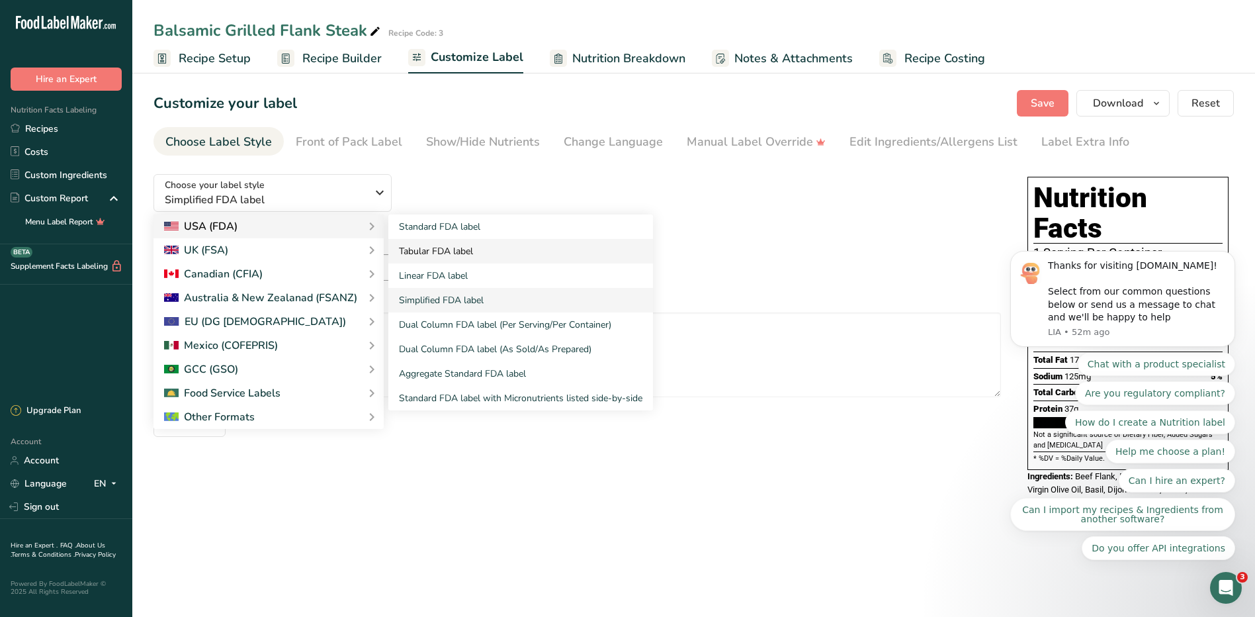
click at [482, 254] on link "Tabular FDA label" at bounding box center [520, 251] width 265 height 24
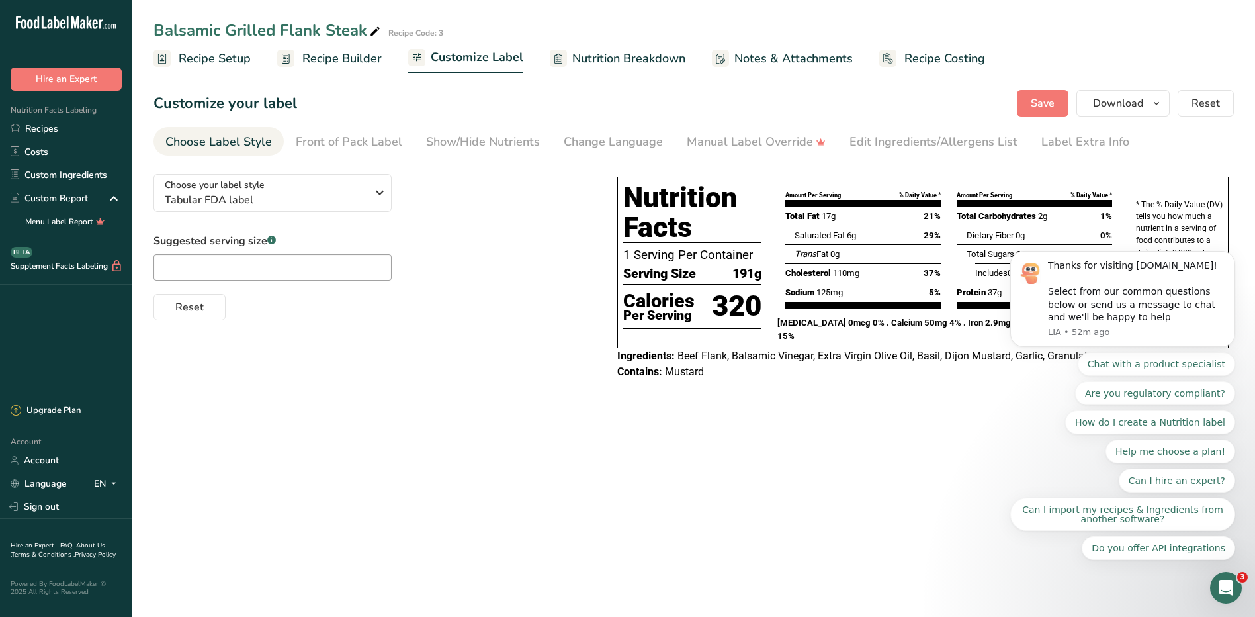
click at [531, 271] on div "Suggested serving size .a-a{fill:#347362;}.b-a{fill:#fff;} Reset" at bounding box center [371, 276] width 437 height 87
click at [999, 105] on body "Thanks for visiting [DOMAIN_NAME]! Select from our common questions below or se…" at bounding box center [1123, 331] width 254 height 489
click at [999, 107] on body "Thanks for visiting [DOMAIN_NAME]! Select from our common questions below or se…" at bounding box center [1123, 331] width 254 height 489
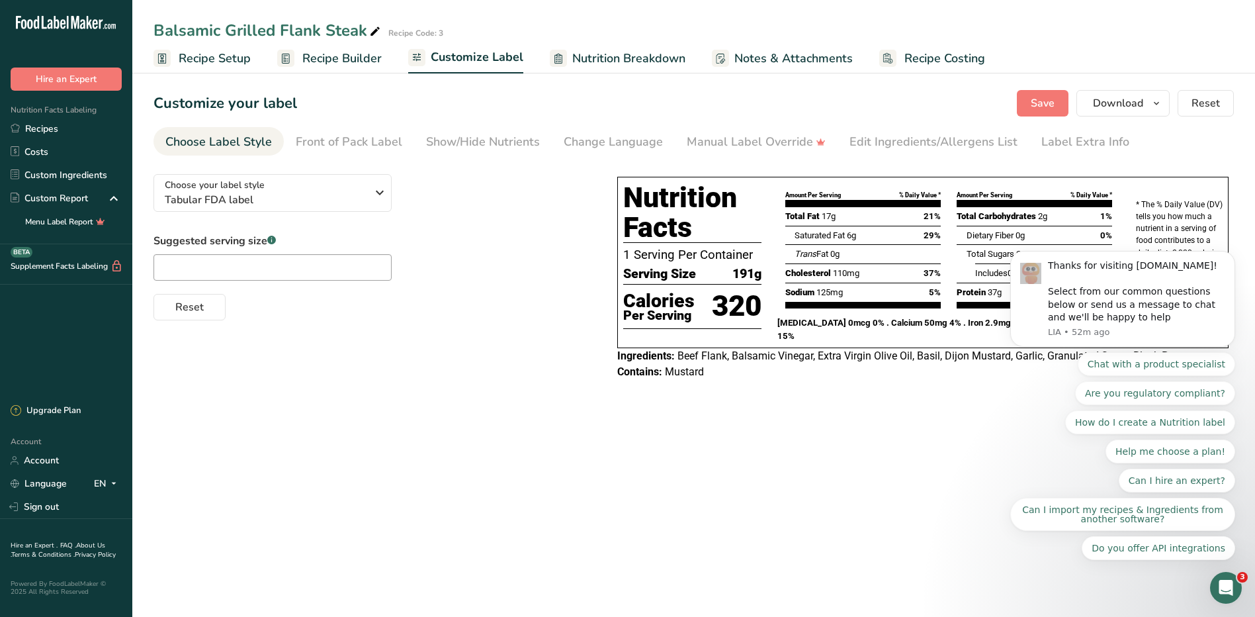
drag, startPoint x: 136, startPoint y: 25, endPoint x: 845, endPoint y: 111, distance: 714.3
click at [845, 111] on div "Customize your label Save Download Choose what to show on your downloaded label…" at bounding box center [693, 103] width 1080 height 26
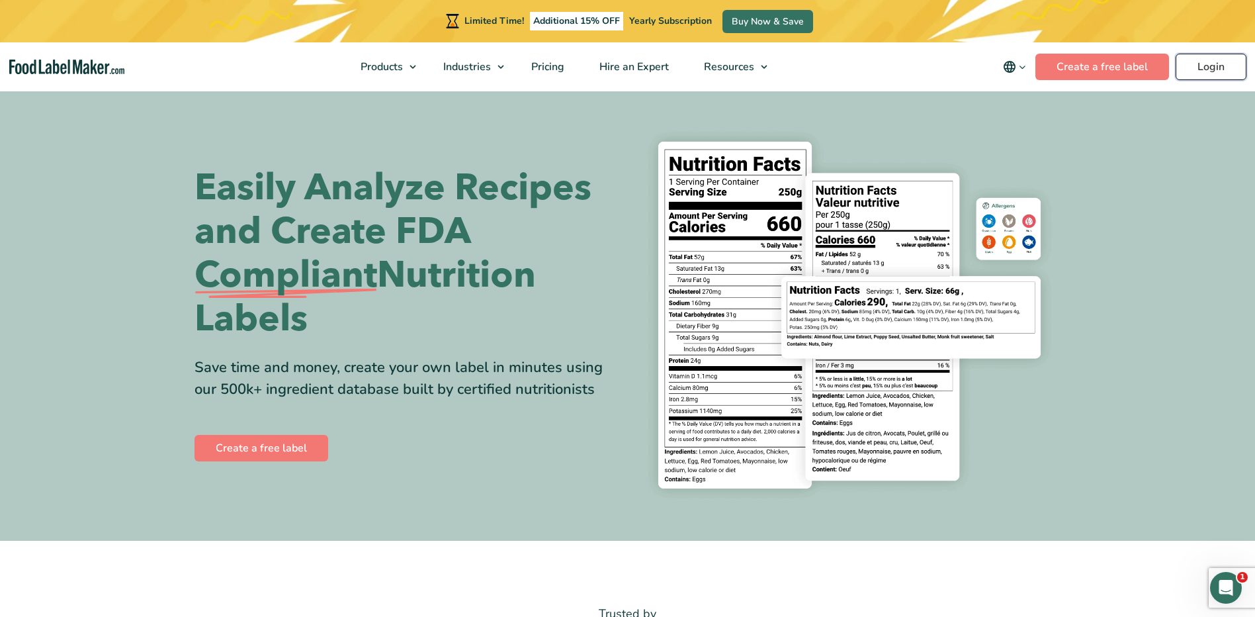
click at [1236, 65] on link "Login" at bounding box center [1210, 67] width 71 height 26
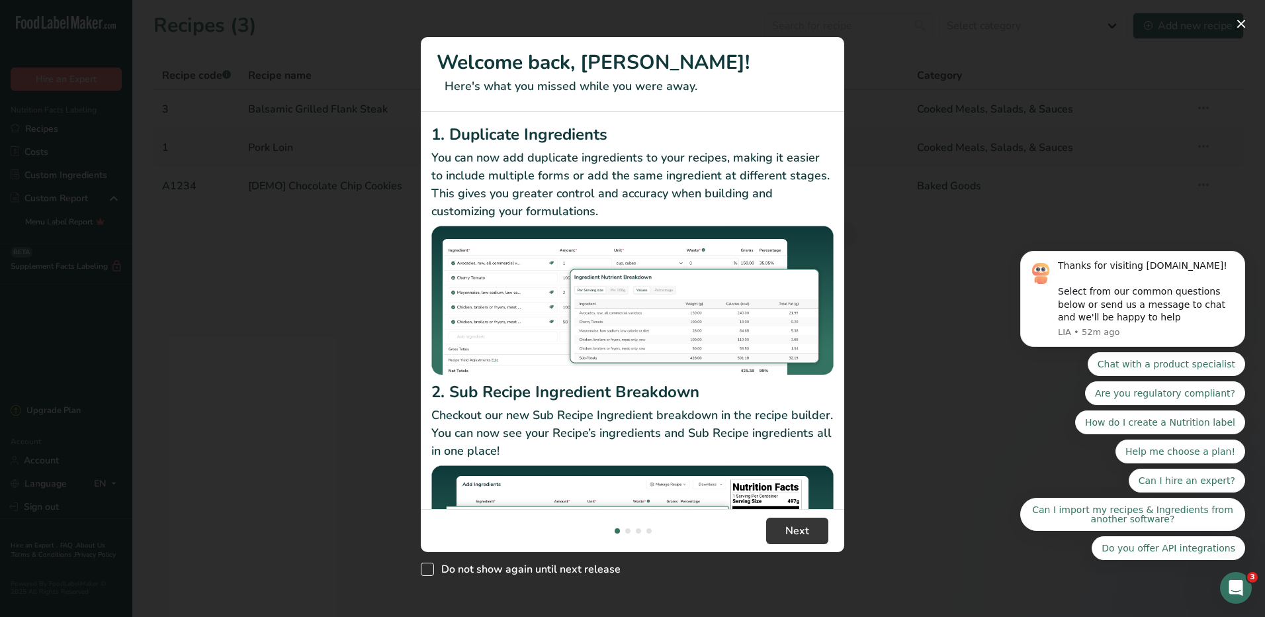
click at [430, 569] on span "New Features" at bounding box center [427, 568] width 13 height 13
click at [429, 569] on input "Do not show again until next release" at bounding box center [425, 568] width 9 height 9
checkbox input "true"
click at [806, 534] on span "Next" at bounding box center [797, 531] width 24 height 16
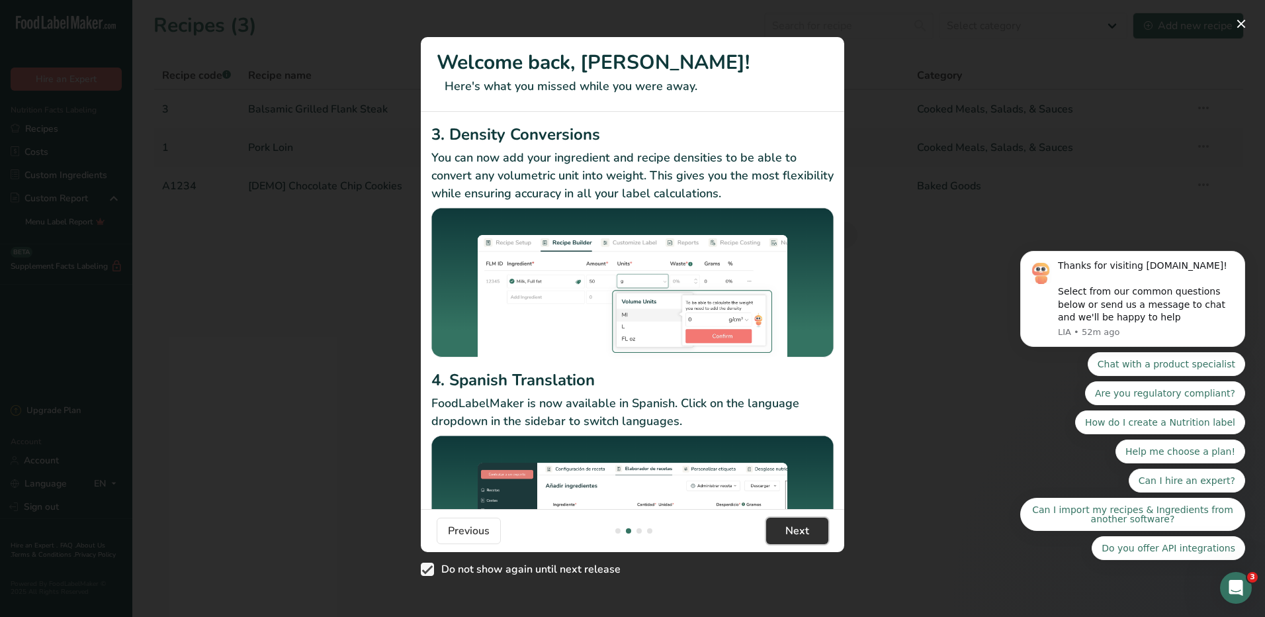
click at [804, 533] on span "Next" at bounding box center [797, 531] width 24 height 16
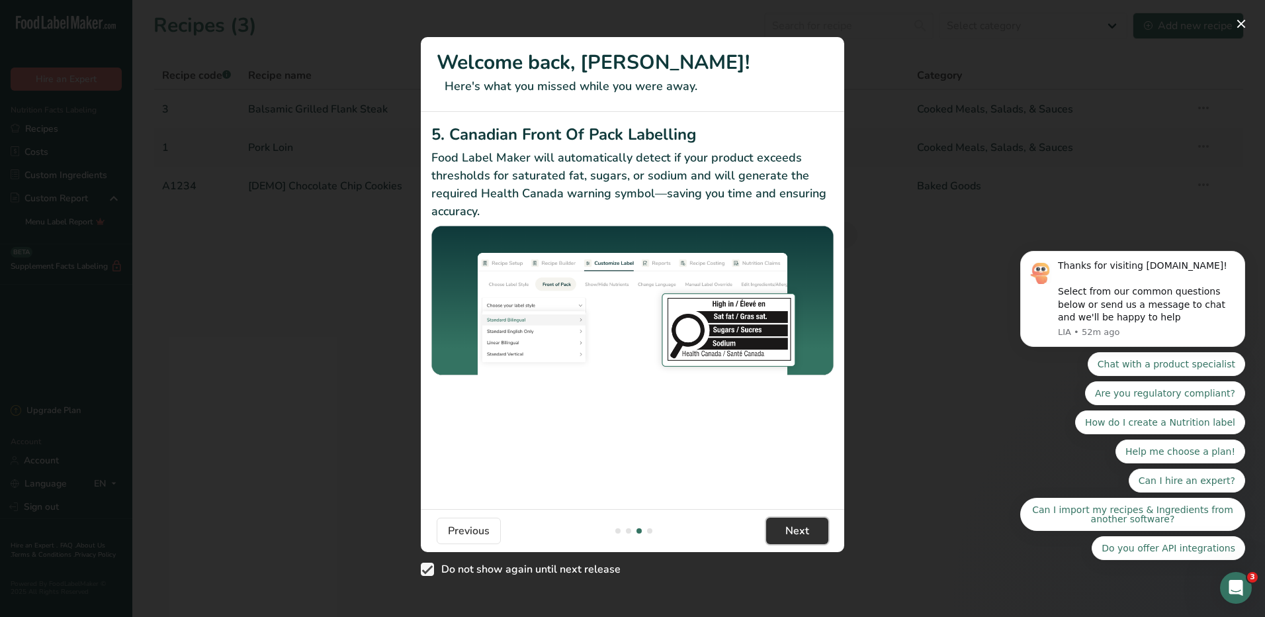
click at [804, 533] on span "Next" at bounding box center [797, 531] width 24 height 16
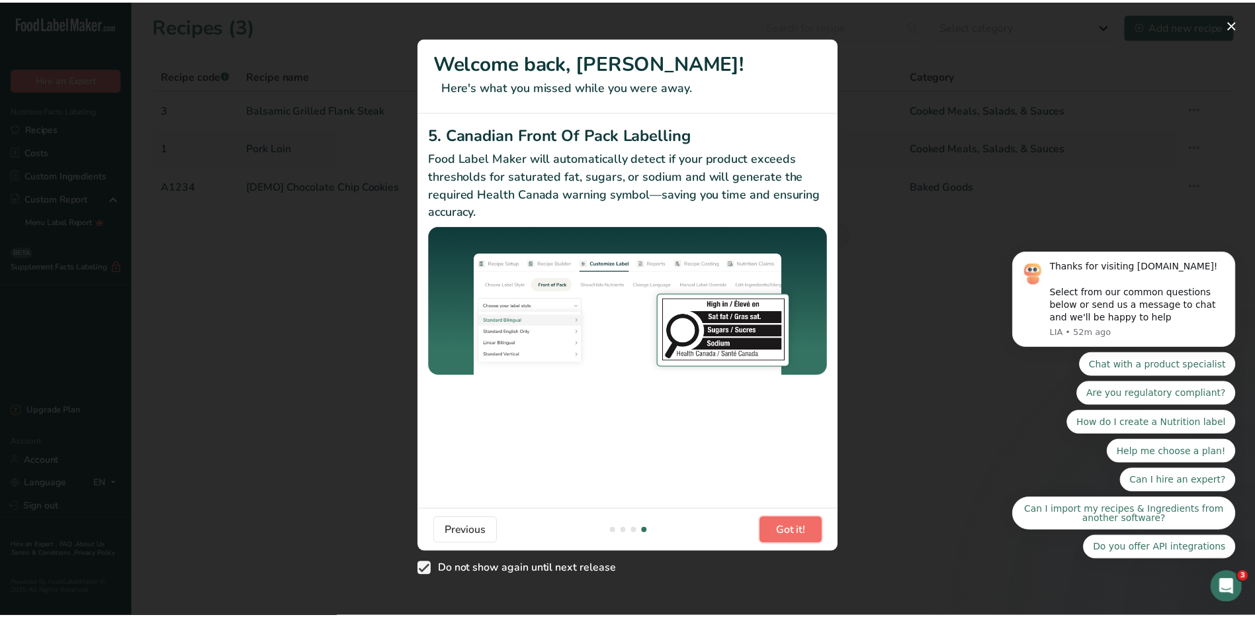
scroll to position [0, 1270]
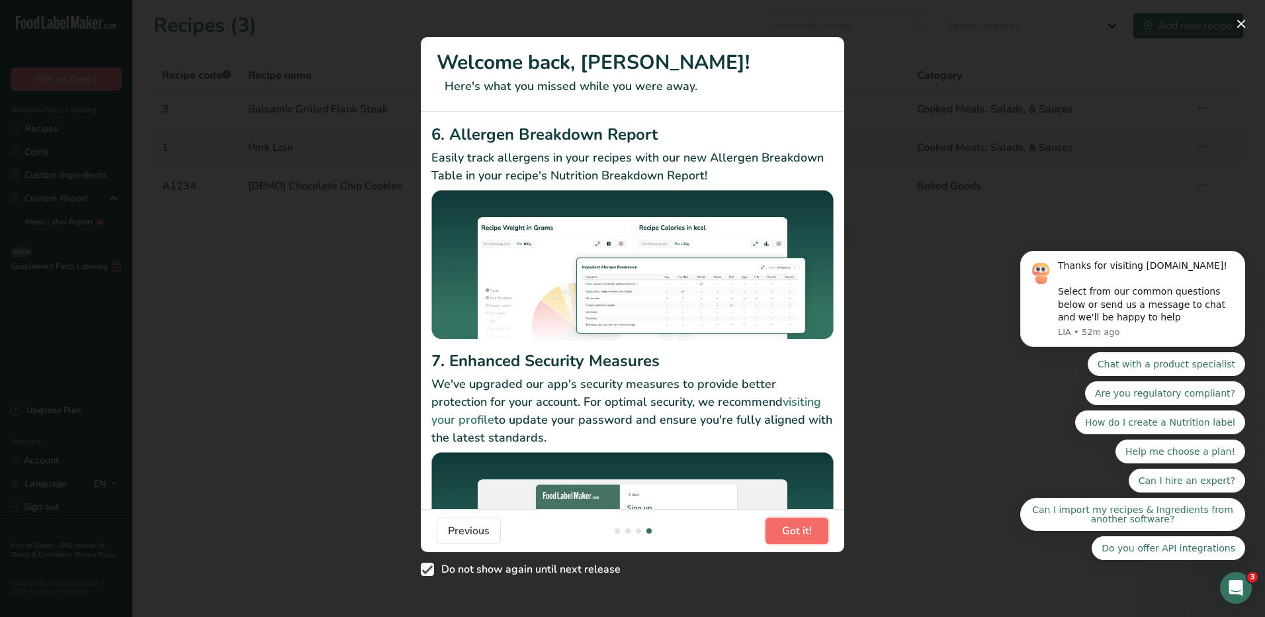
click at [804, 533] on span "Got it!" at bounding box center [797, 531] width 30 height 16
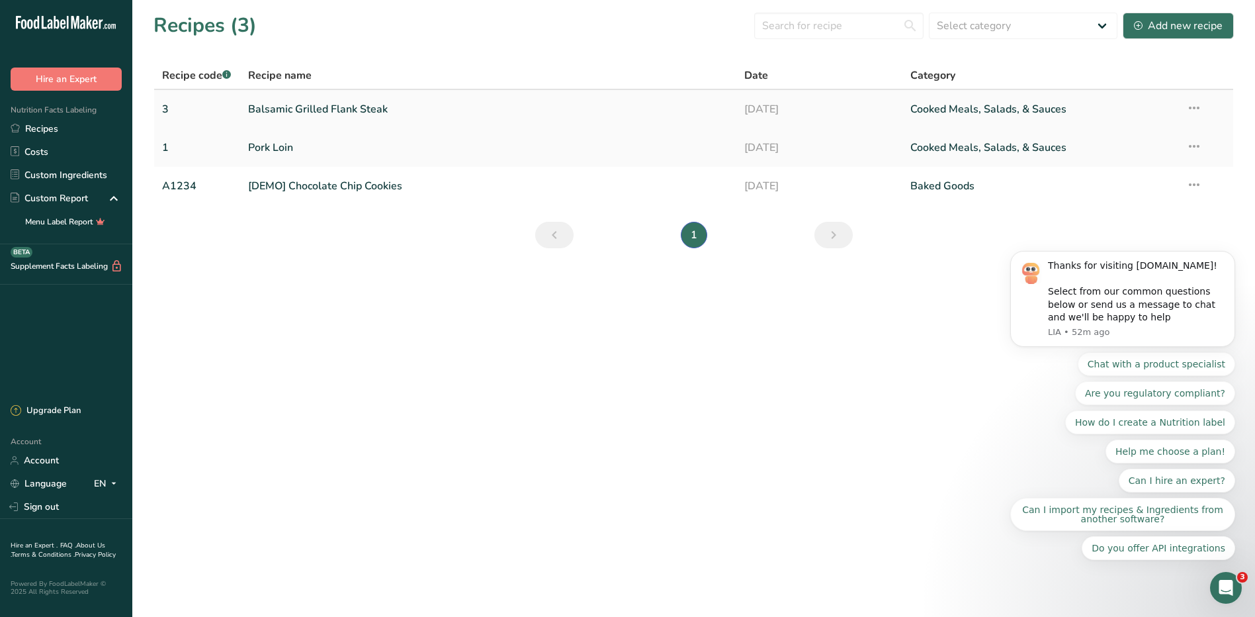
click at [975, 112] on link "Cooked Meals, Salads, & Sauces" at bounding box center [1040, 109] width 260 height 28
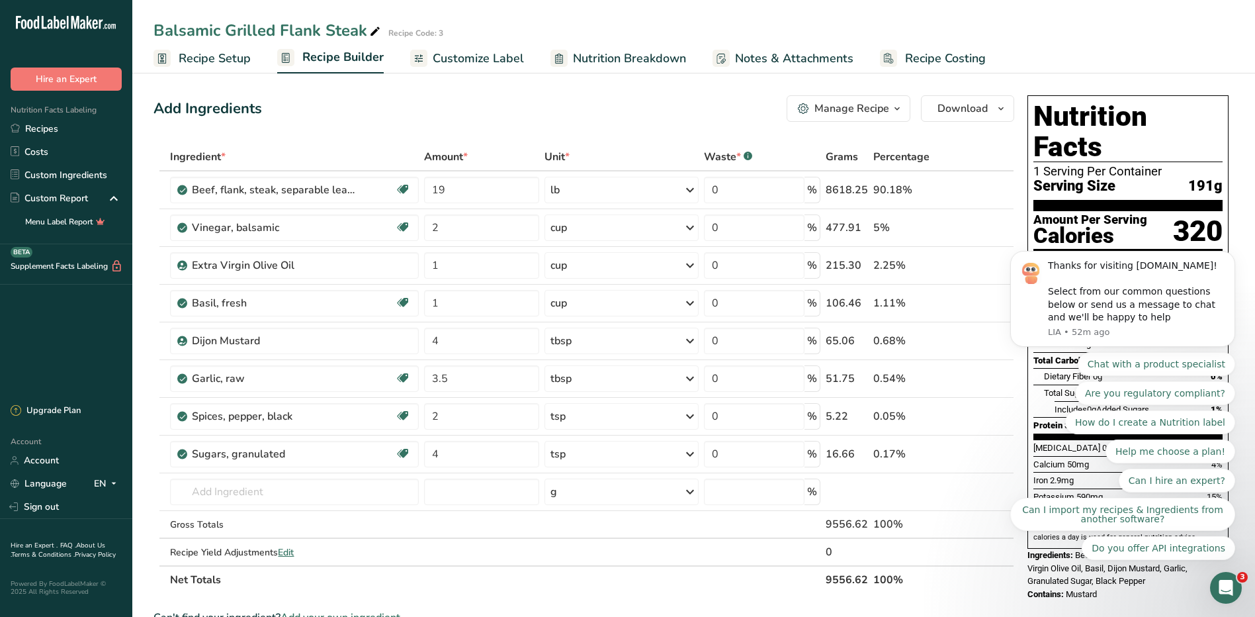
click at [476, 58] on span "Customize Label" at bounding box center [478, 59] width 91 height 18
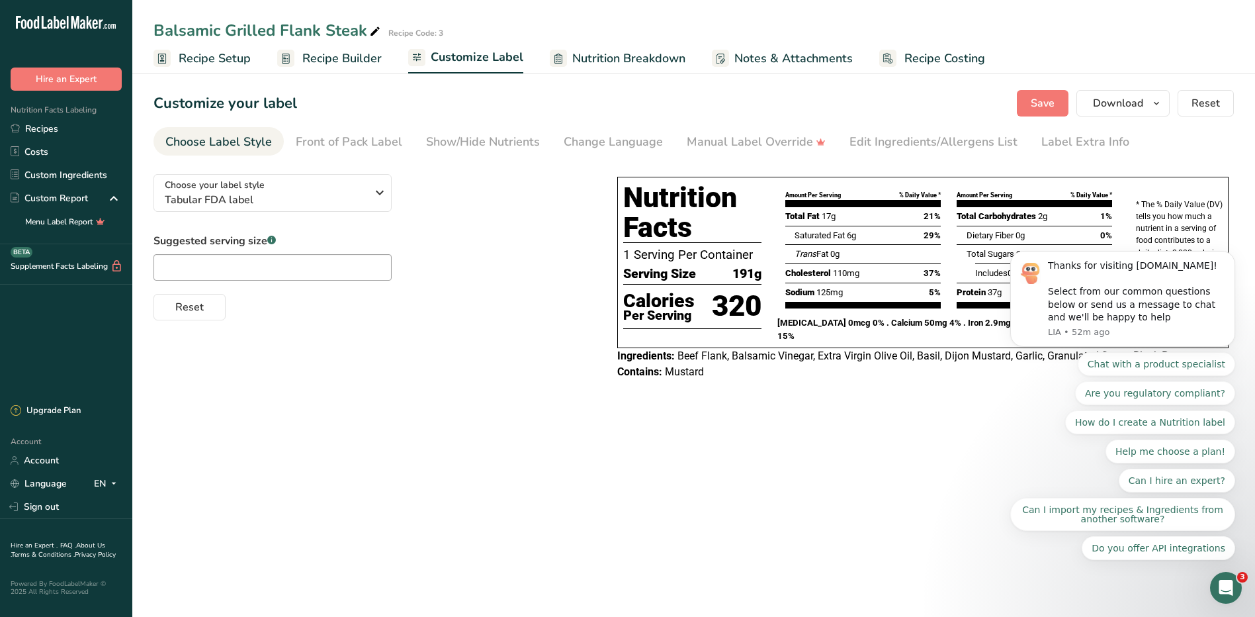
click at [1152, 103] on body "Thanks for visiting [DOMAIN_NAME]! Select from our common questions below or se…" at bounding box center [1123, 331] width 254 height 489
click at [1110, 101] on body "Thanks for visiting [DOMAIN_NAME]! Select from our common questions below or se…" at bounding box center [1123, 331] width 254 height 489
drag, startPoint x: 120, startPoint y: 19, endPoint x: 1115, endPoint y: 64, distance: 996.5
click at [1115, 64] on ul "Recipe Setup Recipe Builder Customize Label Nutrition Breakdown Notes & Attachm…" at bounding box center [693, 57] width 1123 height 31
click at [1140, 93] on body "Thanks for visiting [DOMAIN_NAME]! Select from our common questions below or se…" at bounding box center [1123, 331] width 254 height 489
